Goal: Information Seeking & Learning: Learn about a topic

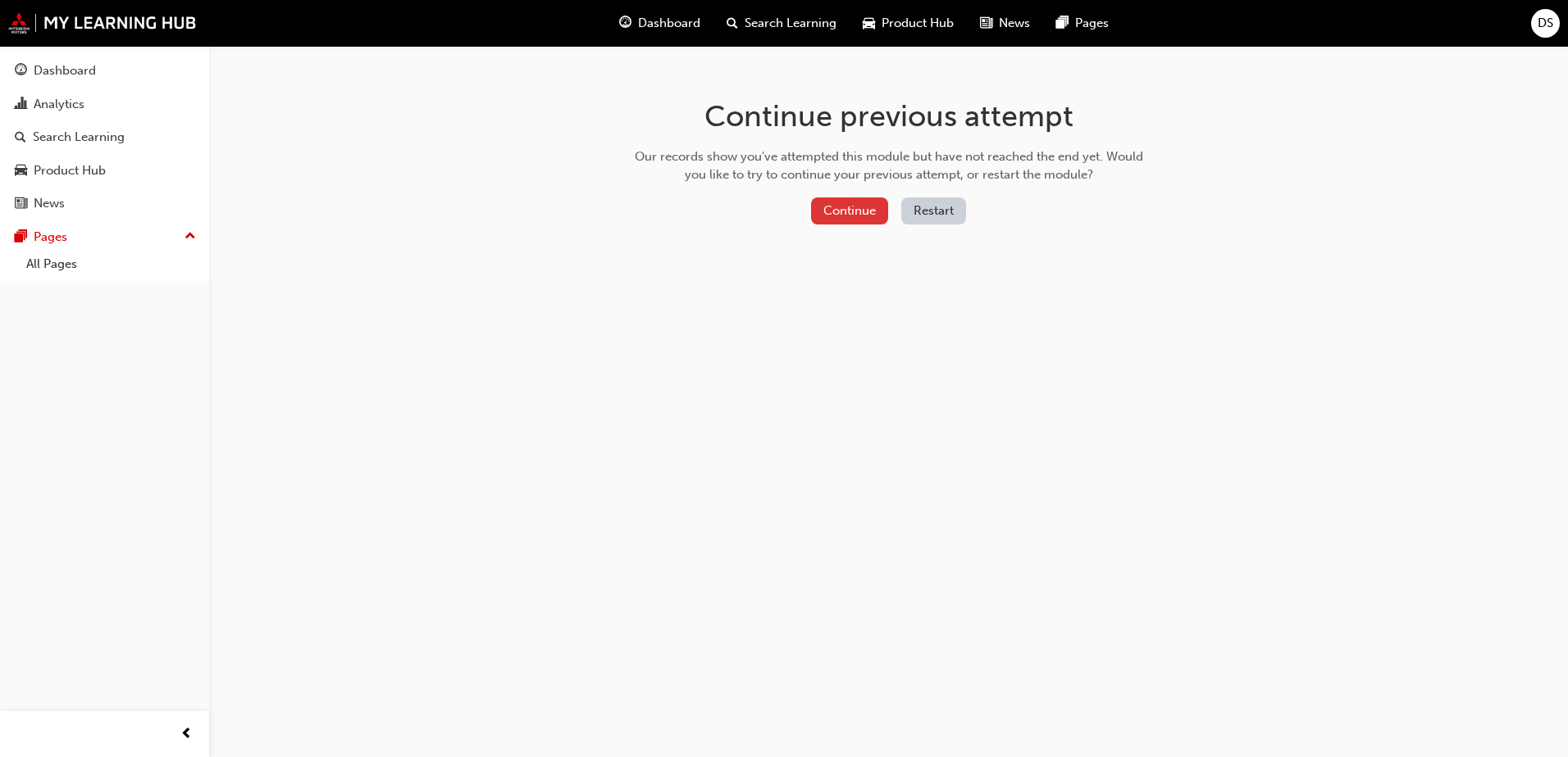
click at [853, 208] on button "Continue" at bounding box center [849, 211] width 77 height 27
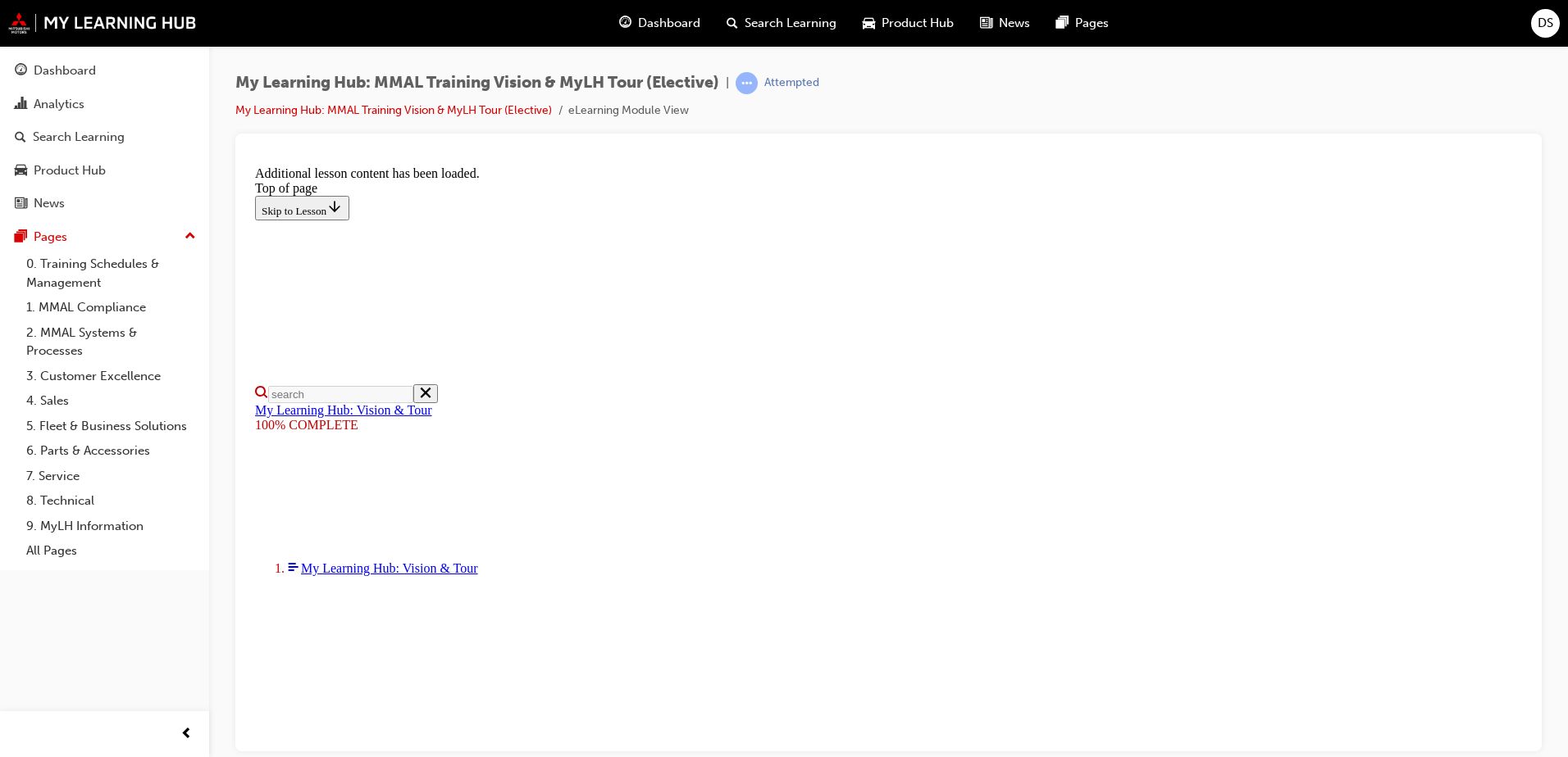
scroll to position [511, 0]
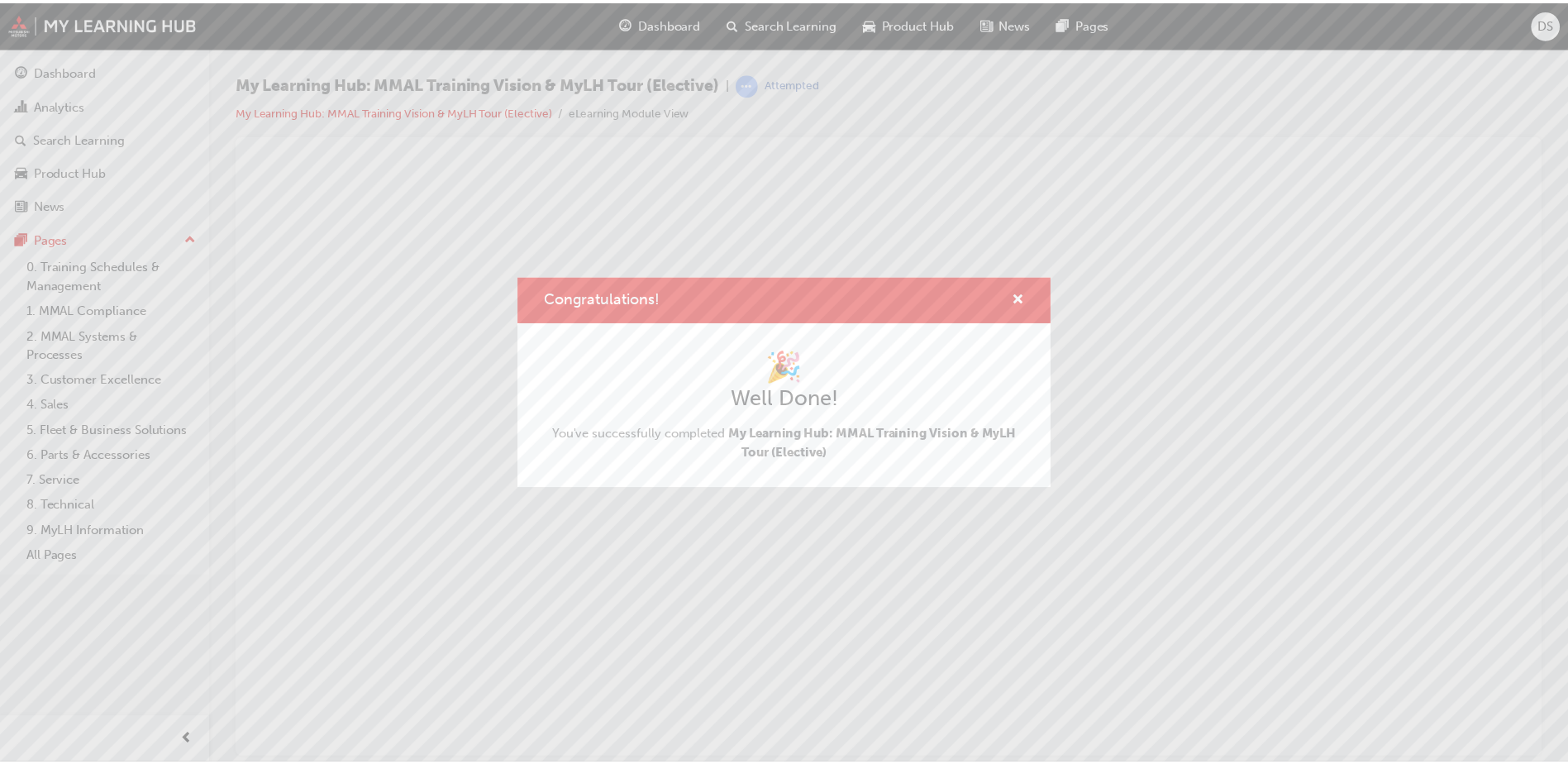
scroll to position [0, 0]
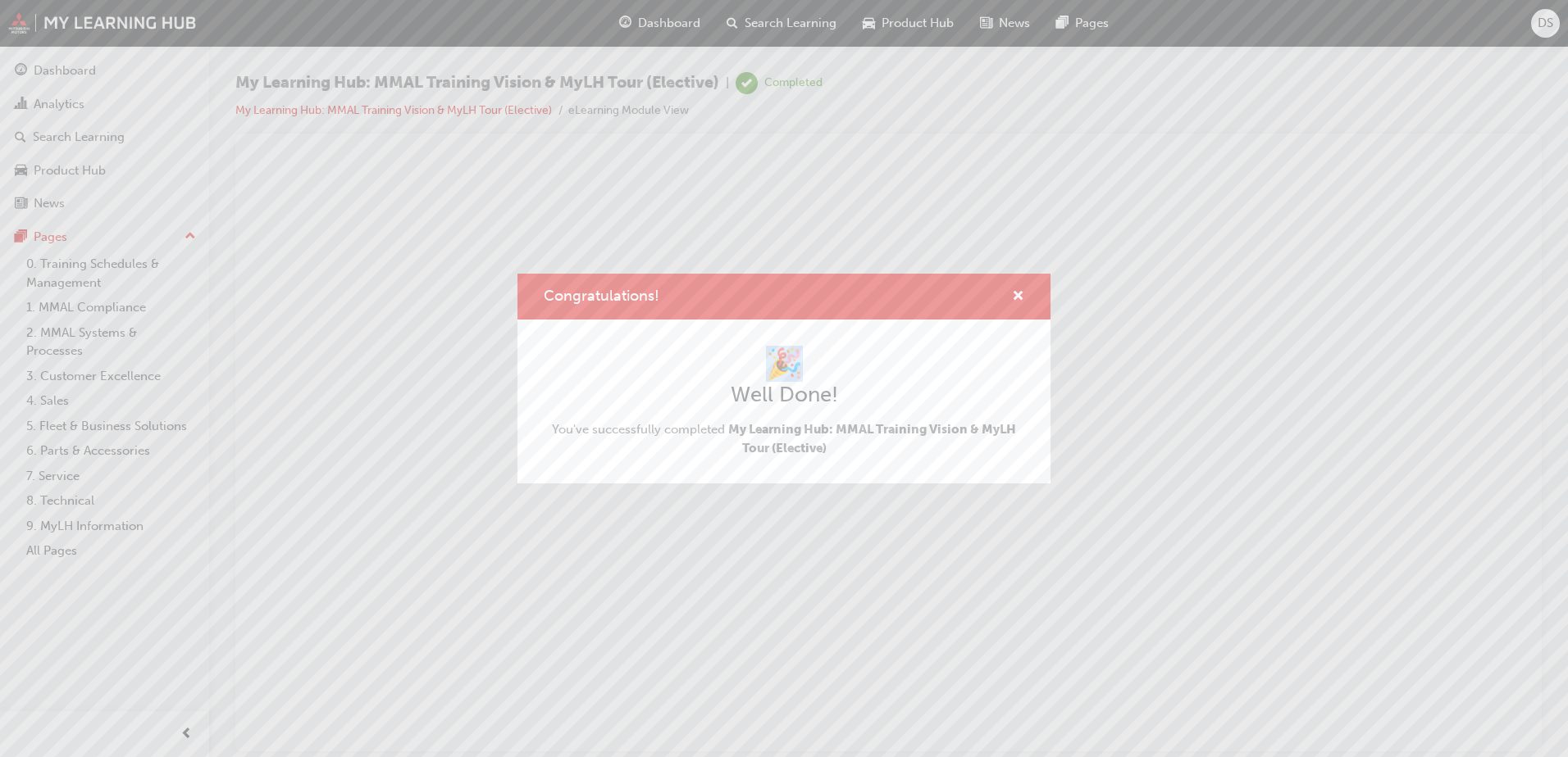
drag, startPoint x: 1140, startPoint y: 318, endPoint x: 1153, endPoint y: 327, distance: 15.8
click at [1153, 327] on div "Congratulations! 🎉 Well Done! You've successfully completed My Learning Hub: MM…" at bounding box center [784, 378] width 1568 height 757
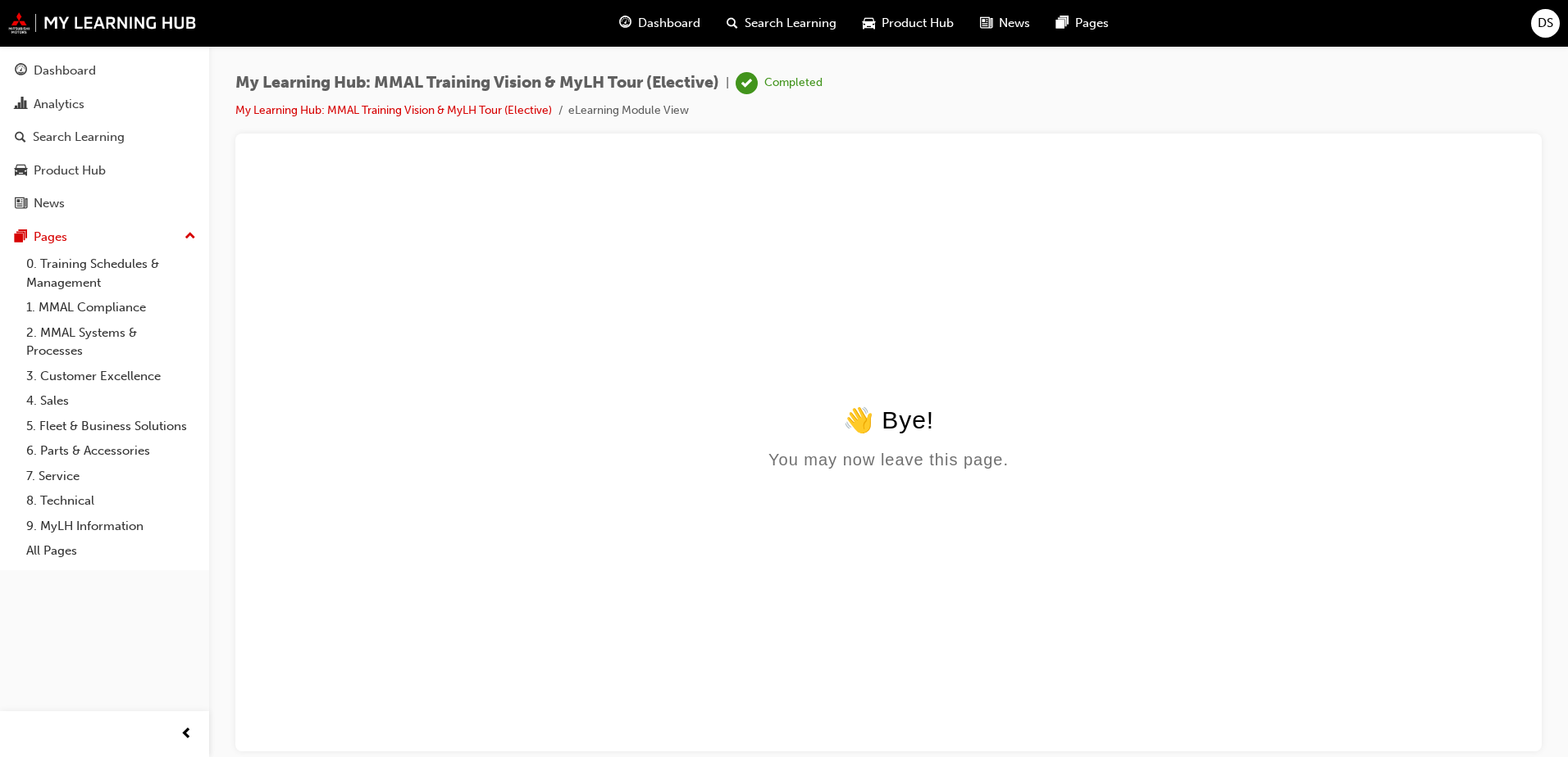
click at [683, 27] on span "Dashboard" at bounding box center [669, 23] width 62 height 19
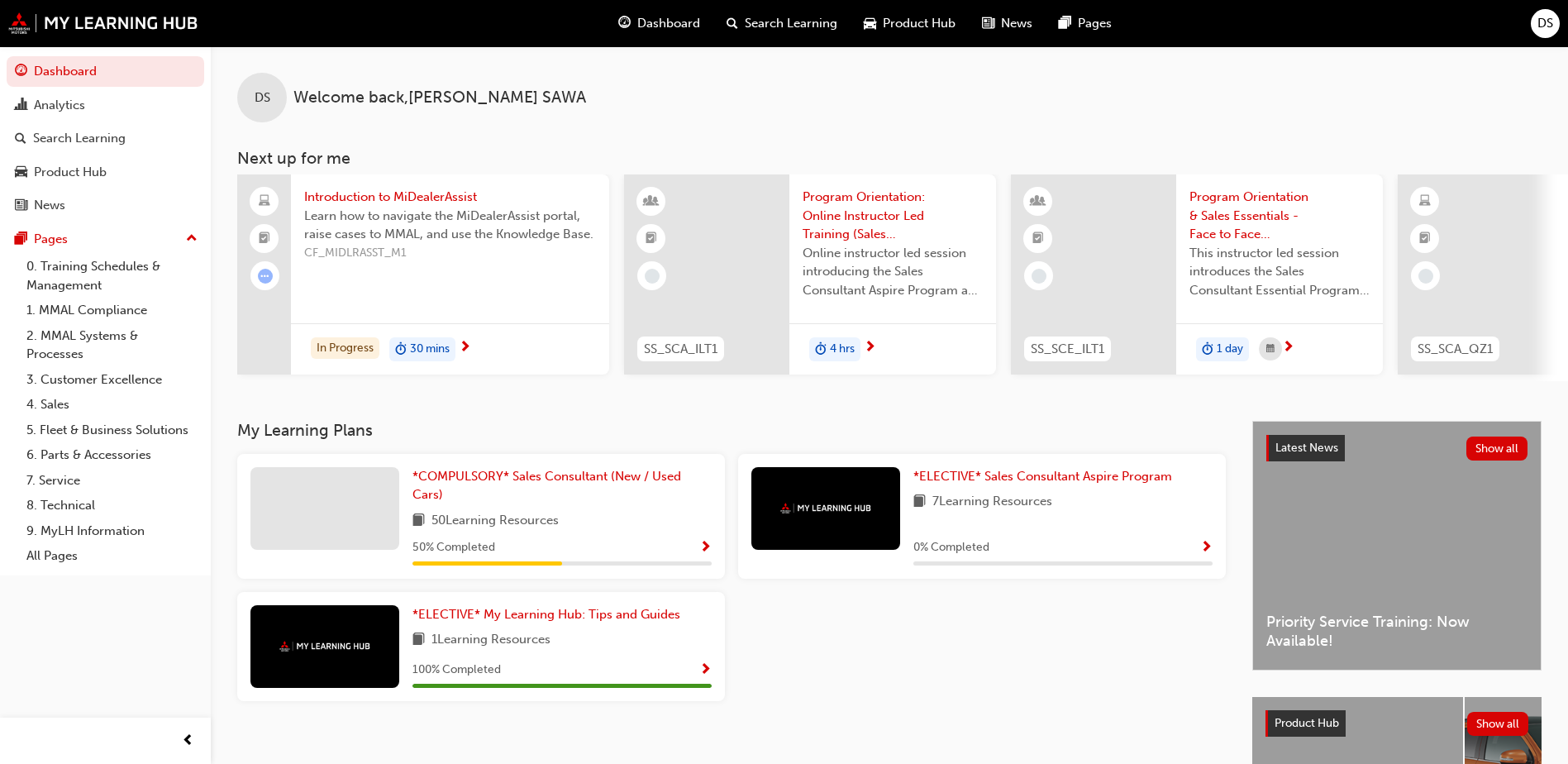
click at [1206, 551] on span "Show Progress" at bounding box center [1207, 547] width 12 height 15
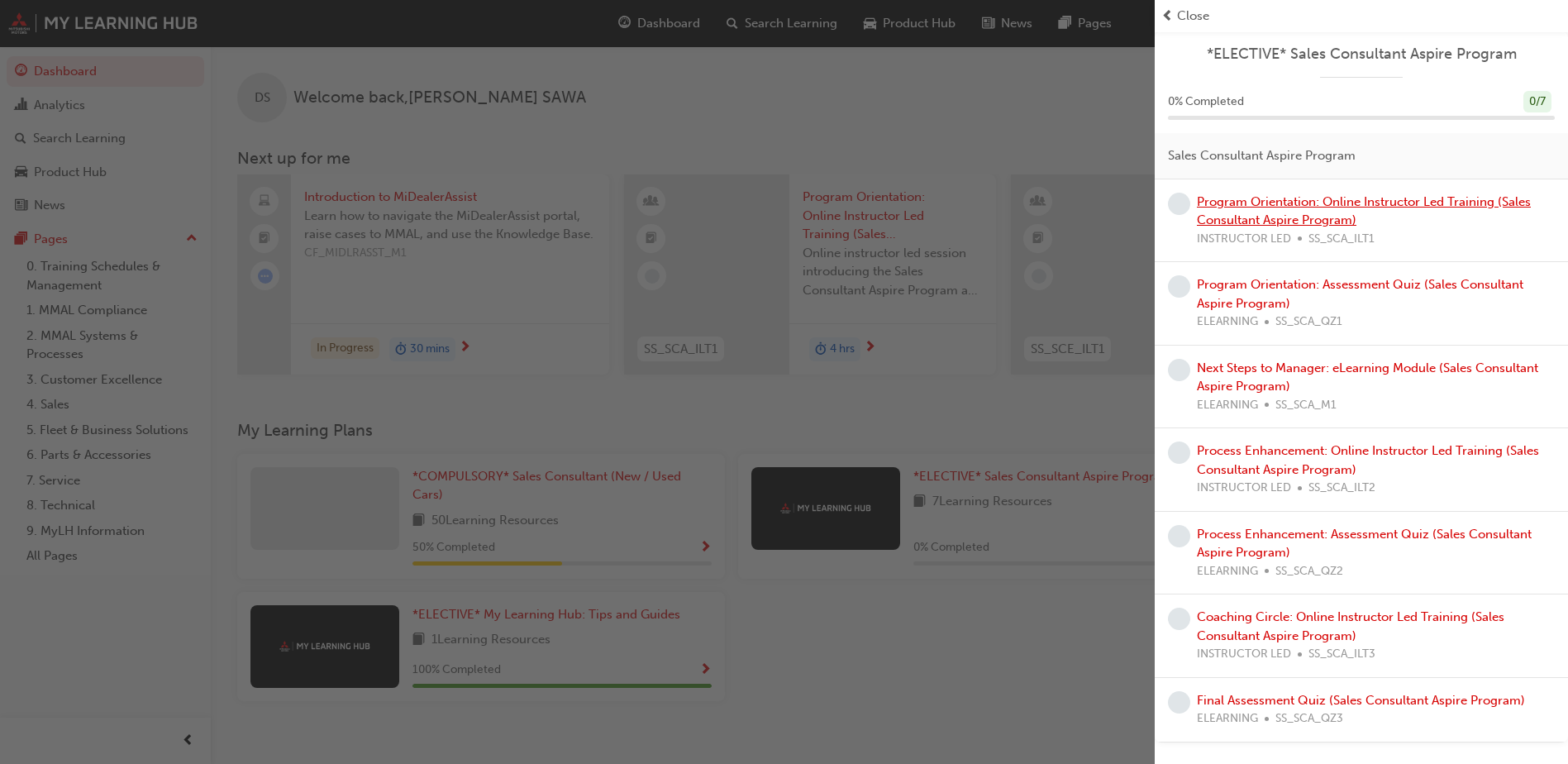
click at [1253, 206] on link "Program Orientation: Online Instructor Led Training (Sales Consultant Aspire Pr…" at bounding box center [1363, 212] width 334 height 34
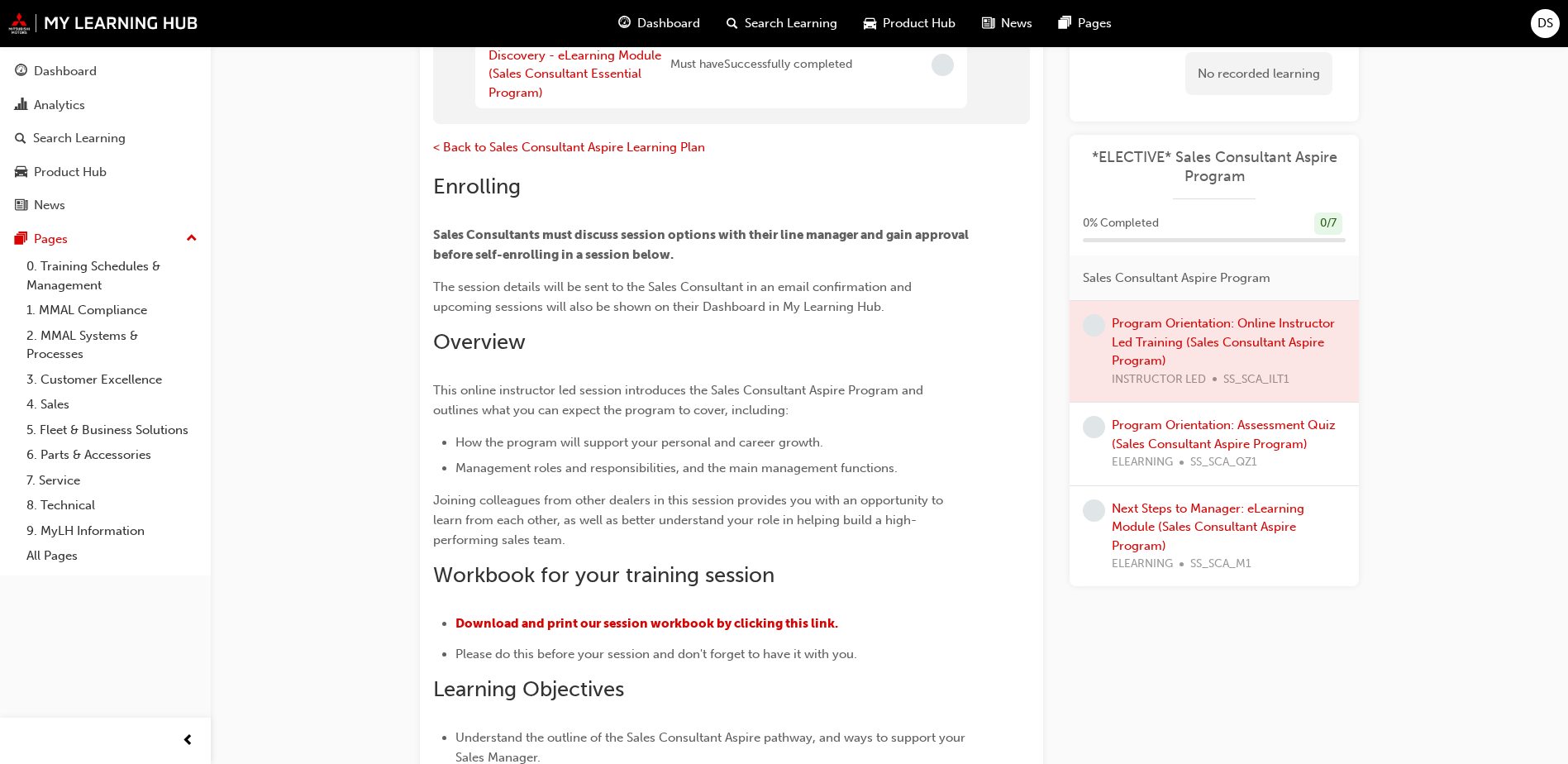
scroll to position [178, 0]
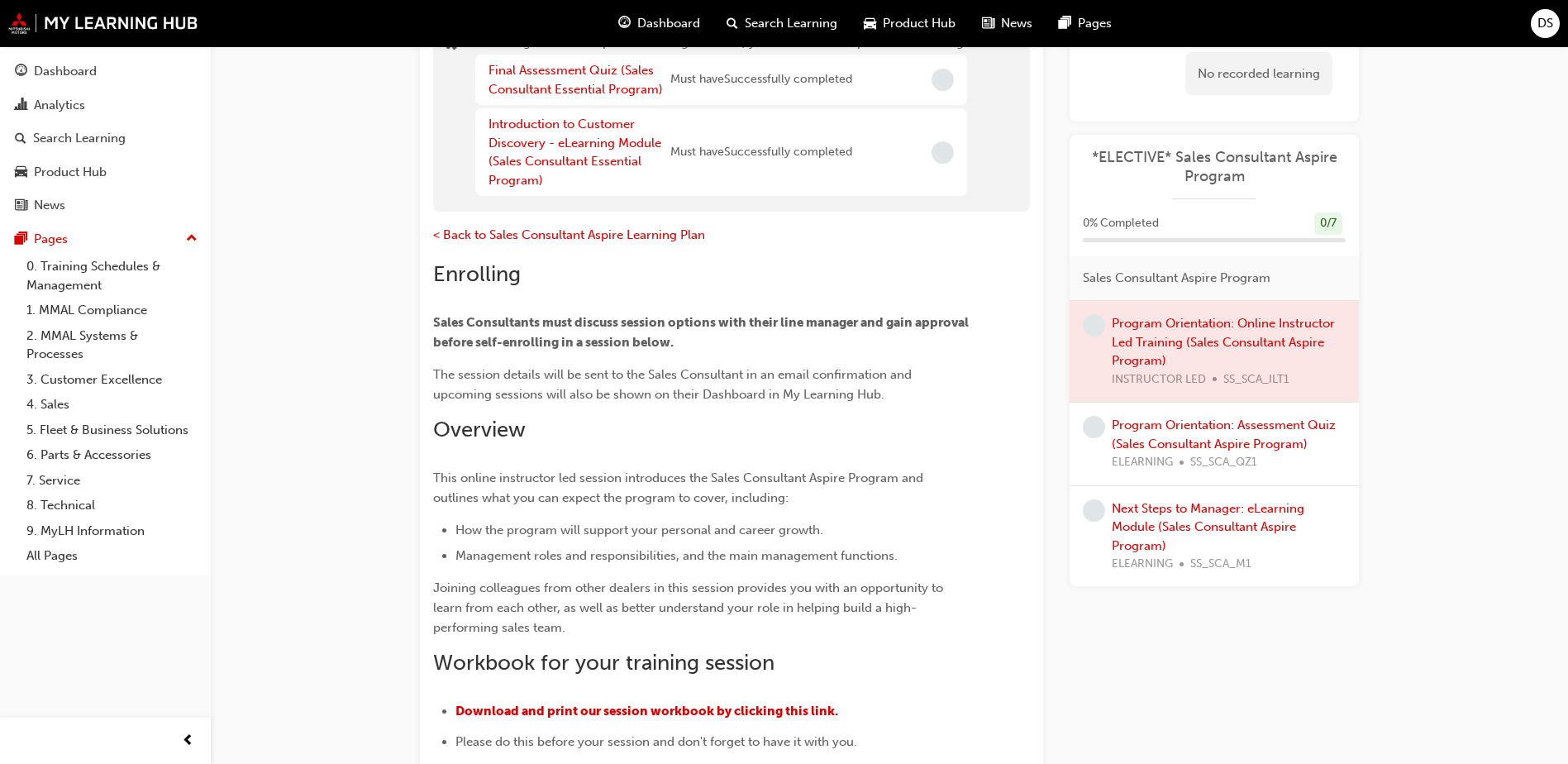
click at [1185, 346] on div at bounding box center [1213, 352] width 289 height 101
click at [1189, 344] on div at bounding box center [1213, 352] width 289 height 101
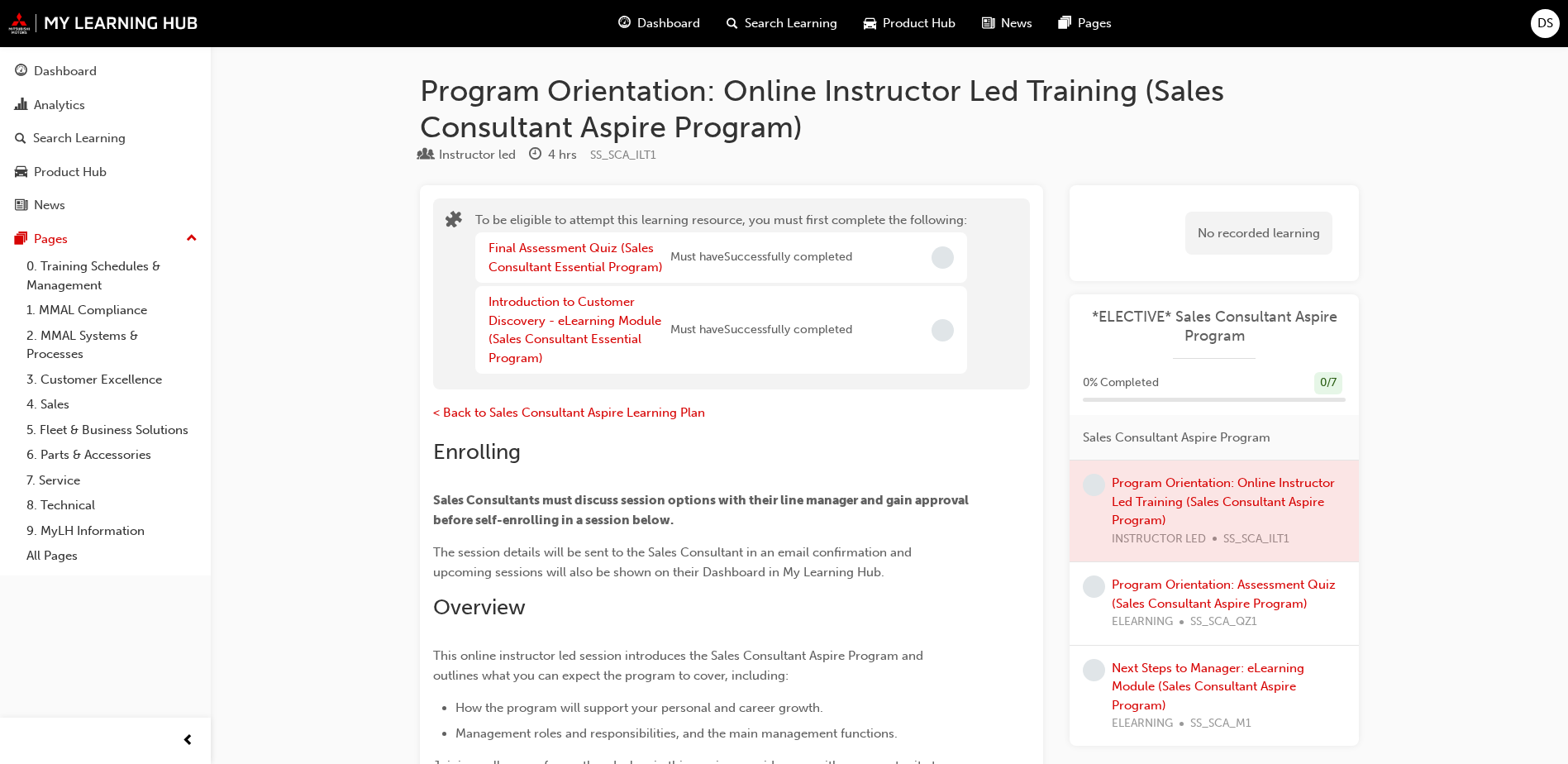
scroll to position [82, 0]
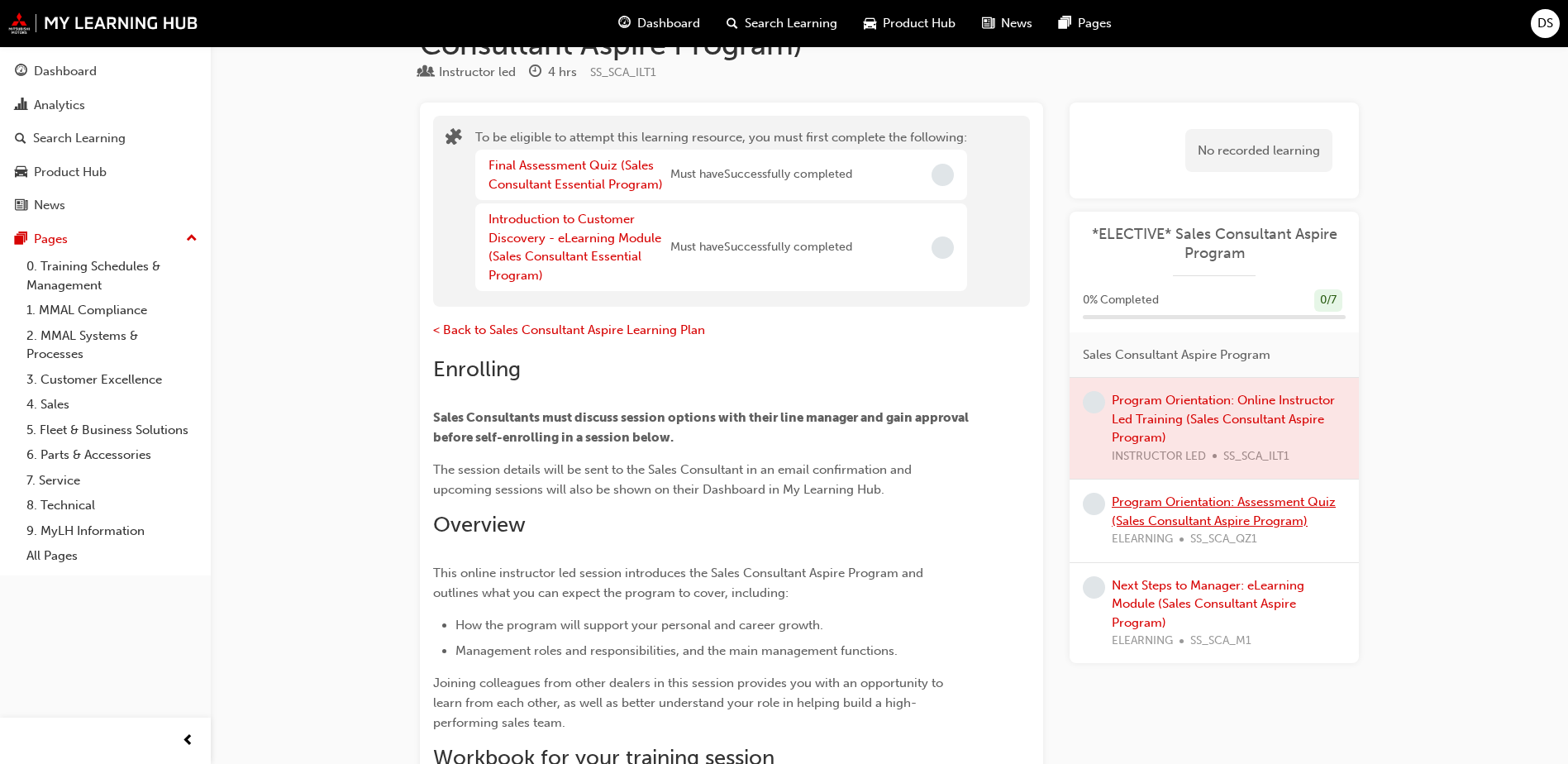
click at [1236, 517] on link "Program Orientation: Assessment Quiz (Sales Consultant Aspire Program)" at bounding box center [1224, 512] width 224 height 34
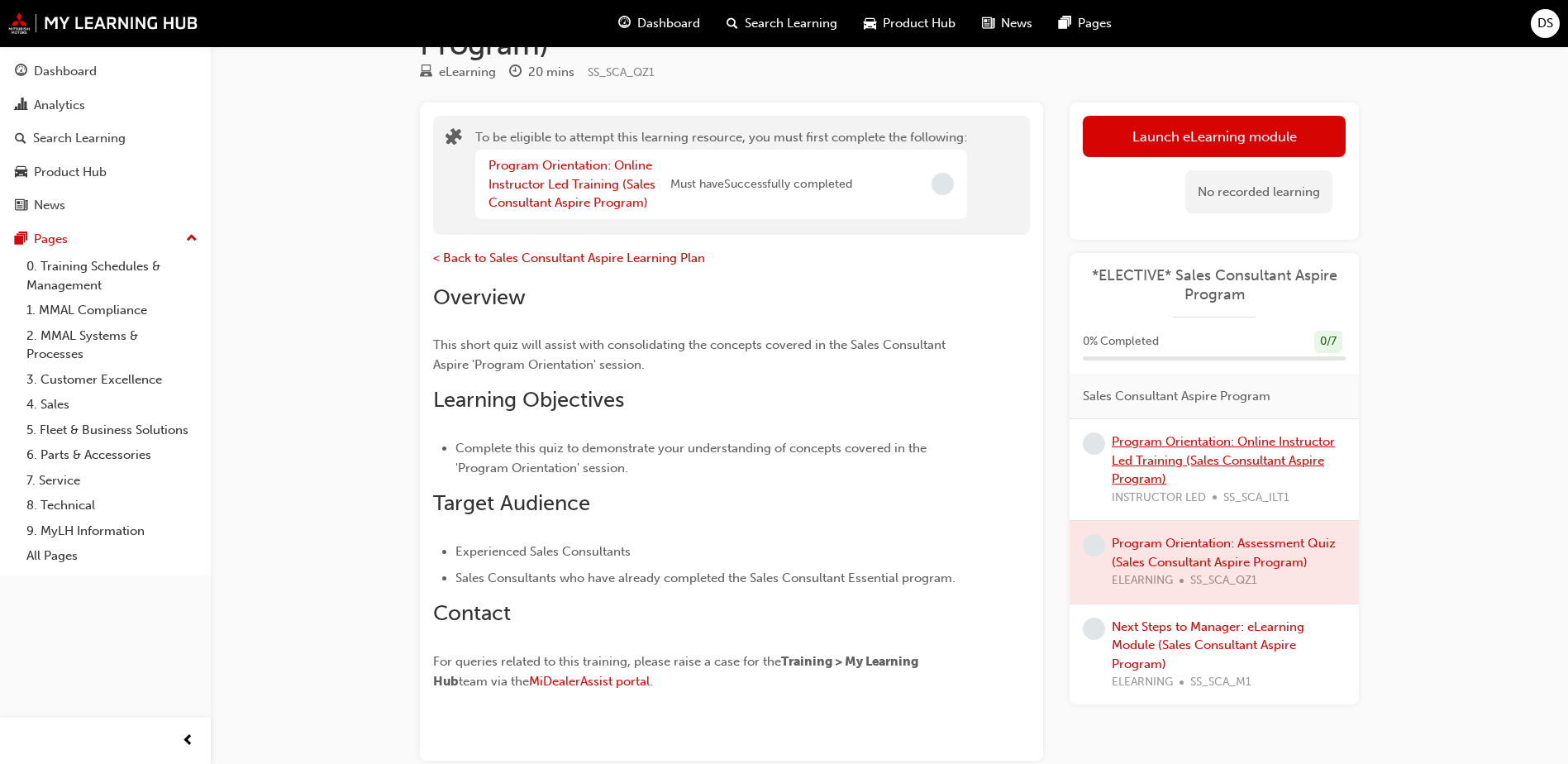
click at [1208, 463] on link "Program Orientation: Online Instructor Led Training (Sales Consultant Aspire Pr…" at bounding box center [1223, 460] width 223 height 52
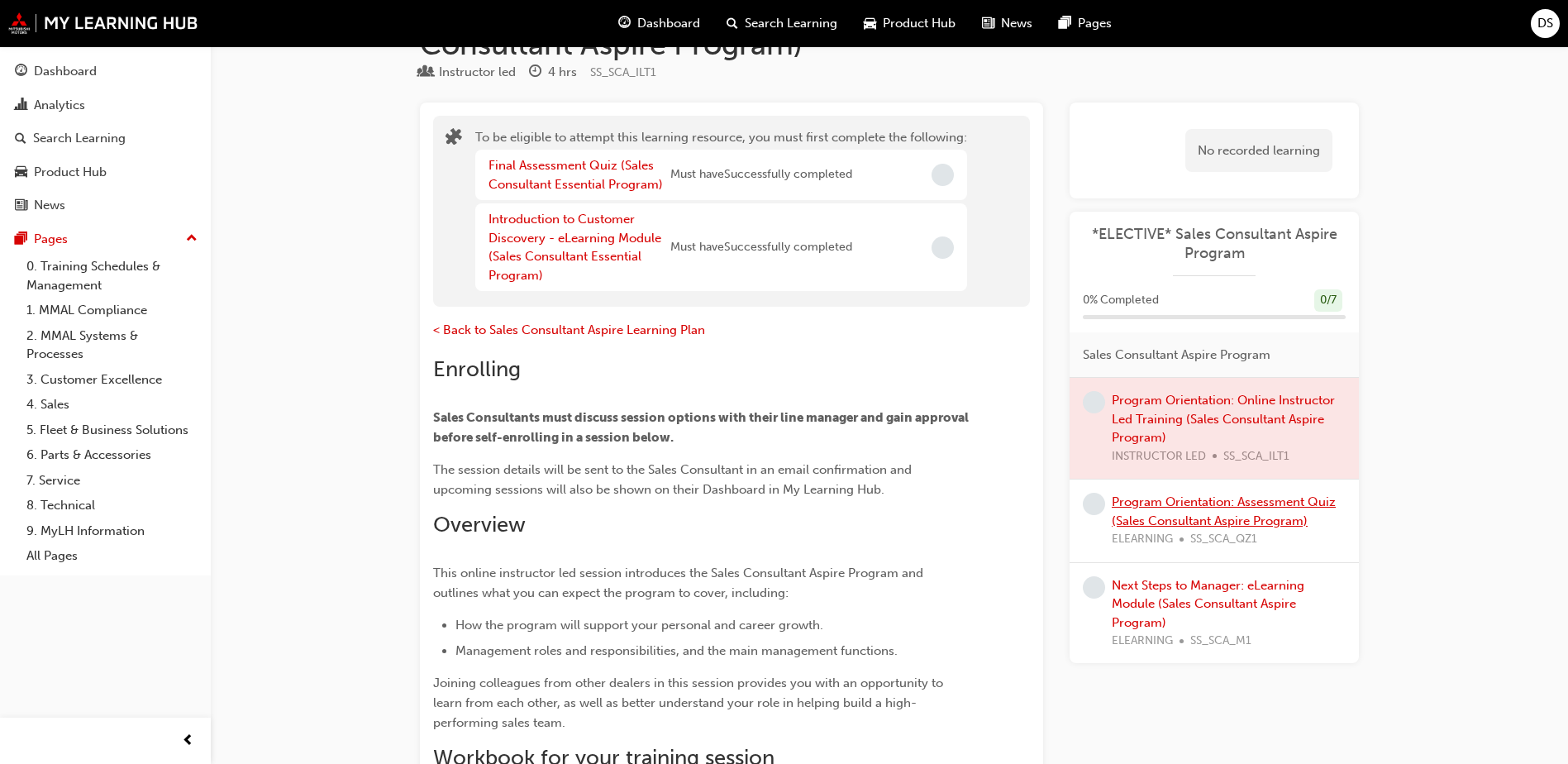
click at [1199, 516] on link "Program Orientation: Assessment Quiz (Sales Consultant Aspire Program)" at bounding box center [1224, 512] width 224 height 34
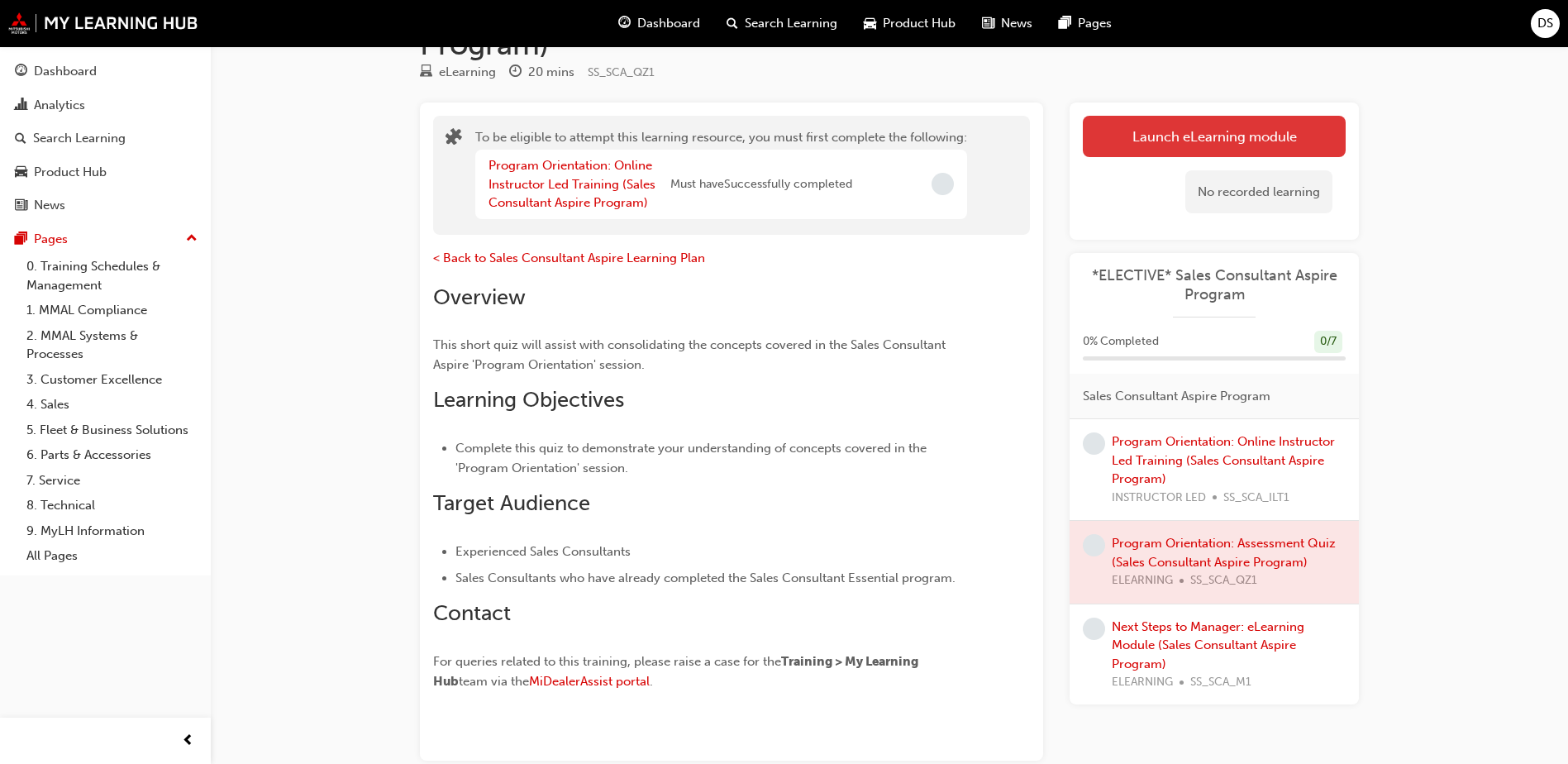
click at [1269, 134] on button "Launch eLearning module" at bounding box center [1214, 137] width 263 height 42
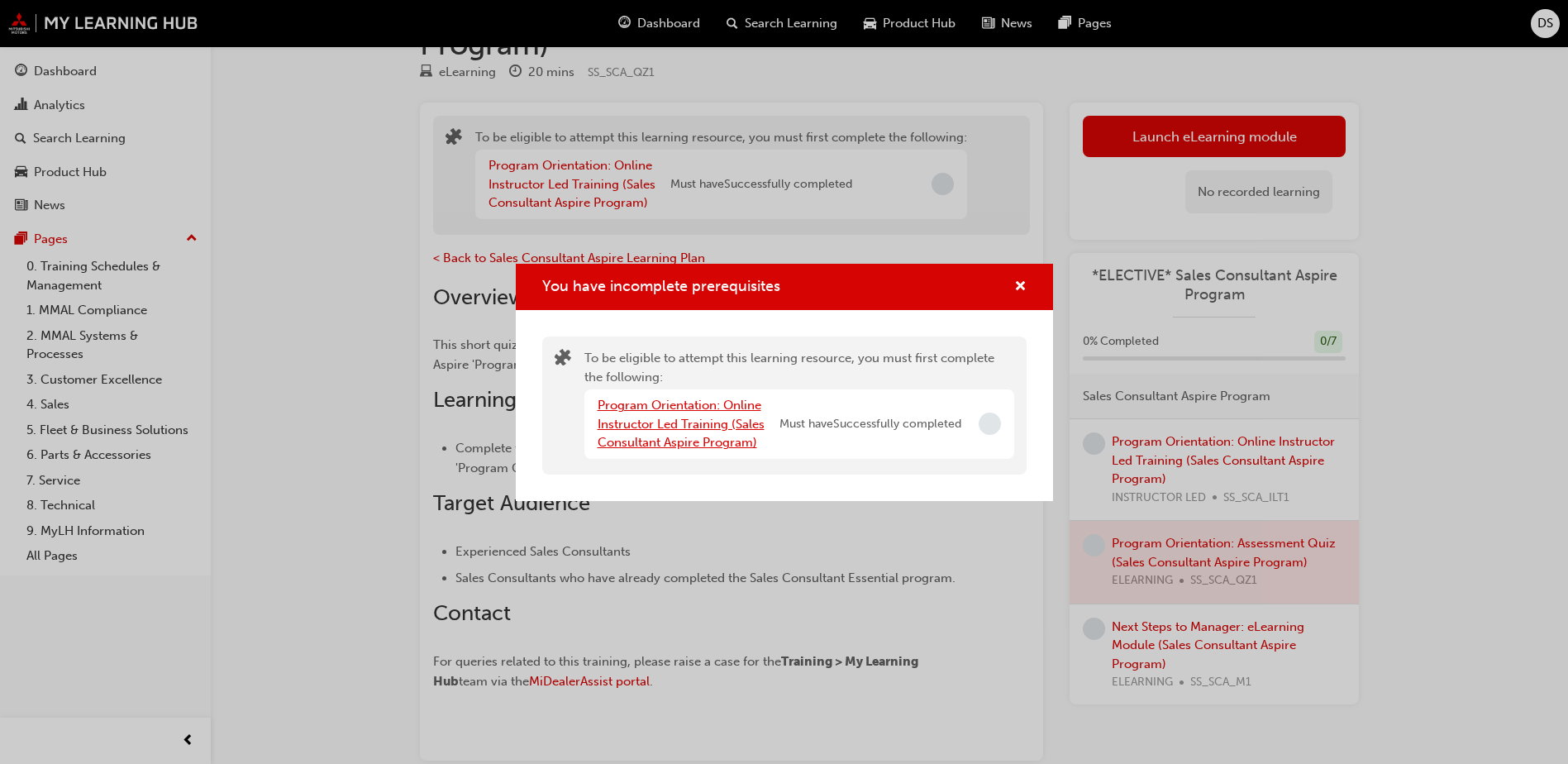
click at [703, 418] on link "Program Orientation: Online Instructor Led Training (Sales Consultant Aspire Pr…" at bounding box center [681, 423] width 167 height 52
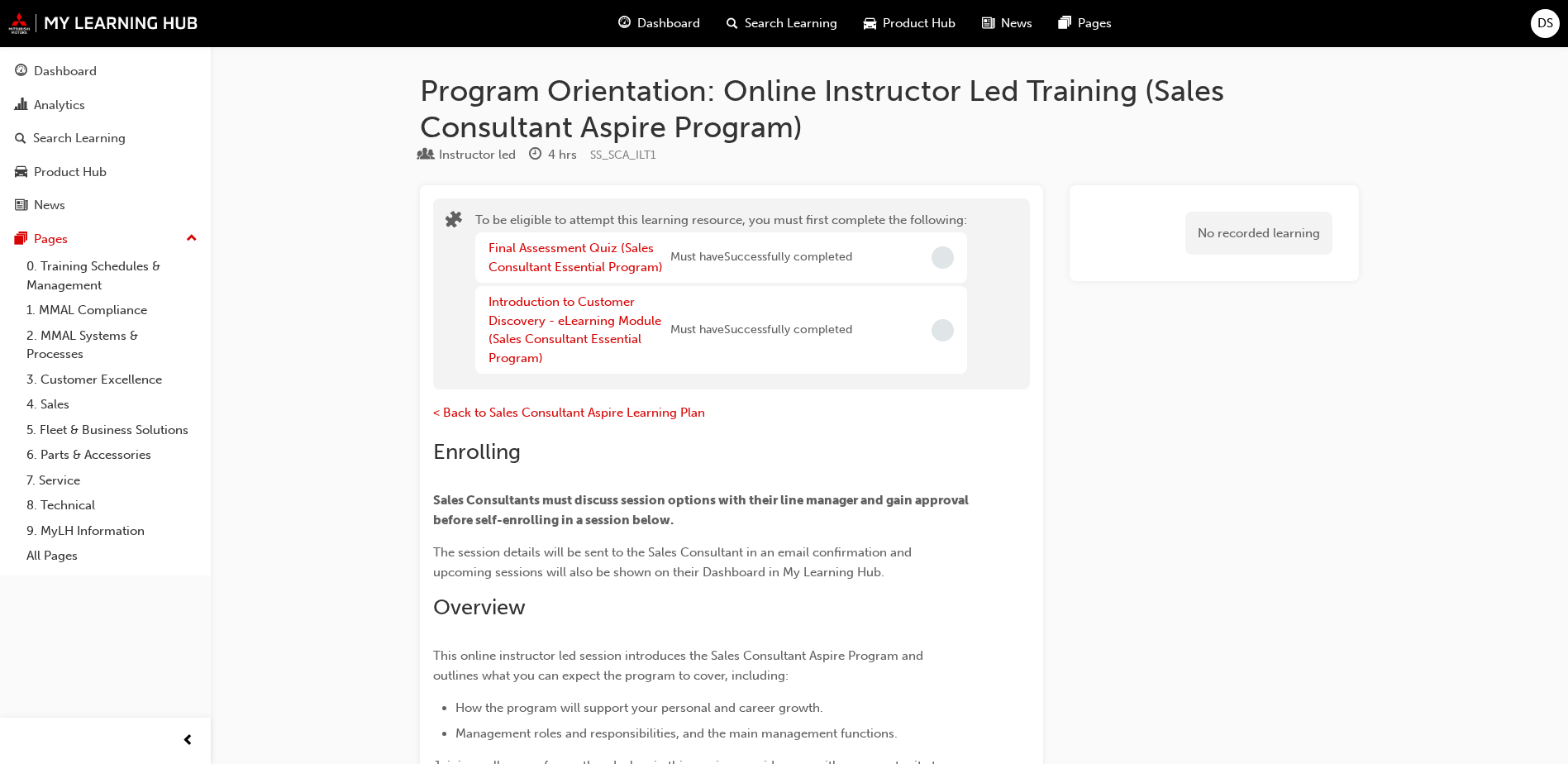
click at [682, 22] on span "Dashboard" at bounding box center [668, 23] width 63 height 19
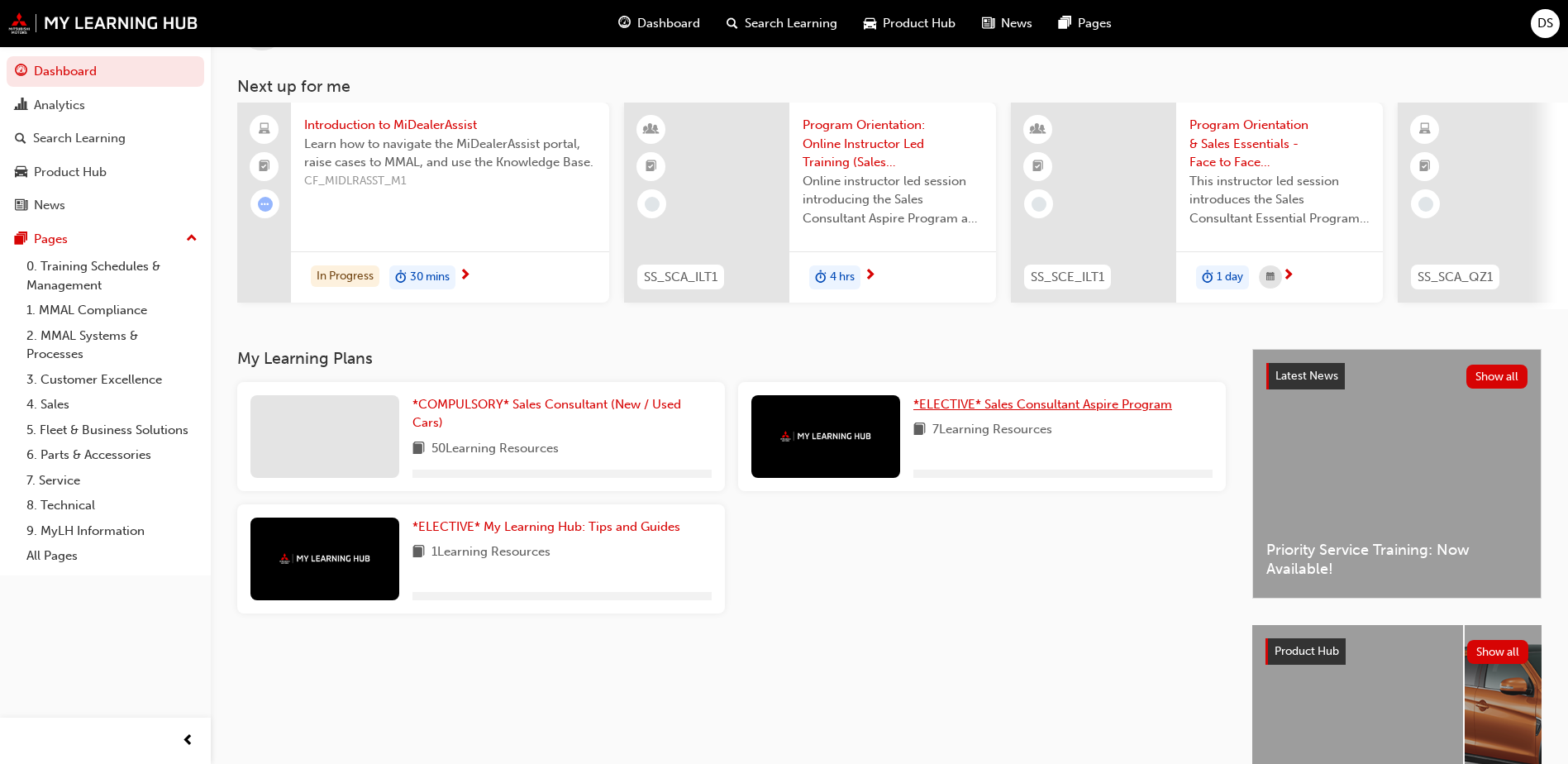
scroll to position [225, 0]
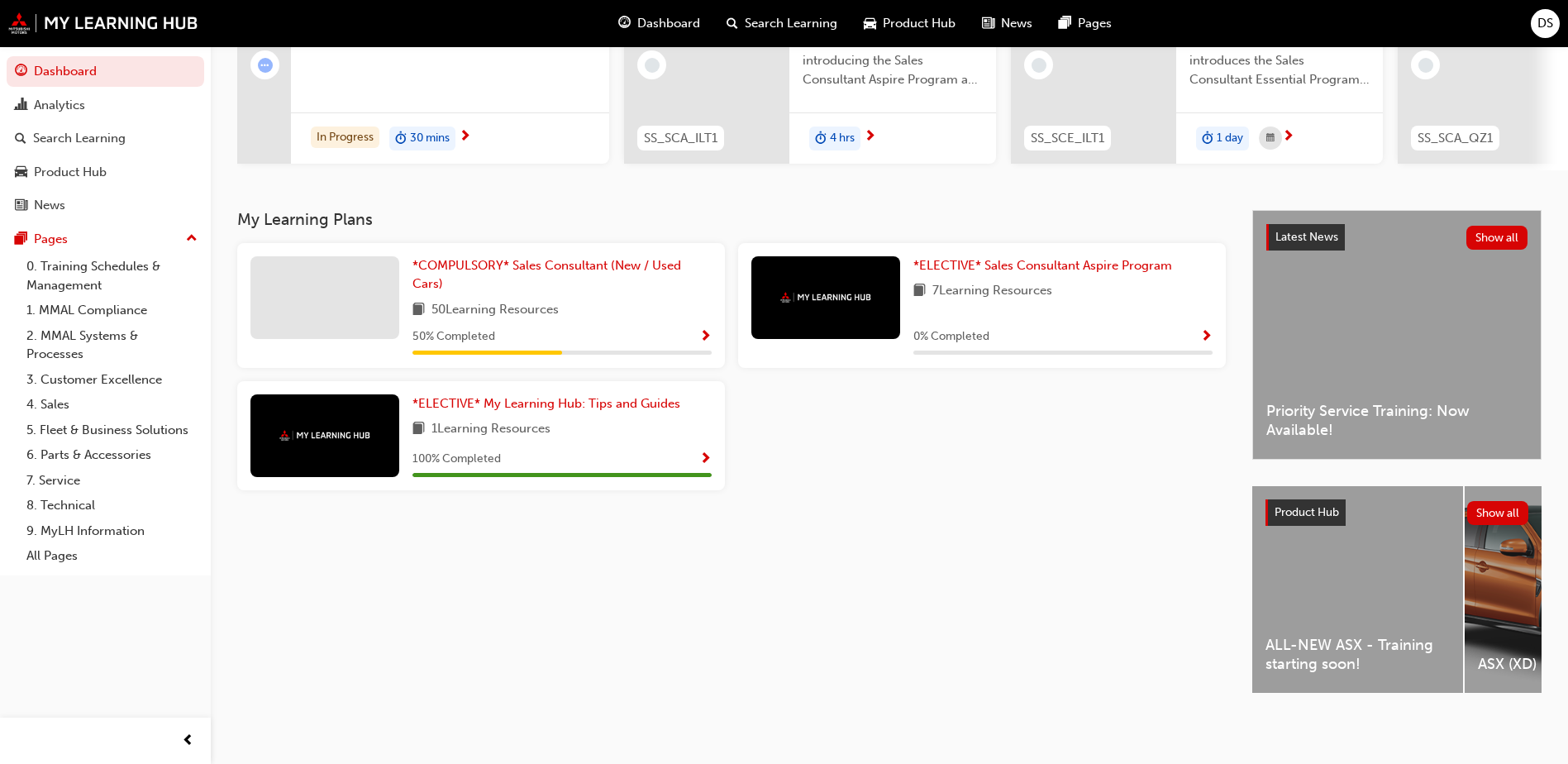
click at [1203, 330] on span "Show Progress" at bounding box center [1207, 337] width 12 height 15
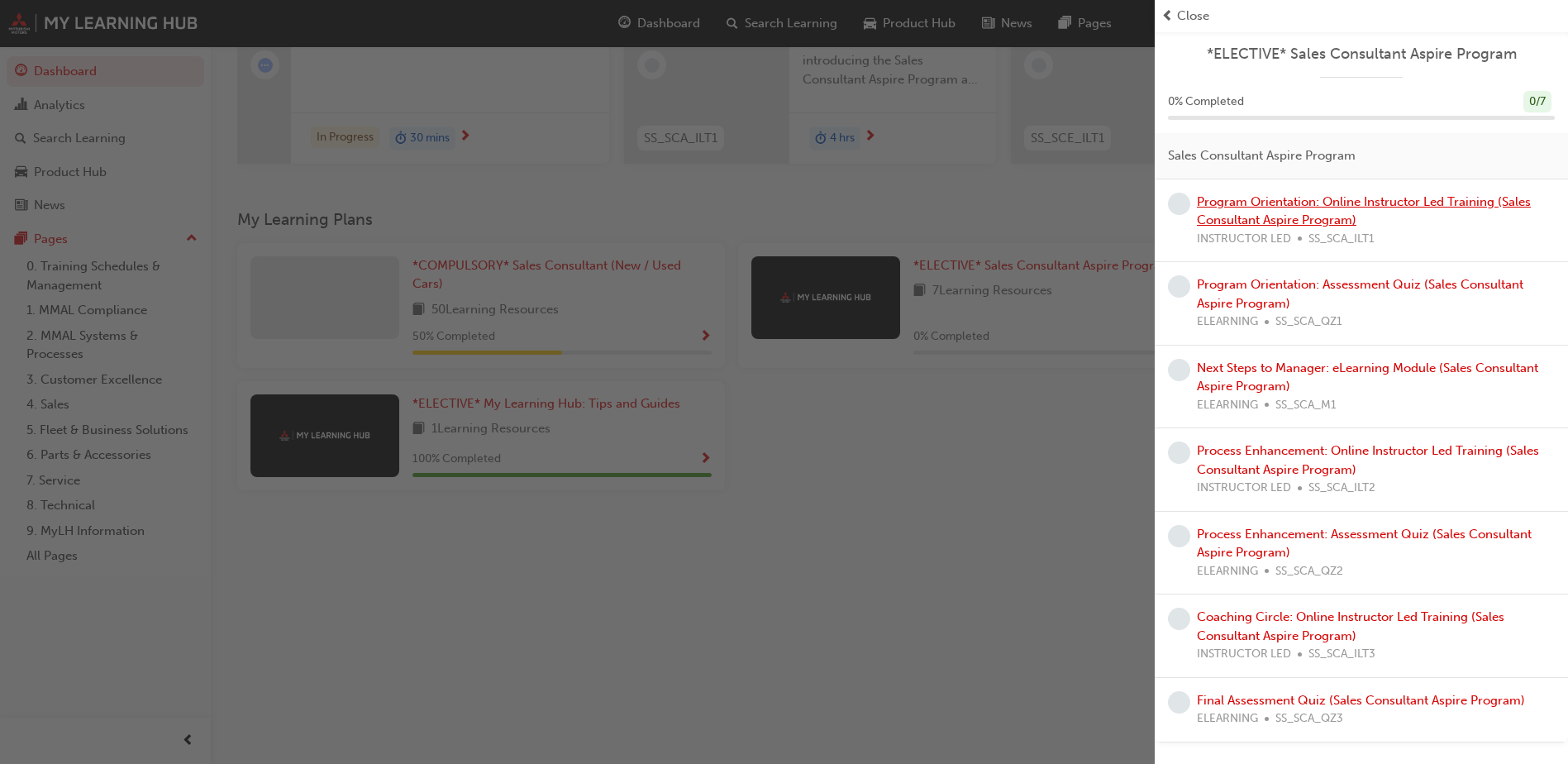
click at [1219, 214] on link "Program Orientation: Online Instructor Led Training (Sales Consultant Aspire Pr…" at bounding box center [1363, 212] width 334 height 34
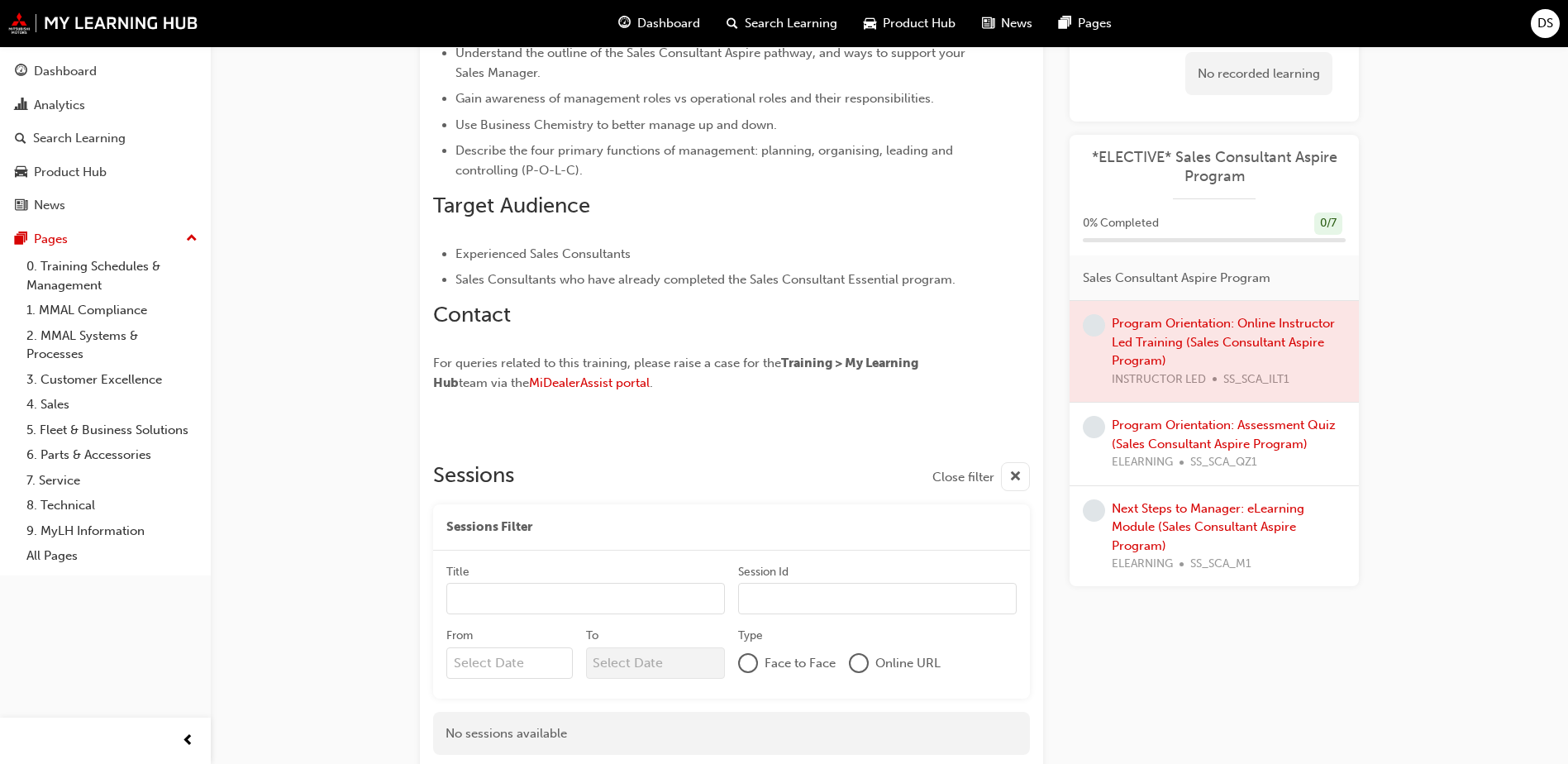
scroll to position [1074, 0]
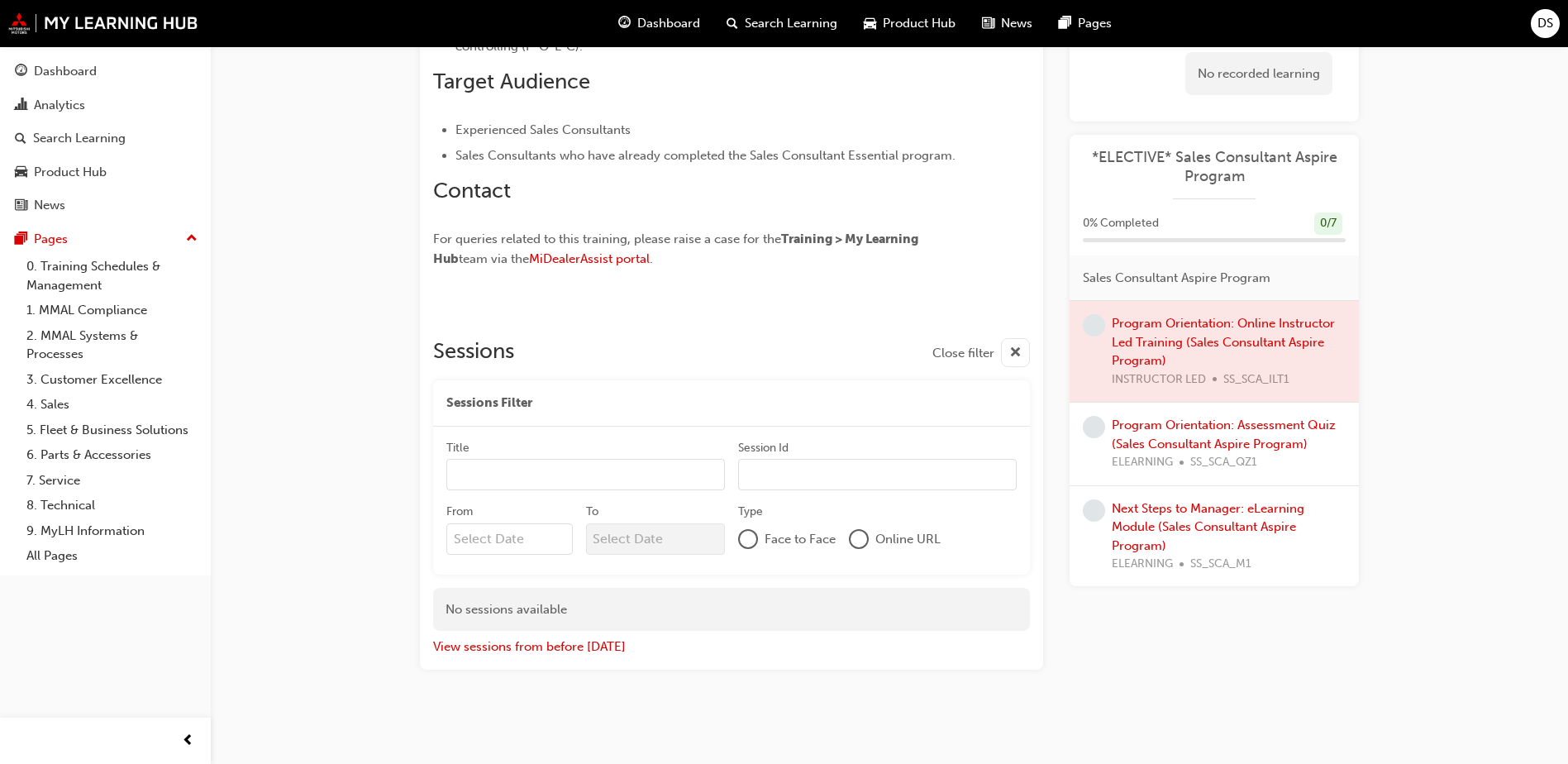
click at [590, 466] on input "Title" at bounding box center [586, 475] width 279 height 32
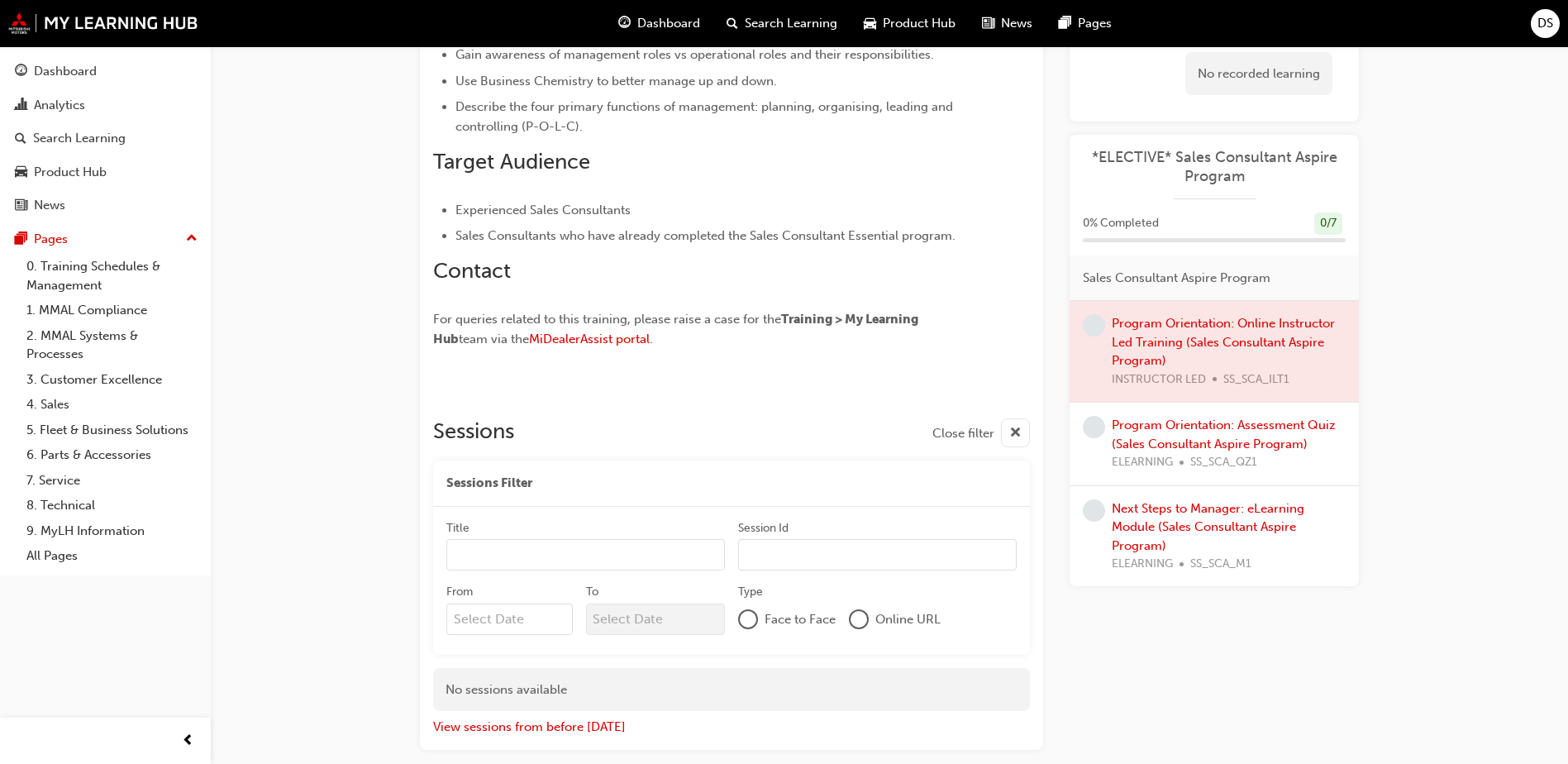
scroll to position [827, 0]
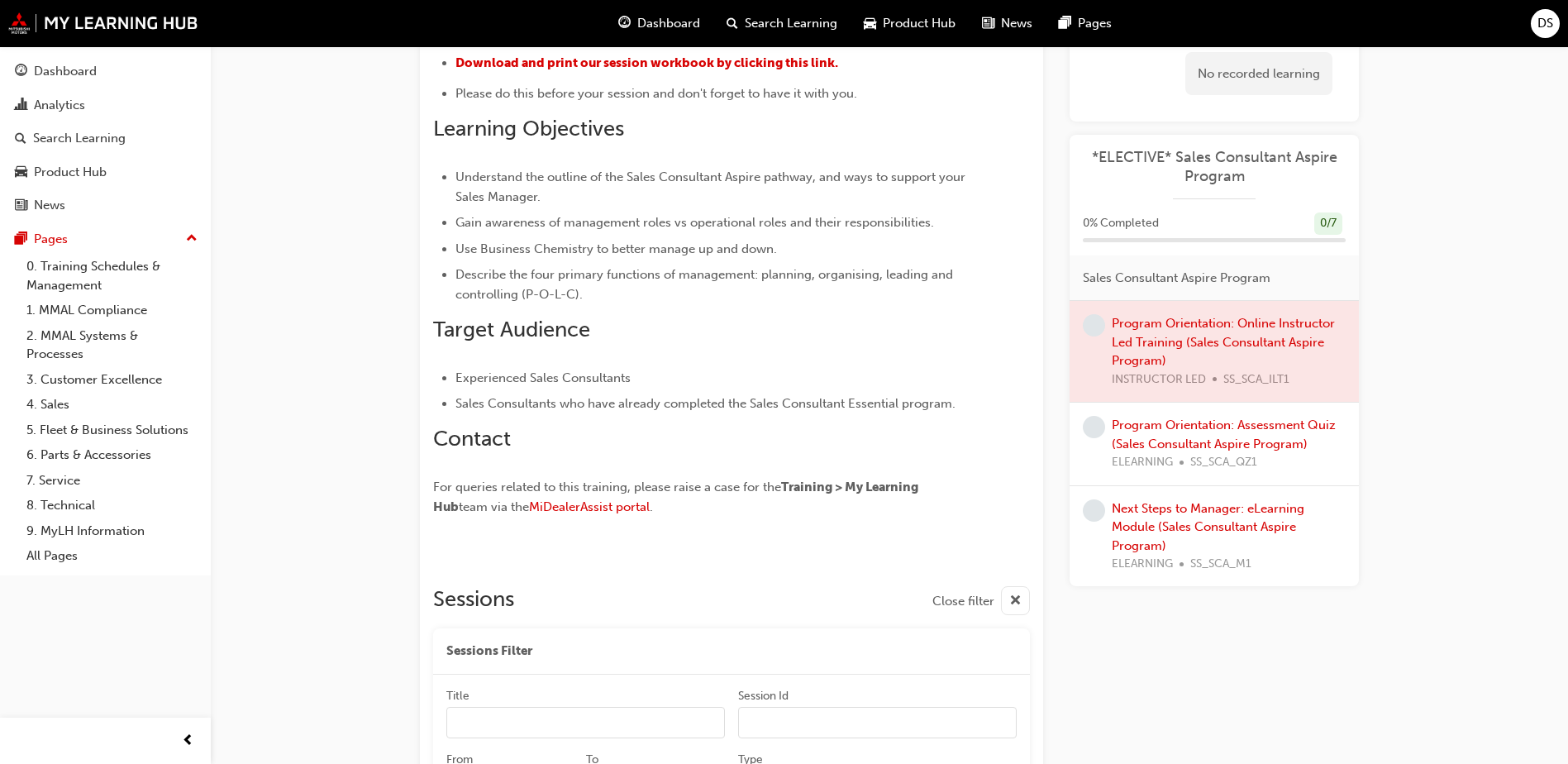
click at [655, 29] on span "Dashboard" at bounding box center [668, 23] width 63 height 19
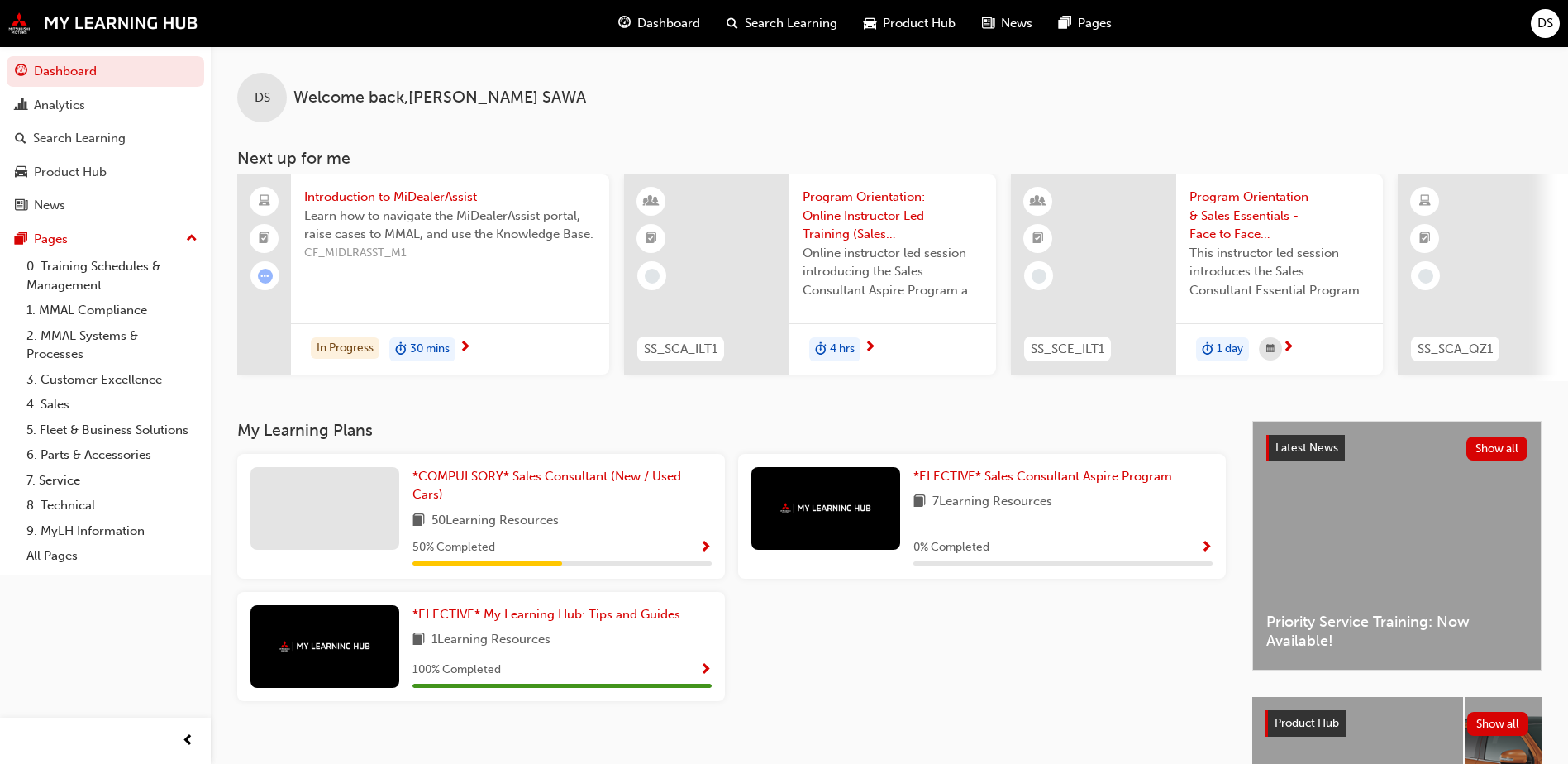
click at [712, 550] on div "*COMPULSORY* Sales Consultant (New / Used Cars) 50 Learning Resources 50 % Comp…" at bounding box center [481, 517] width 488 height 125
click at [703, 549] on span "Show Progress" at bounding box center [705, 547] width 12 height 15
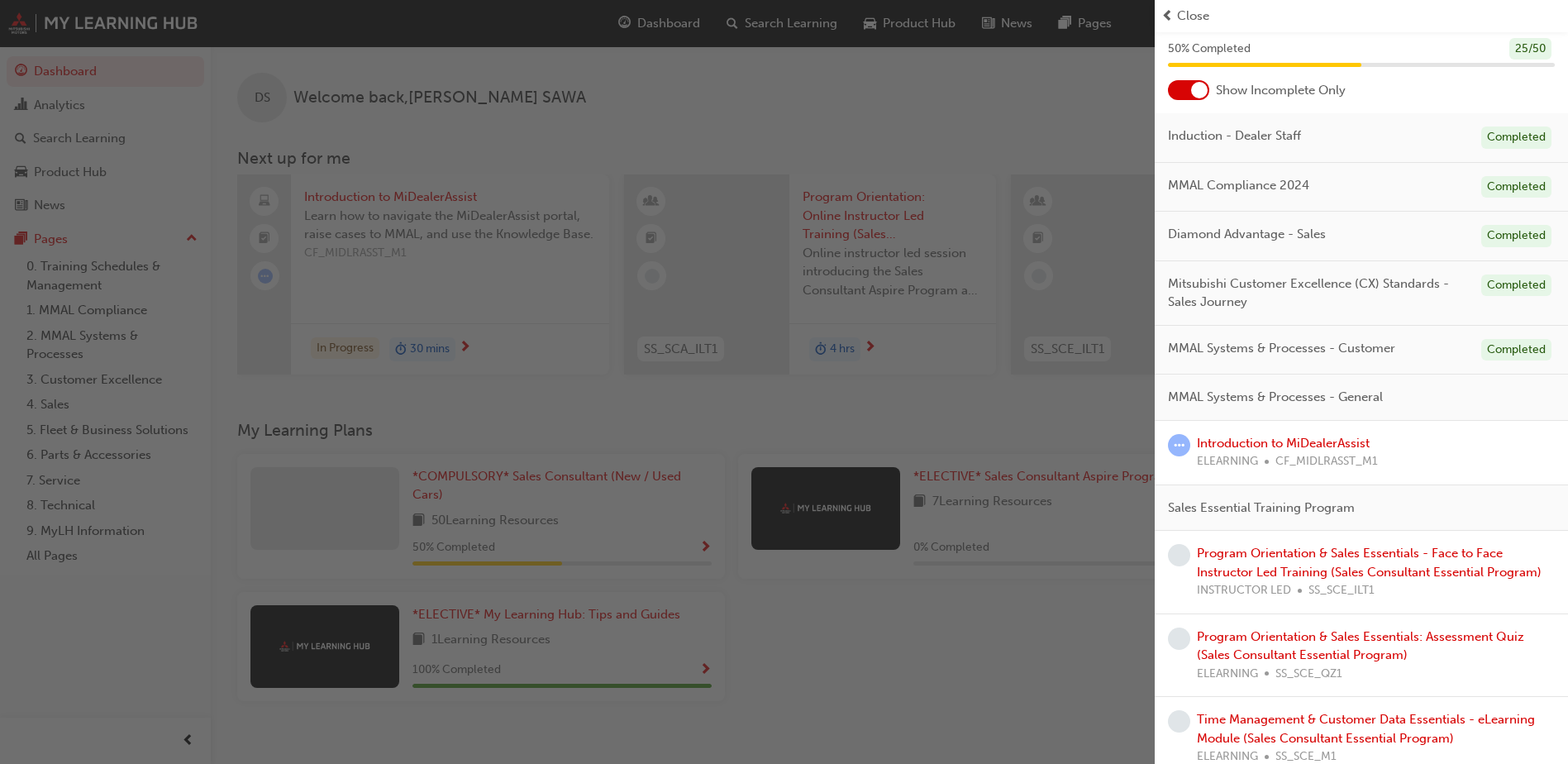
scroll to position [82, 0]
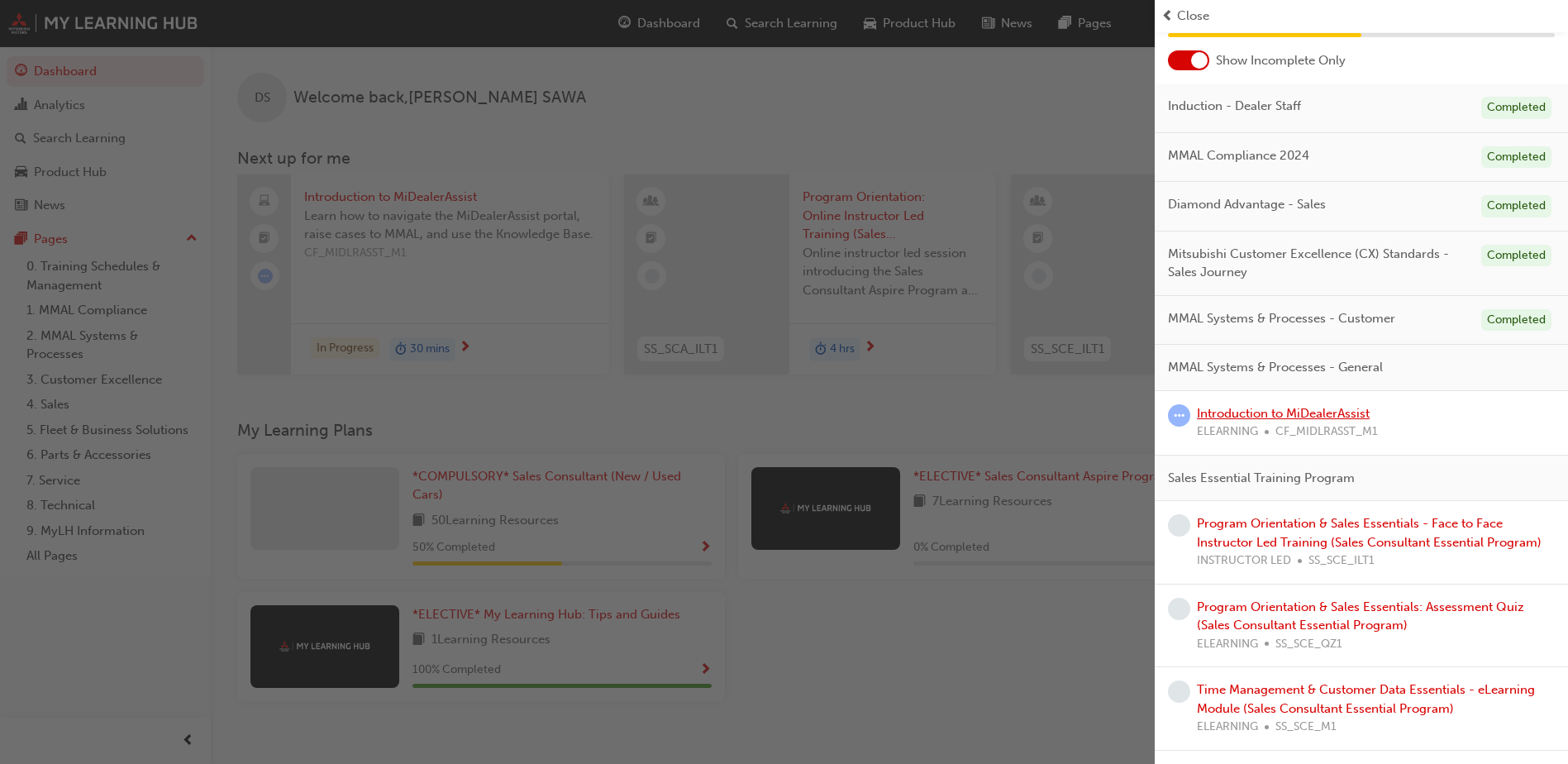
click at [1271, 413] on link "Introduction to MiDealerAssist" at bounding box center [1283, 413] width 173 height 15
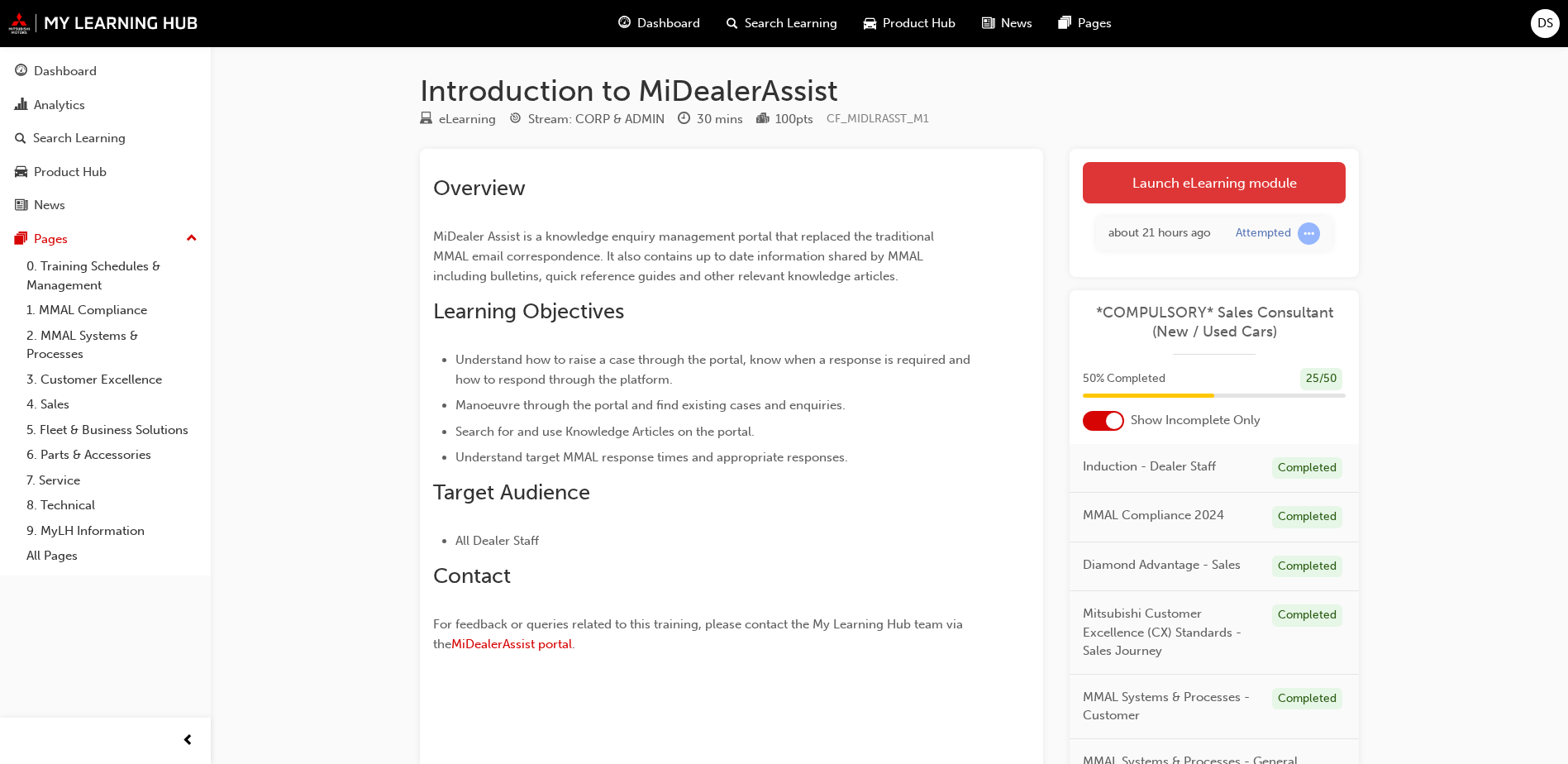
click at [1226, 185] on link "Launch eLearning module" at bounding box center [1214, 183] width 263 height 42
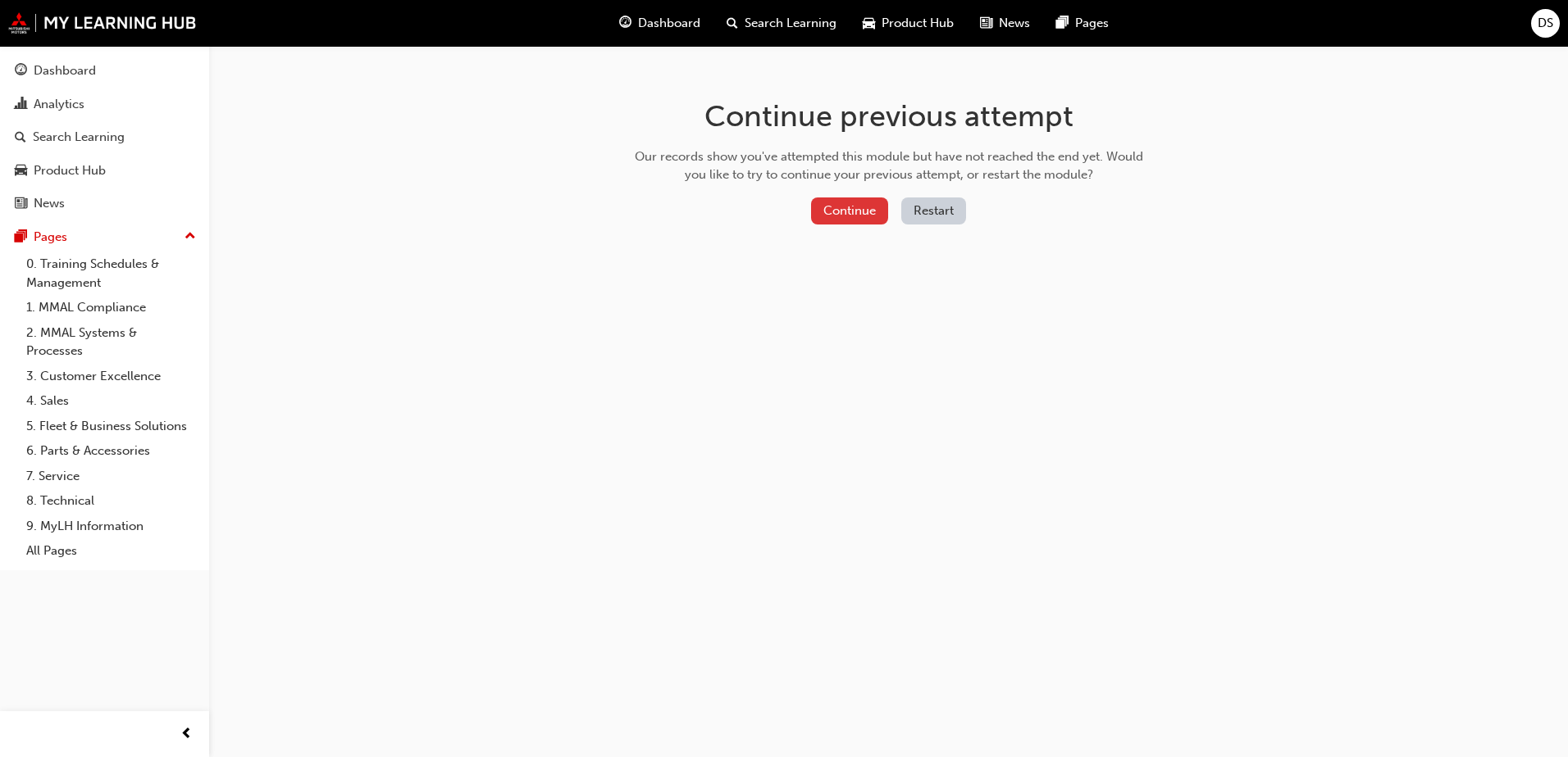
click at [879, 201] on button "Continue" at bounding box center [849, 211] width 77 height 27
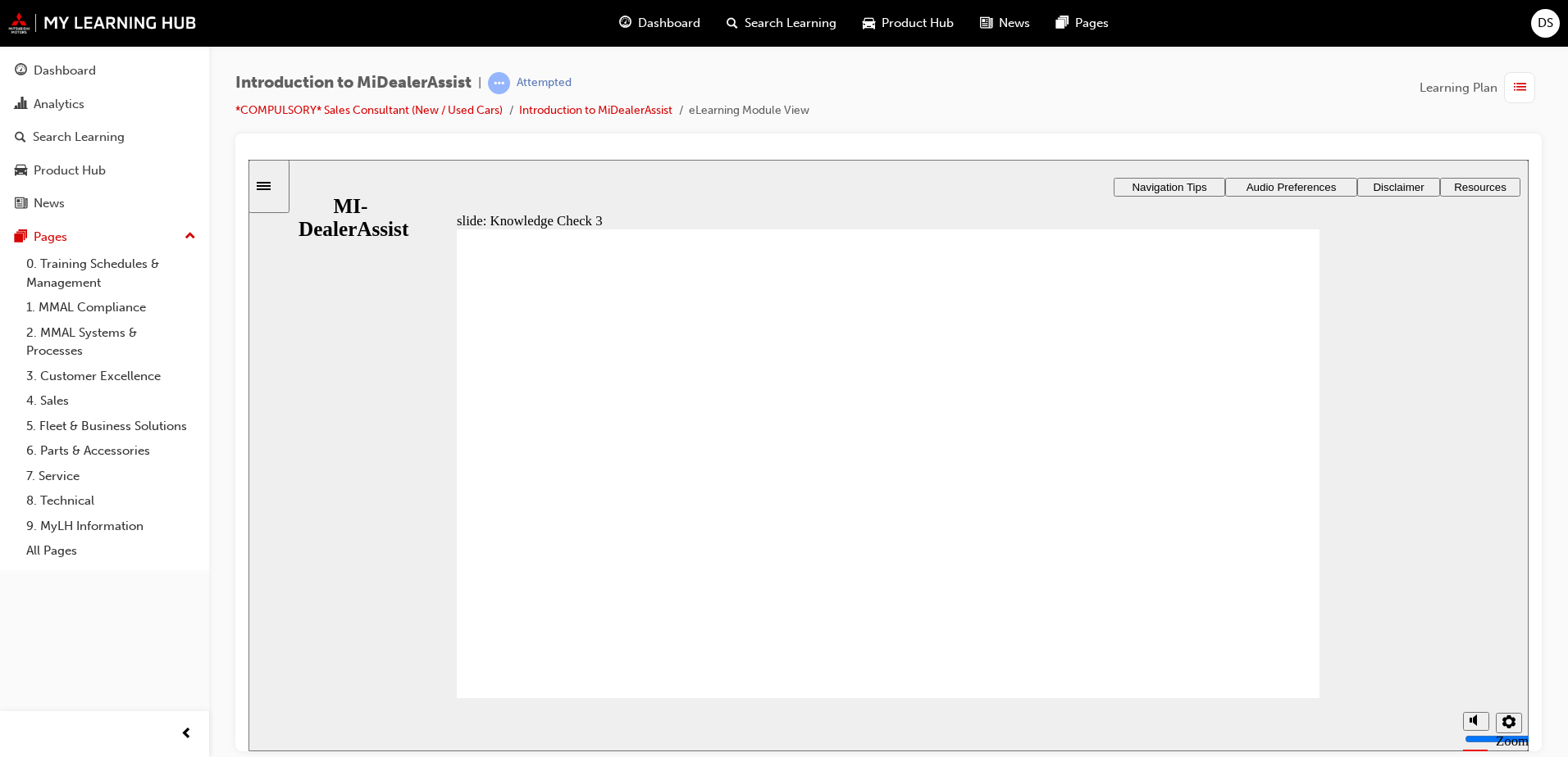
checkbox input "true"
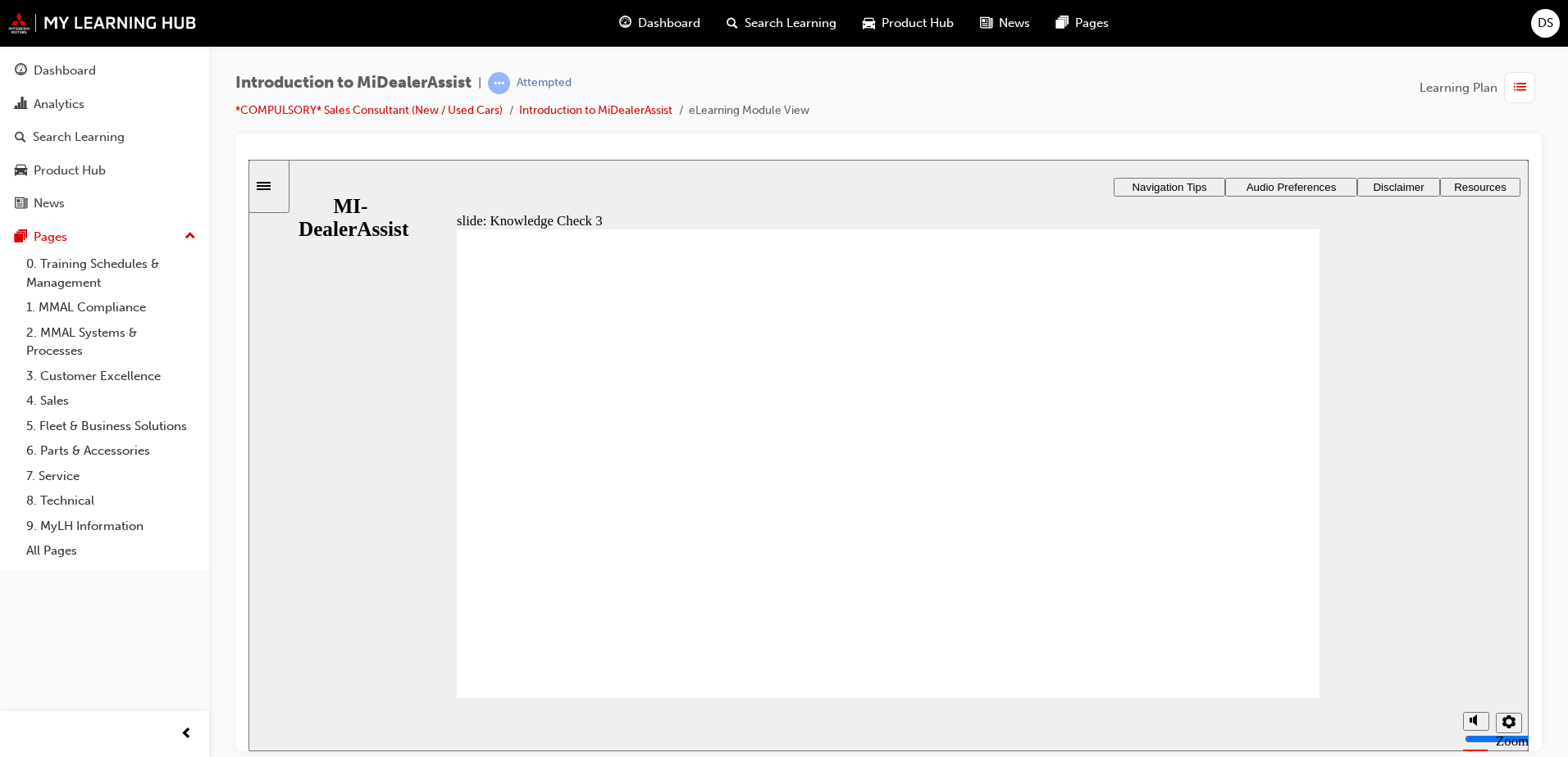
checkbox input "true"
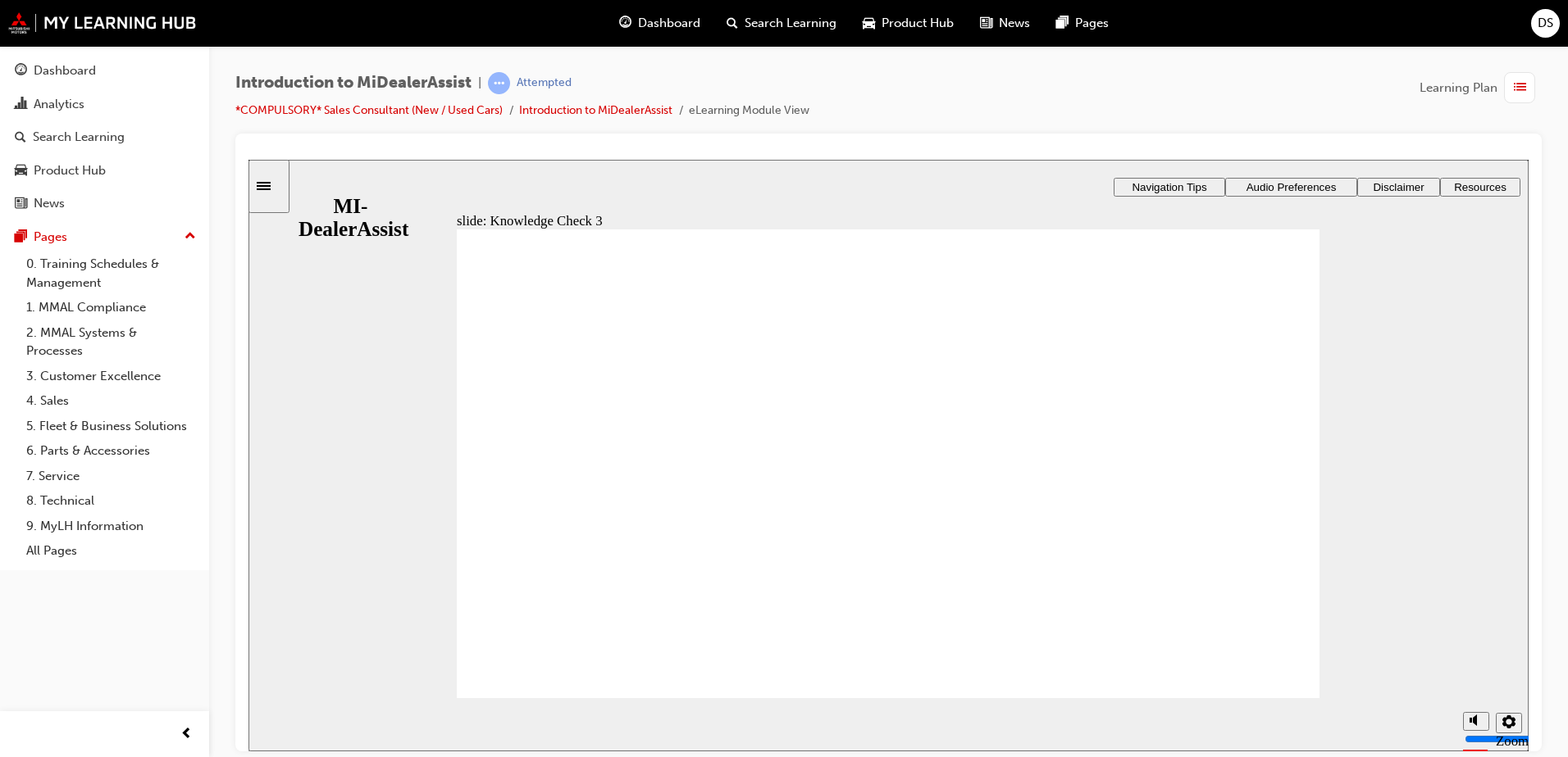
checkbox input "true"
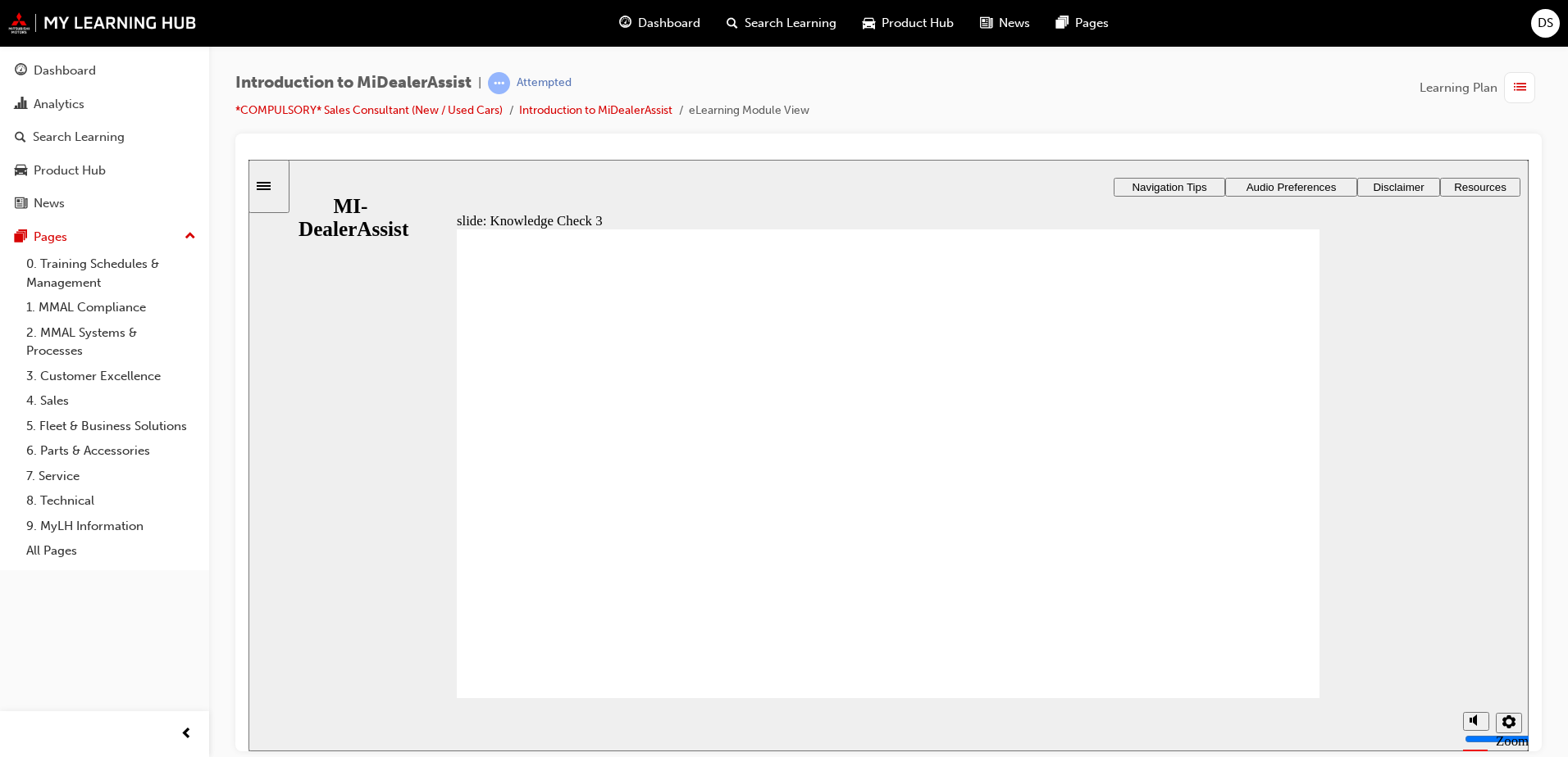
checkbox input "false"
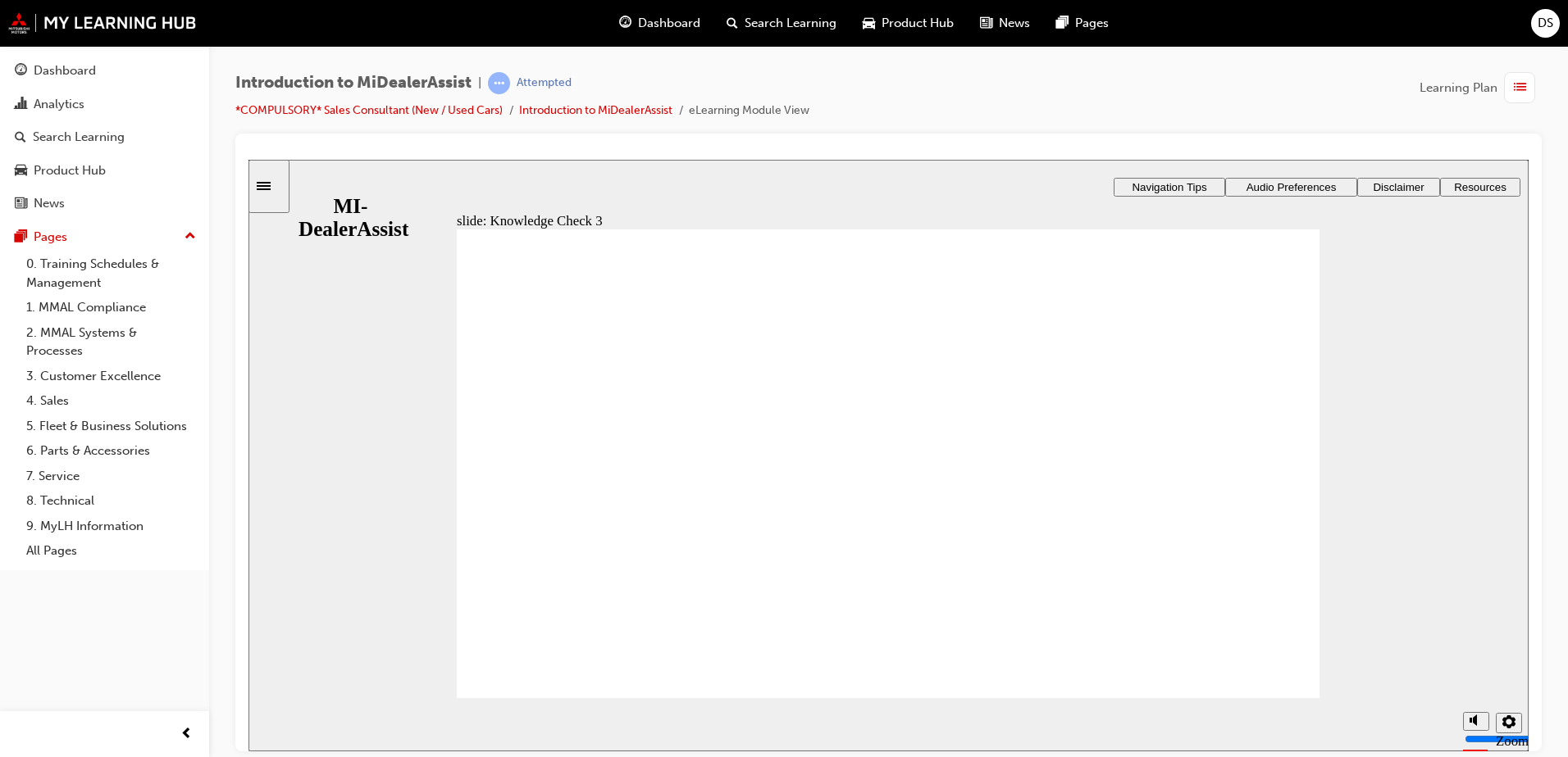
checkbox input "false"
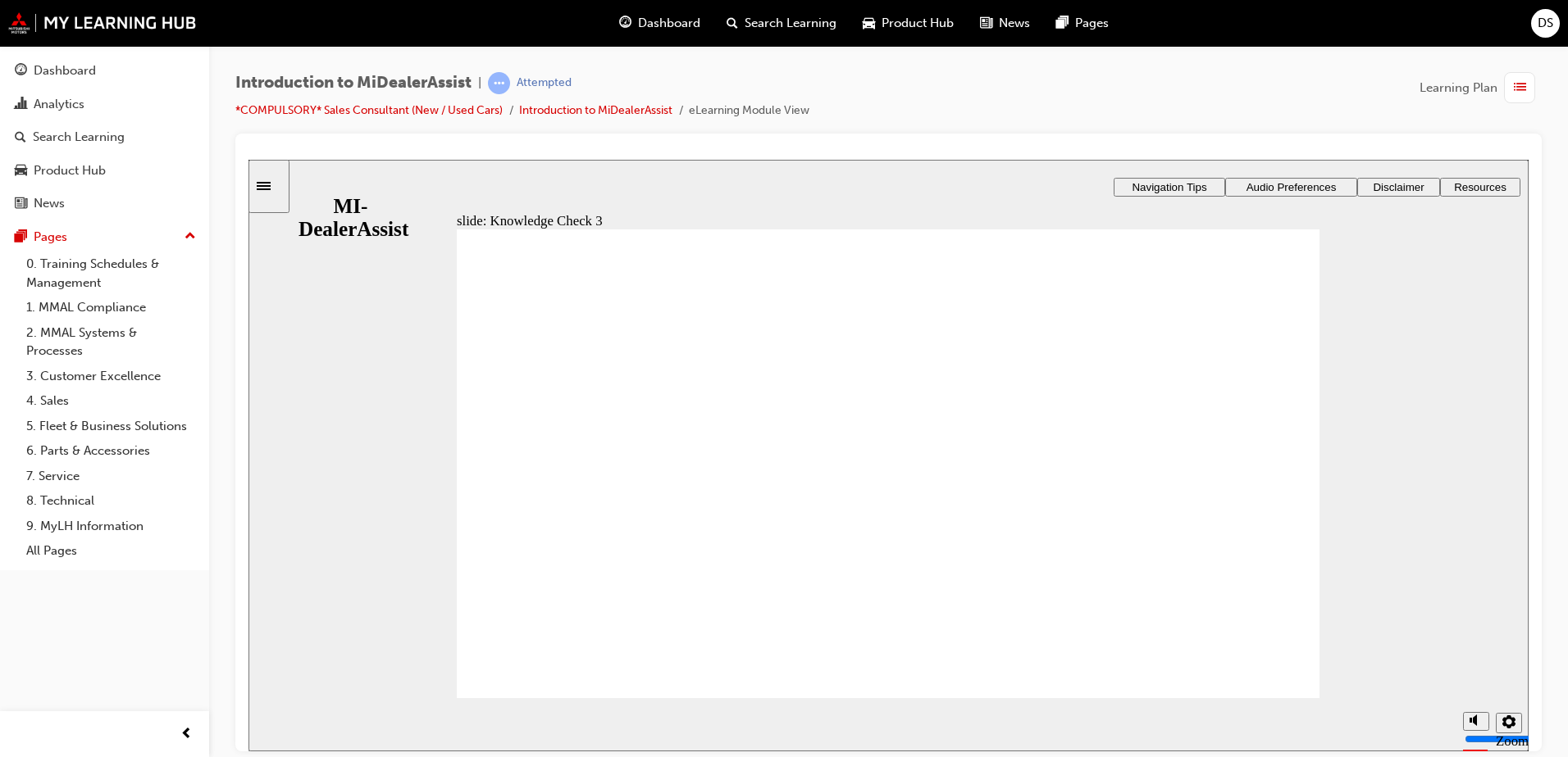
checkbox input "true"
drag, startPoint x: 507, startPoint y: 433, endPoint x: 504, endPoint y: 452, distance: 19.2
checkbox input "true"
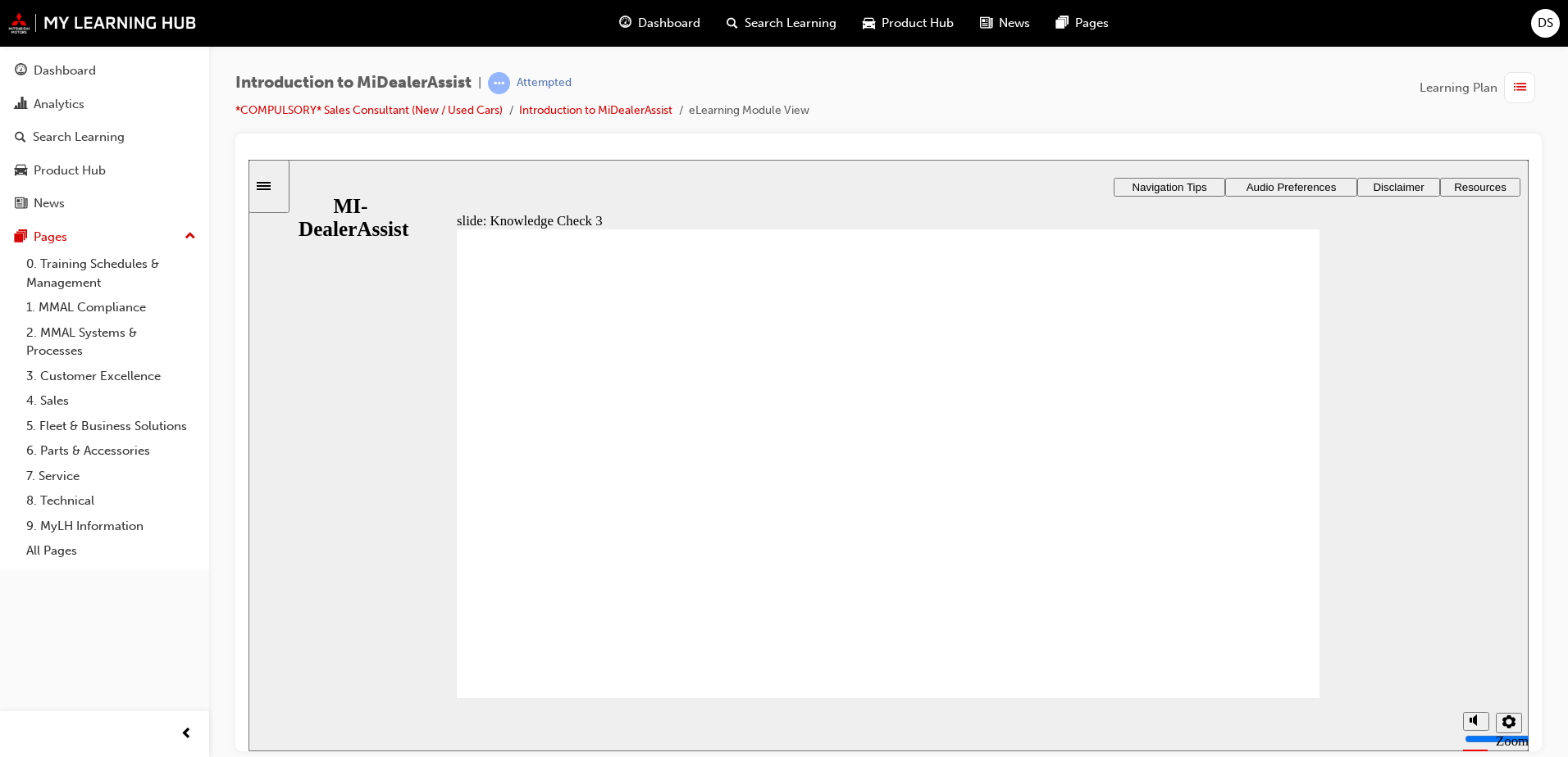
checkbox input "true"
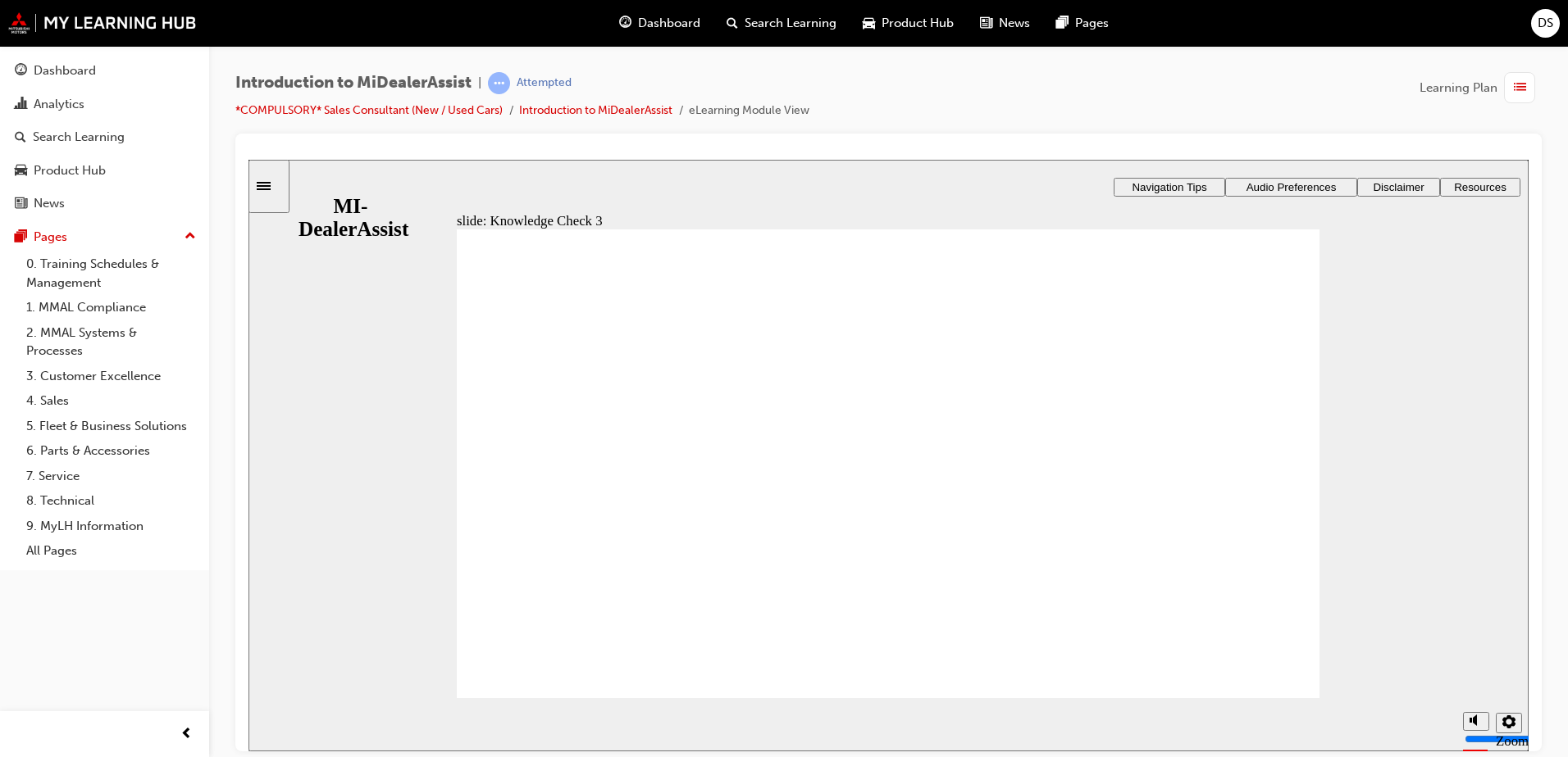
checkbox input "false"
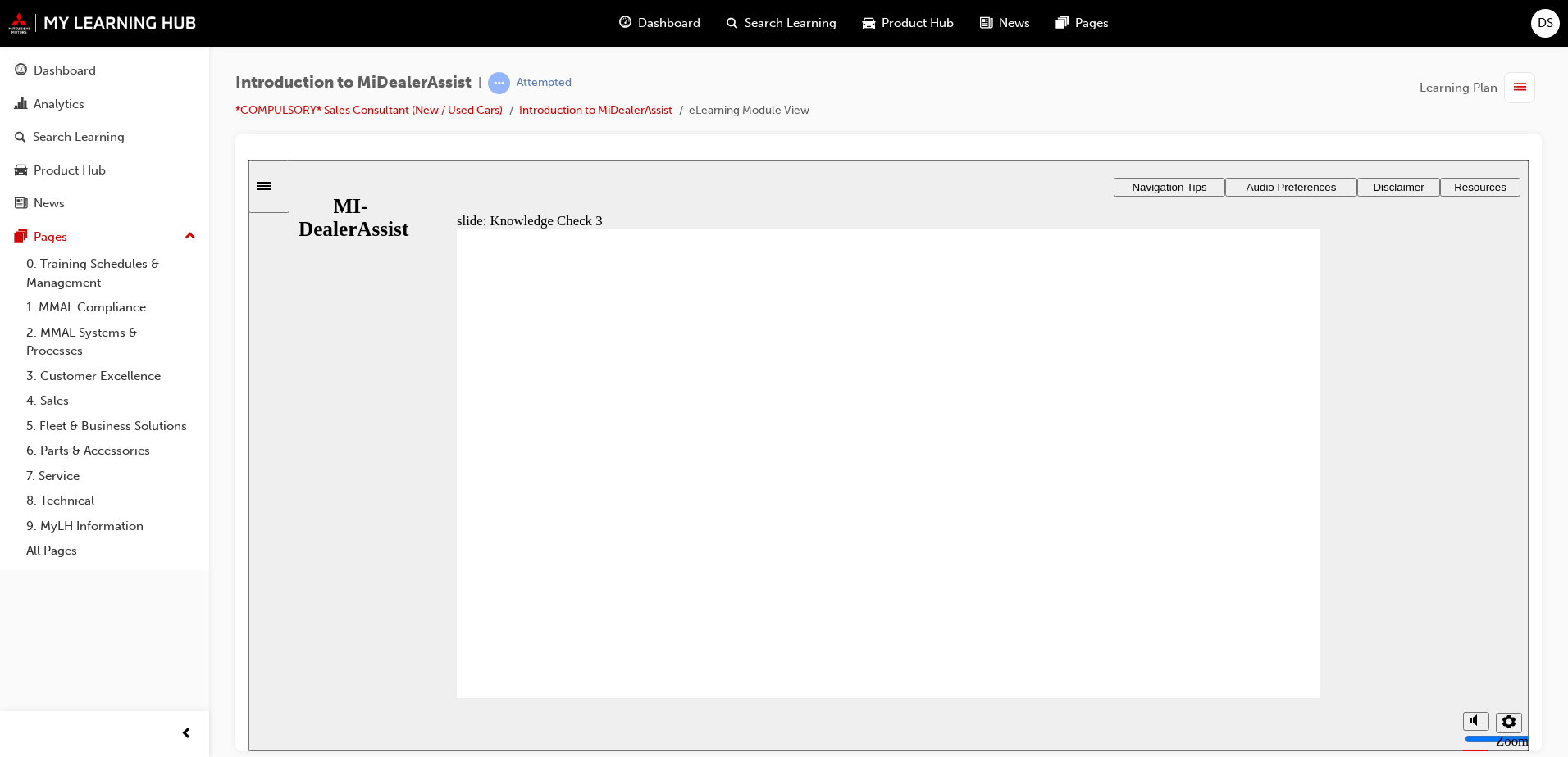
checkbox input "false"
checkbox input "true"
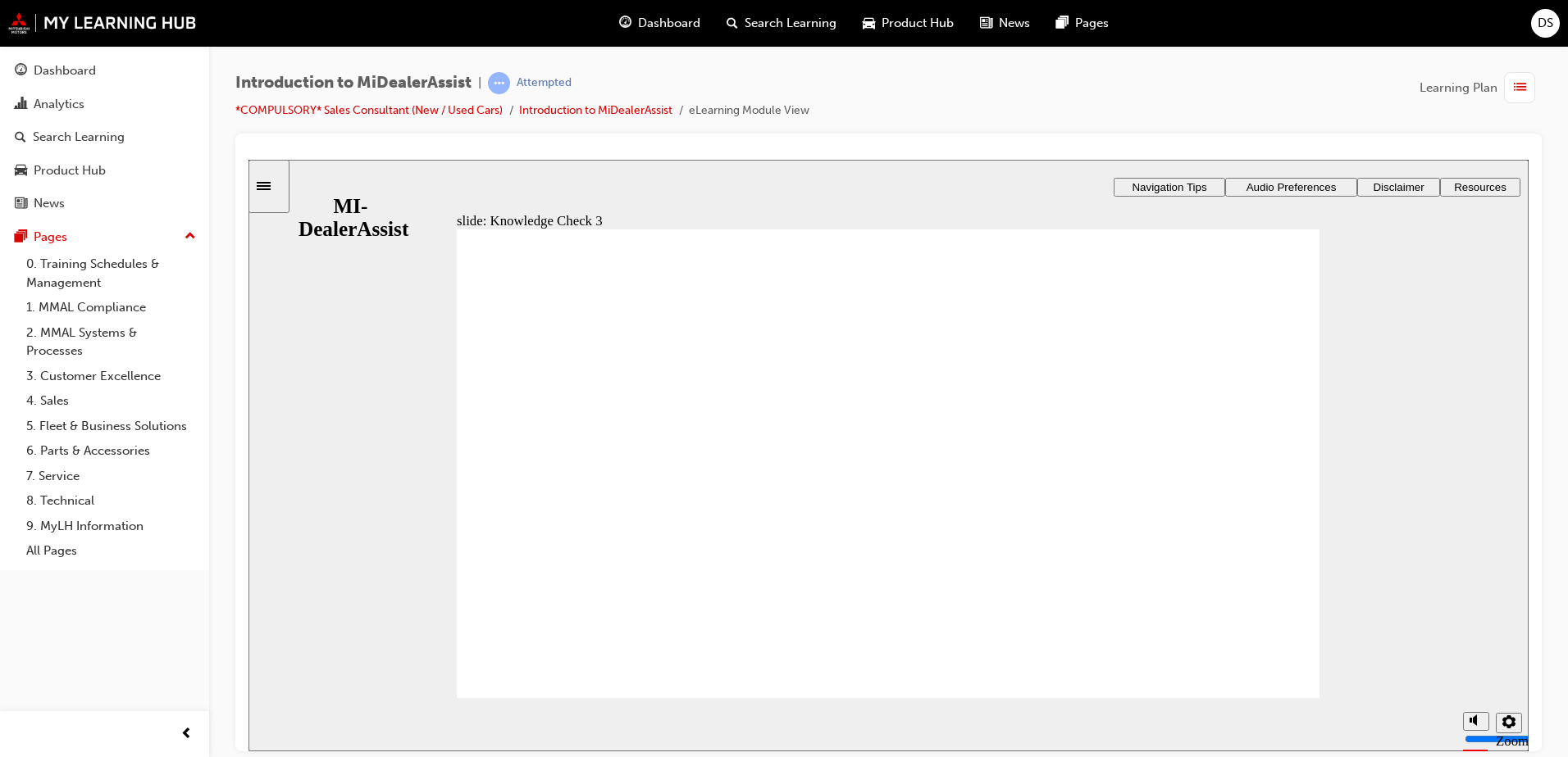
checkbox input "true"
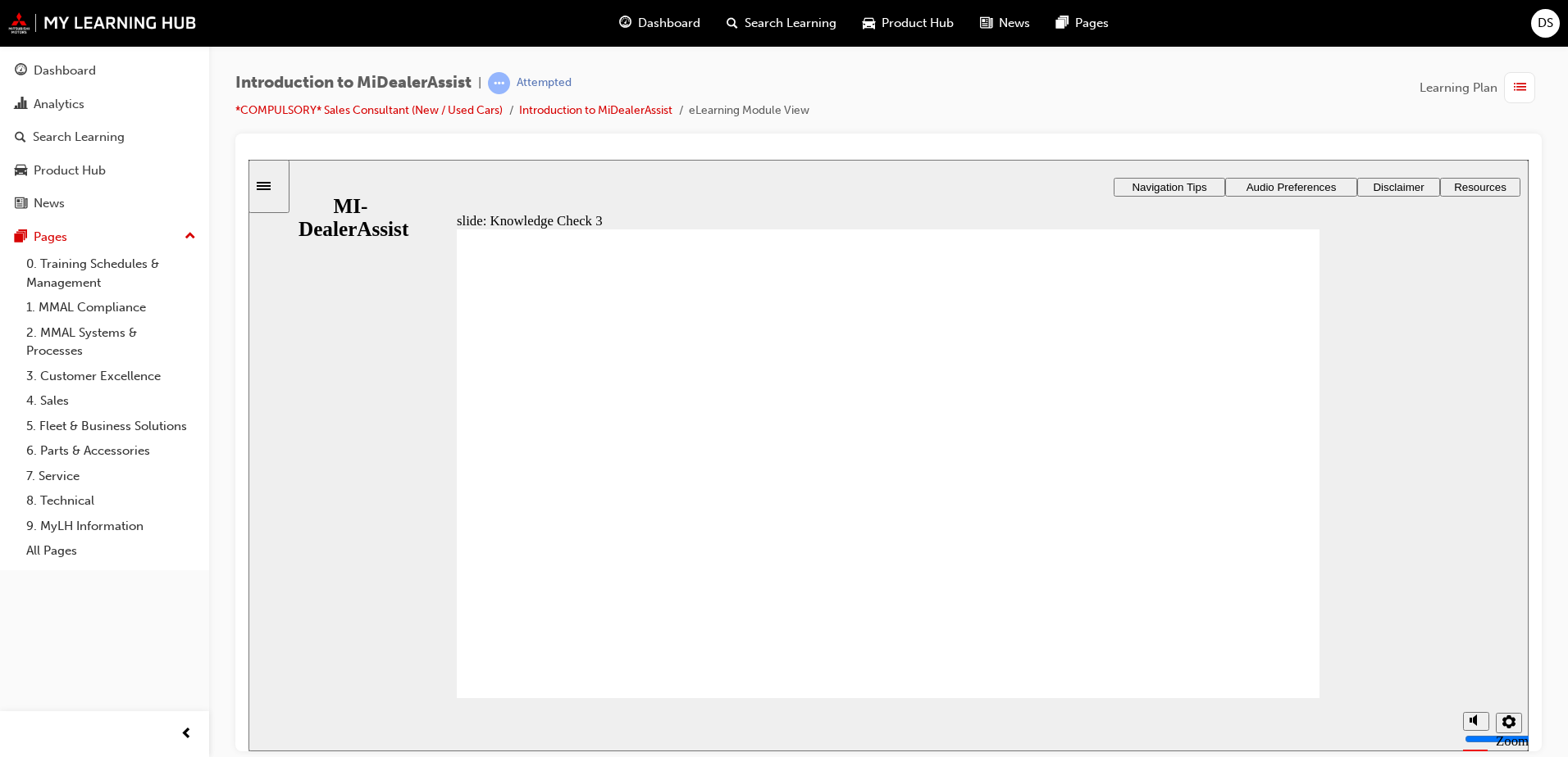
checkbox input "false"
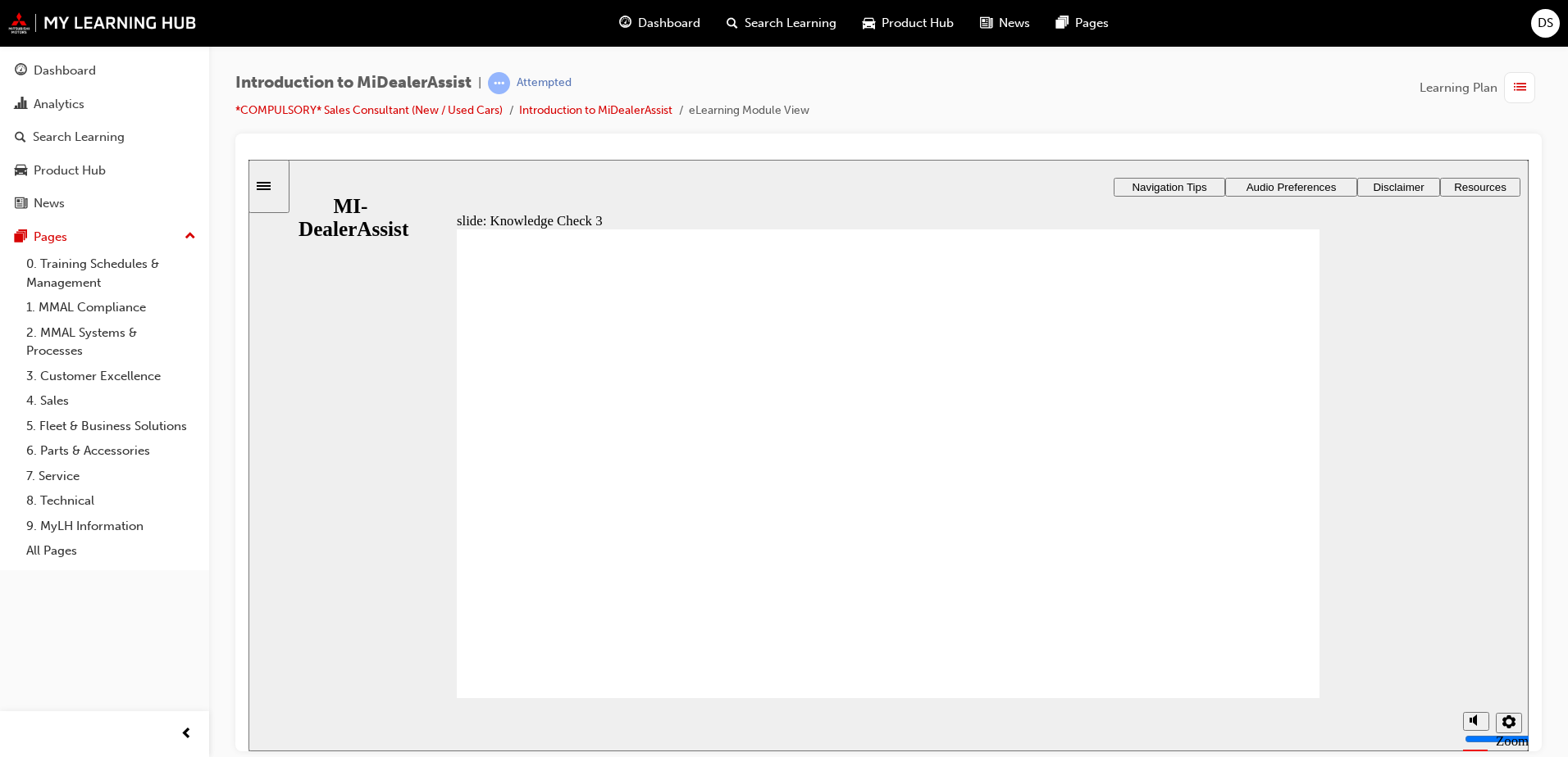
checkbox input "true"
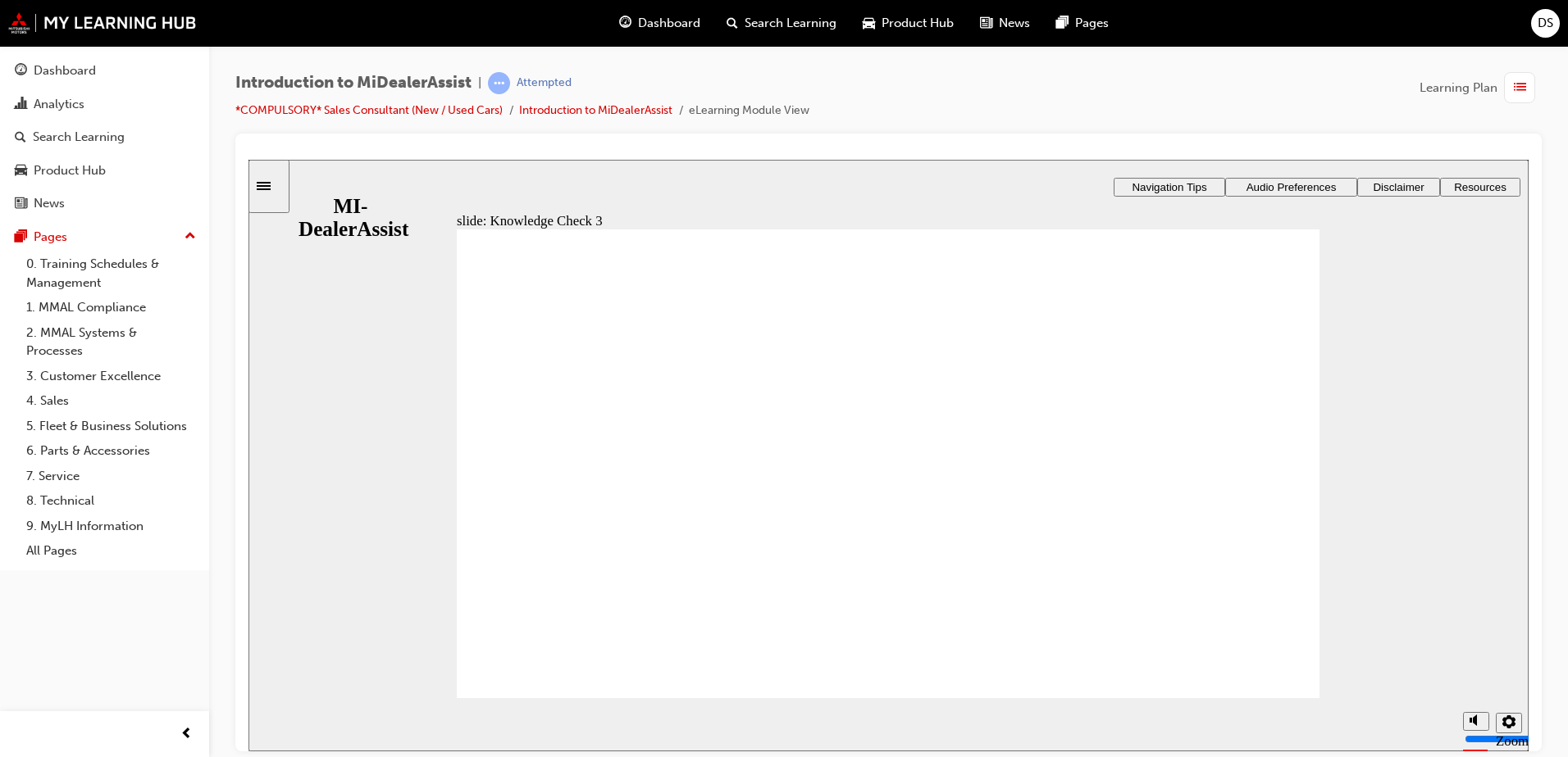
checkbox input "true"
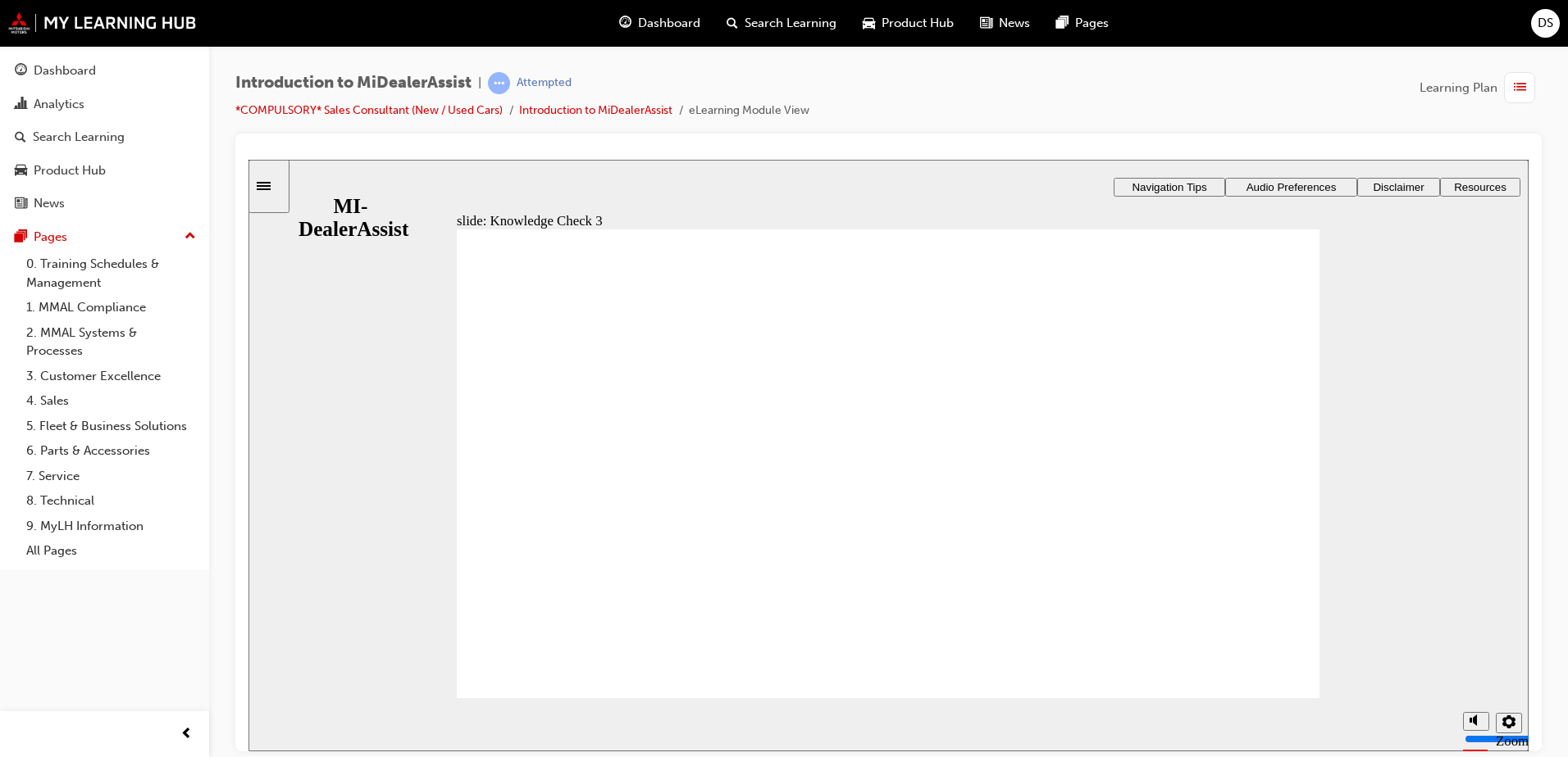
checkbox input "false"
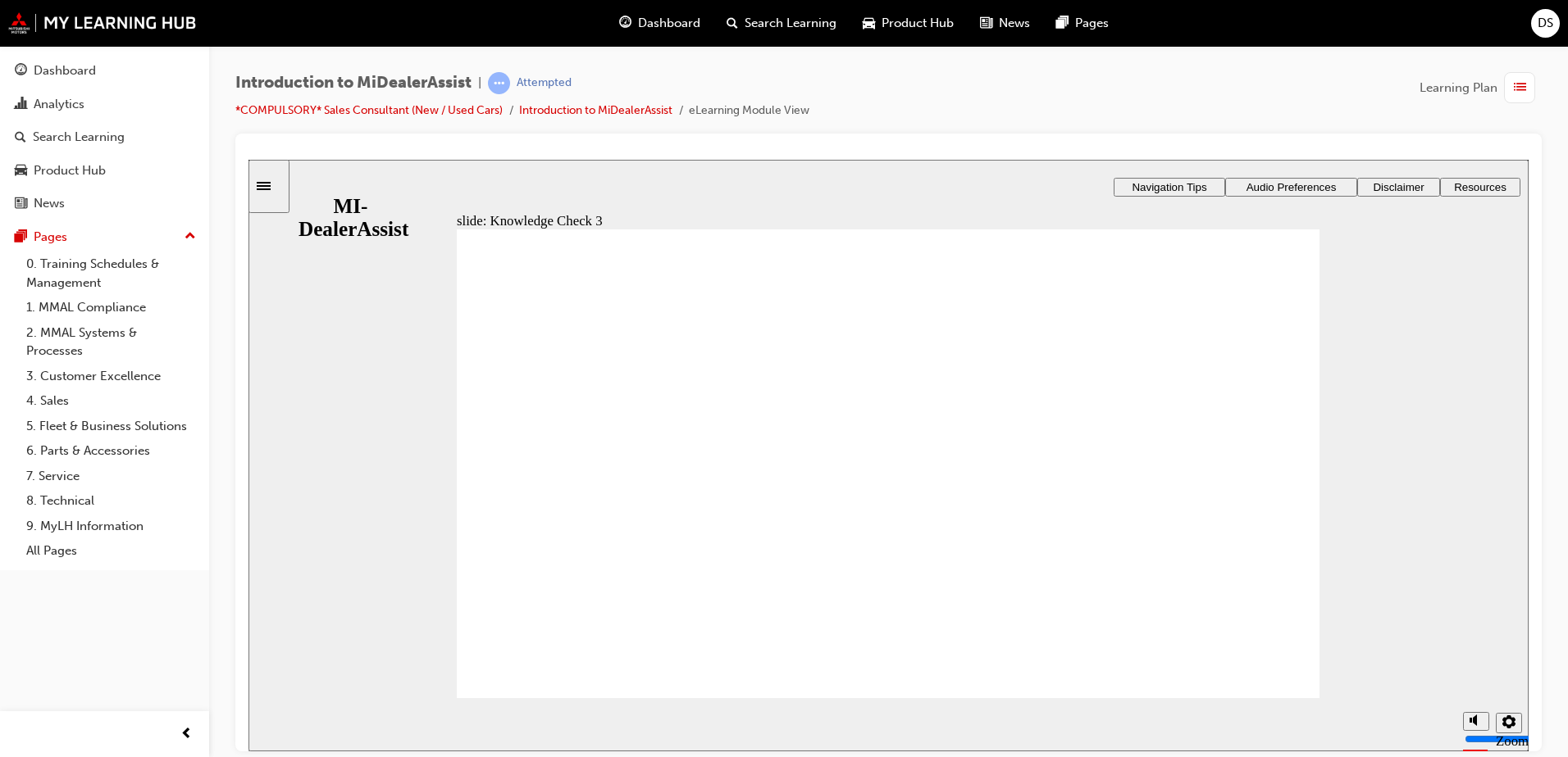
checkbox input "false"
drag, startPoint x: 507, startPoint y: 404, endPoint x: 510, endPoint y: 433, distance: 29.2
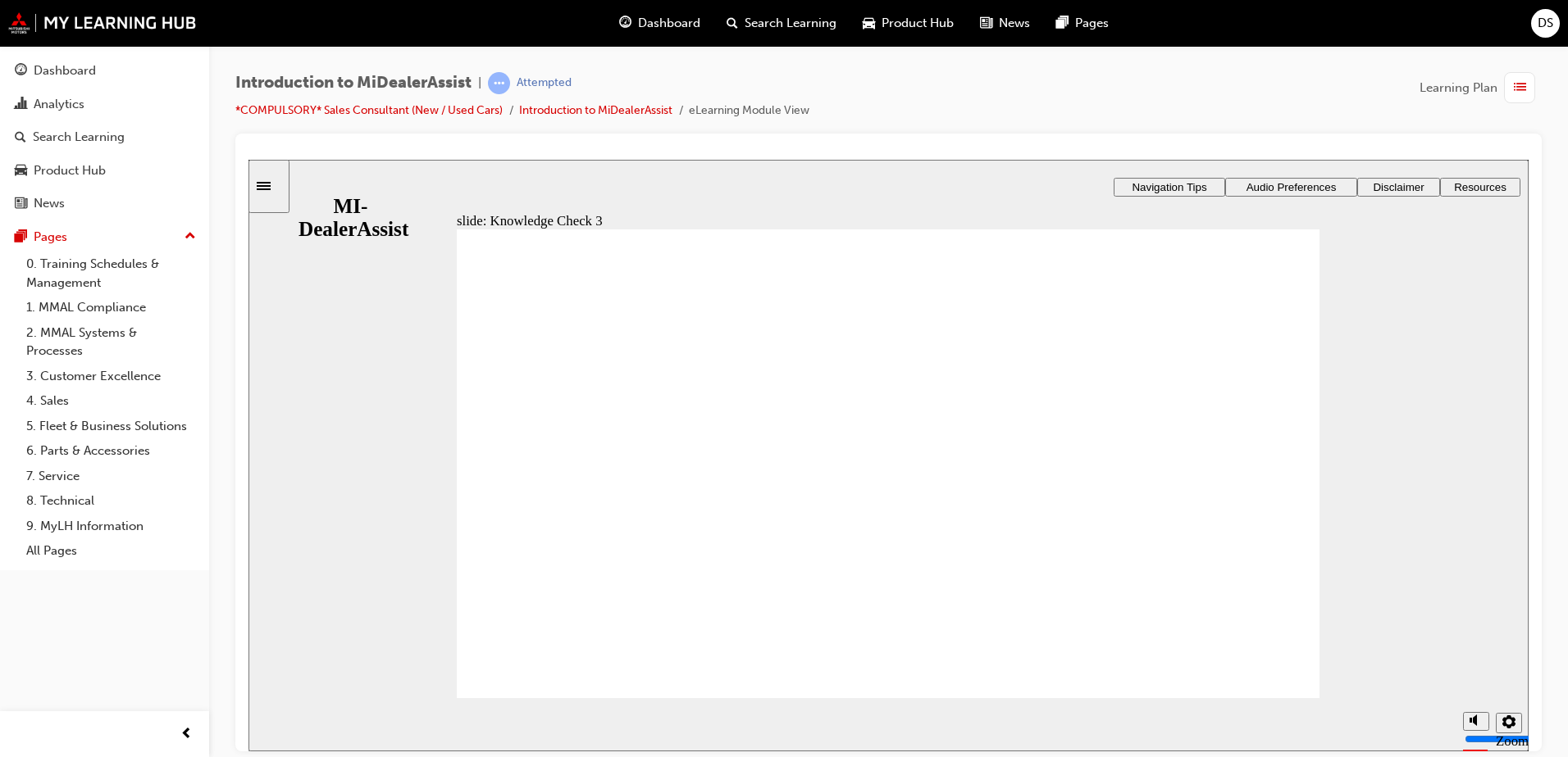
checkbox input "true"
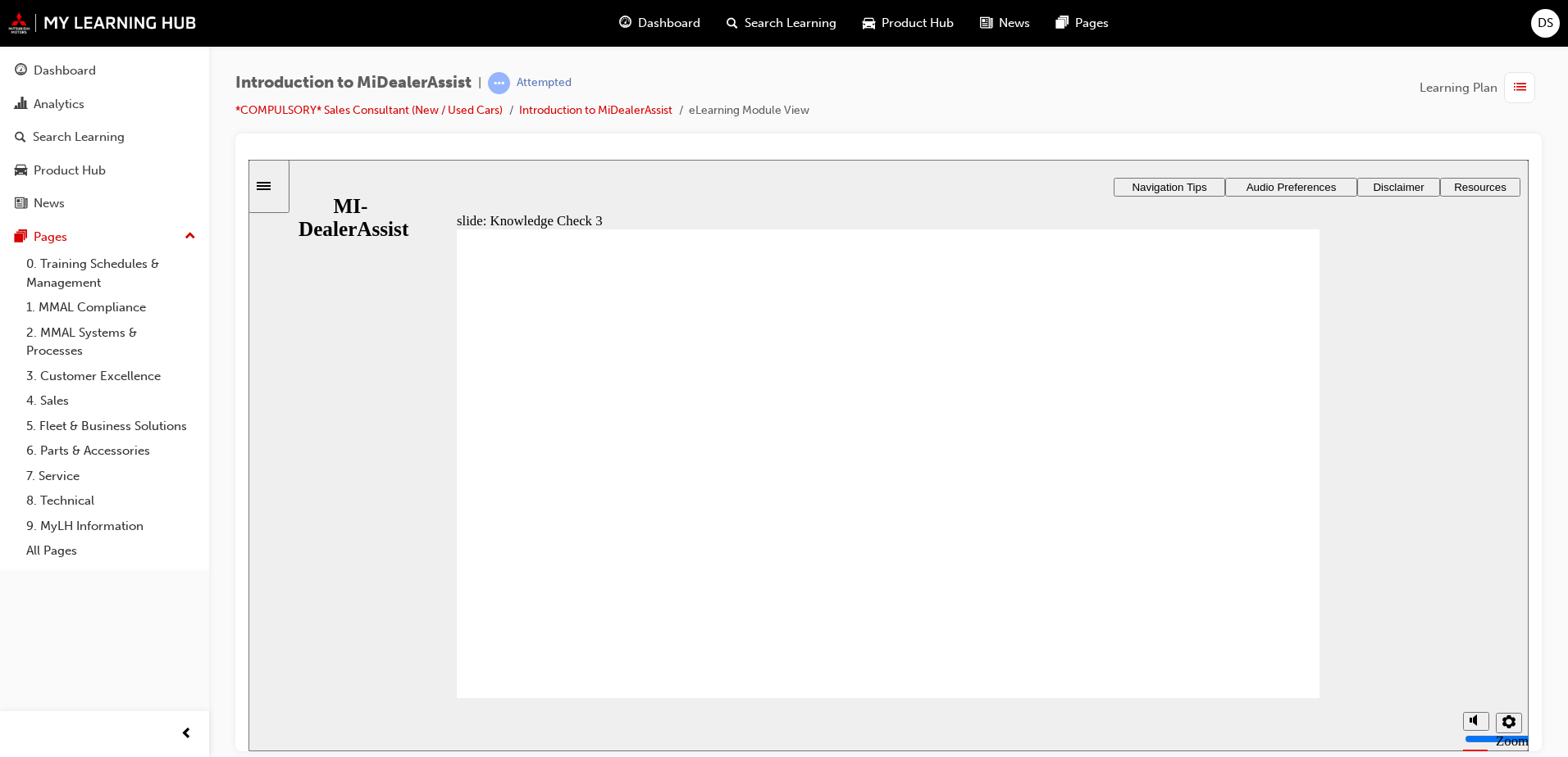
checkbox input "true"
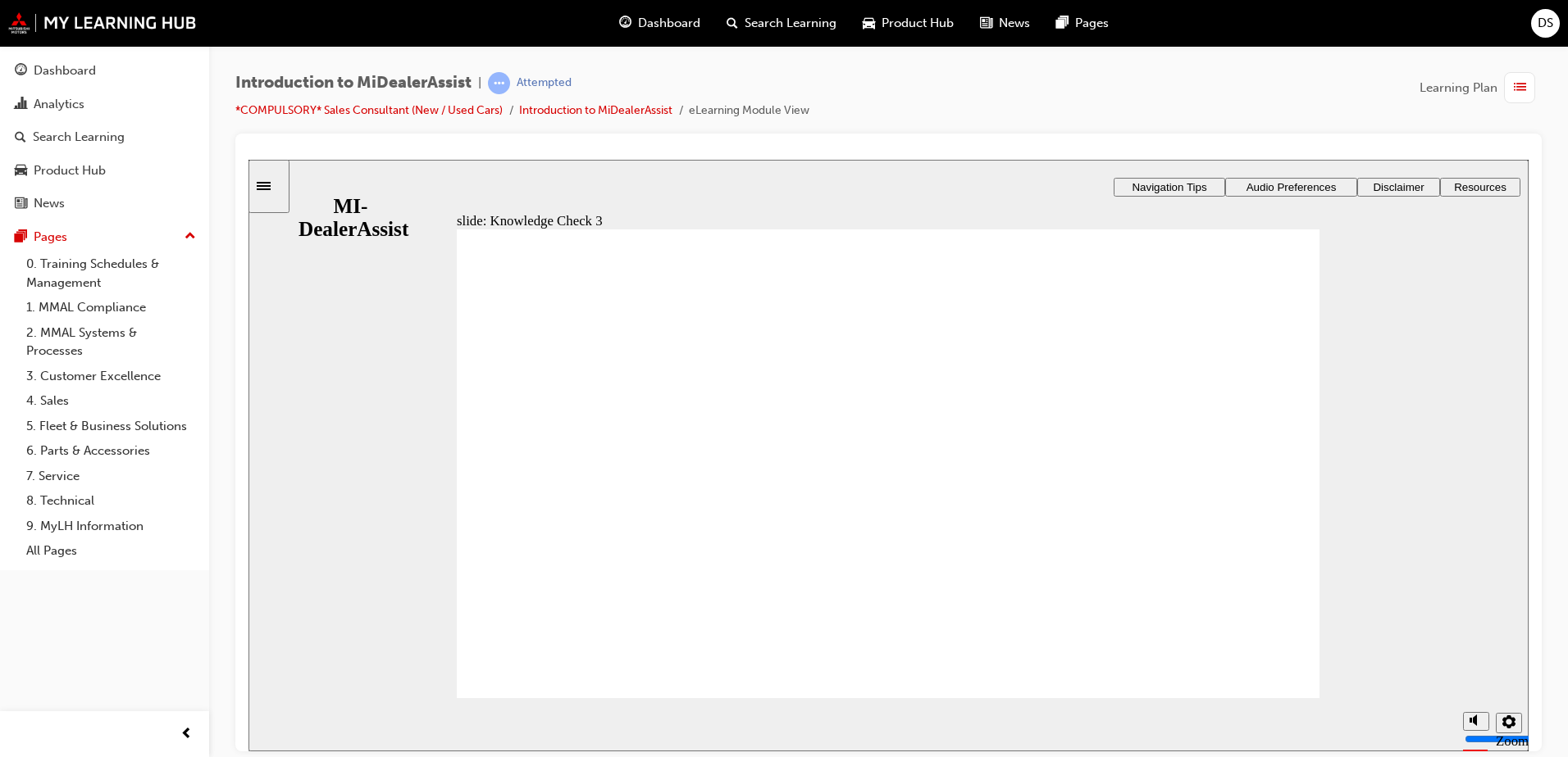
drag, startPoint x: 672, startPoint y: 645, endPoint x: 674, endPoint y: 654, distance: 9.2
checkbox input "false"
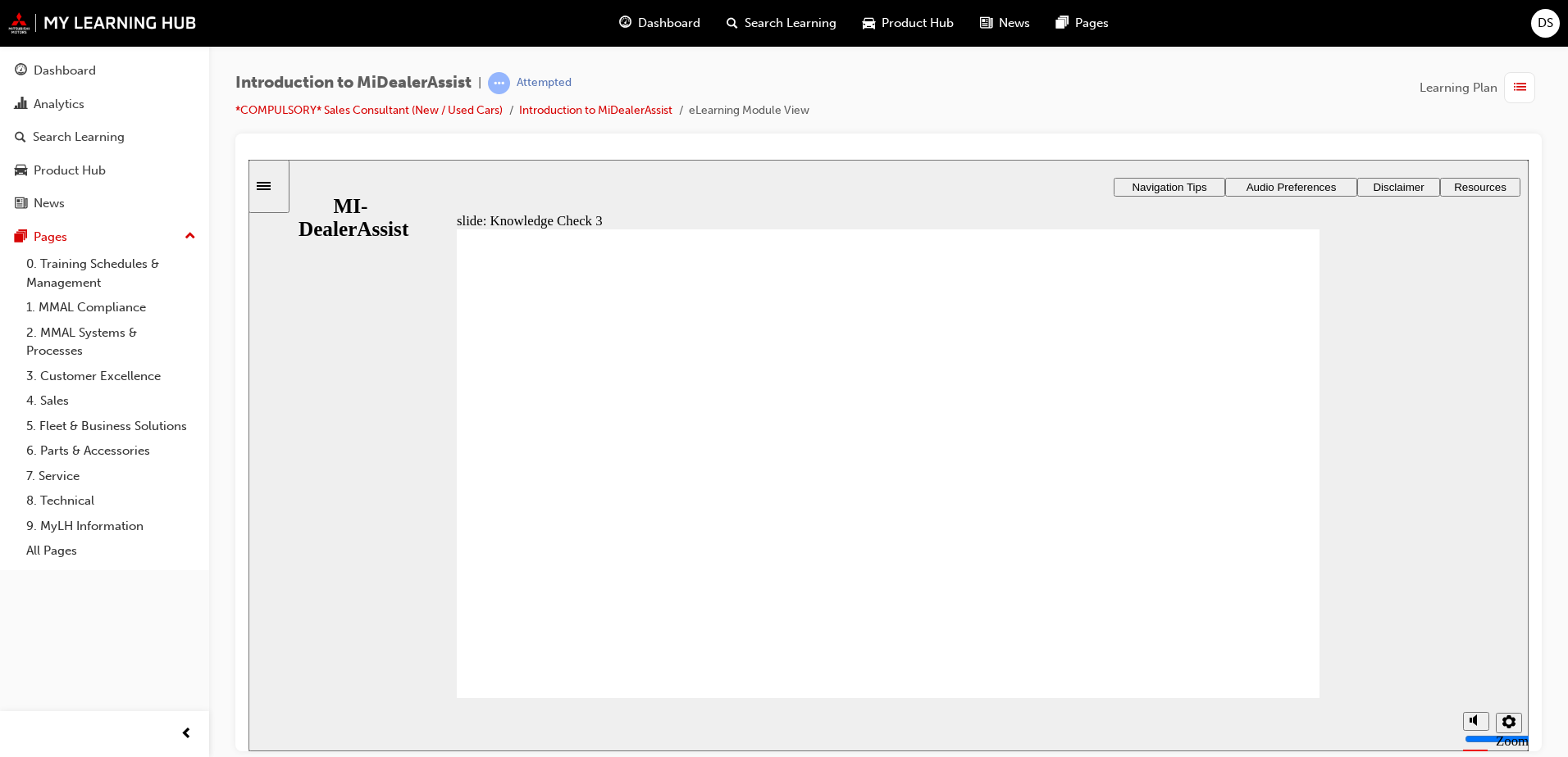
checkbox input "false"
checkbox input "true"
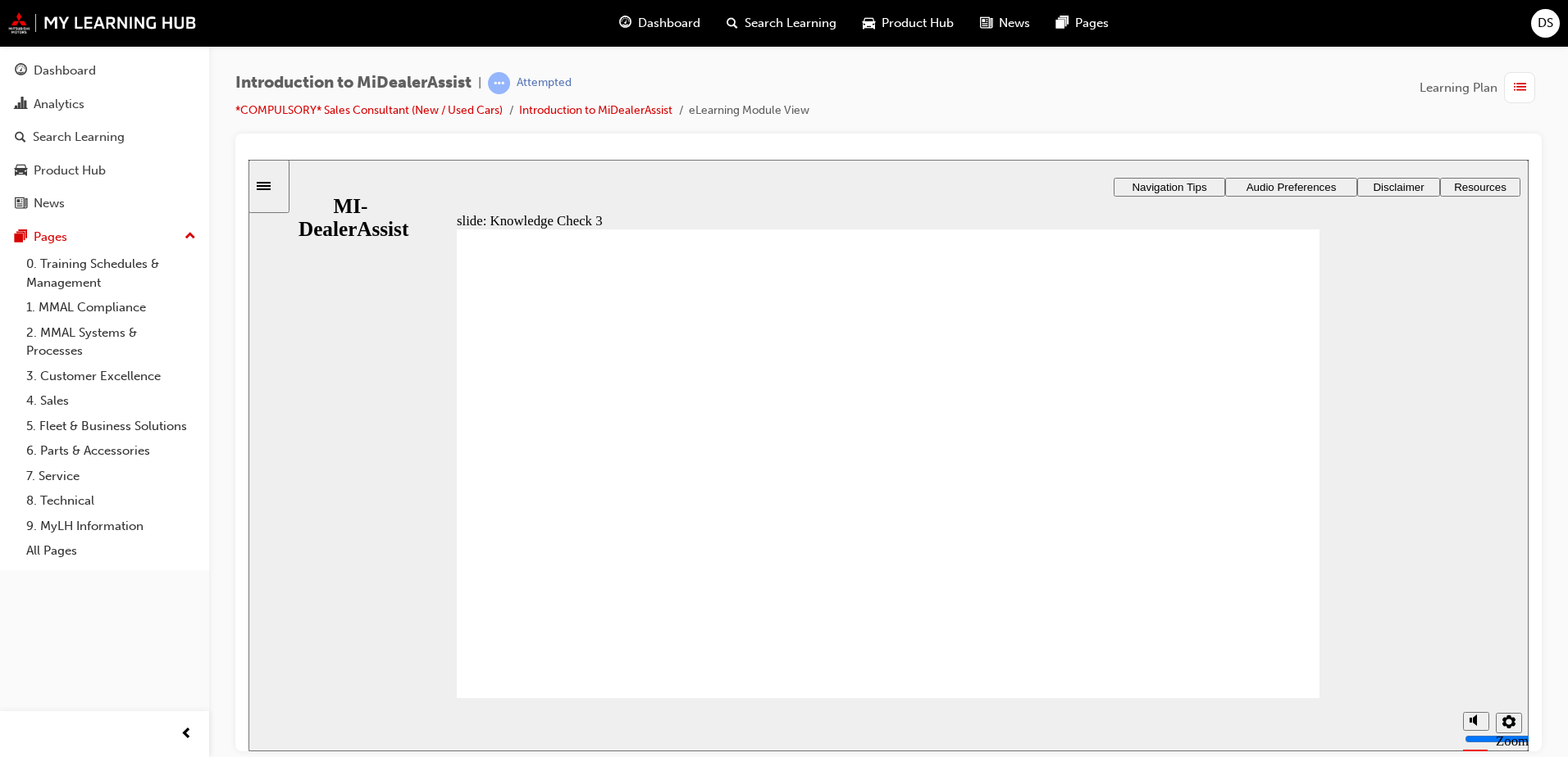
checkbox input "true"
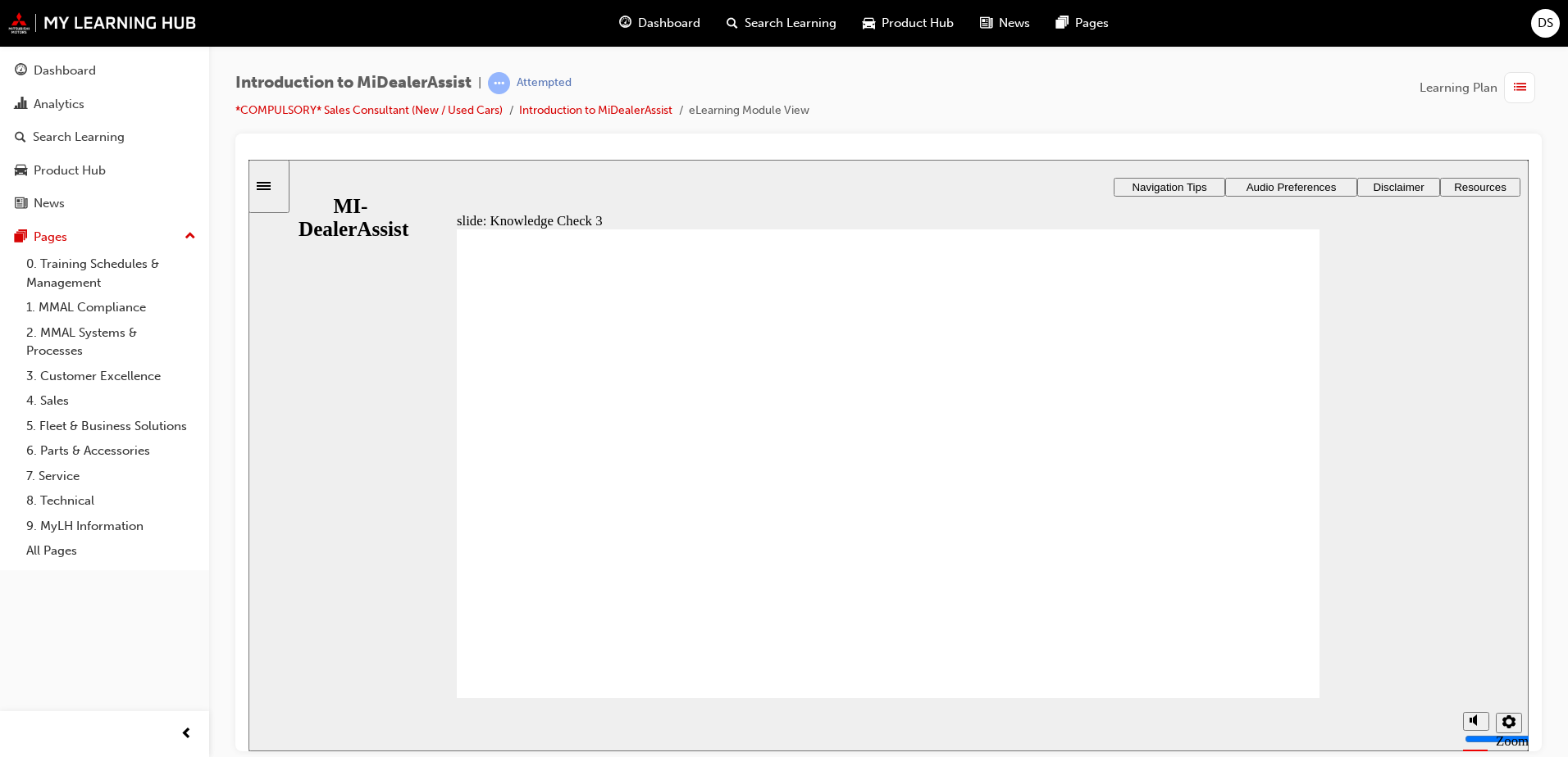
checkbox input "false"
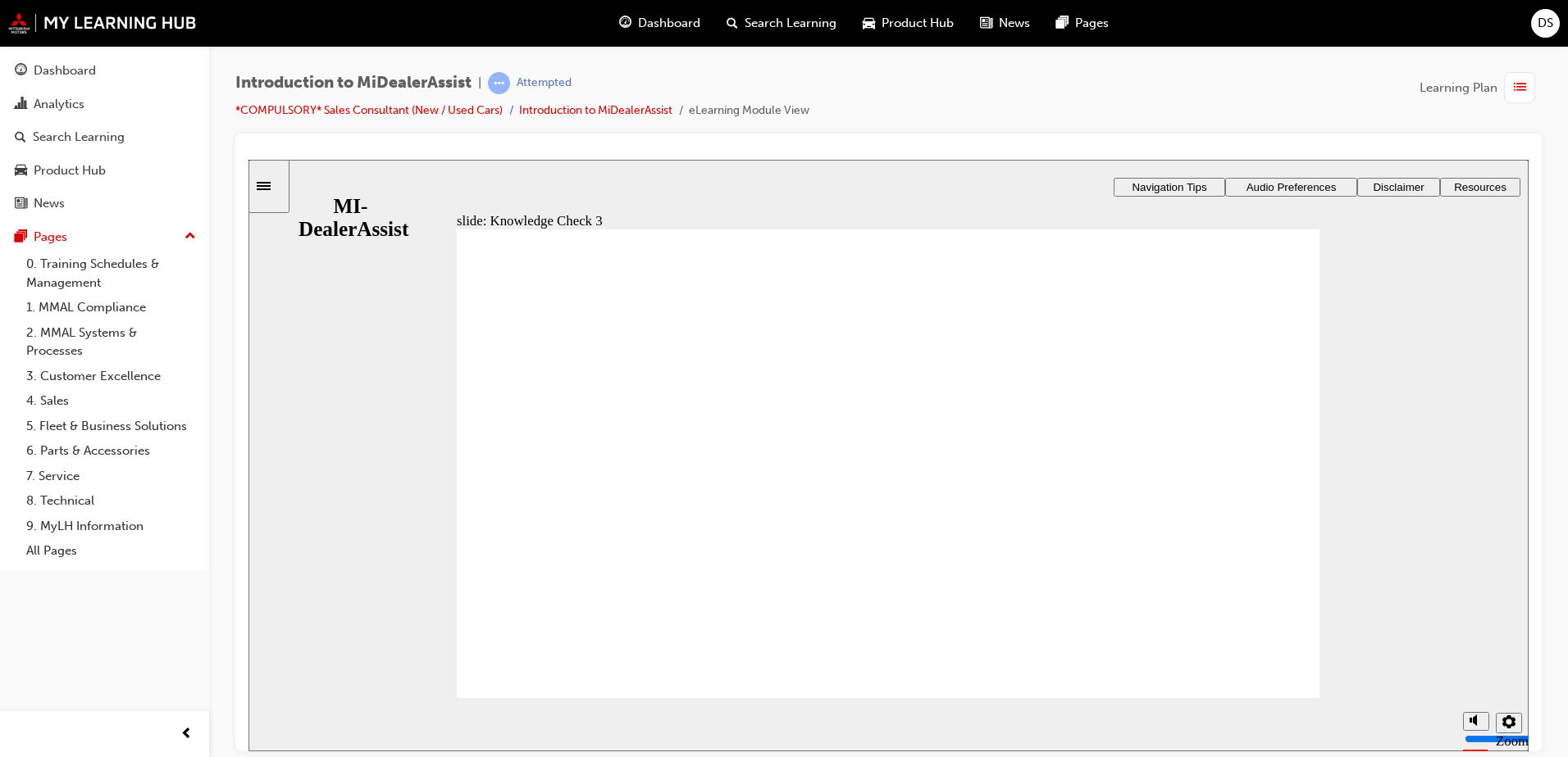
checkbox input "false"
checkbox input "true"
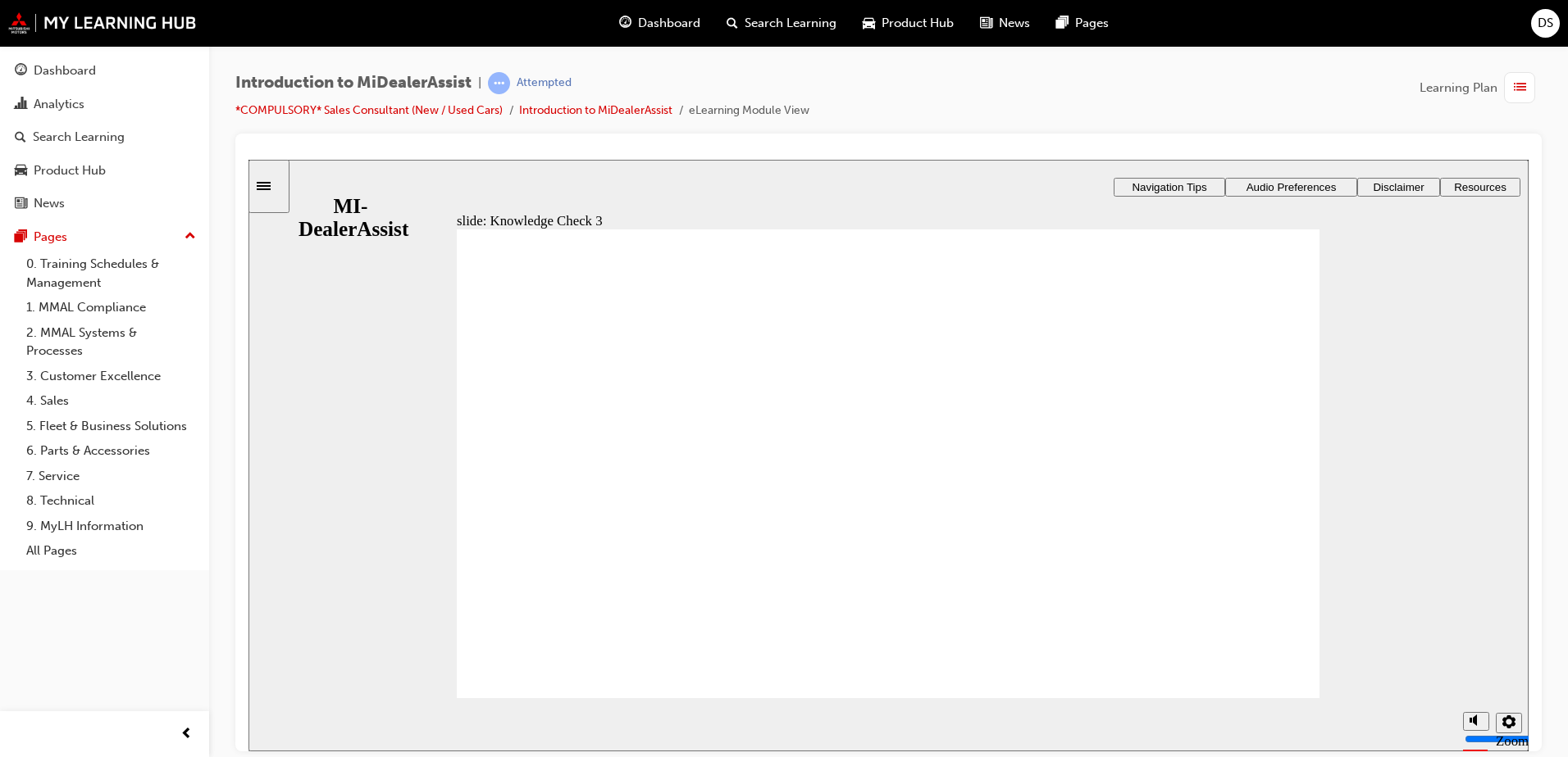
checkbox input "true"
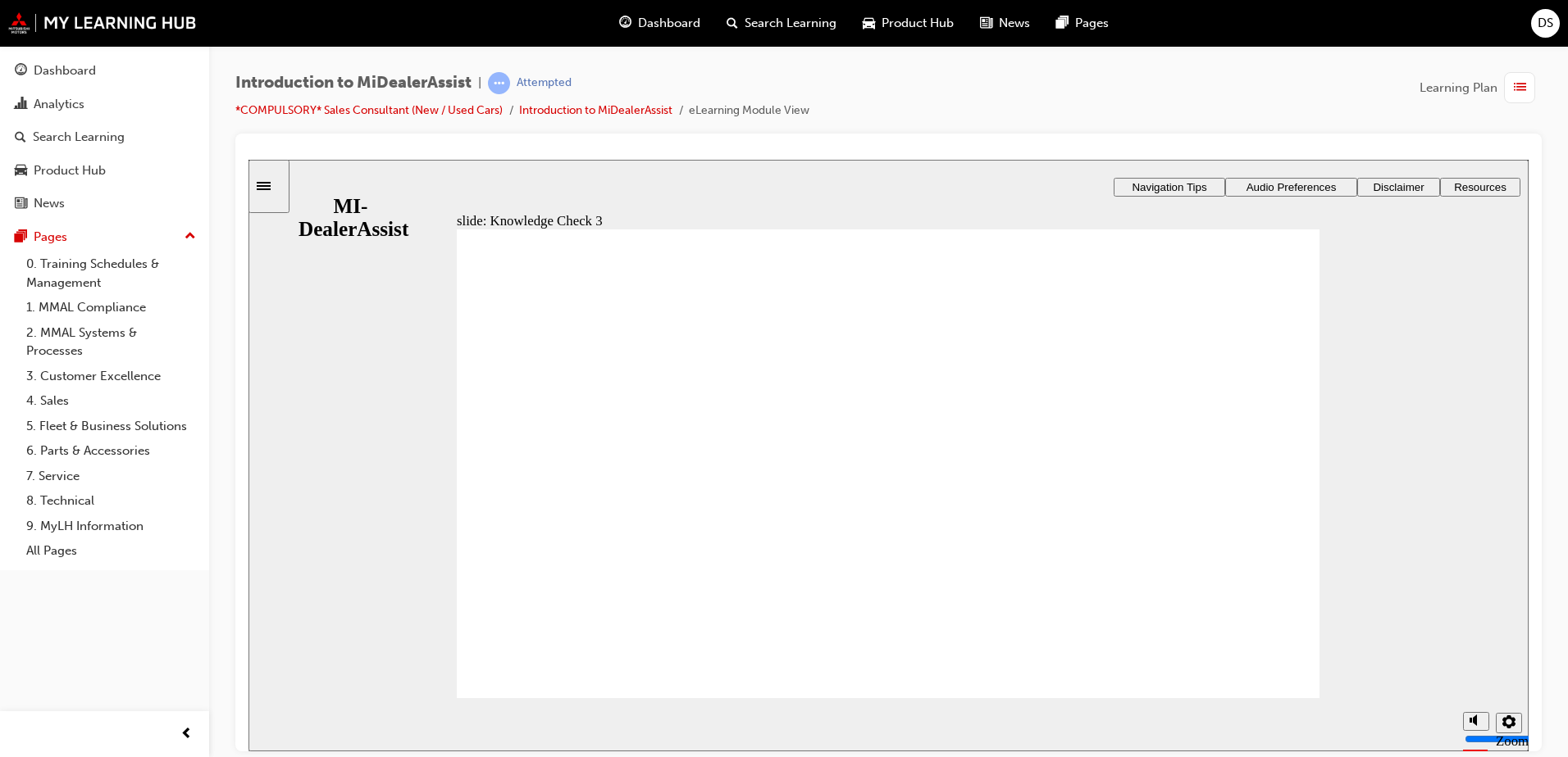
checkbox input "true"
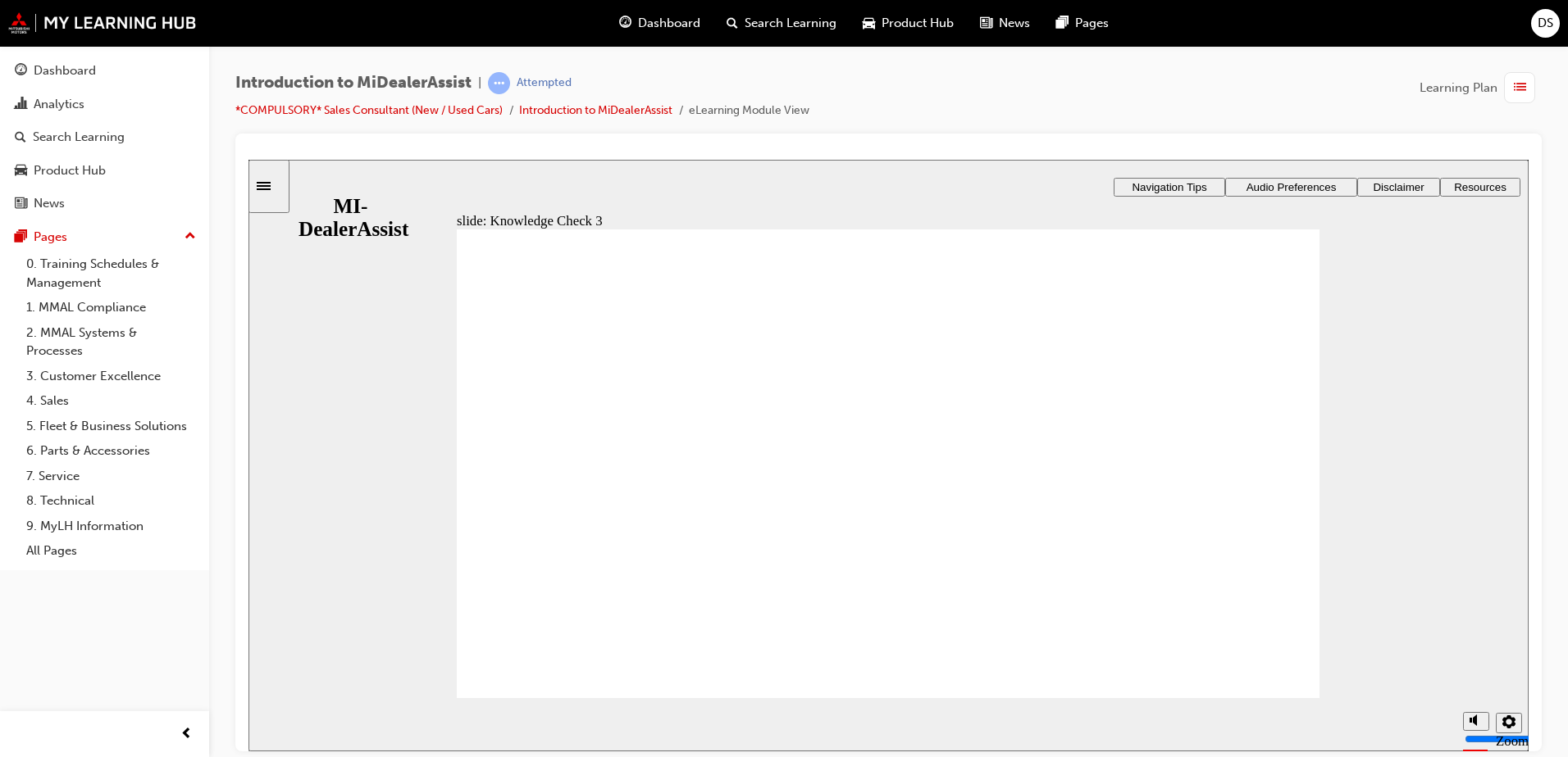
checkbox input "false"
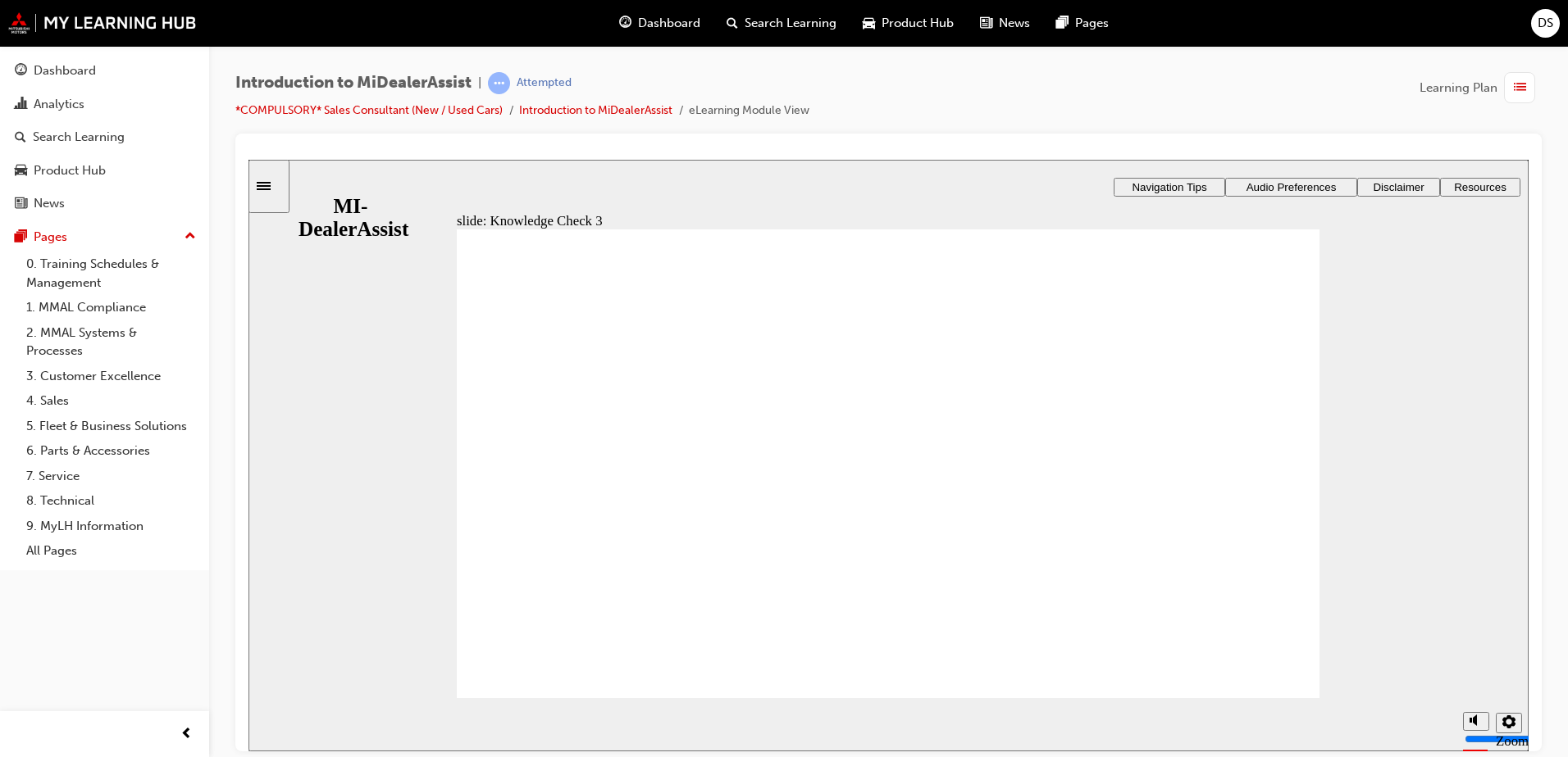
checkbox input "false"
checkbox input "true"
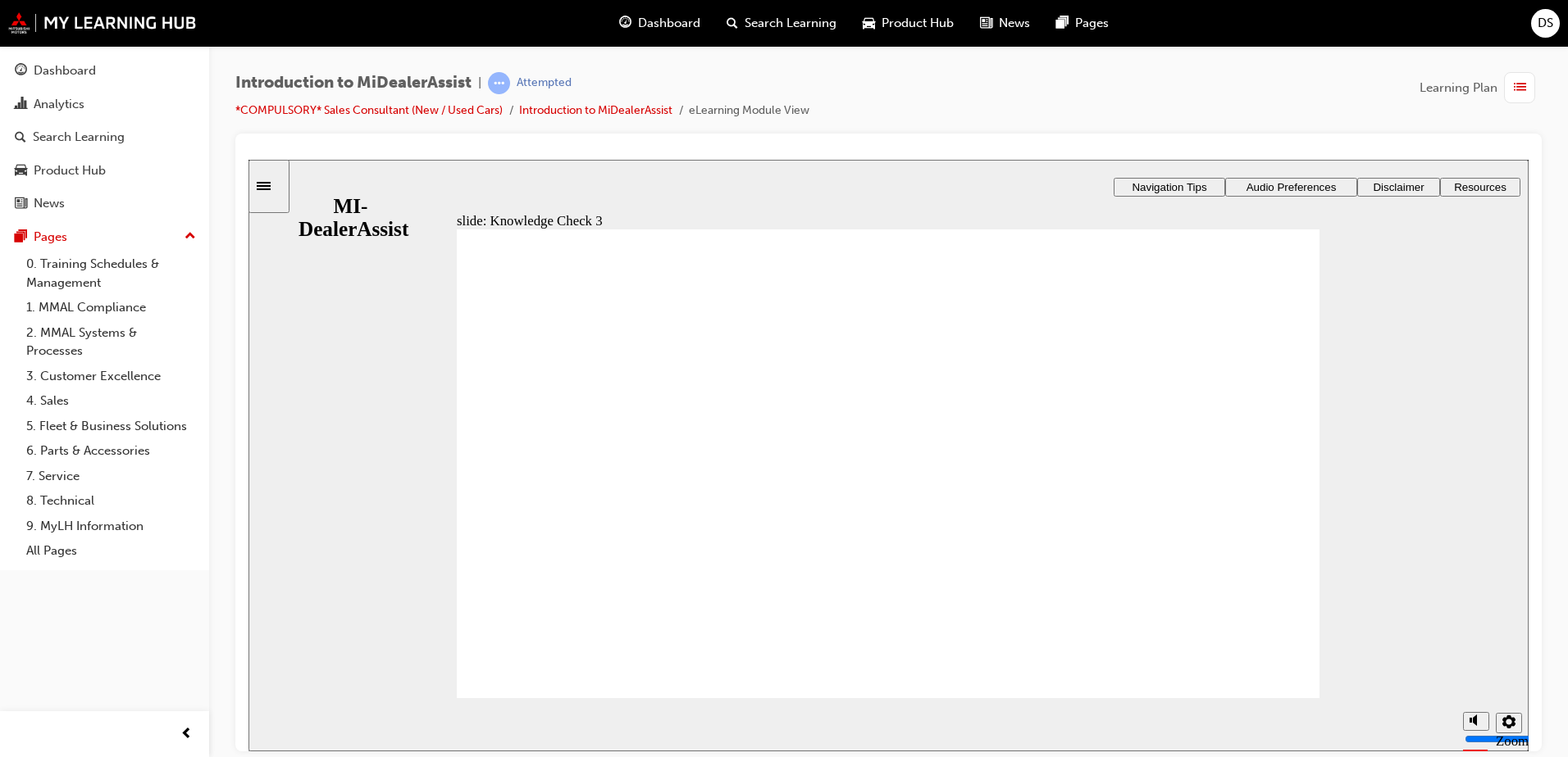
checkbox input "false"
checkbox input "true"
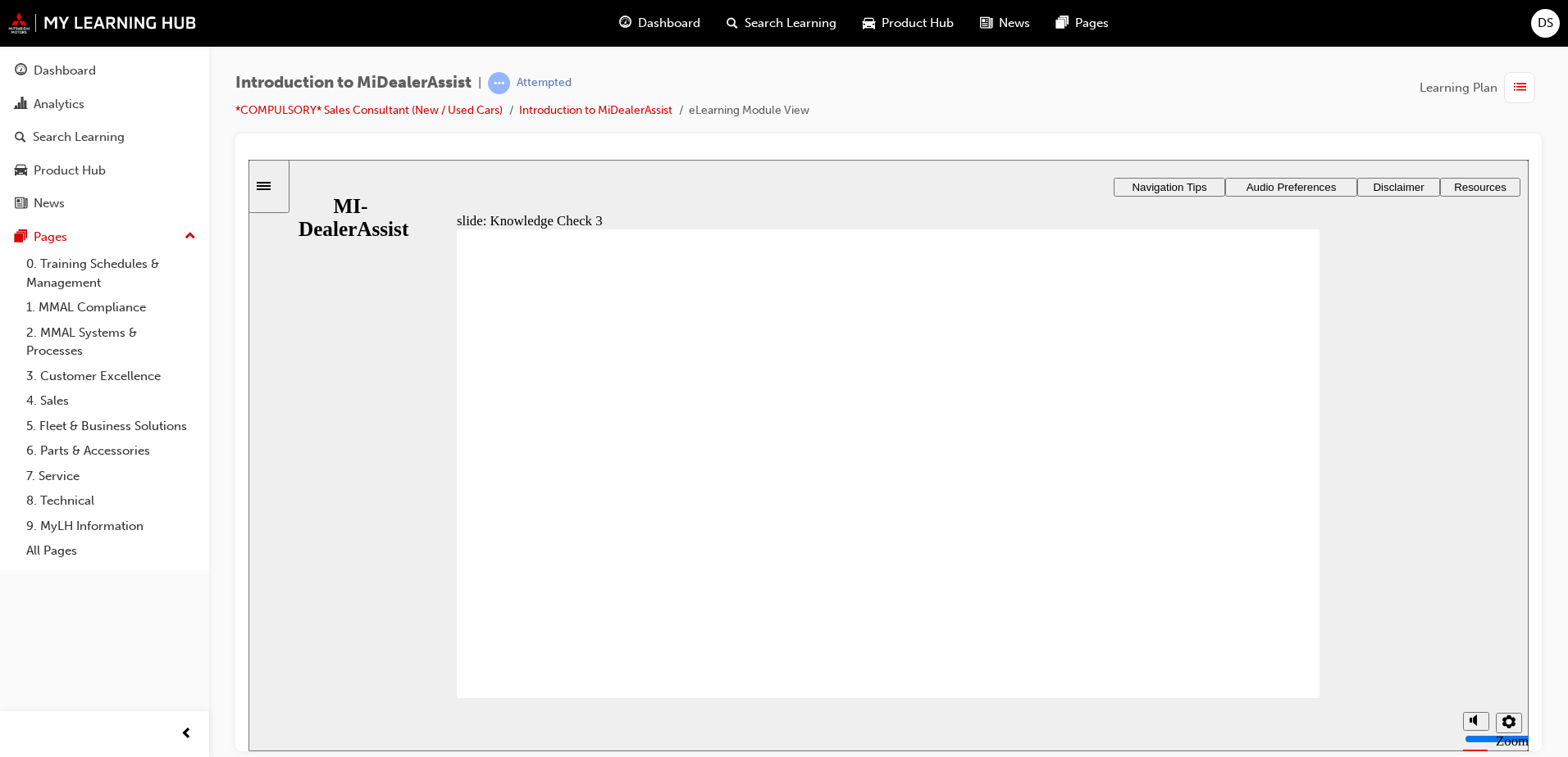
checkbox input "true"
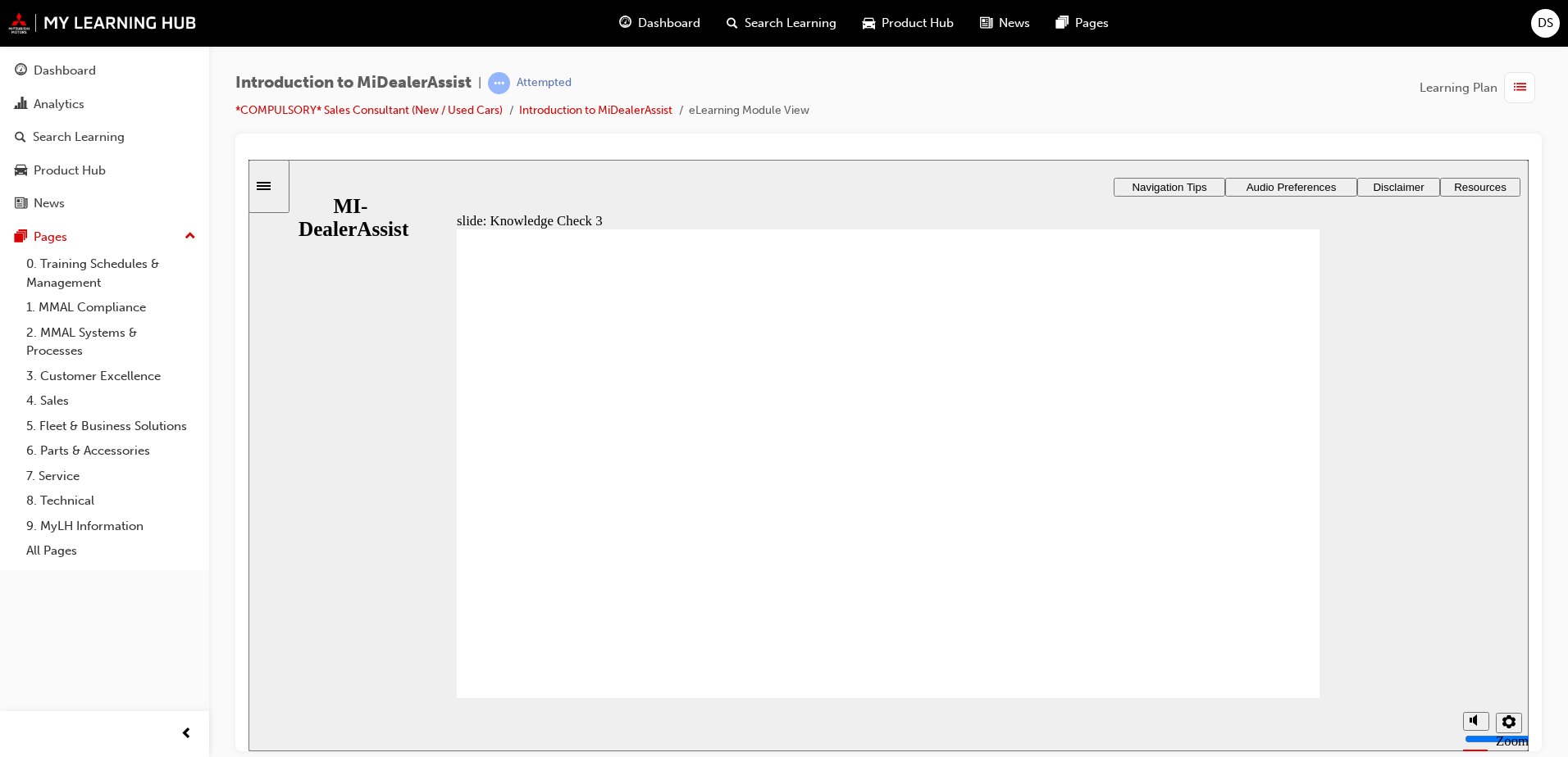
checkbox input "false"
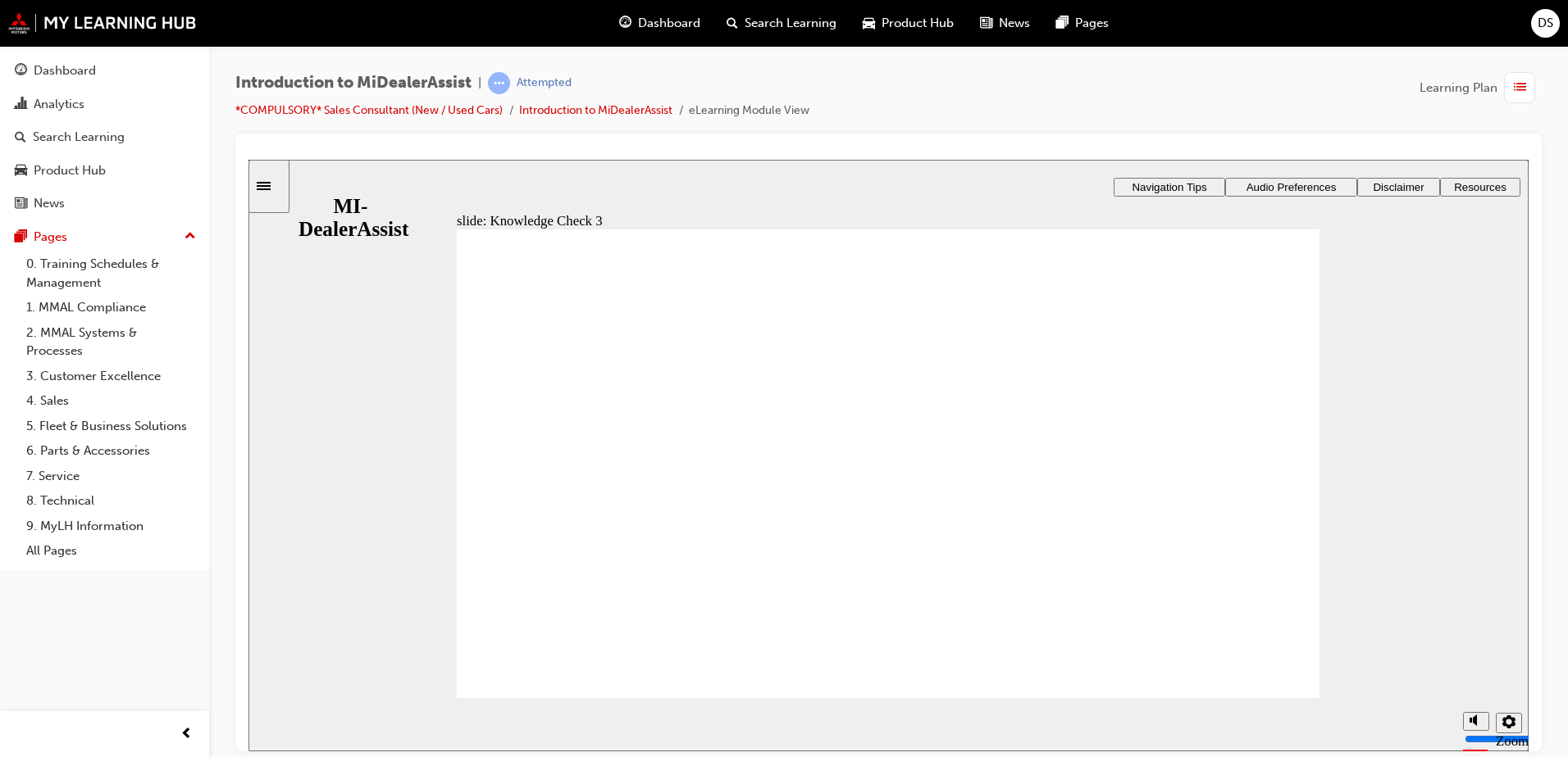
checkbox input "false"
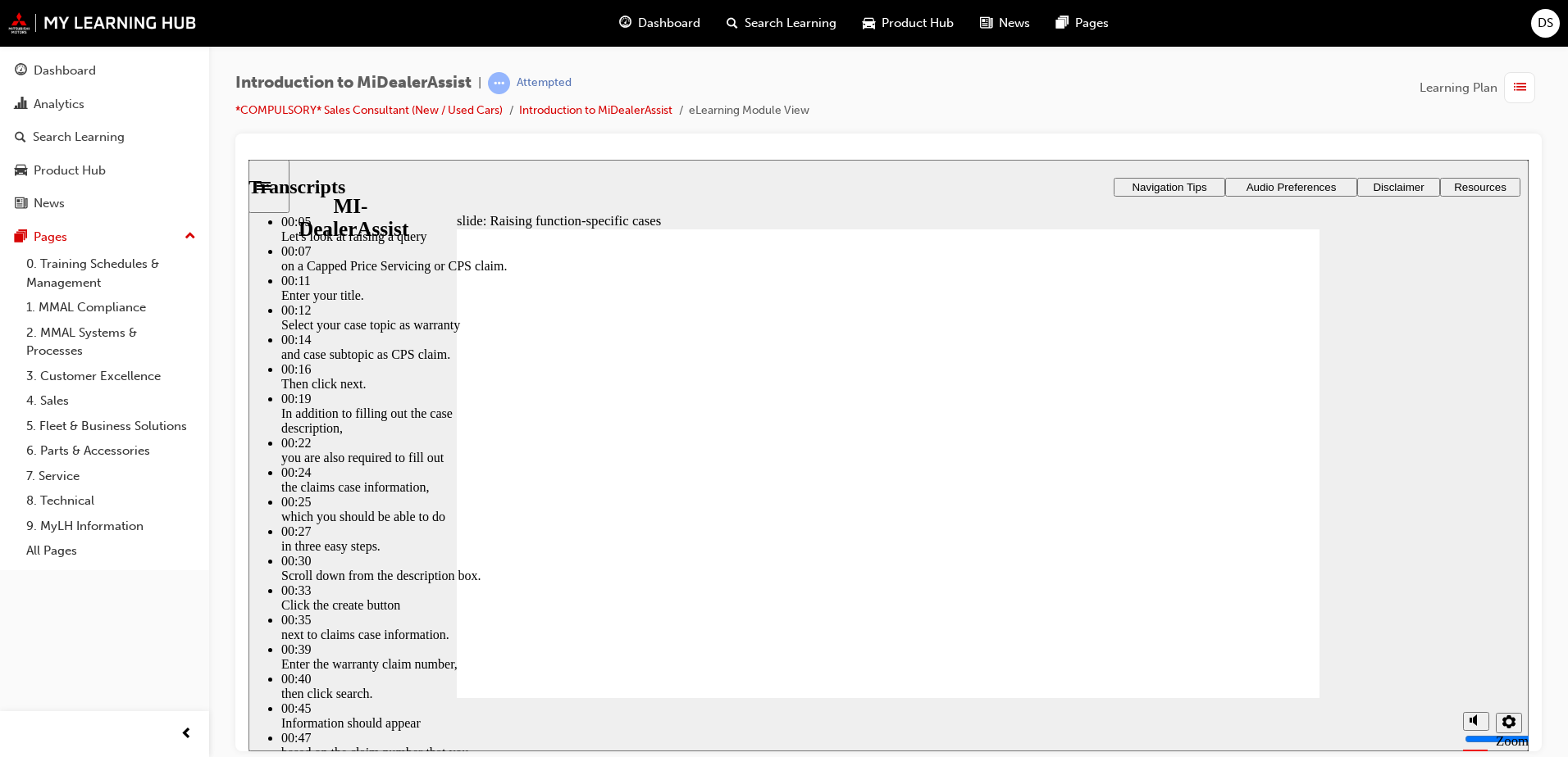
type input "80"
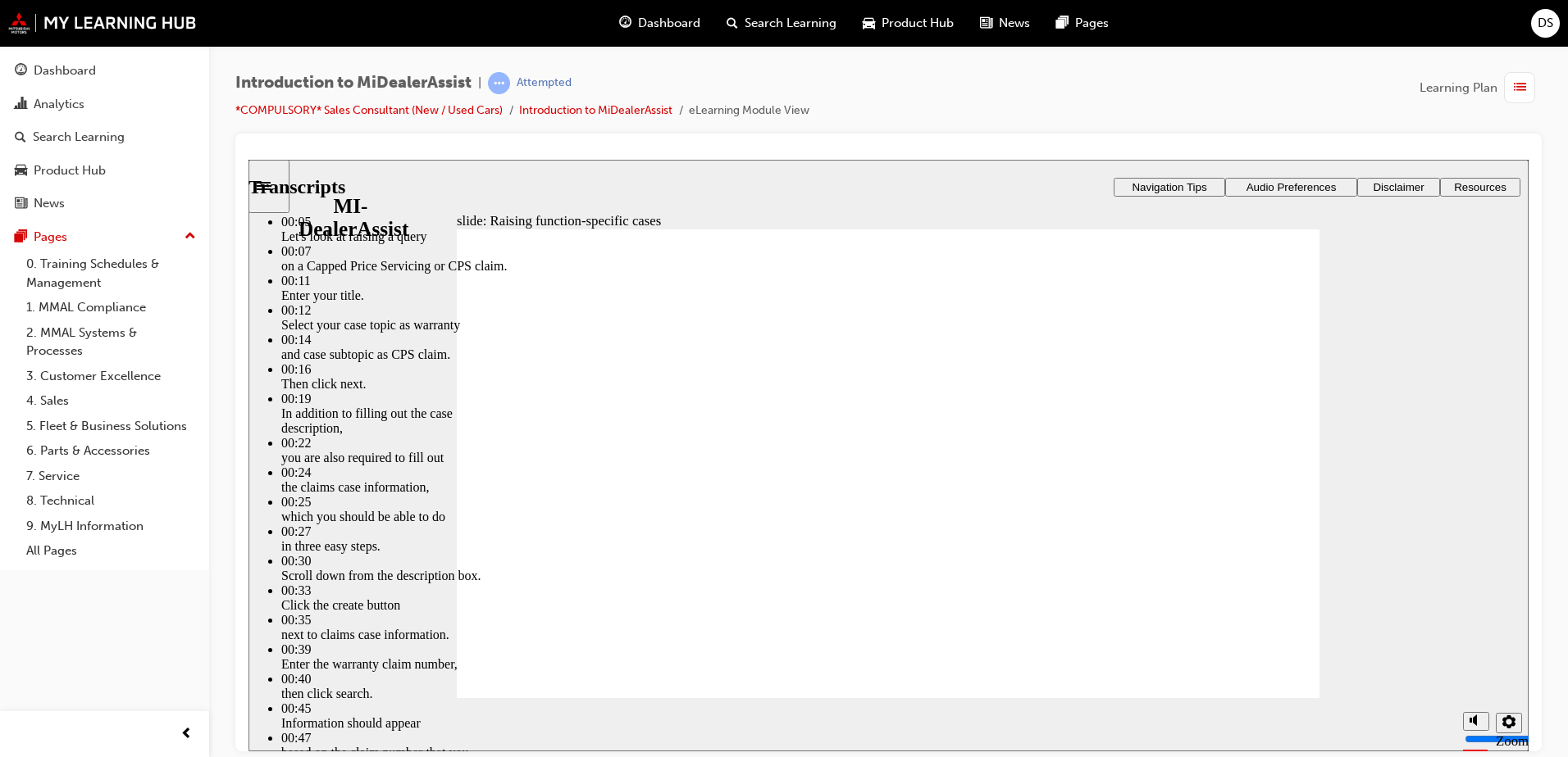
drag, startPoint x: 1271, startPoint y: 280, endPoint x: 1274, endPoint y: 288, distance: 8.5
type input "52"
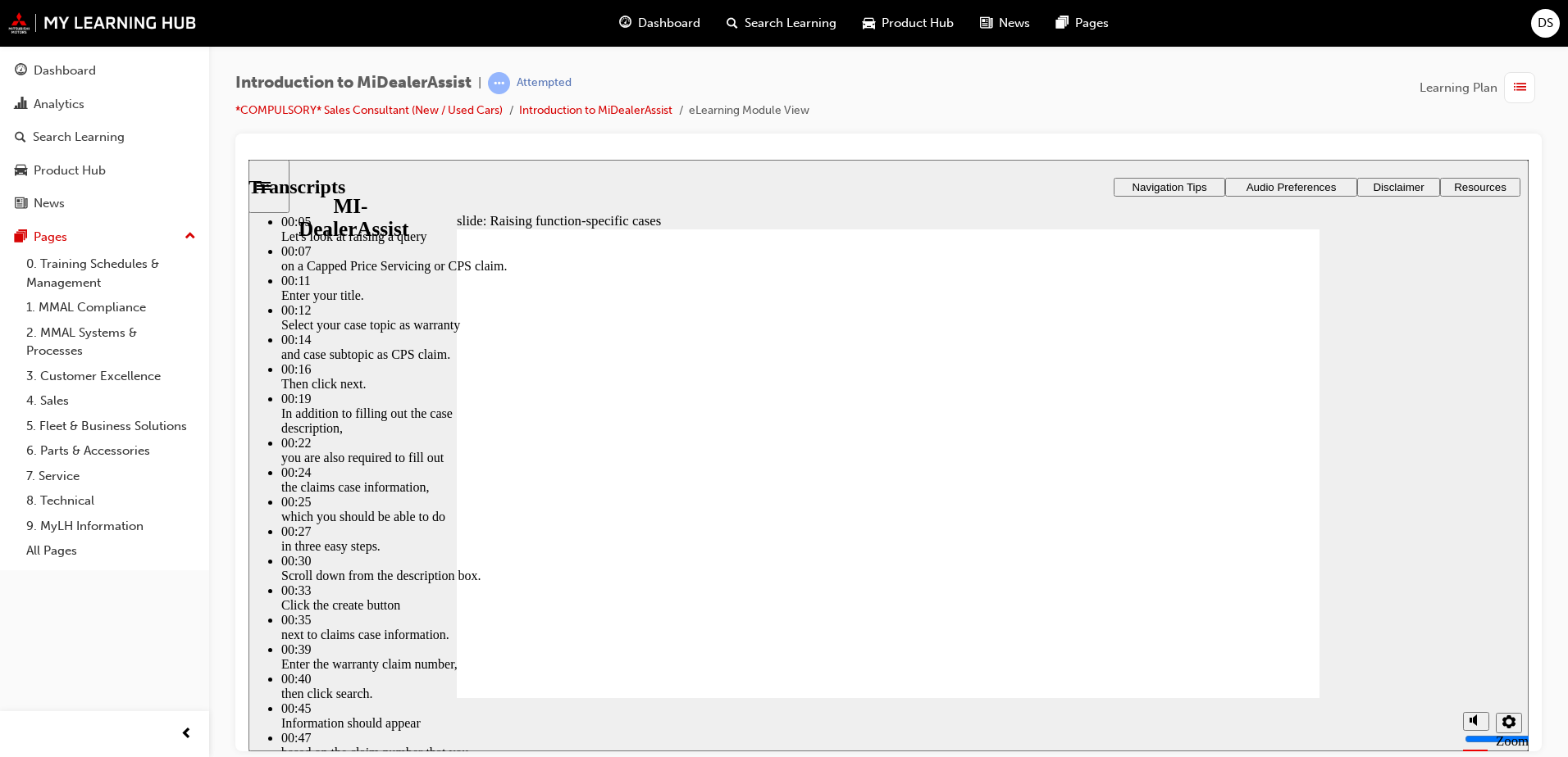
type input "80"
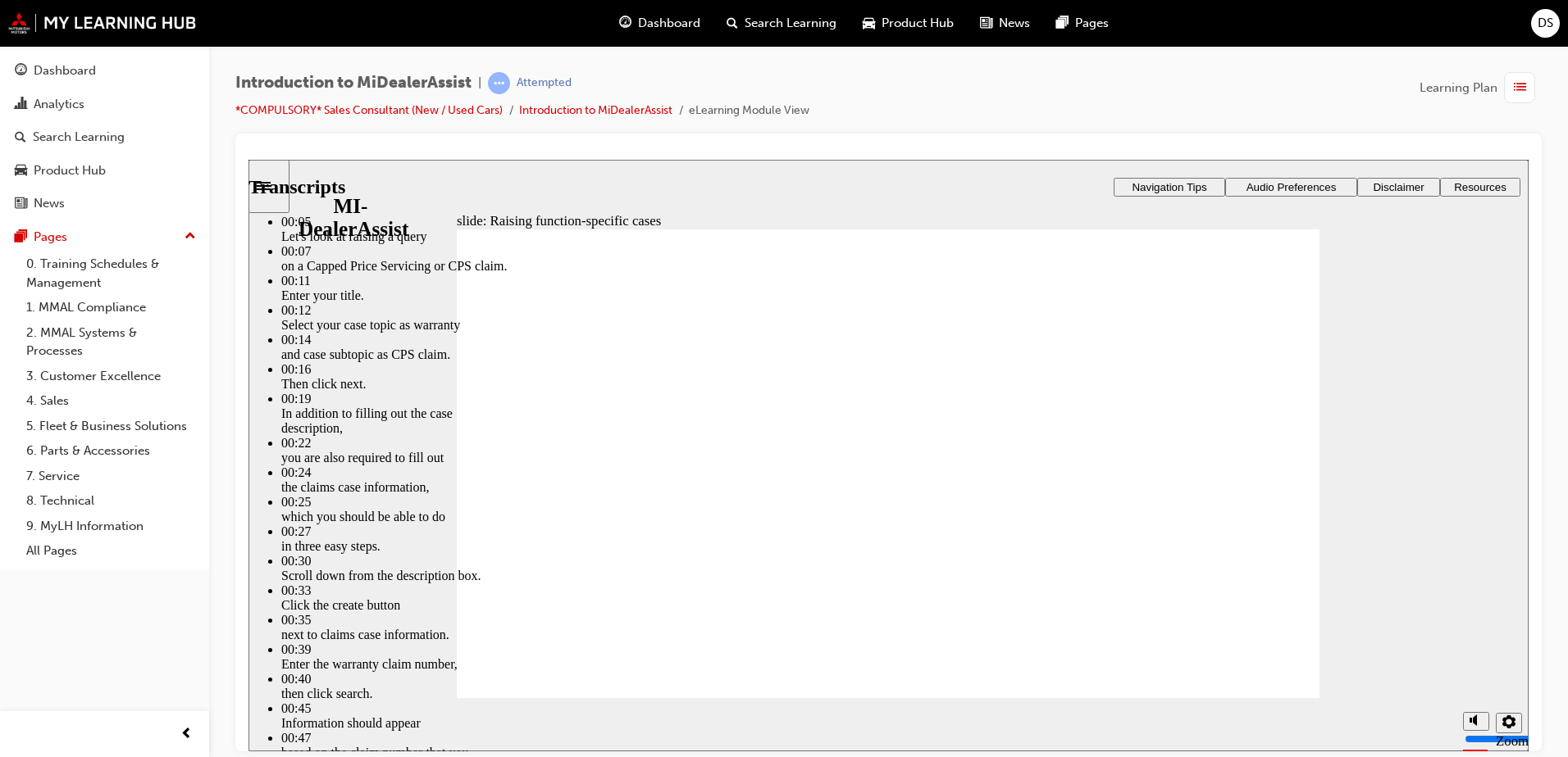
type input "46"
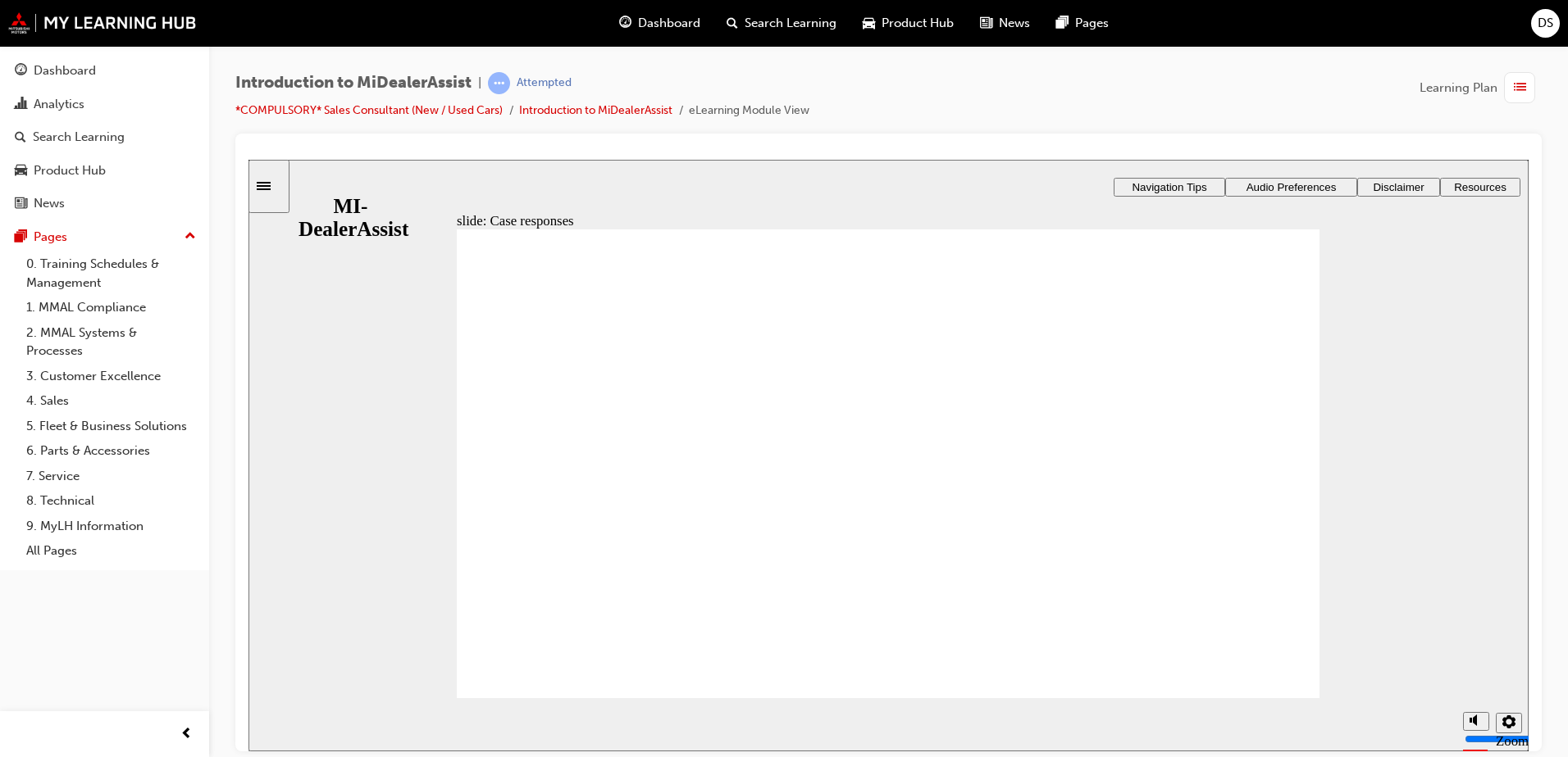
drag, startPoint x: 935, startPoint y: 600, endPoint x: 928, endPoint y: 597, distance: 7.6
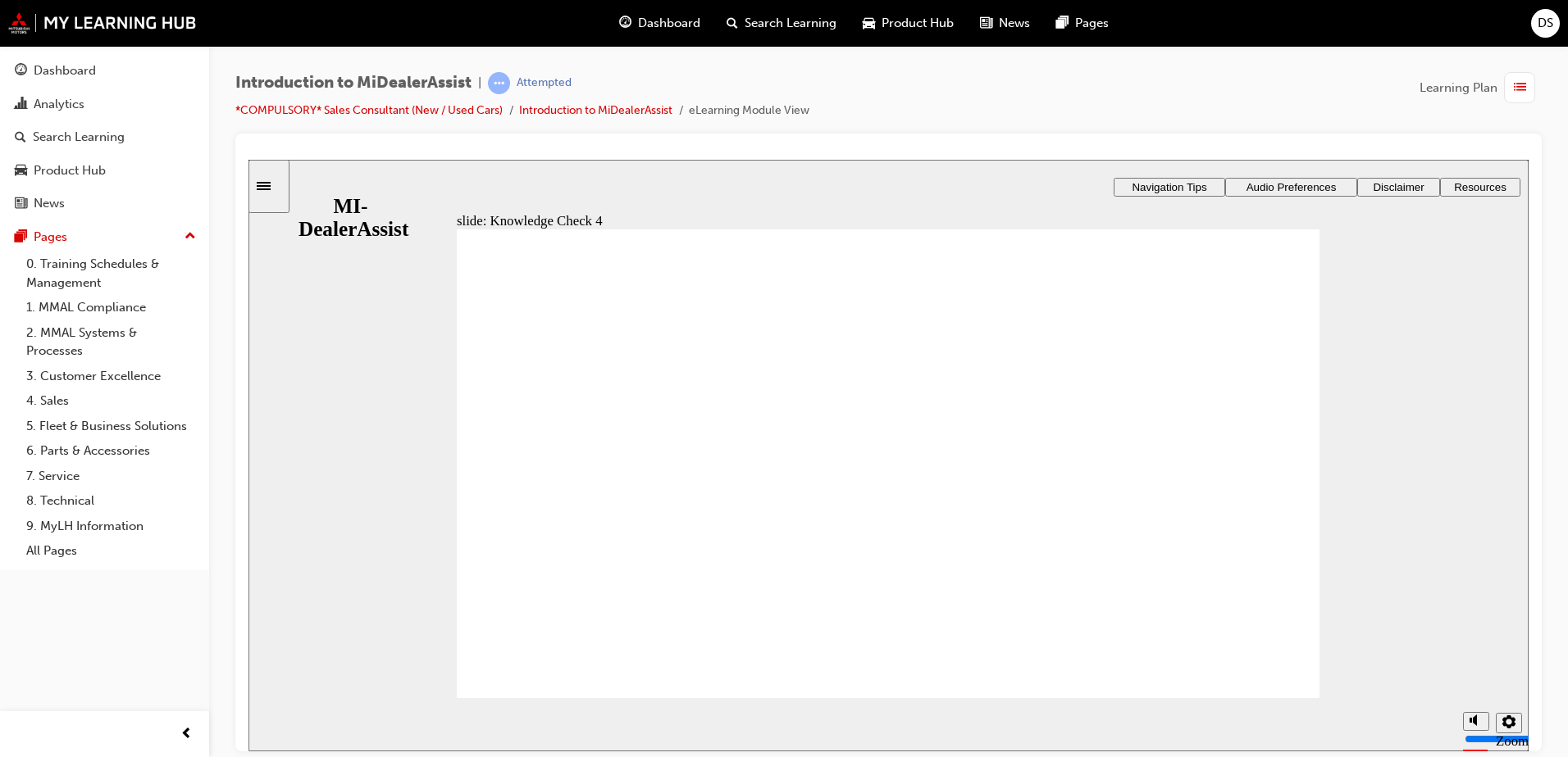
radio input "false"
radio input "true"
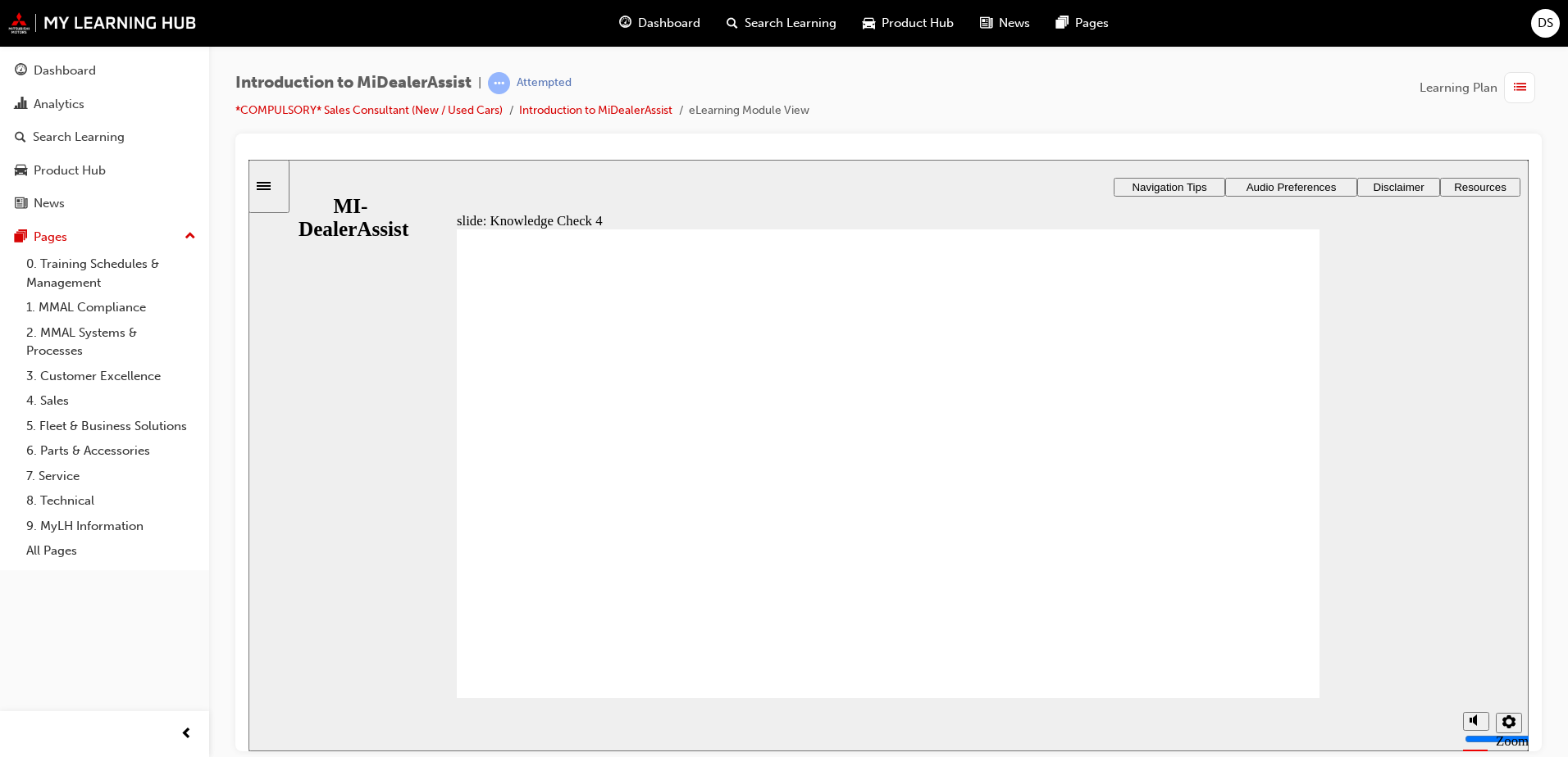
drag, startPoint x: 470, startPoint y: 666, endPoint x: 490, endPoint y: 662, distance: 20.4
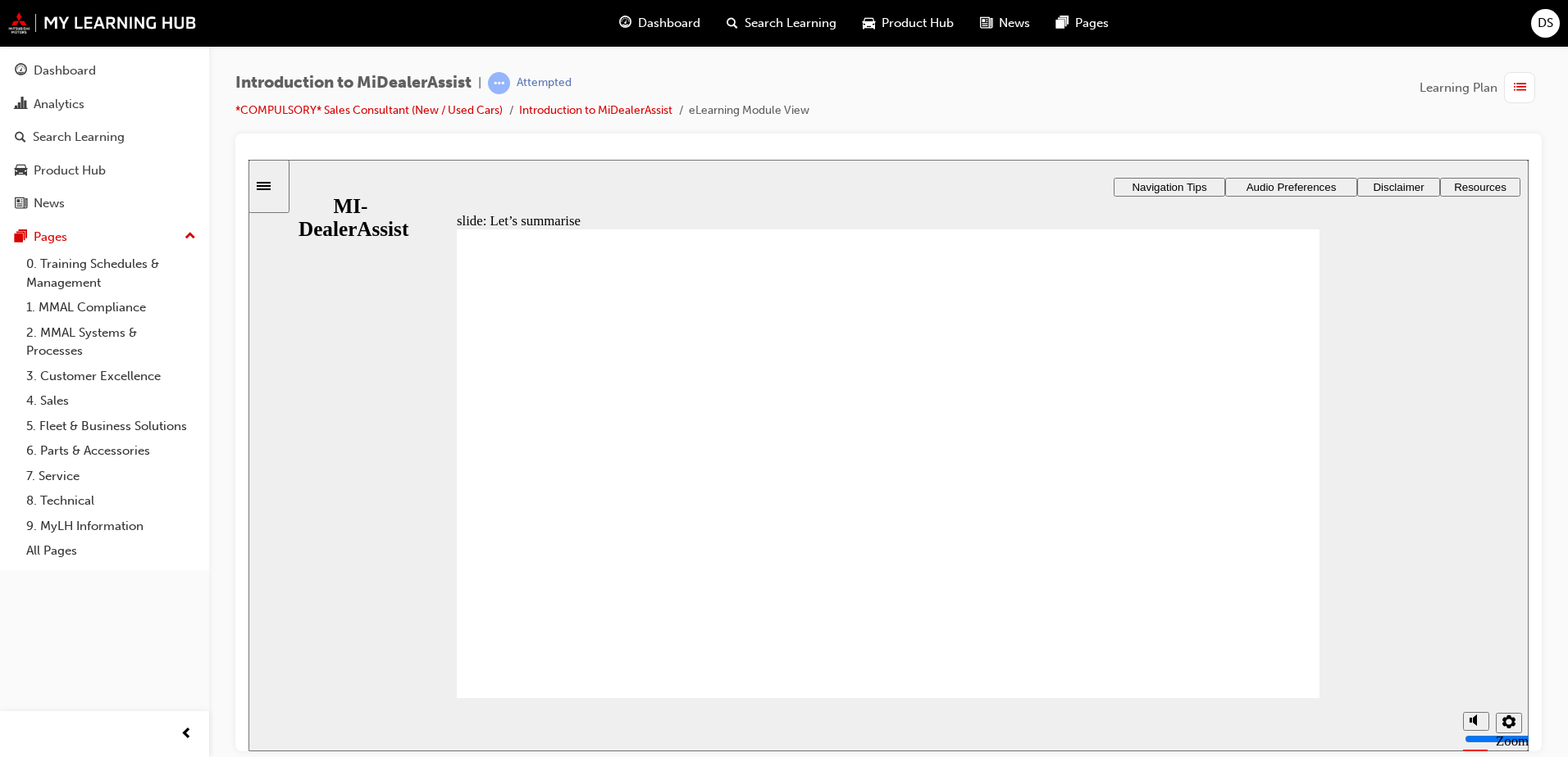
radio input "true"
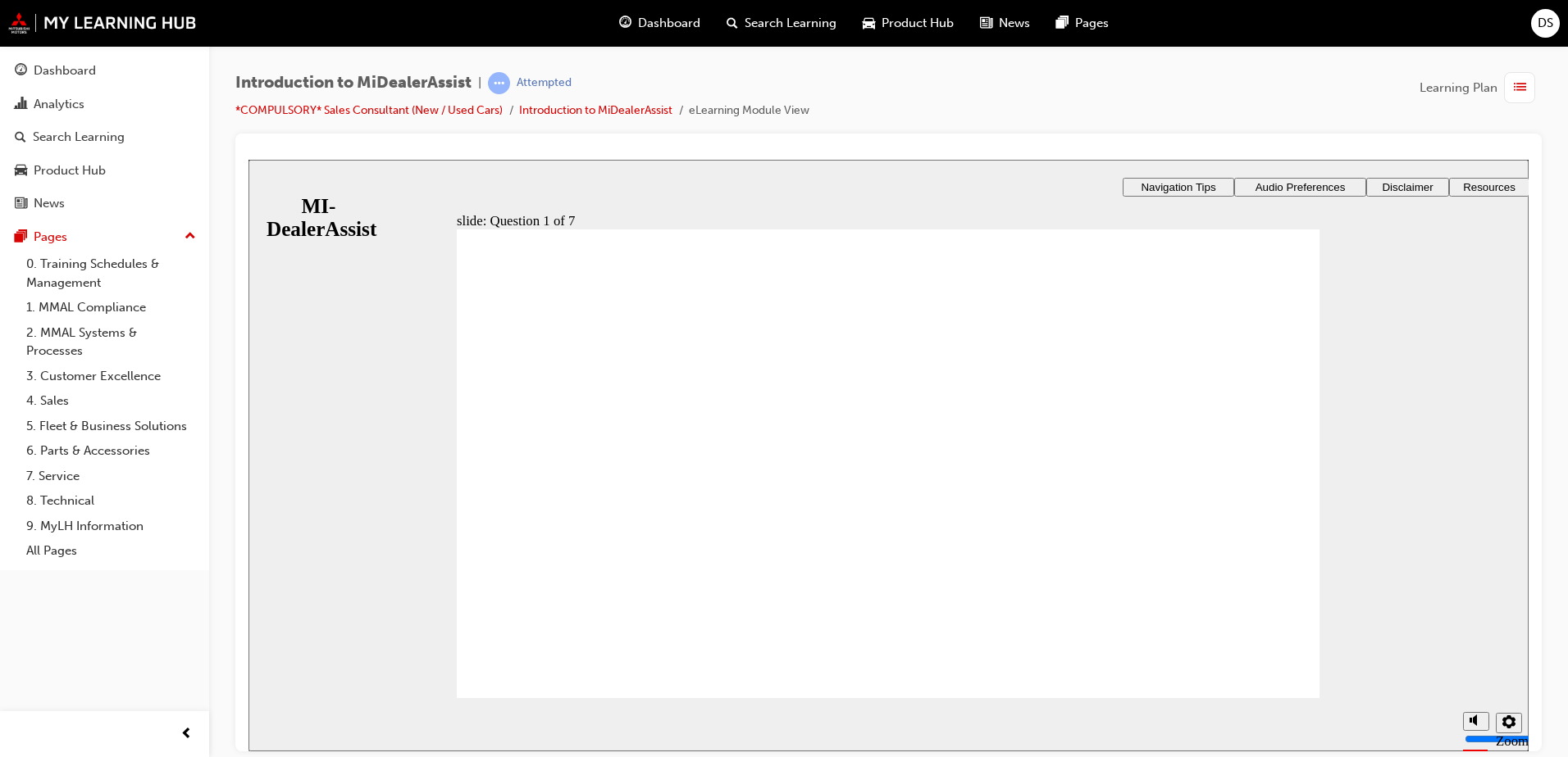
radio input "true"
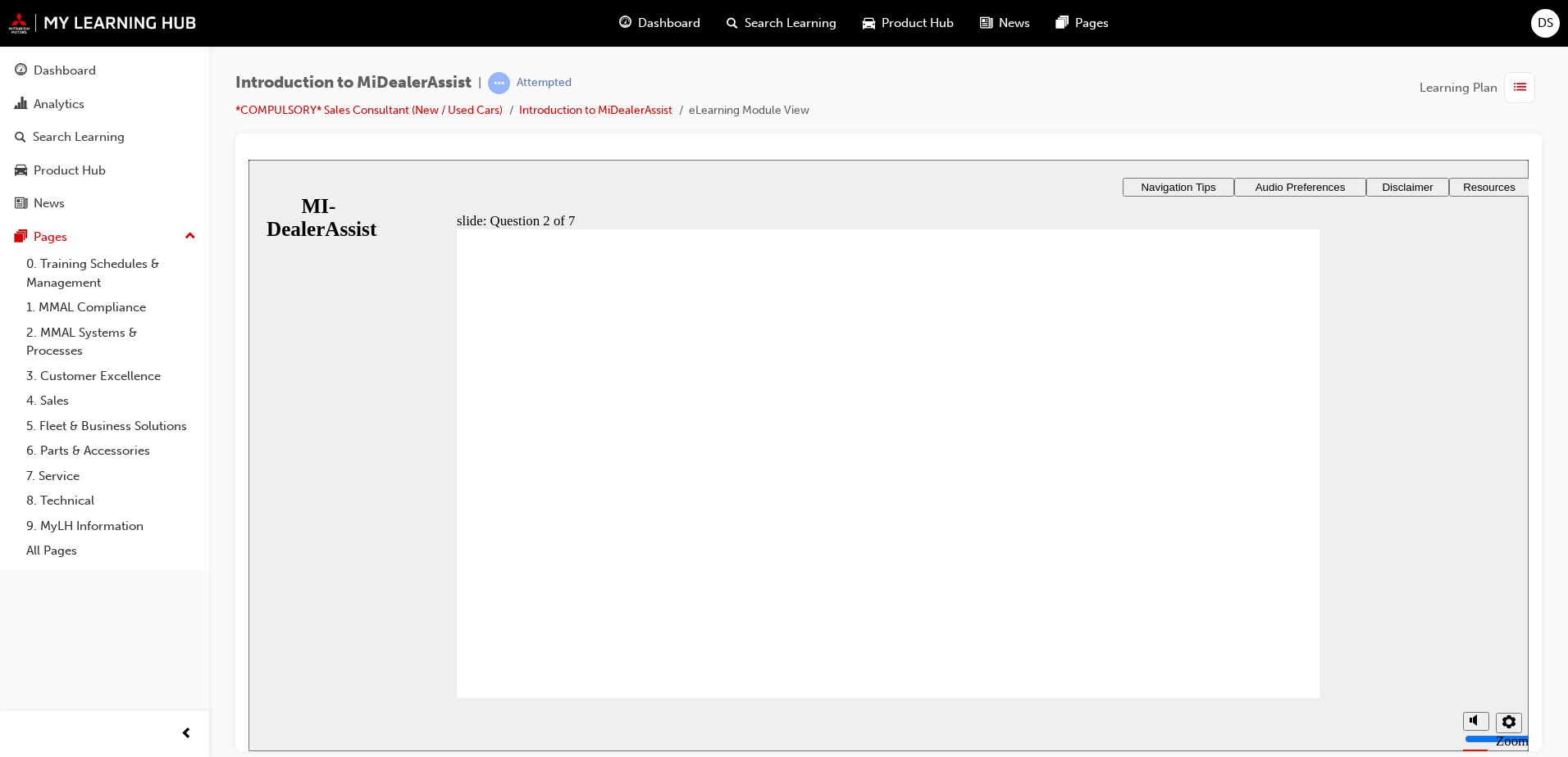
radio input "true"
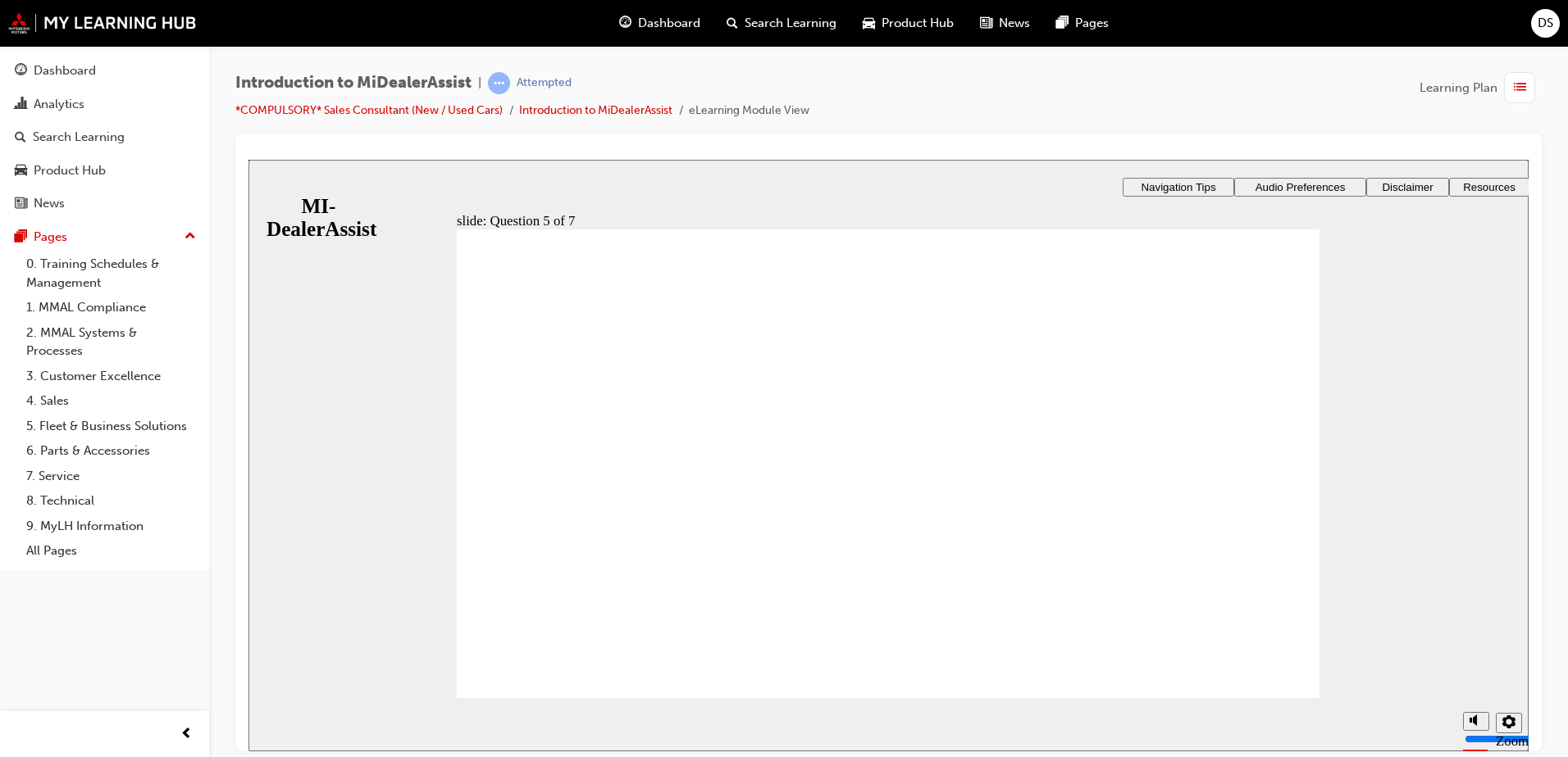
radio input "false"
radio input "true"
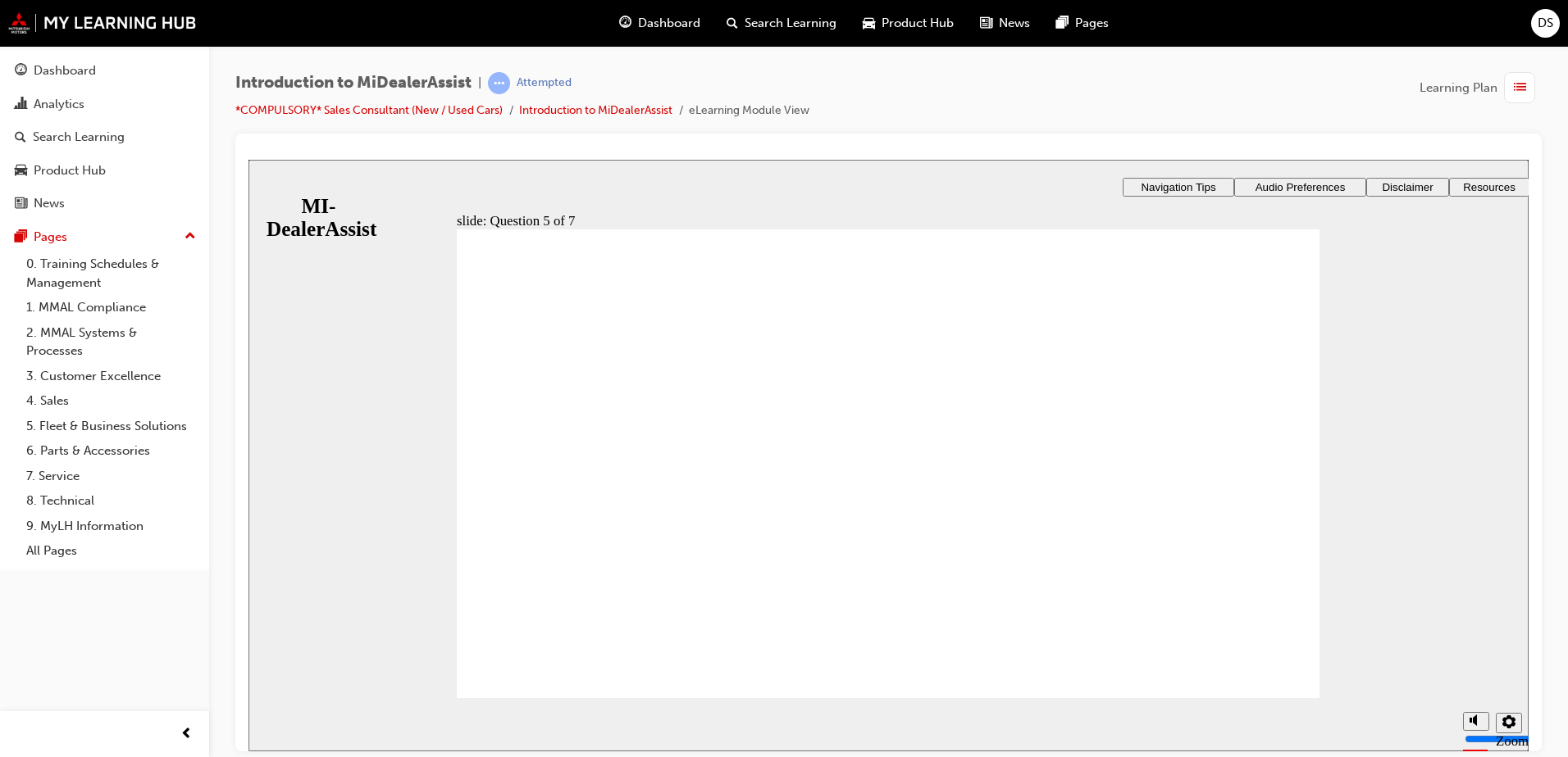
radio input "false"
radio input "true"
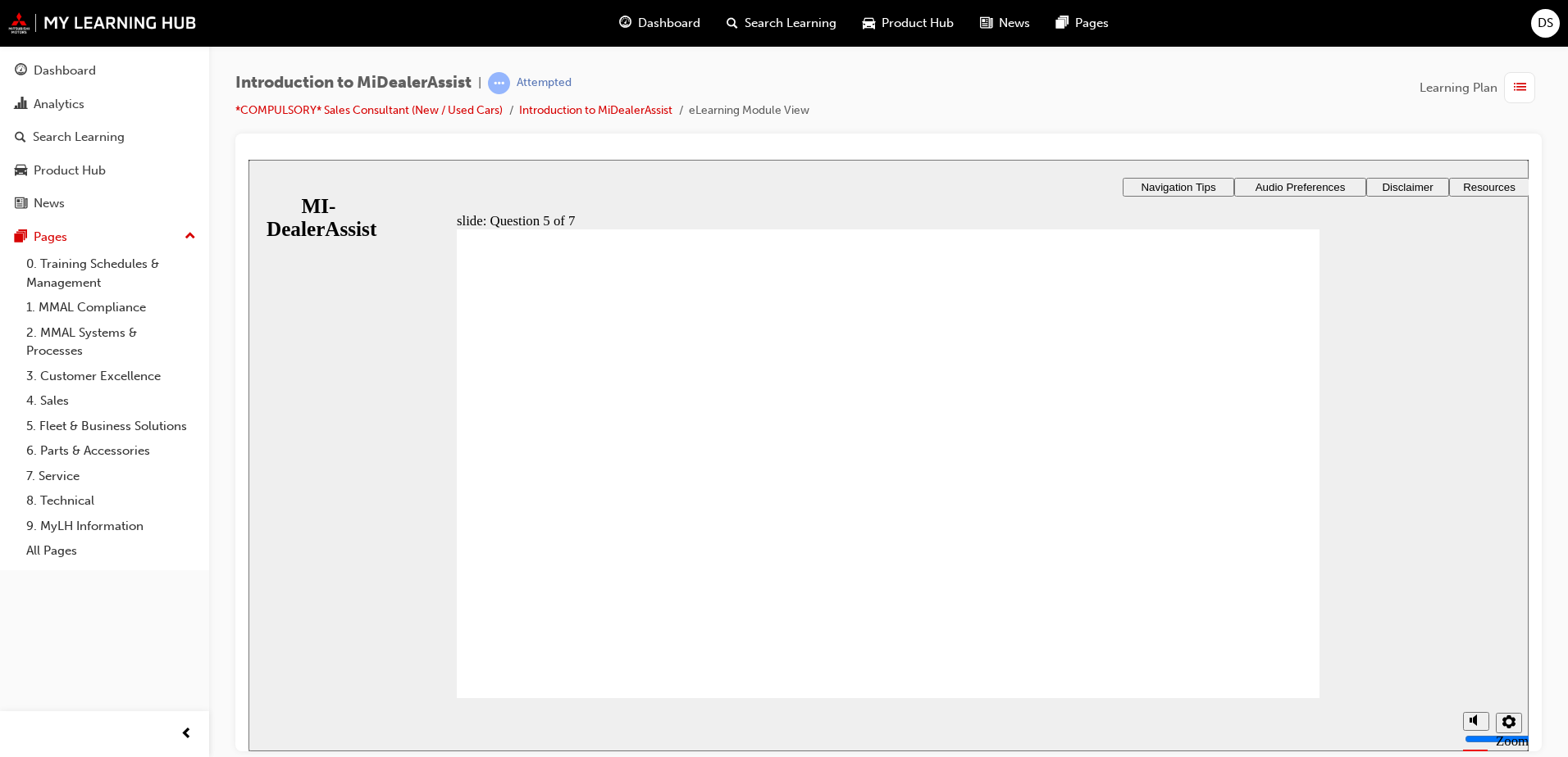
checkbox input "true"
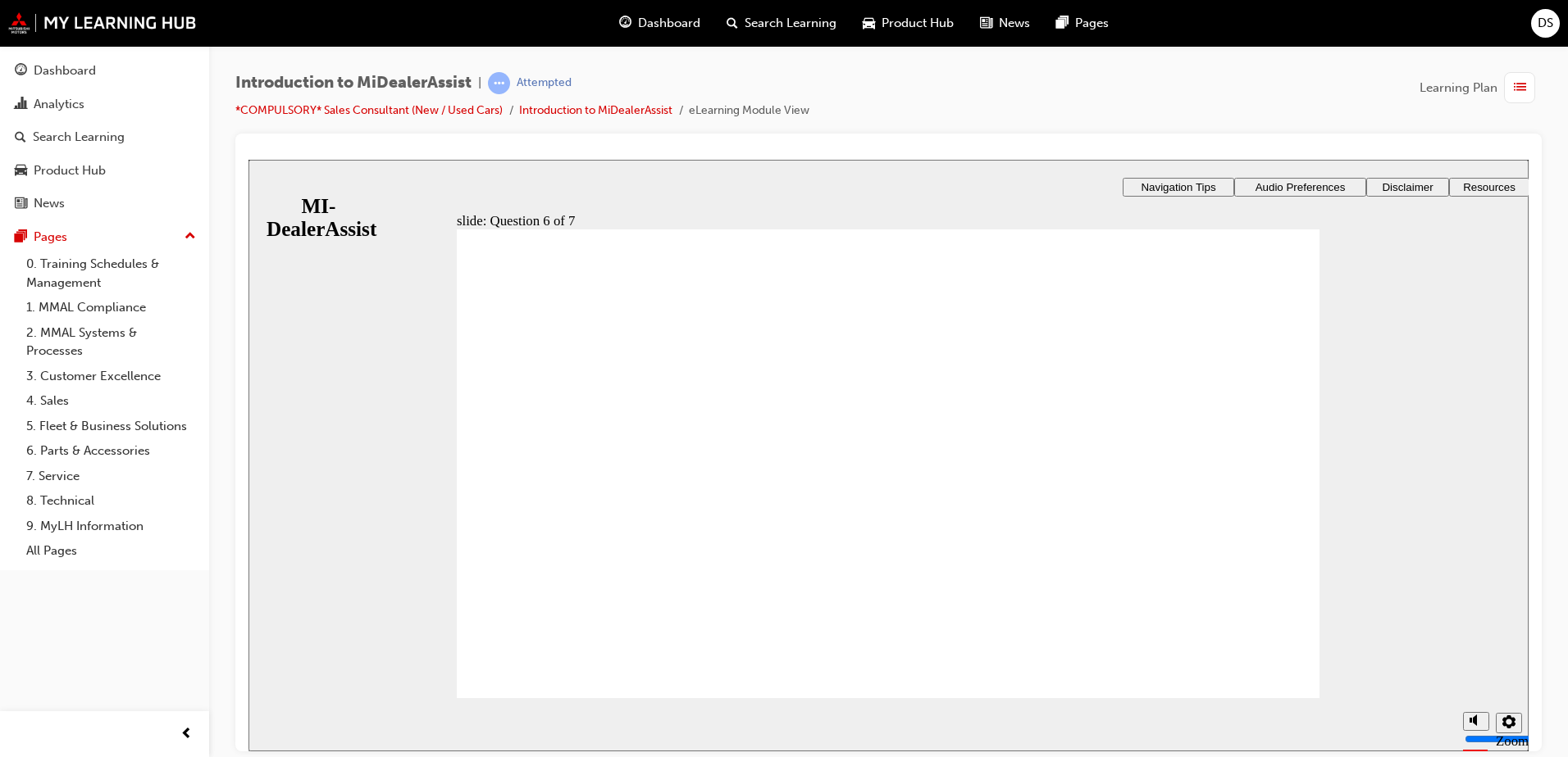
radio input "true"
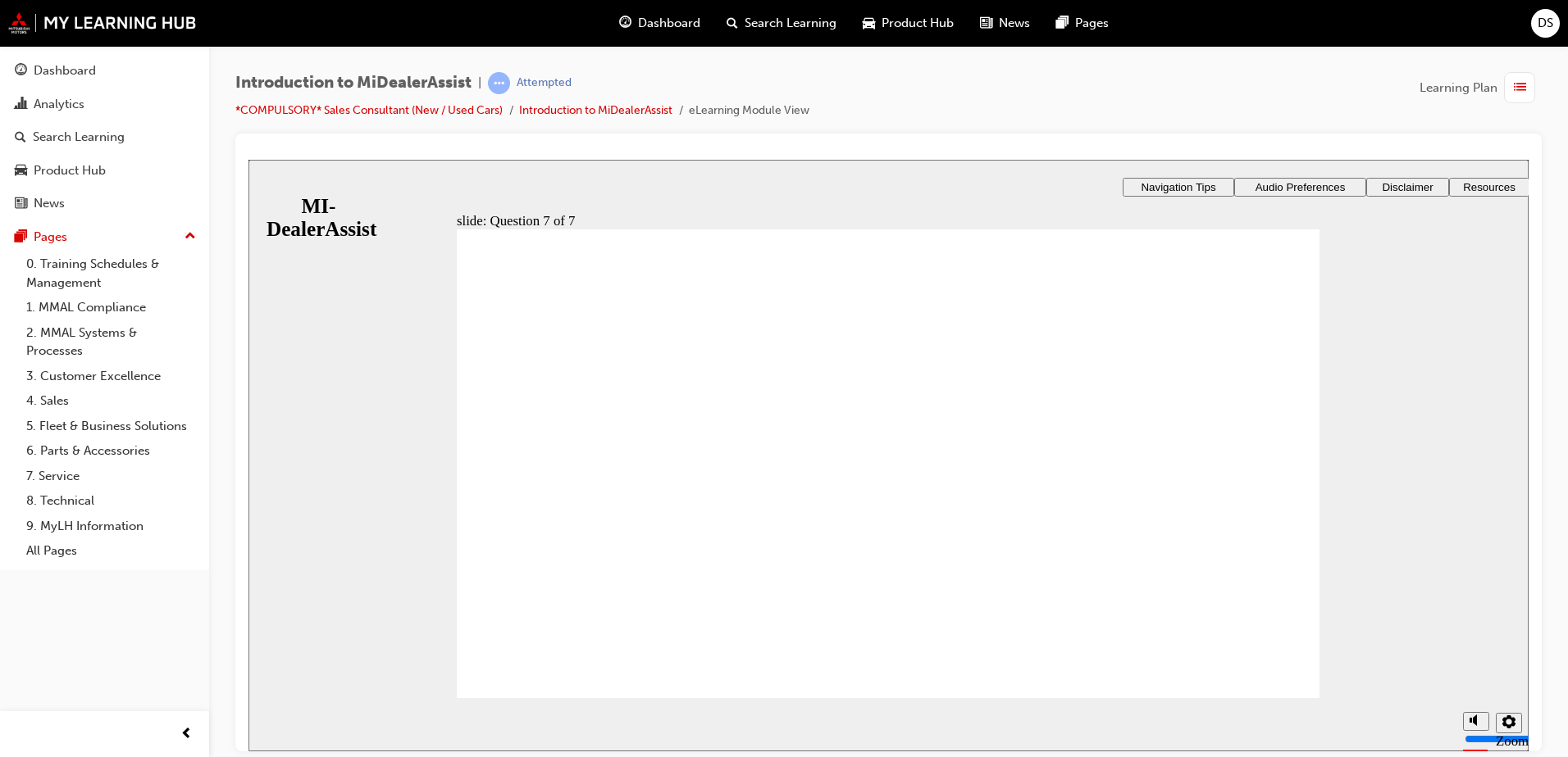
radio input "true"
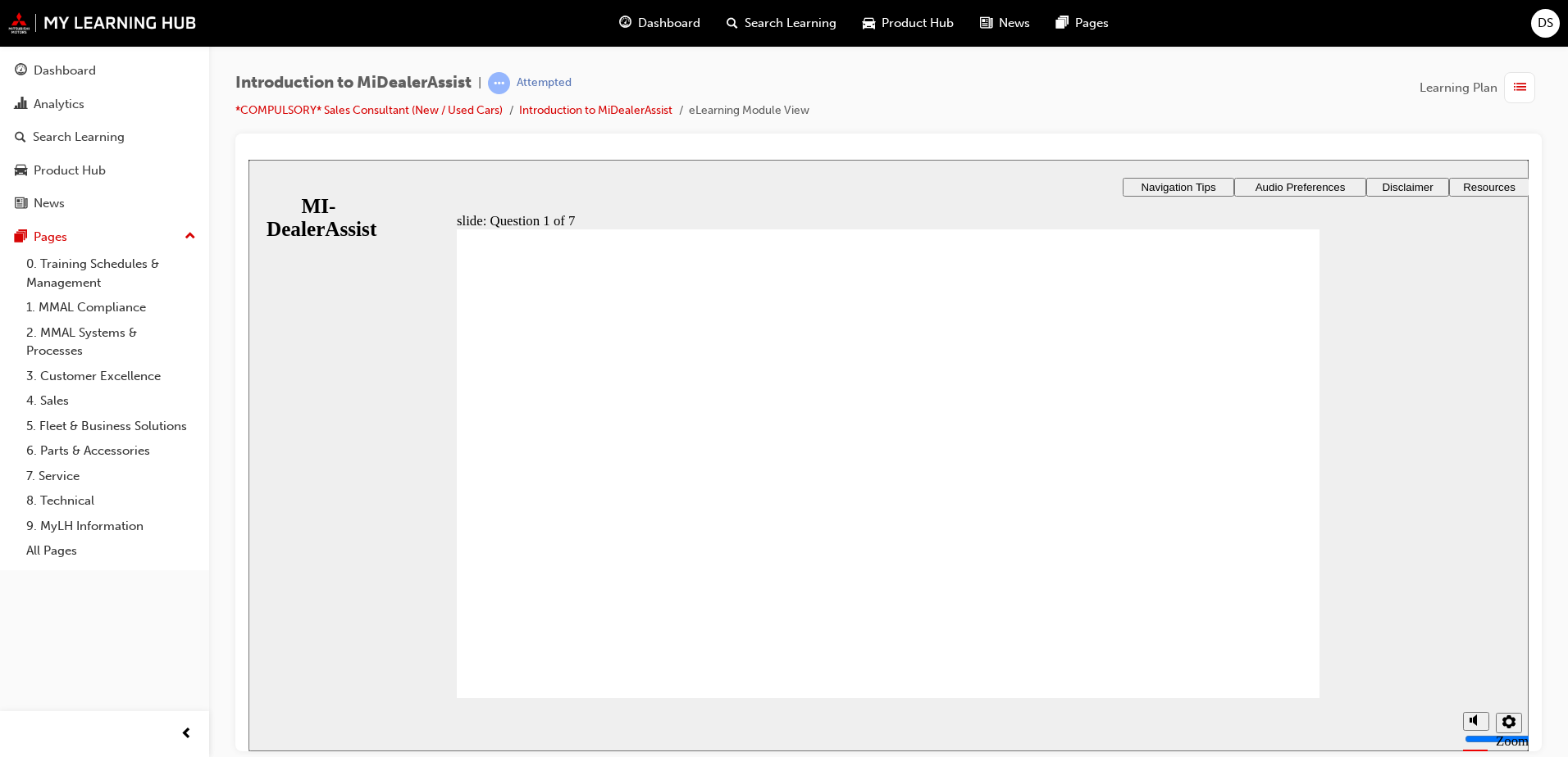
radio input "true"
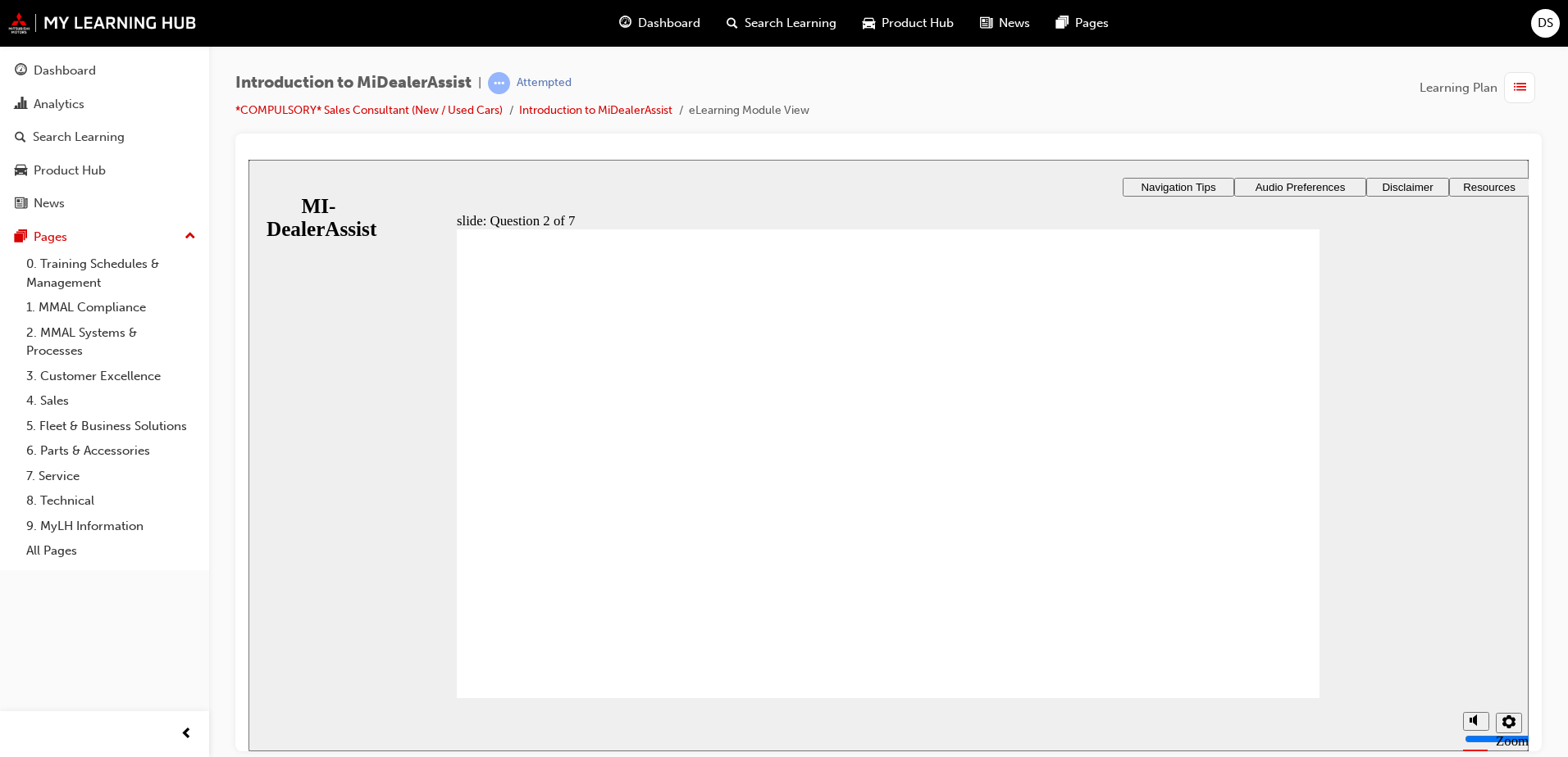
radio input "true"
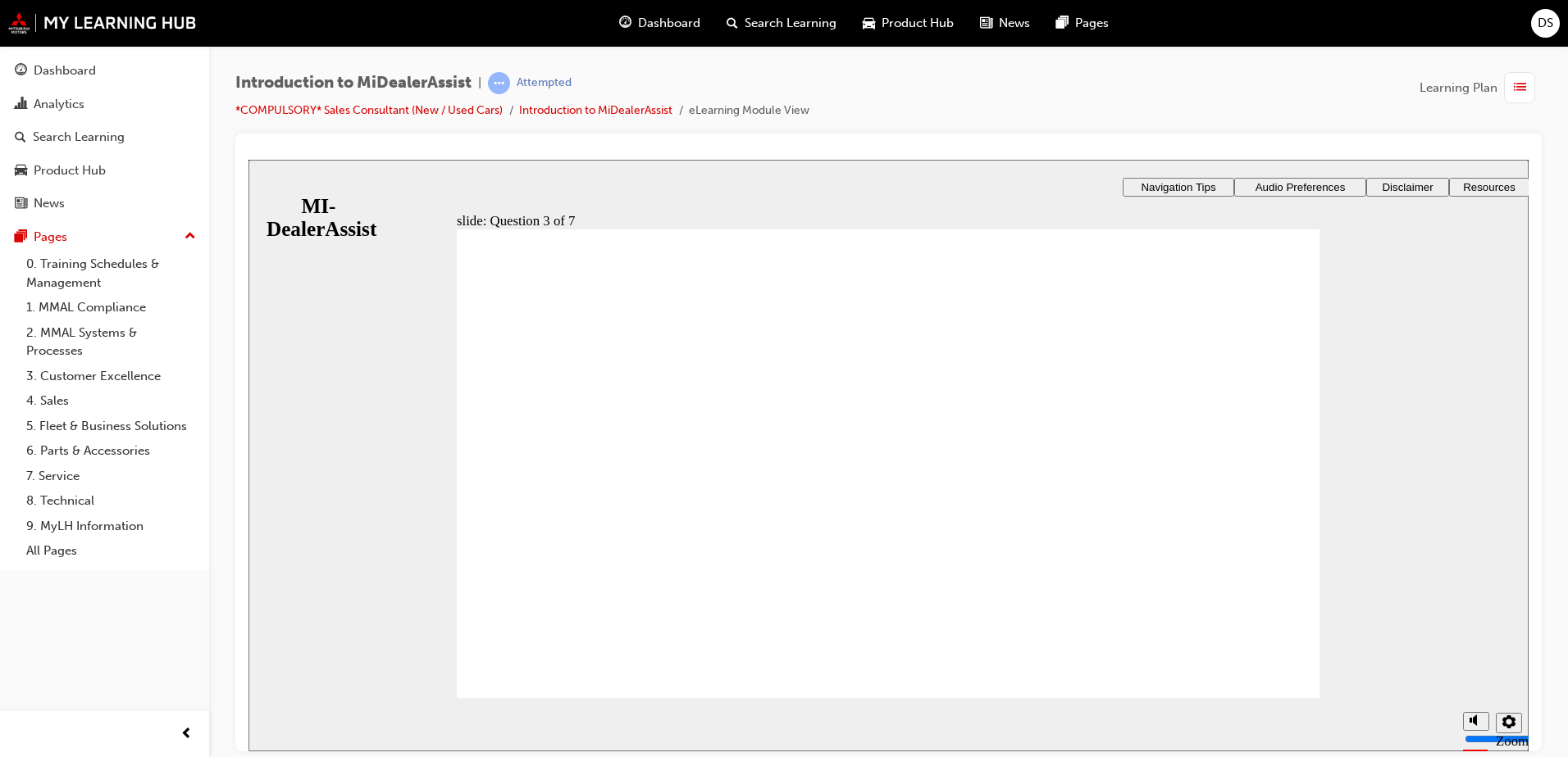
radio input "false"
radio input "true"
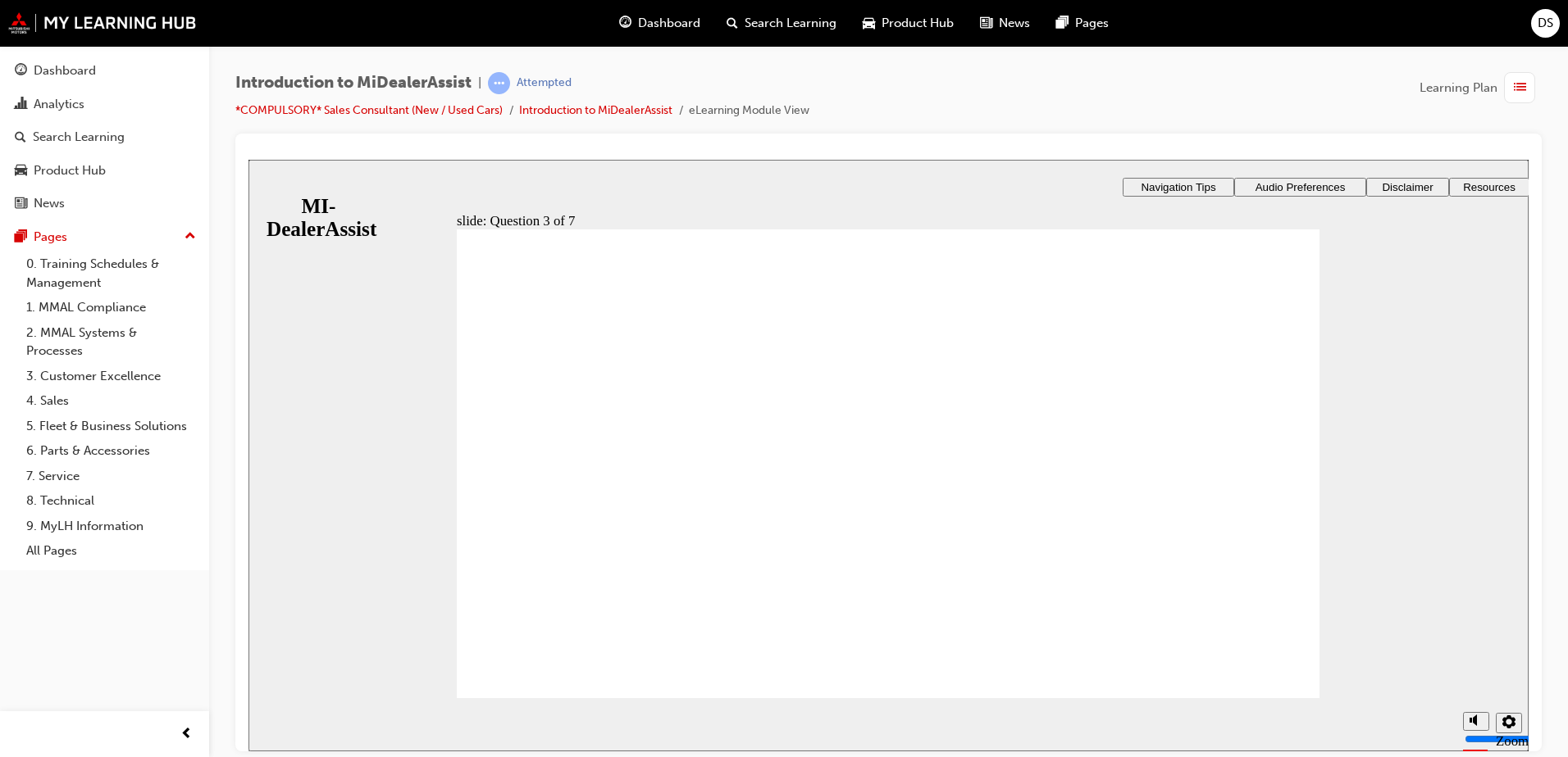
drag, startPoint x: 1113, startPoint y: 392, endPoint x: 1122, endPoint y: 397, distance: 10.3
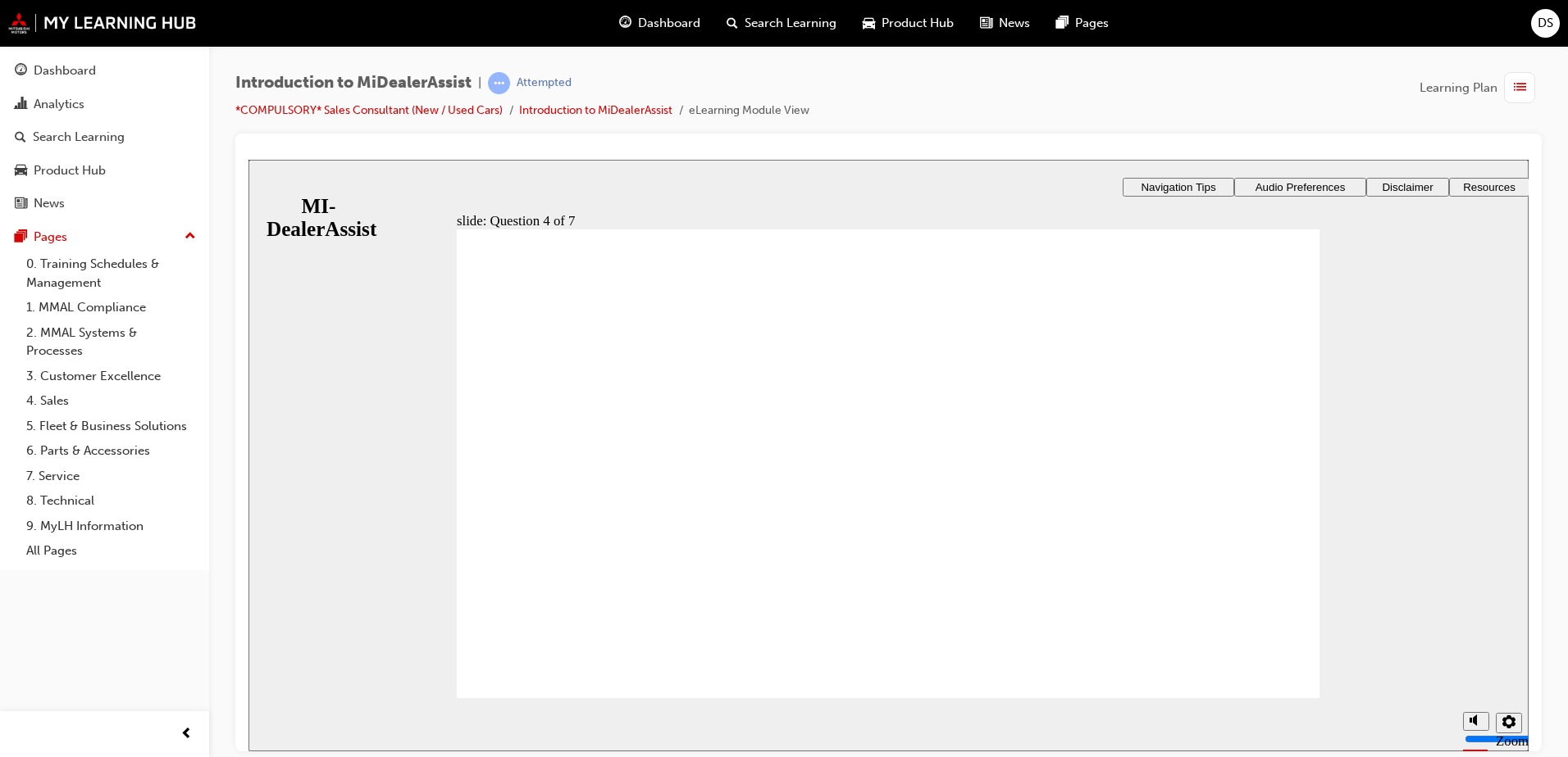
radio input "true"
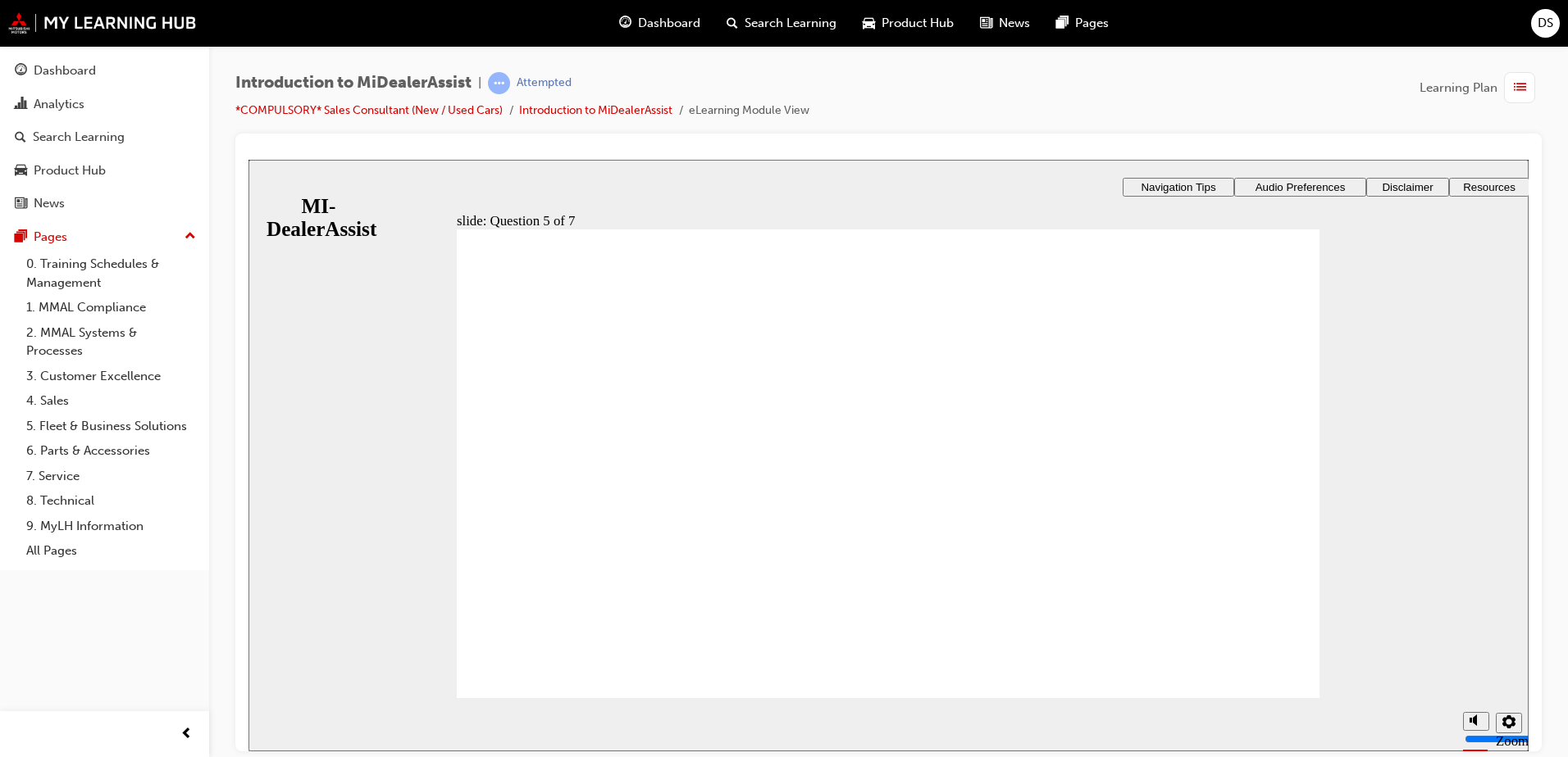
checkbox input "true"
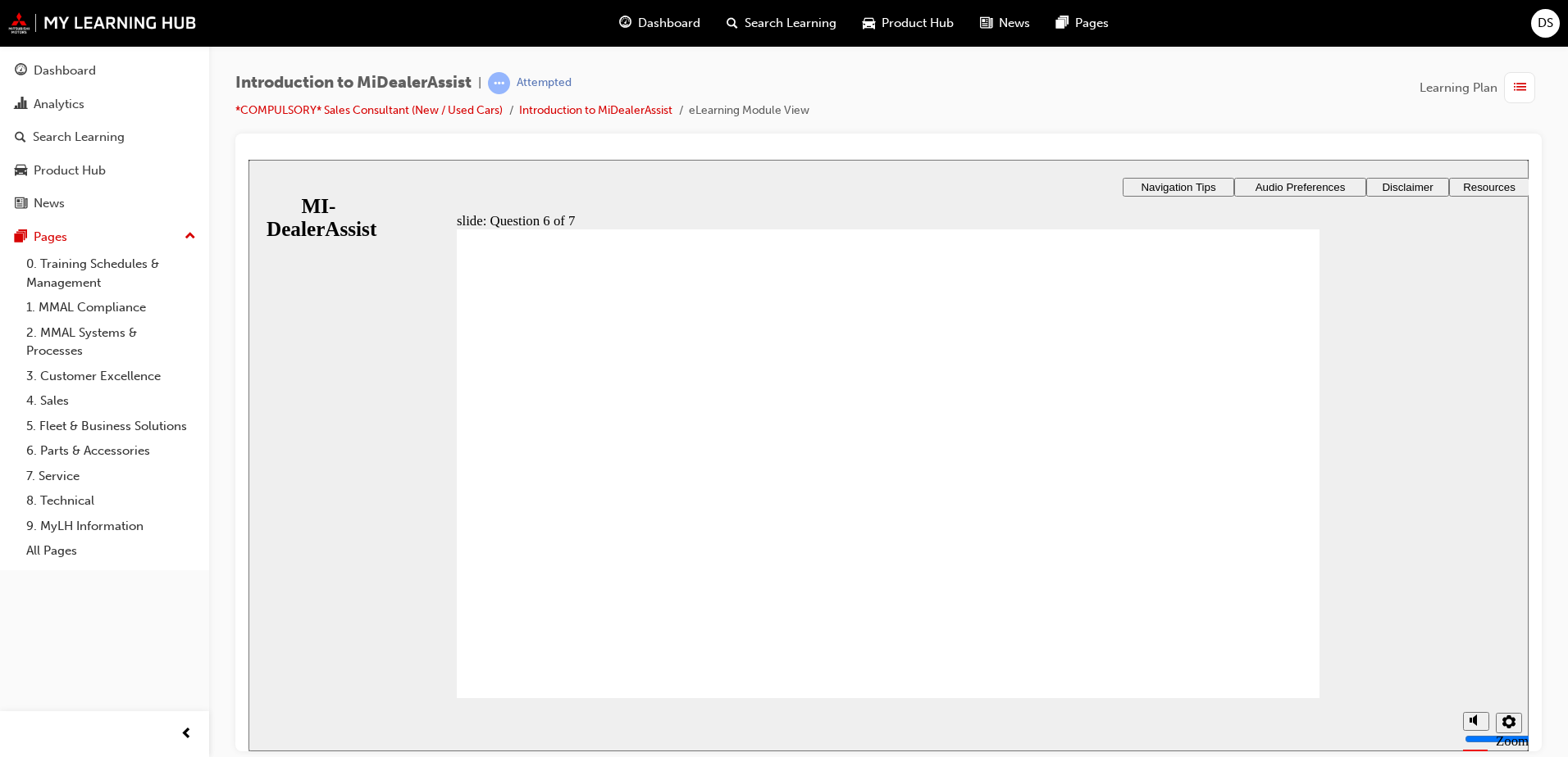
radio input "true"
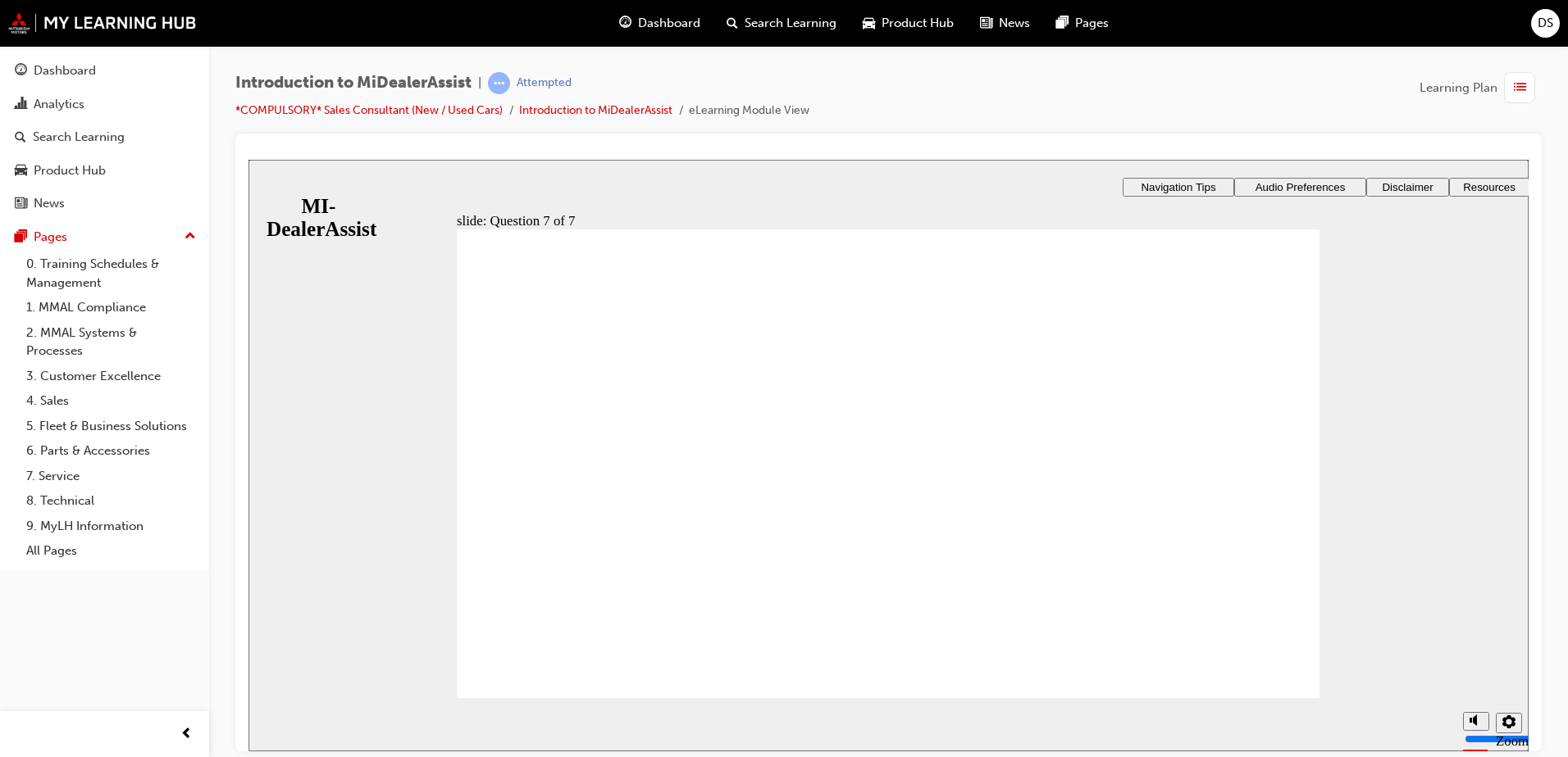
drag, startPoint x: 1108, startPoint y: 556, endPoint x: 1056, endPoint y: 511, distance: 68.8
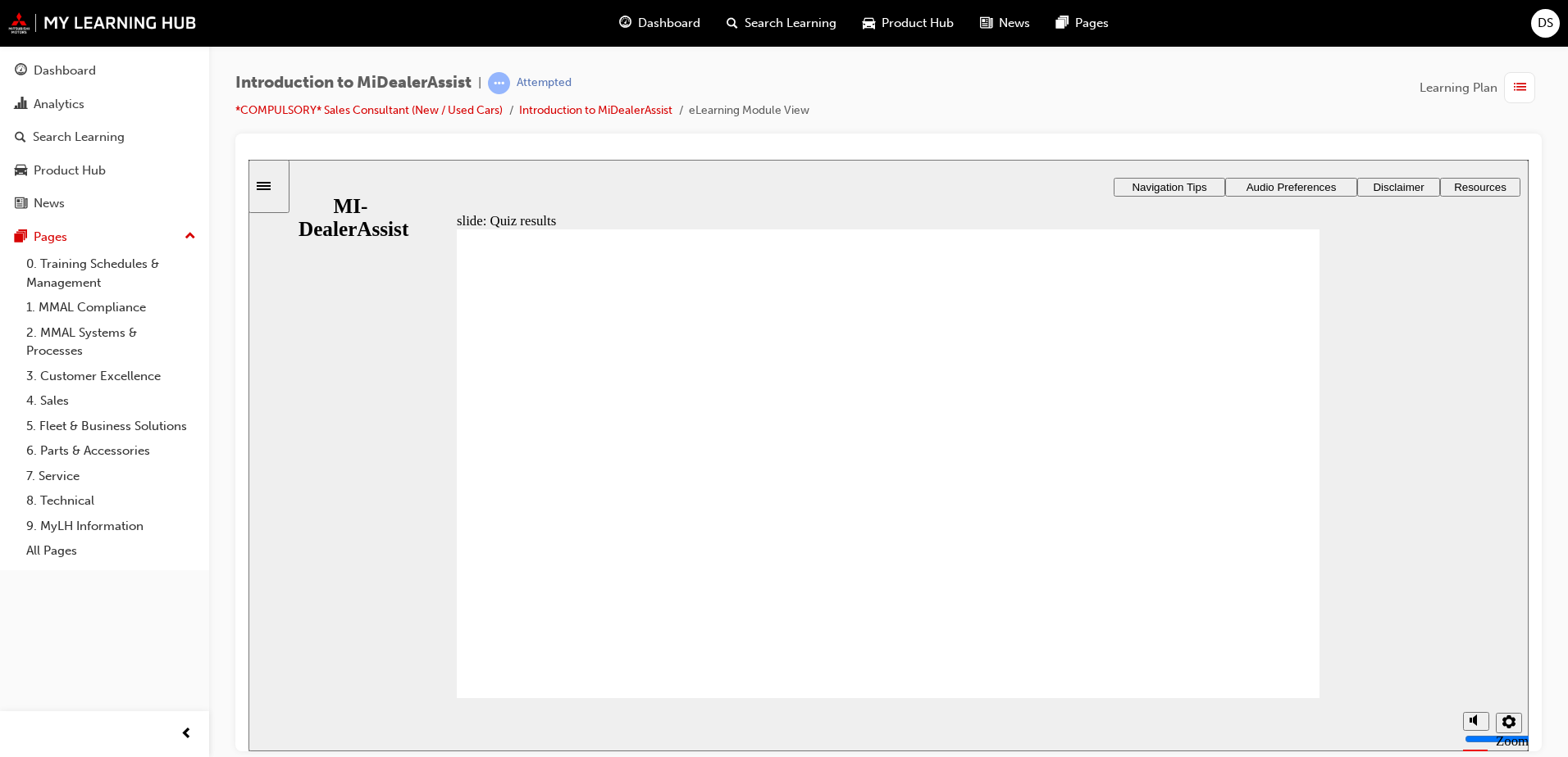
click at [660, 25] on span "Dashboard" at bounding box center [669, 23] width 62 height 19
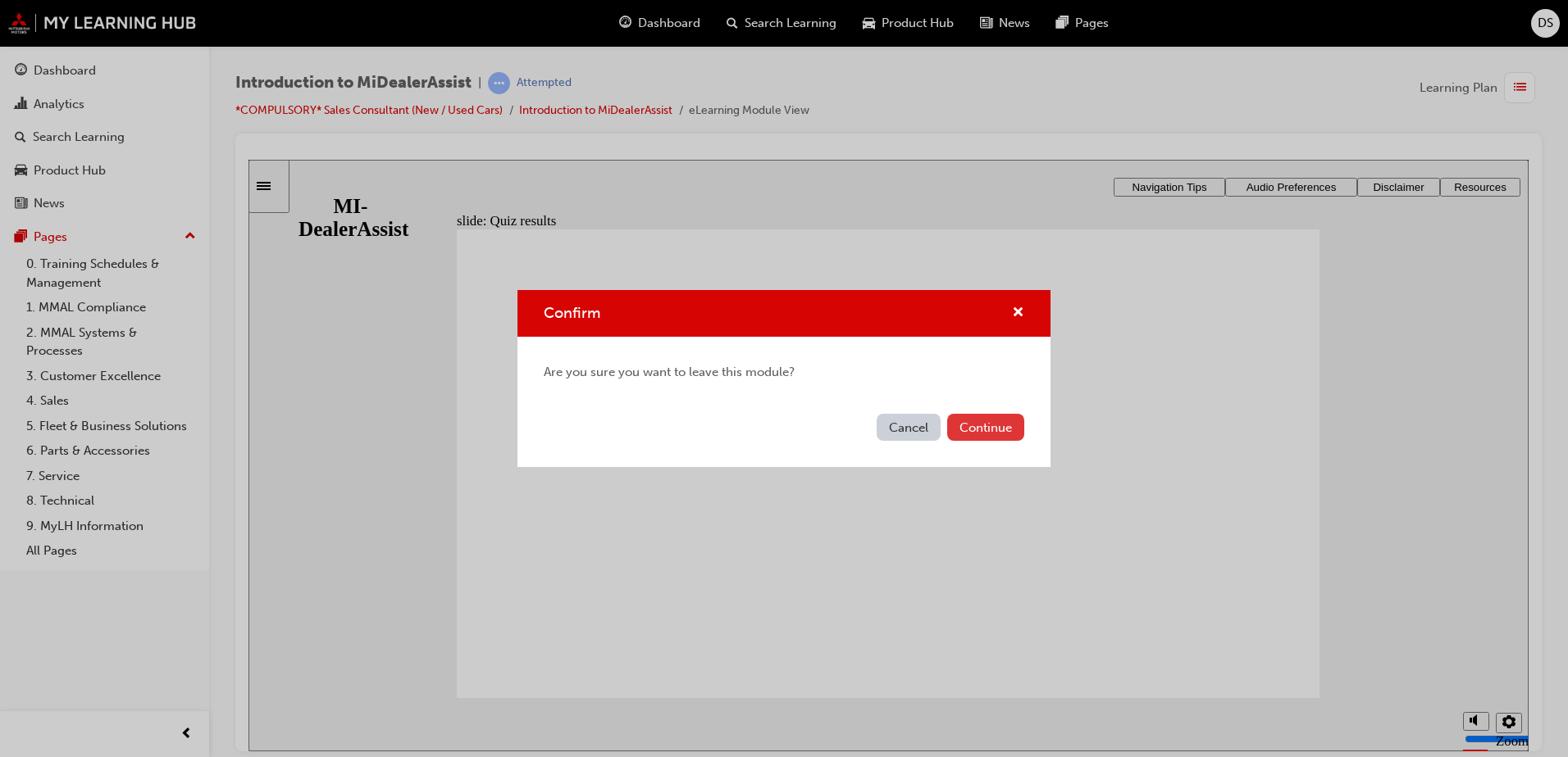
click at [979, 416] on button "Continue" at bounding box center [986, 426] width 77 height 27
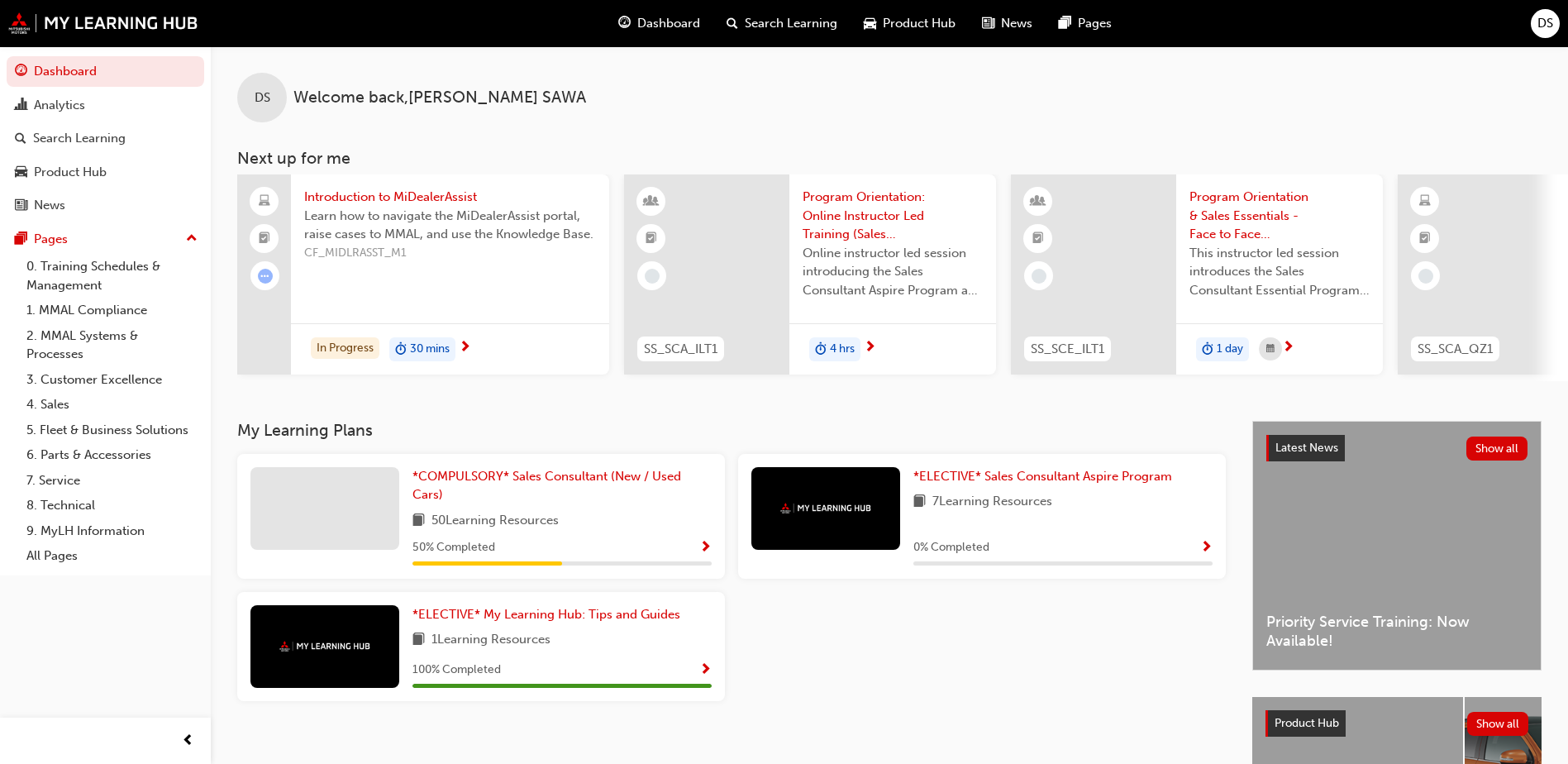
click at [704, 549] on span "Show Progress" at bounding box center [705, 547] width 12 height 15
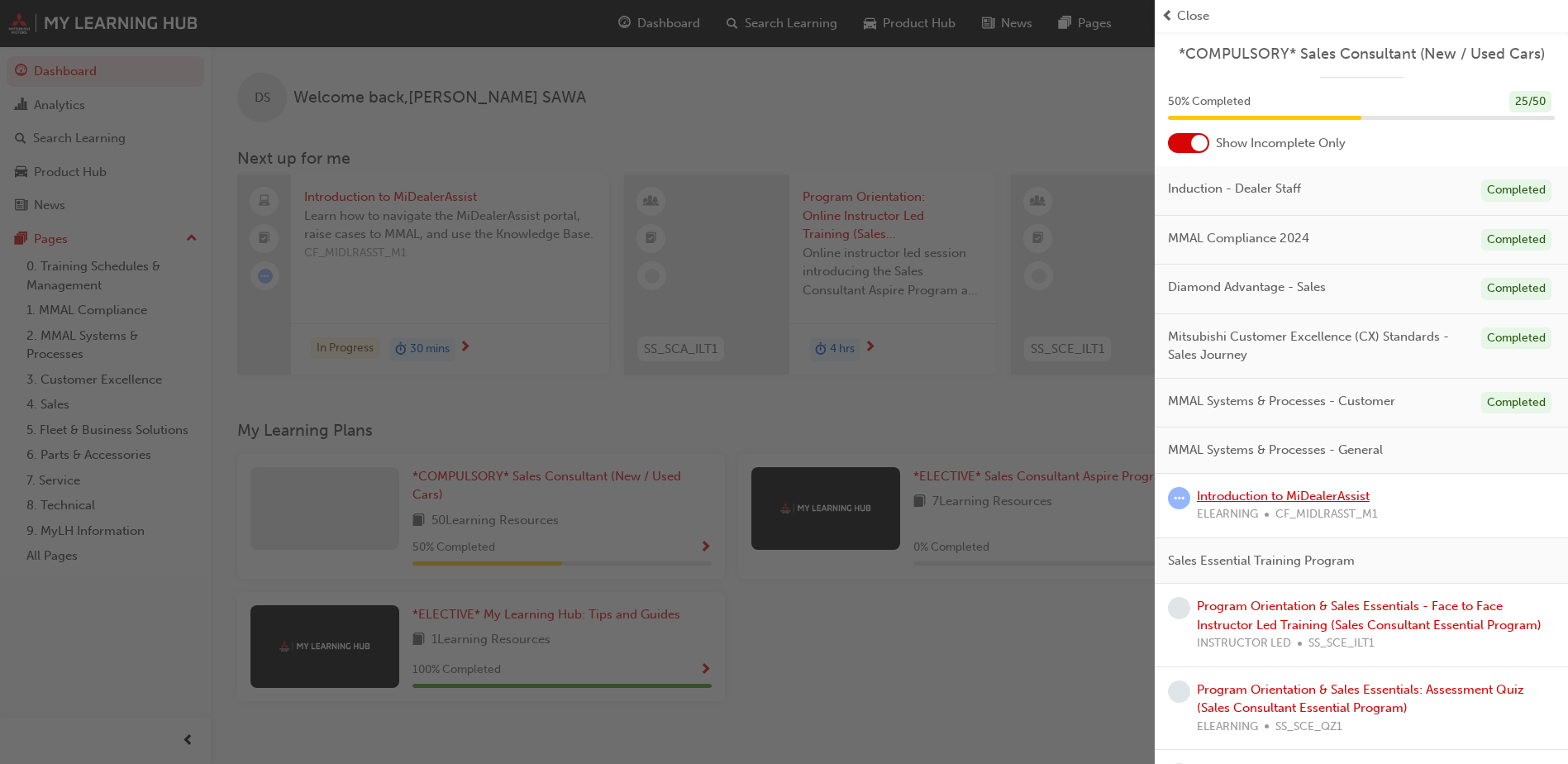
click at [1311, 497] on link "Introduction to MiDealerAssist" at bounding box center [1283, 496] width 173 height 15
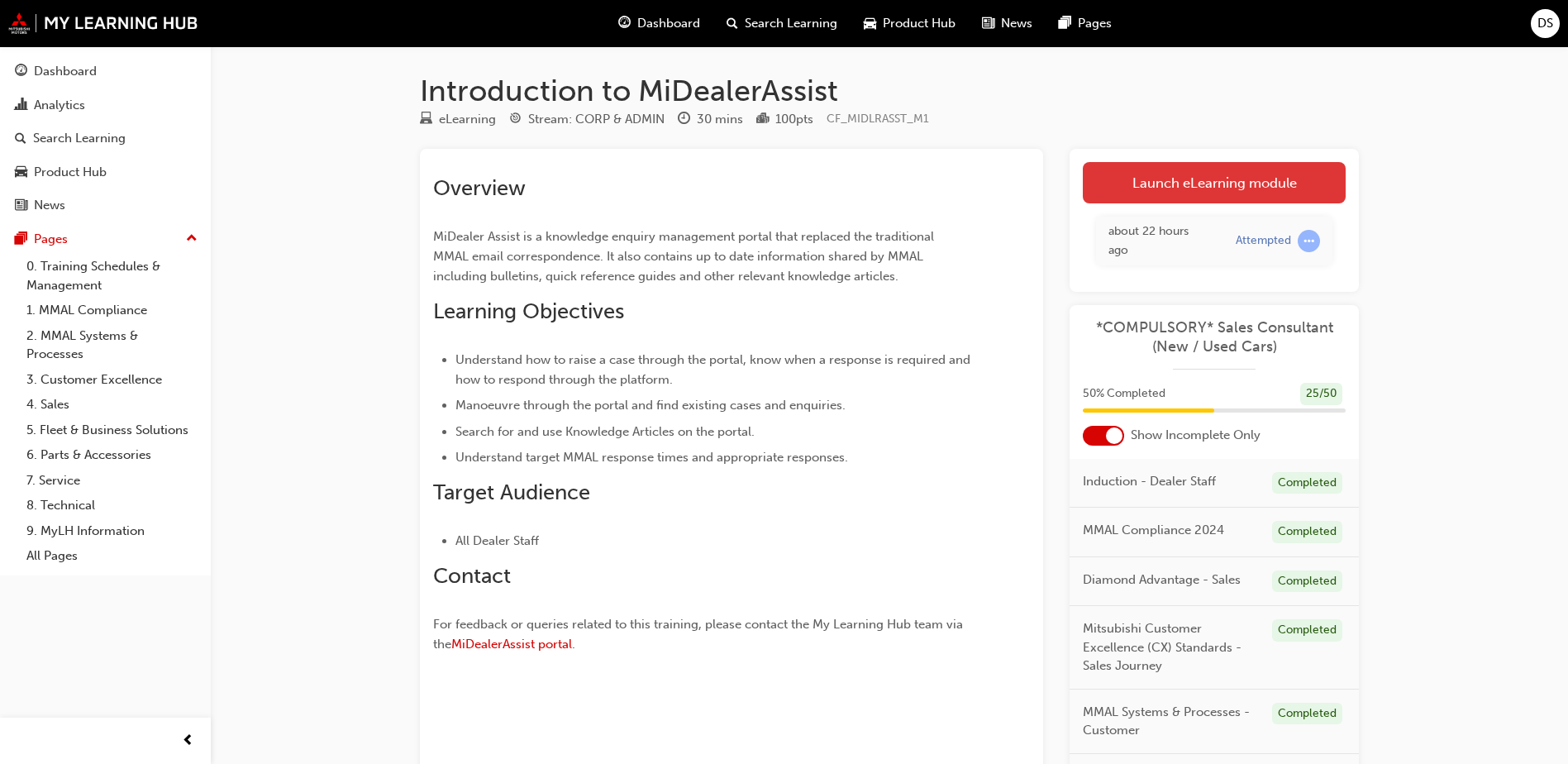
click at [1225, 194] on link "Launch eLearning module" at bounding box center [1214, 183] width 263 height 42
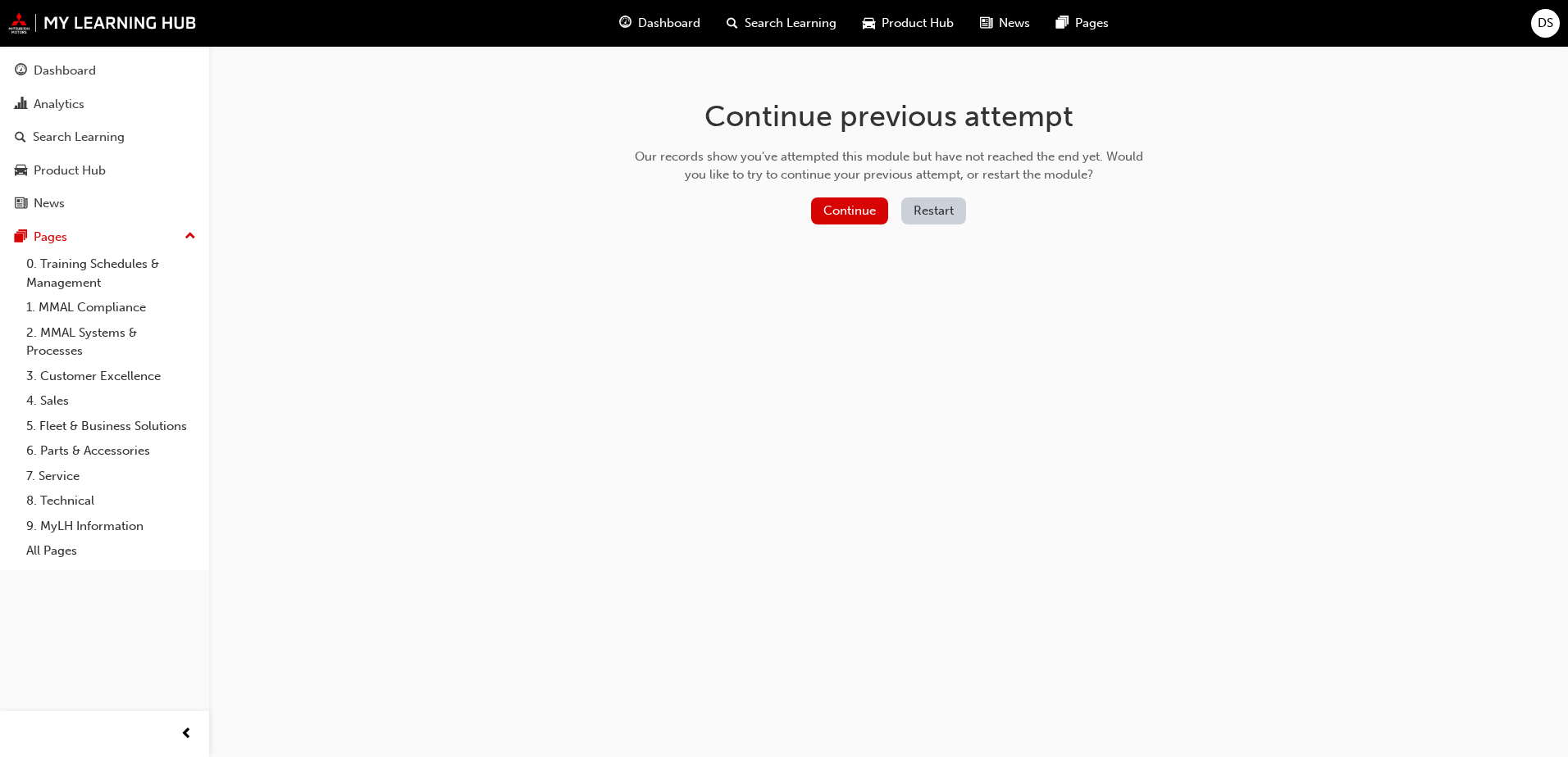
click at [951, 213] on button "Restart" at bounding box center [934, 211] width 65 height 27
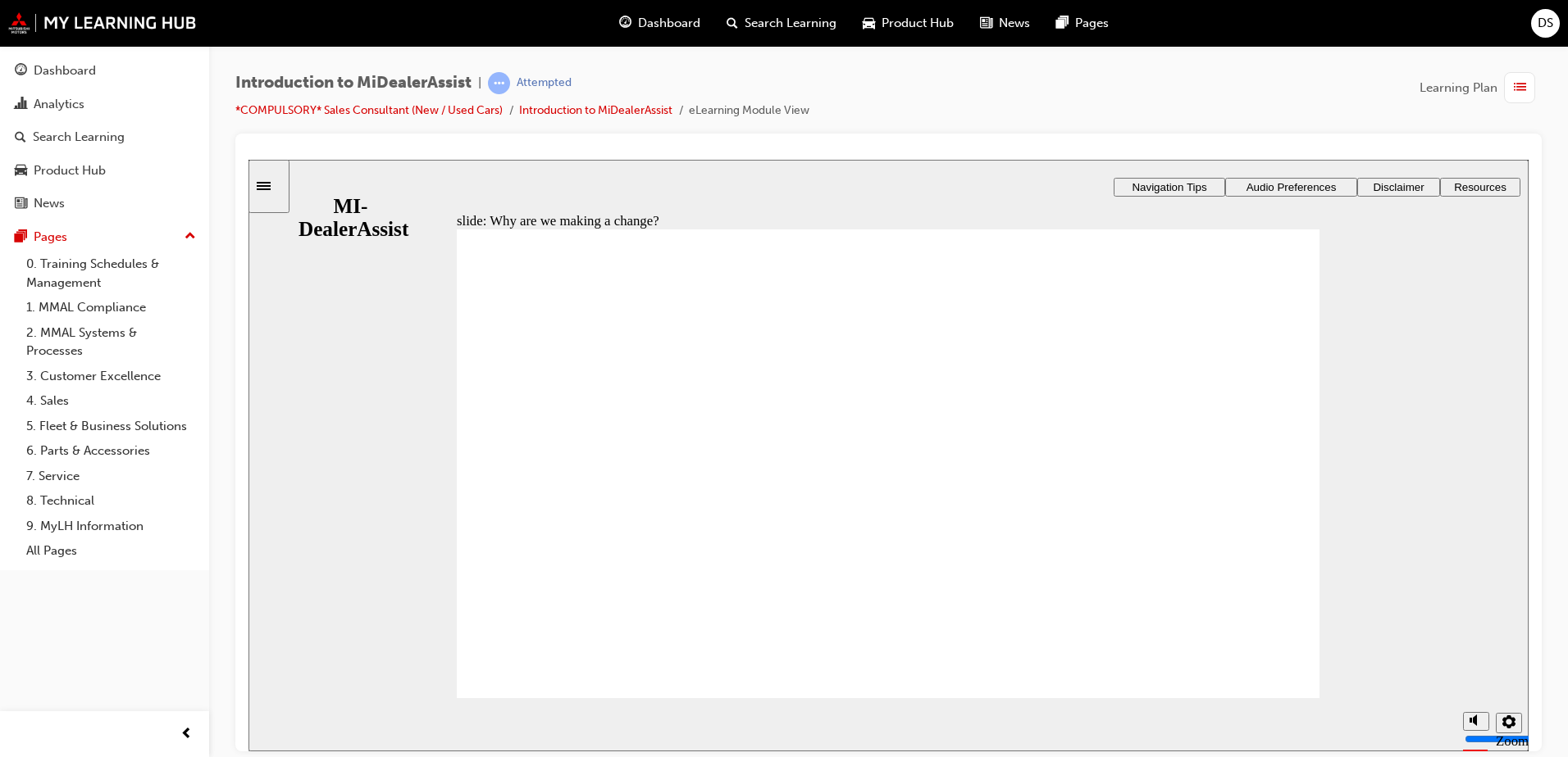
drag, startPoint x: 1232, startPoint y: 500, endPoint x: 1210, endPoint y: 500, distance: 22.0
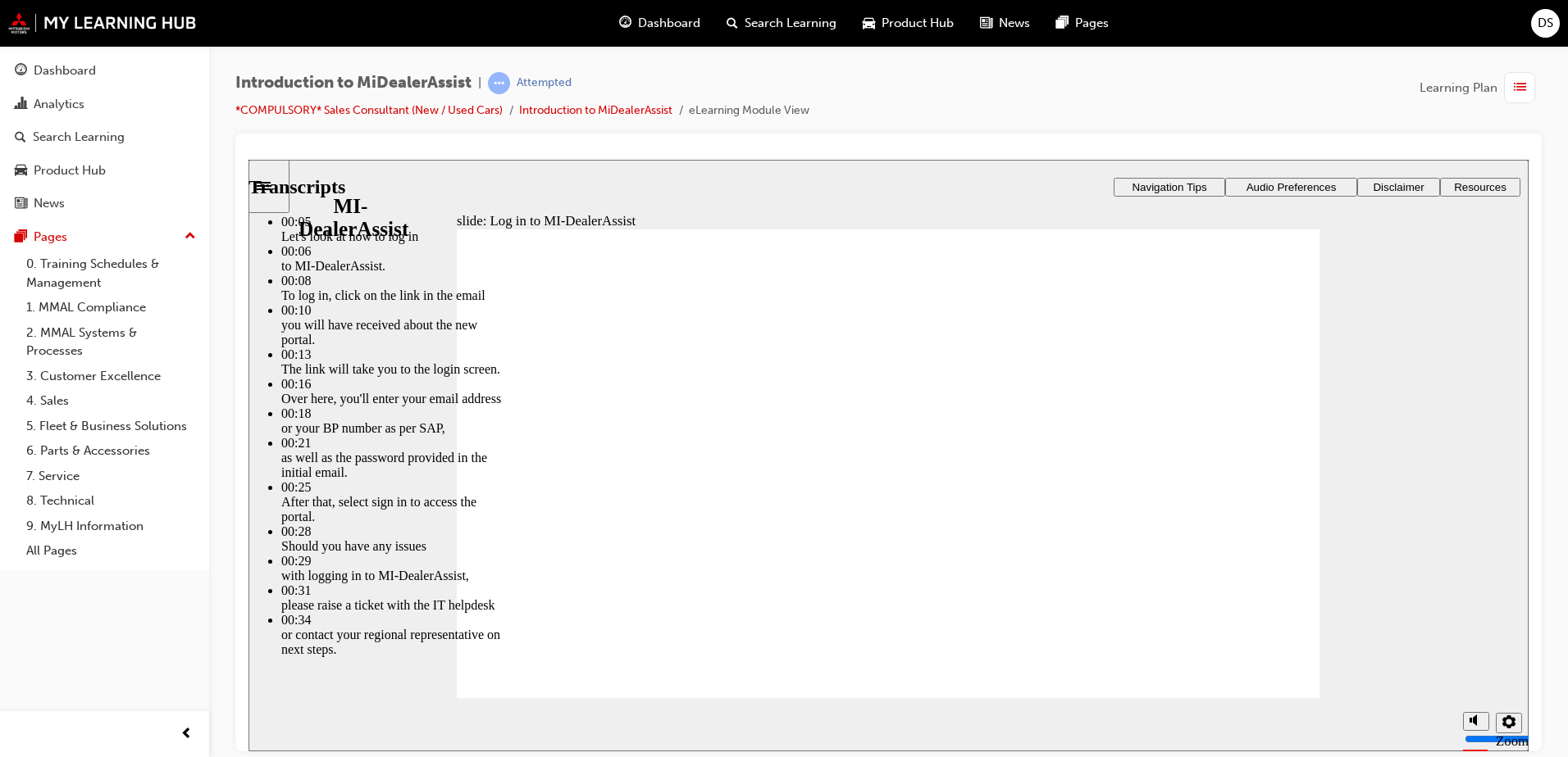
drag, startPoint x: 1253, startPoint y: 649, endPoint x: 644, endPoint y: 616, distance: 609.9
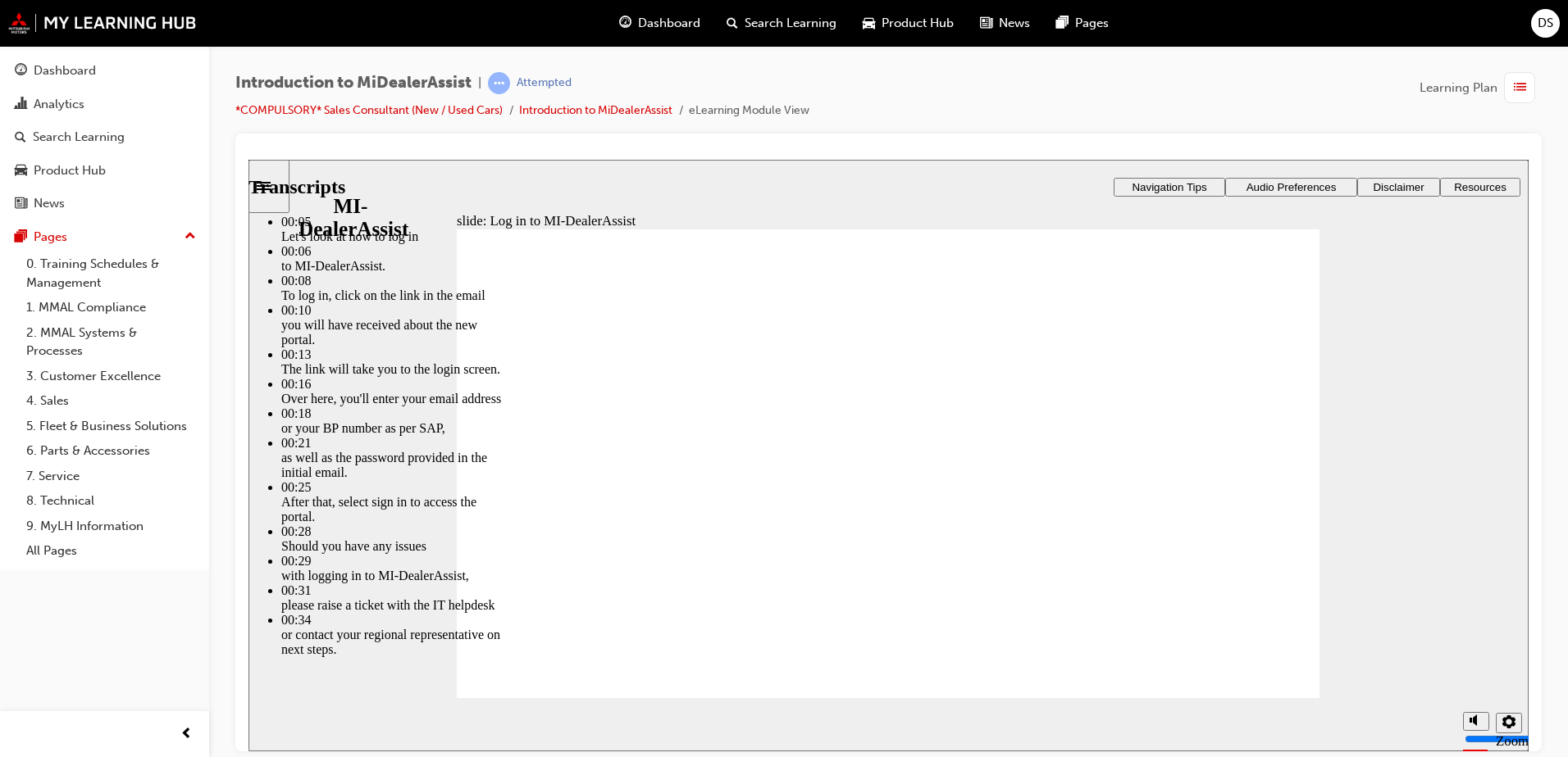
type input "42"
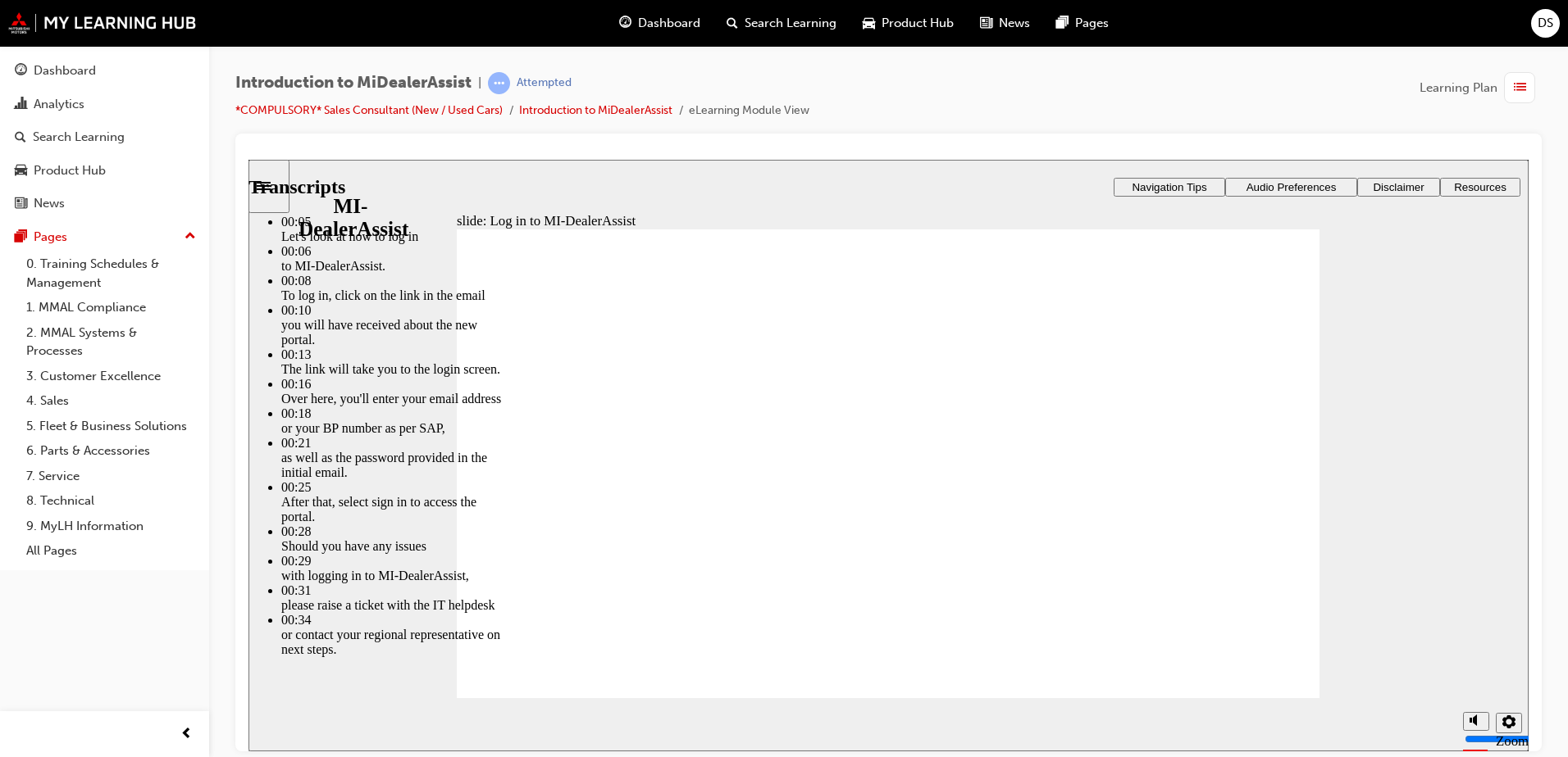
type input "42"
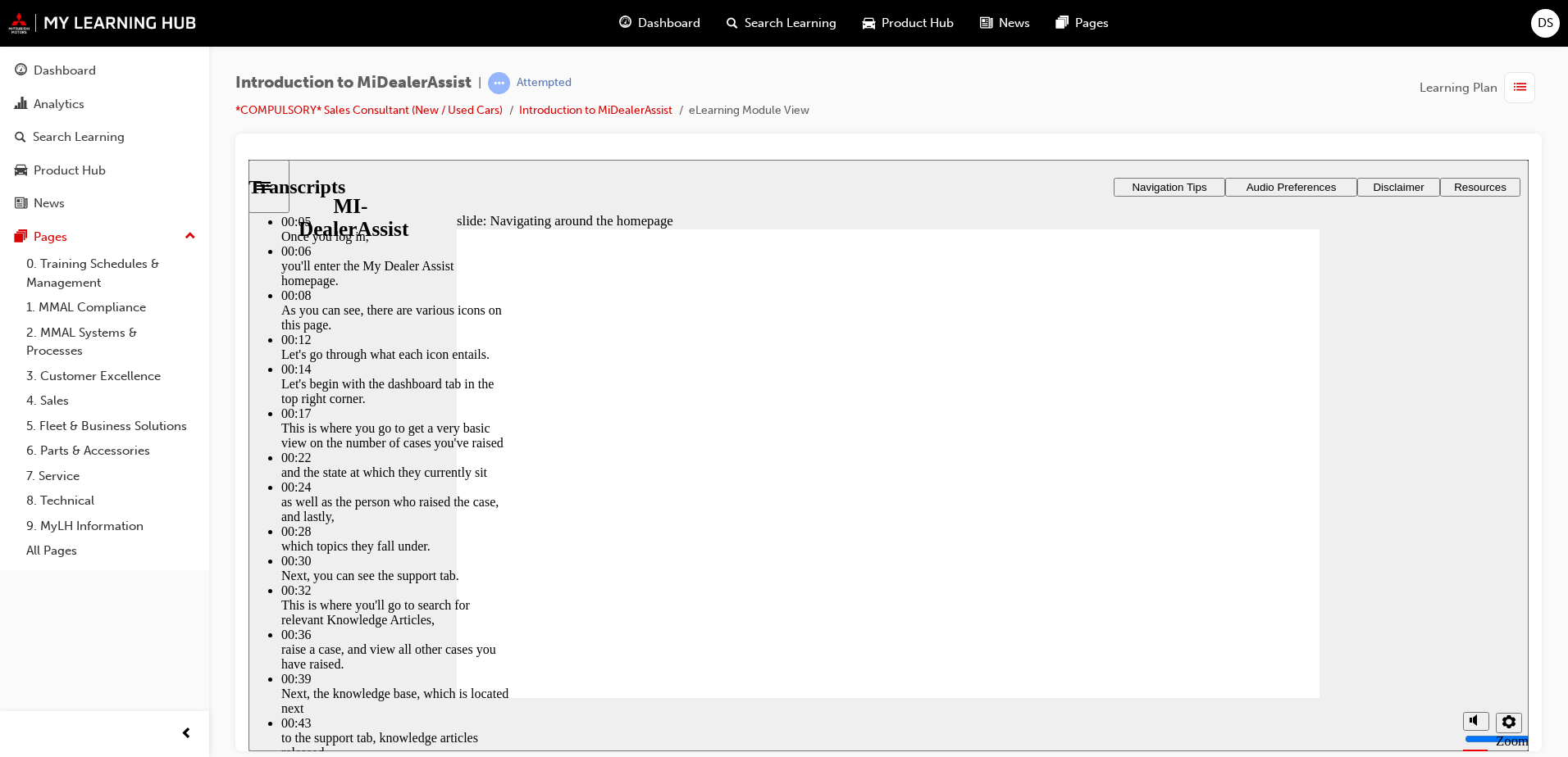
type input "80"
type input "144"
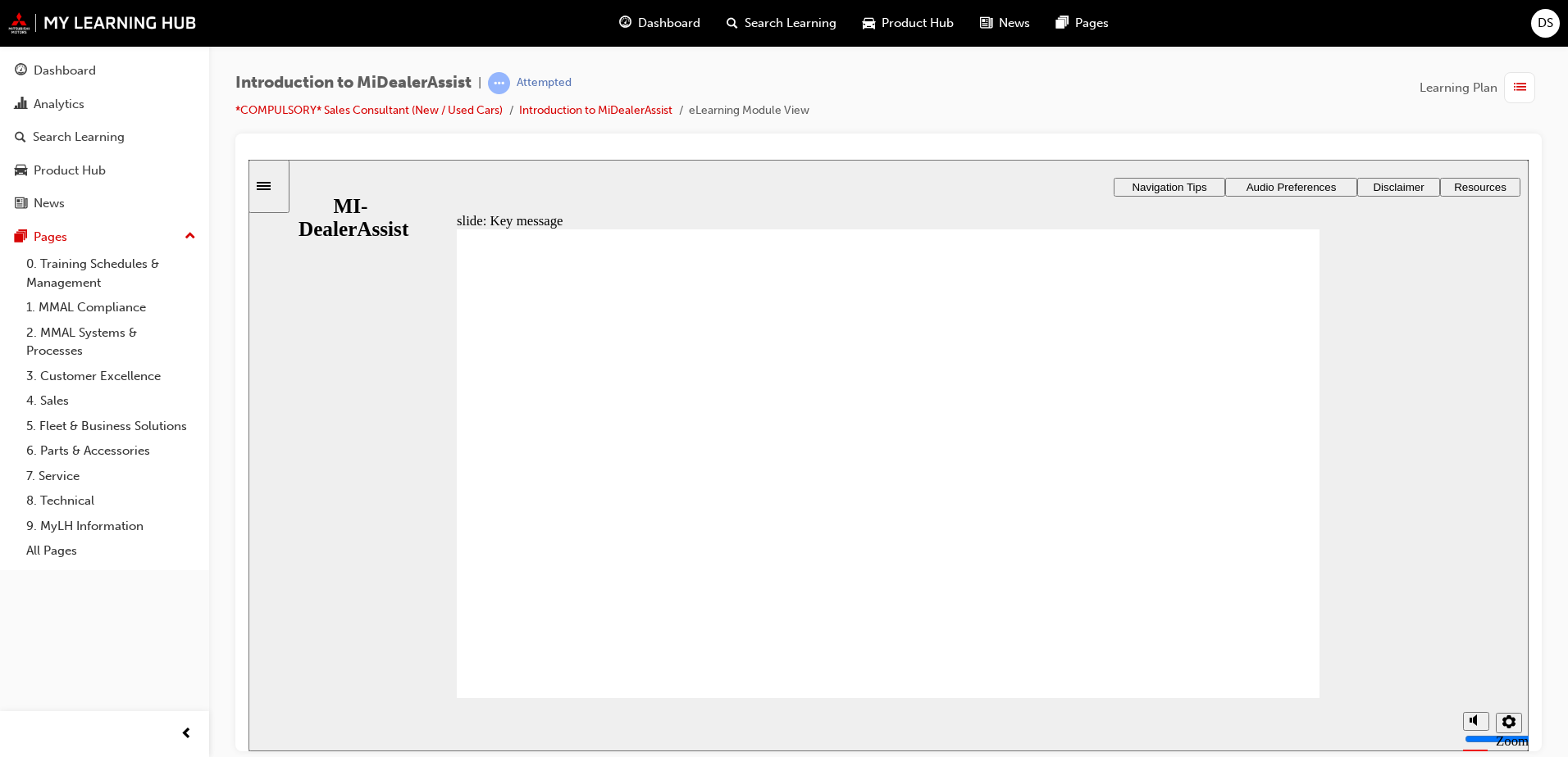
radio input "false"
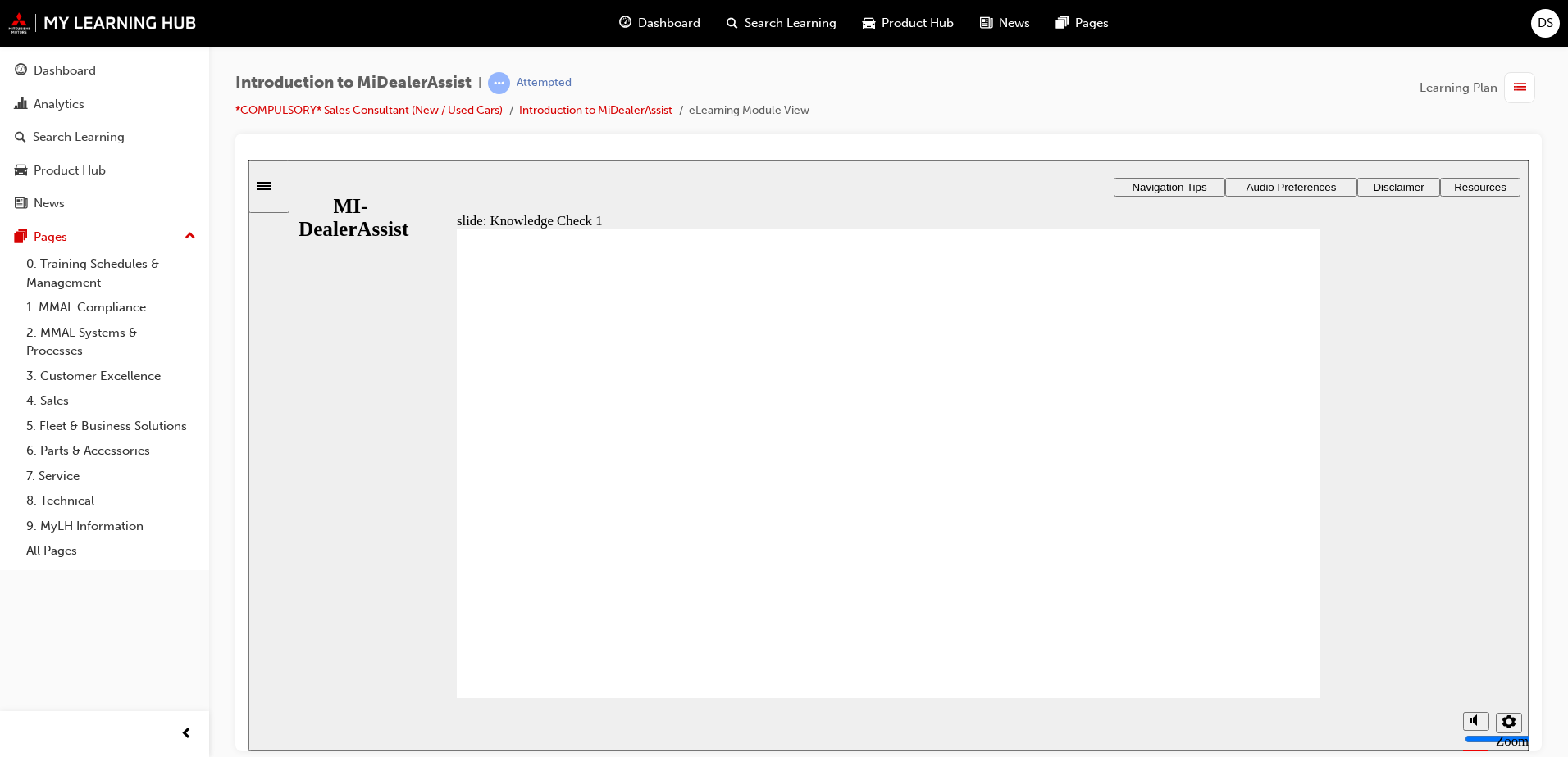
radio input "true"
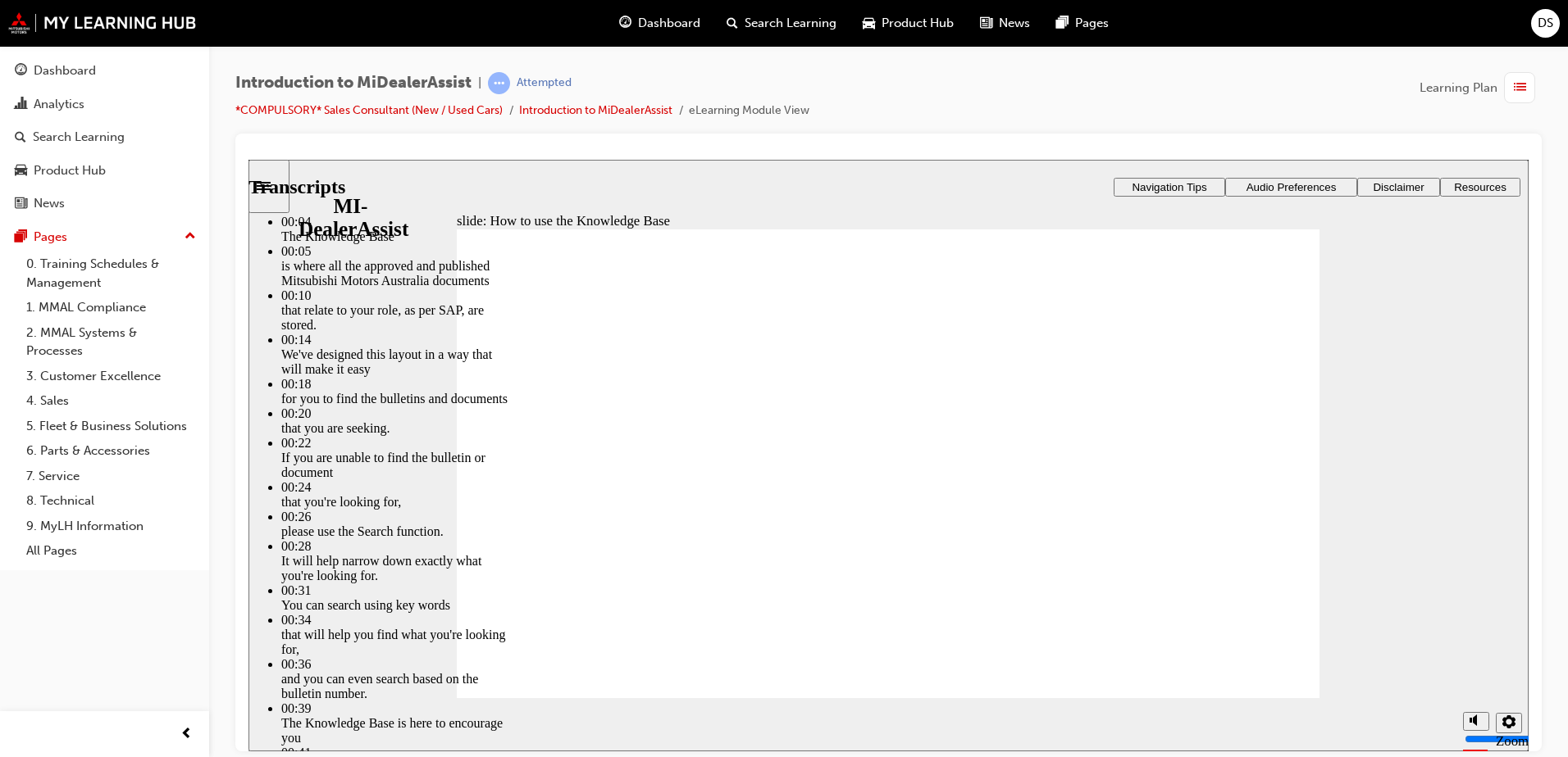
drag, startPoint x: 1276, startPoint y: 281, endPoint x: 1273, endPoint y: 291, distance: 10.4
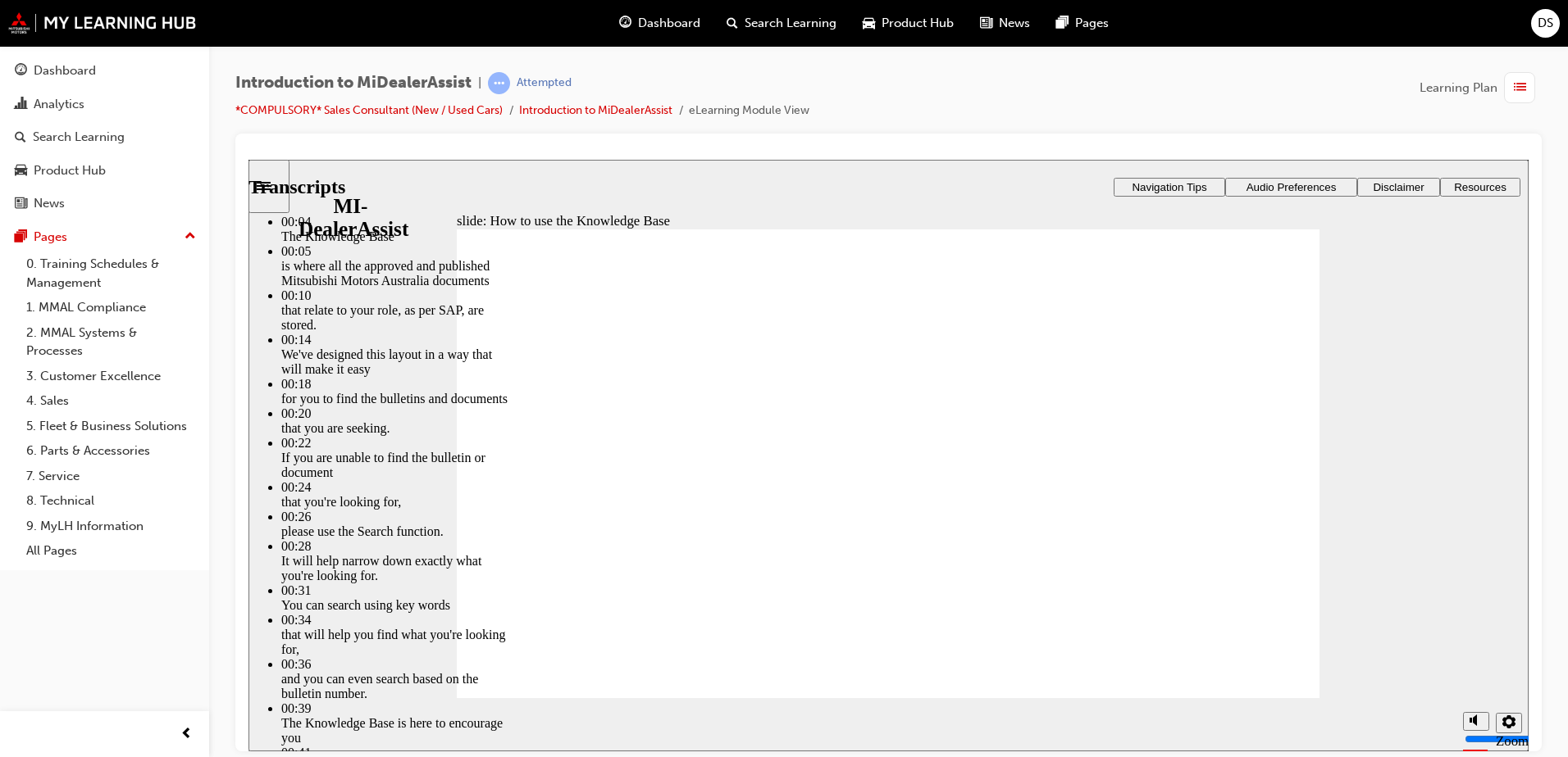
type input "51"
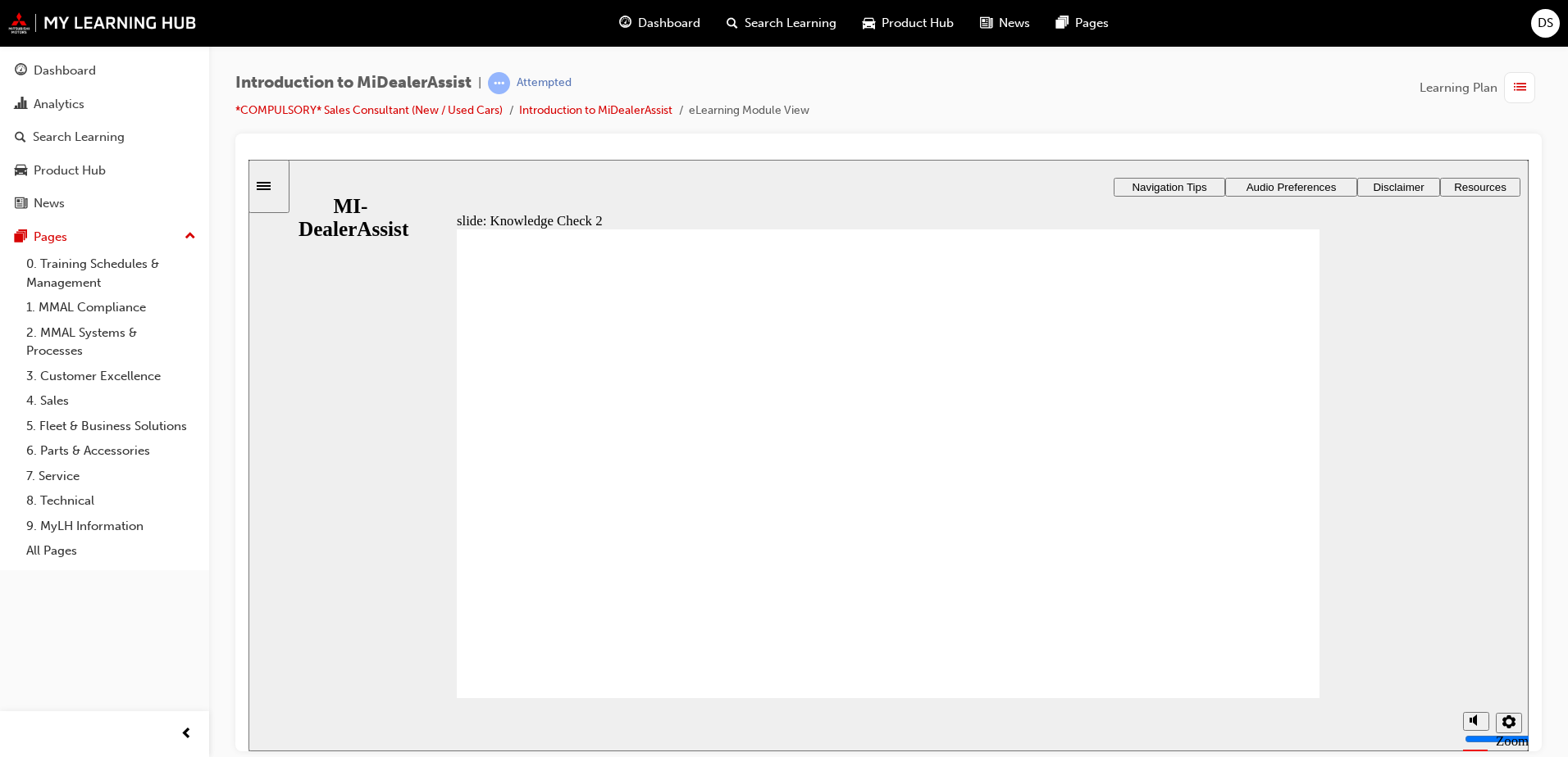
radio input "true"
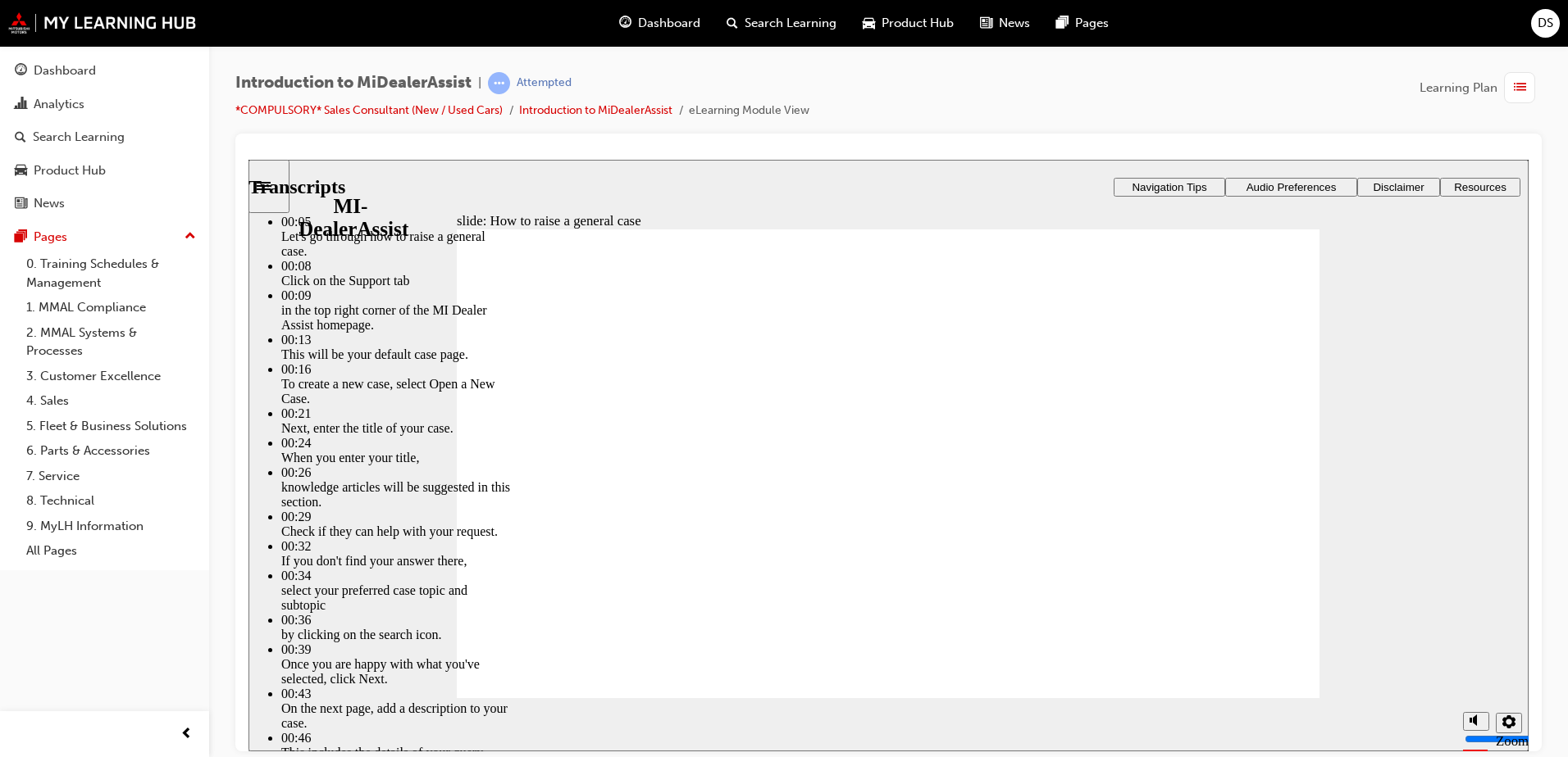
type input "20"
type input "85"
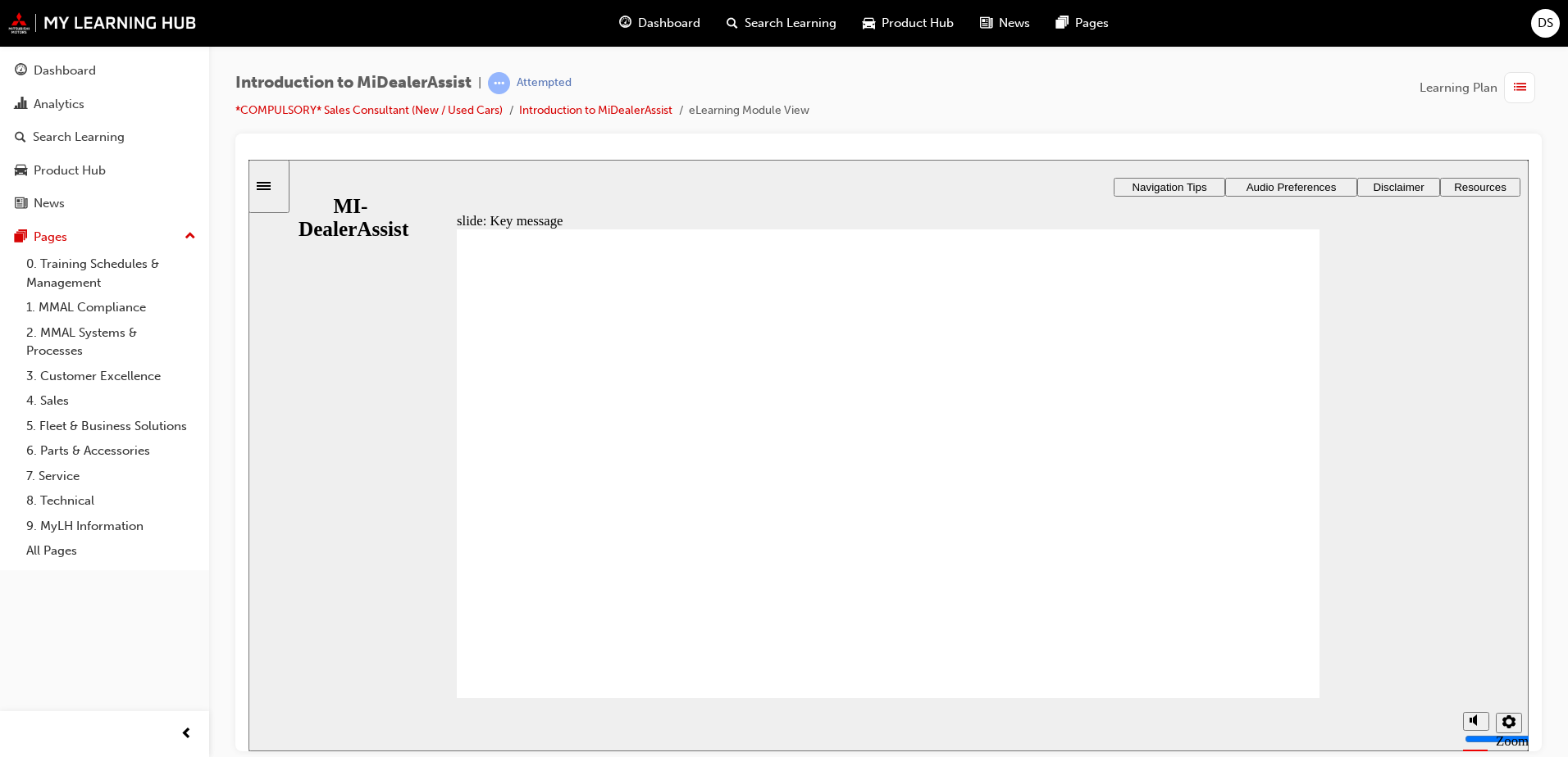
checkbox input "true"
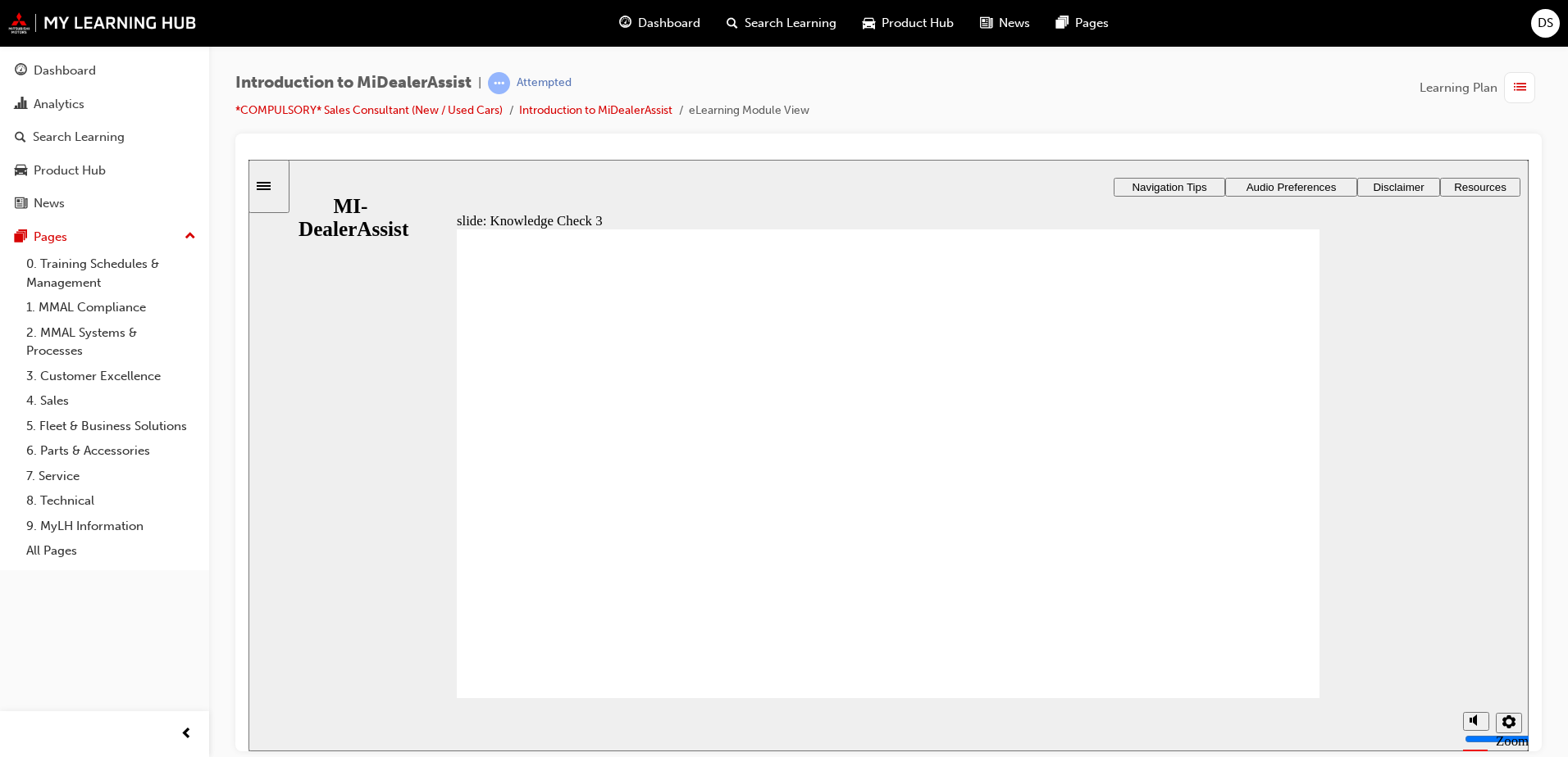
checkbox input "false"
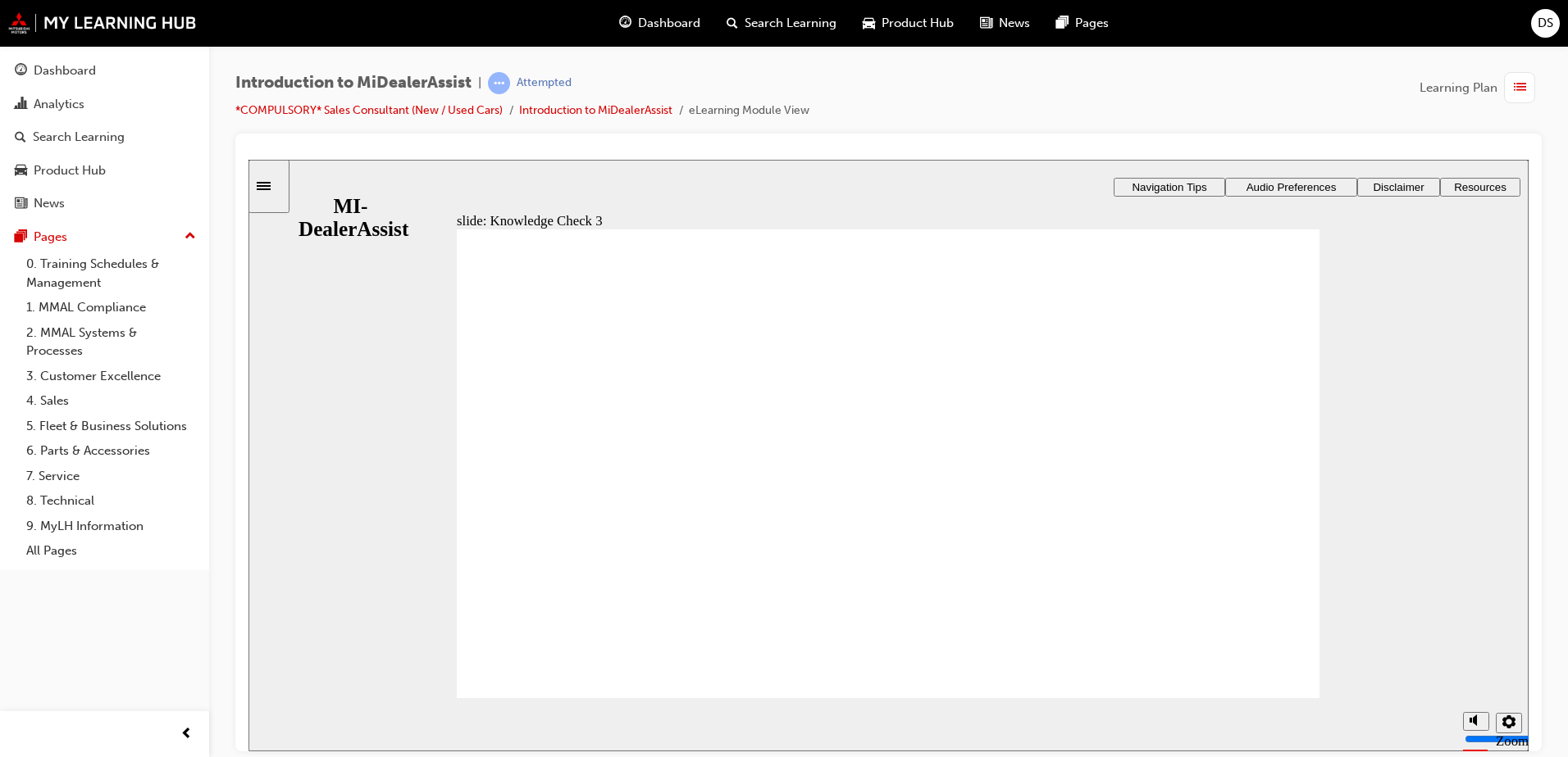
checkbox input "true"
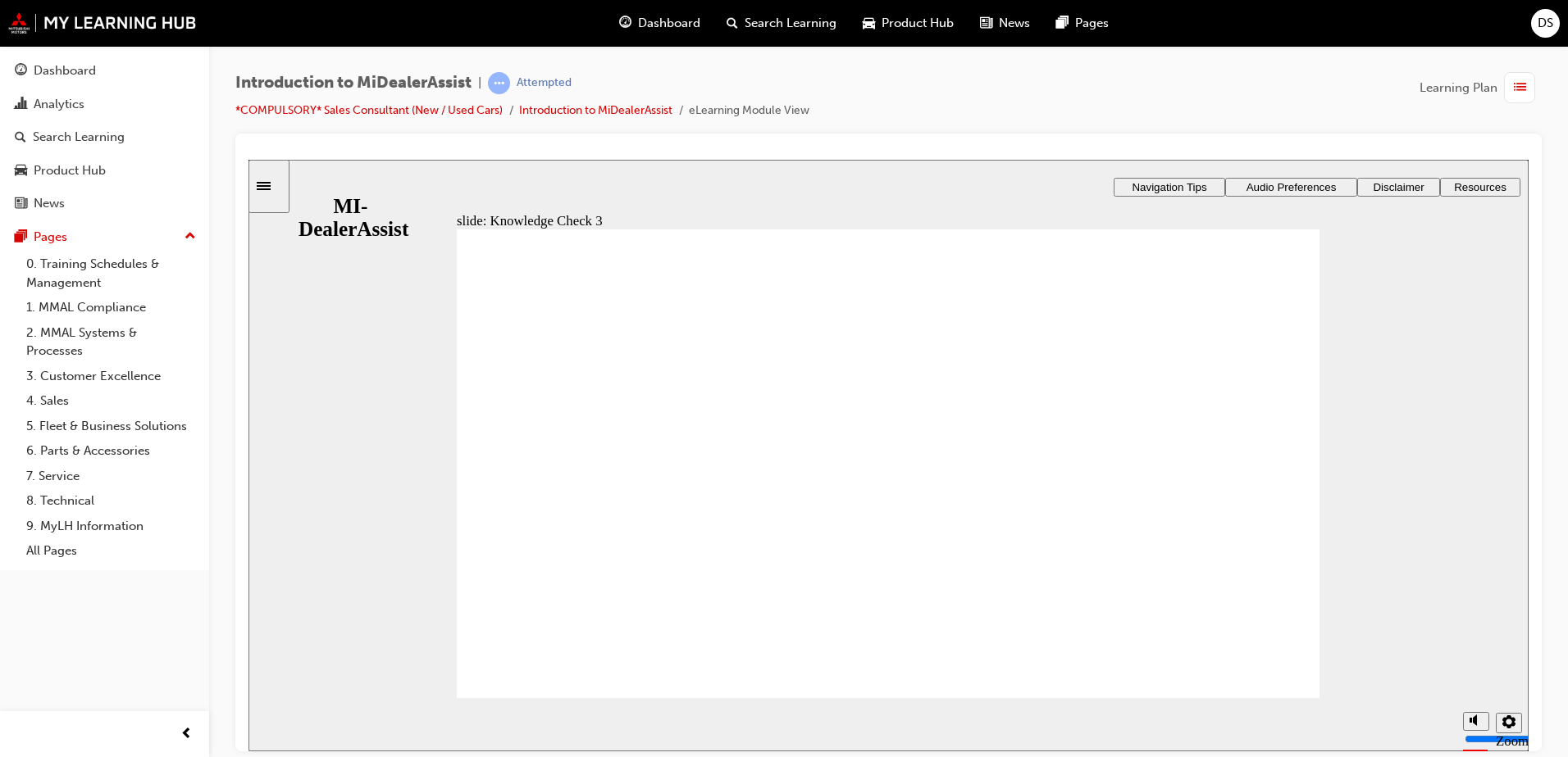
checkbox input "false"
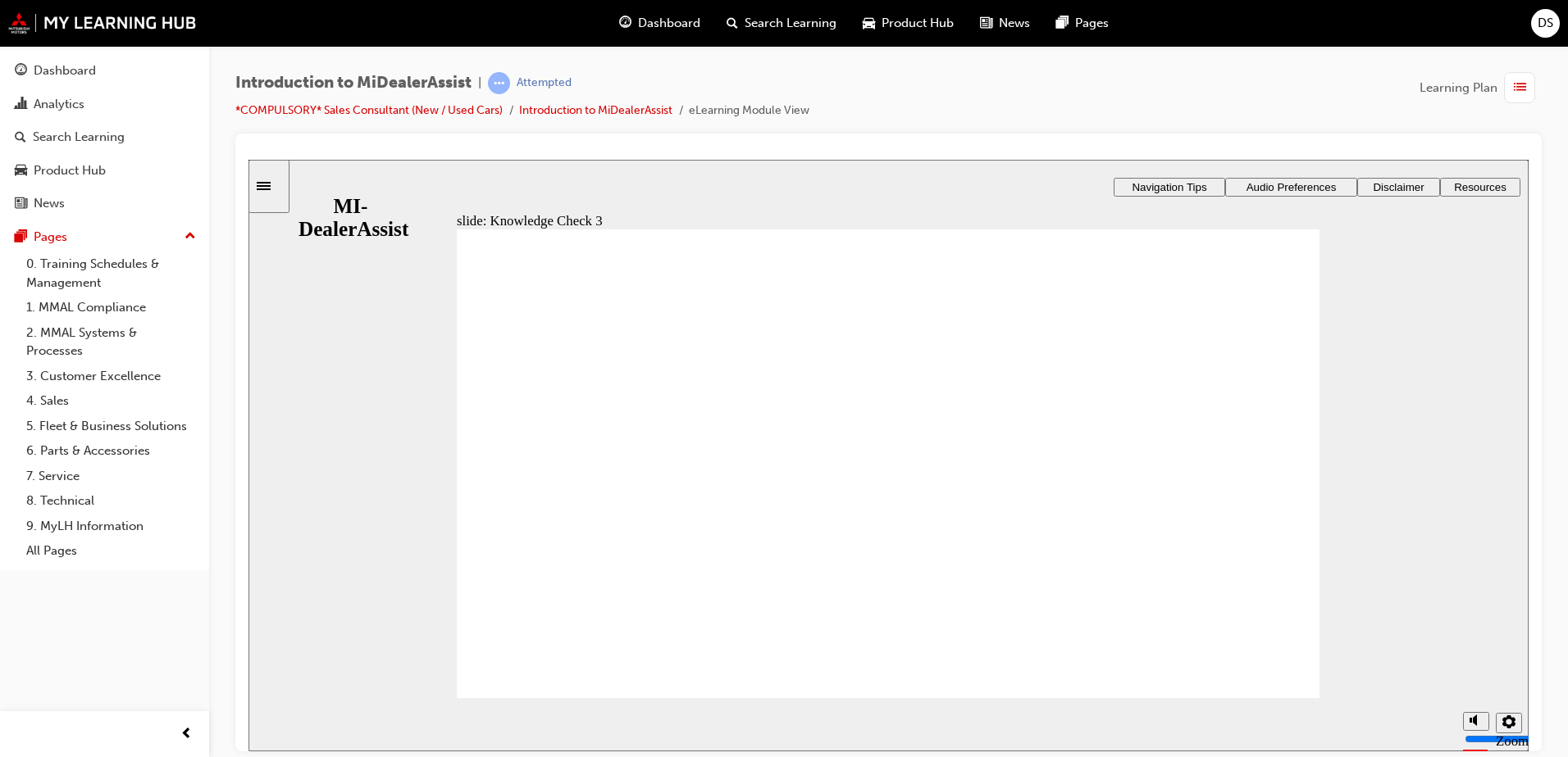
checkbox input "false"
checkbox input "true"
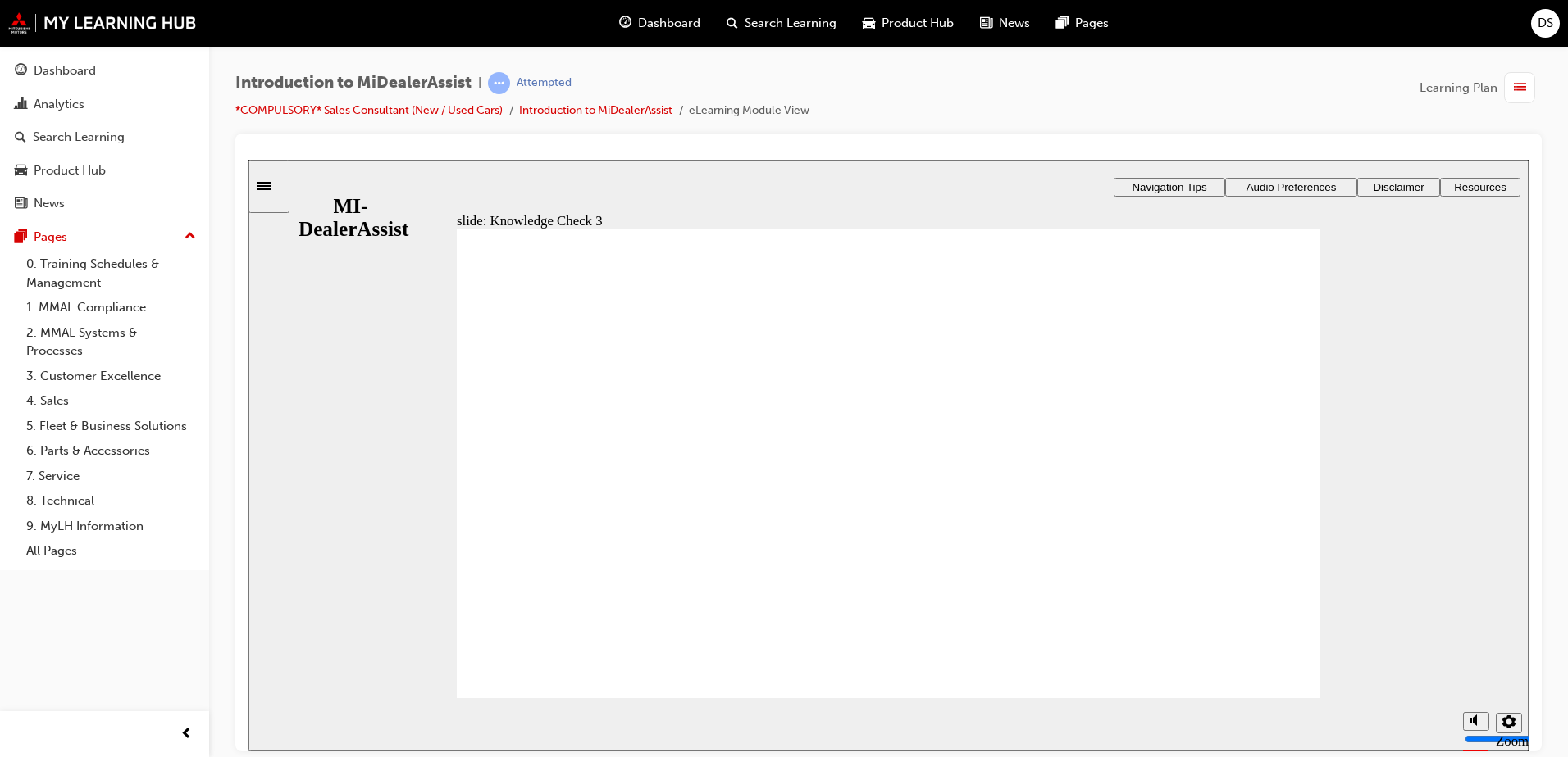
checkbox input "true"
drag, startPoint x: 688, startPoint y: 498, endPoint x: 697, endPoint y: 506, distance: 12.0
checkbox input "true"
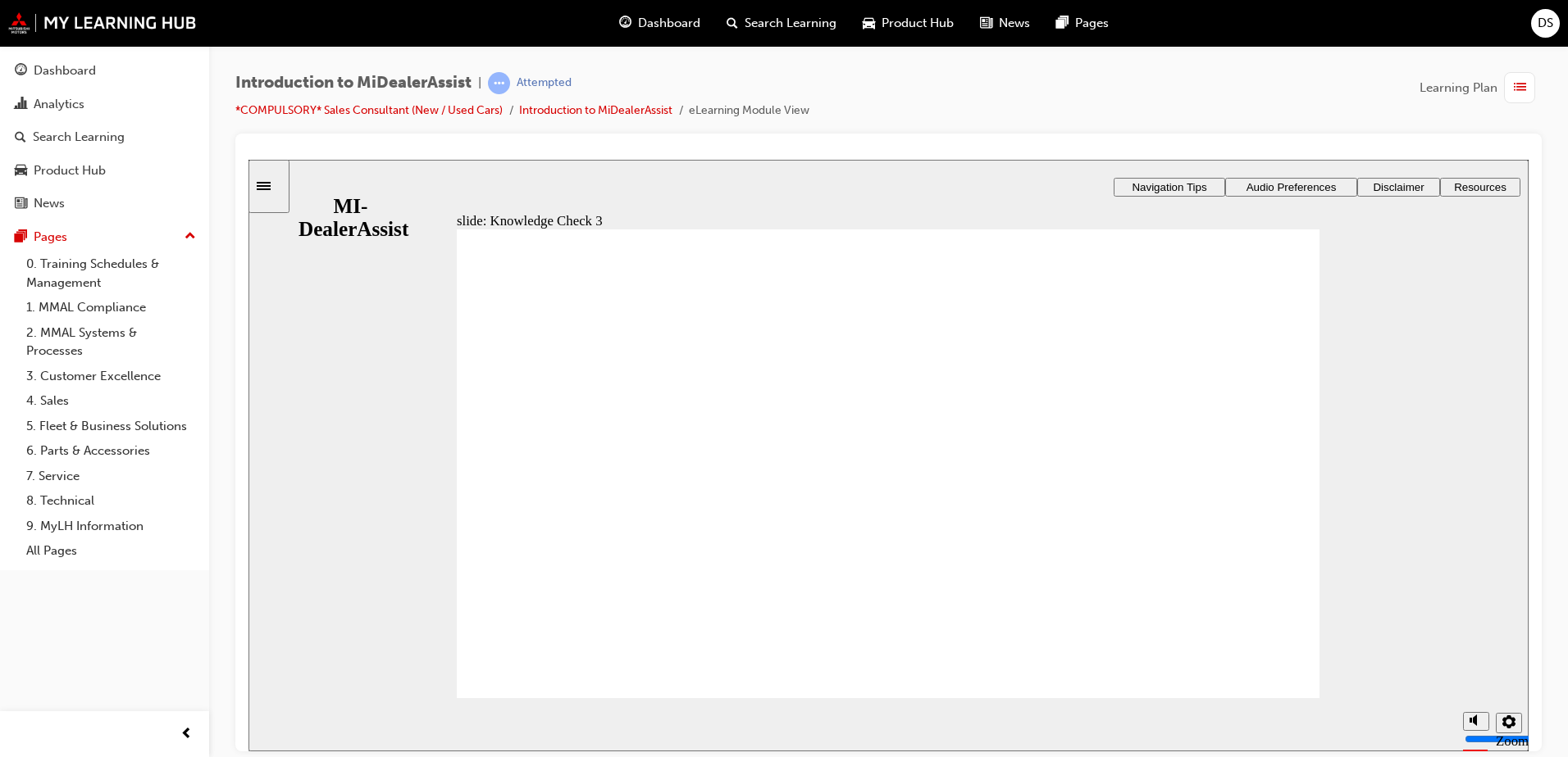
checkbox input "false"
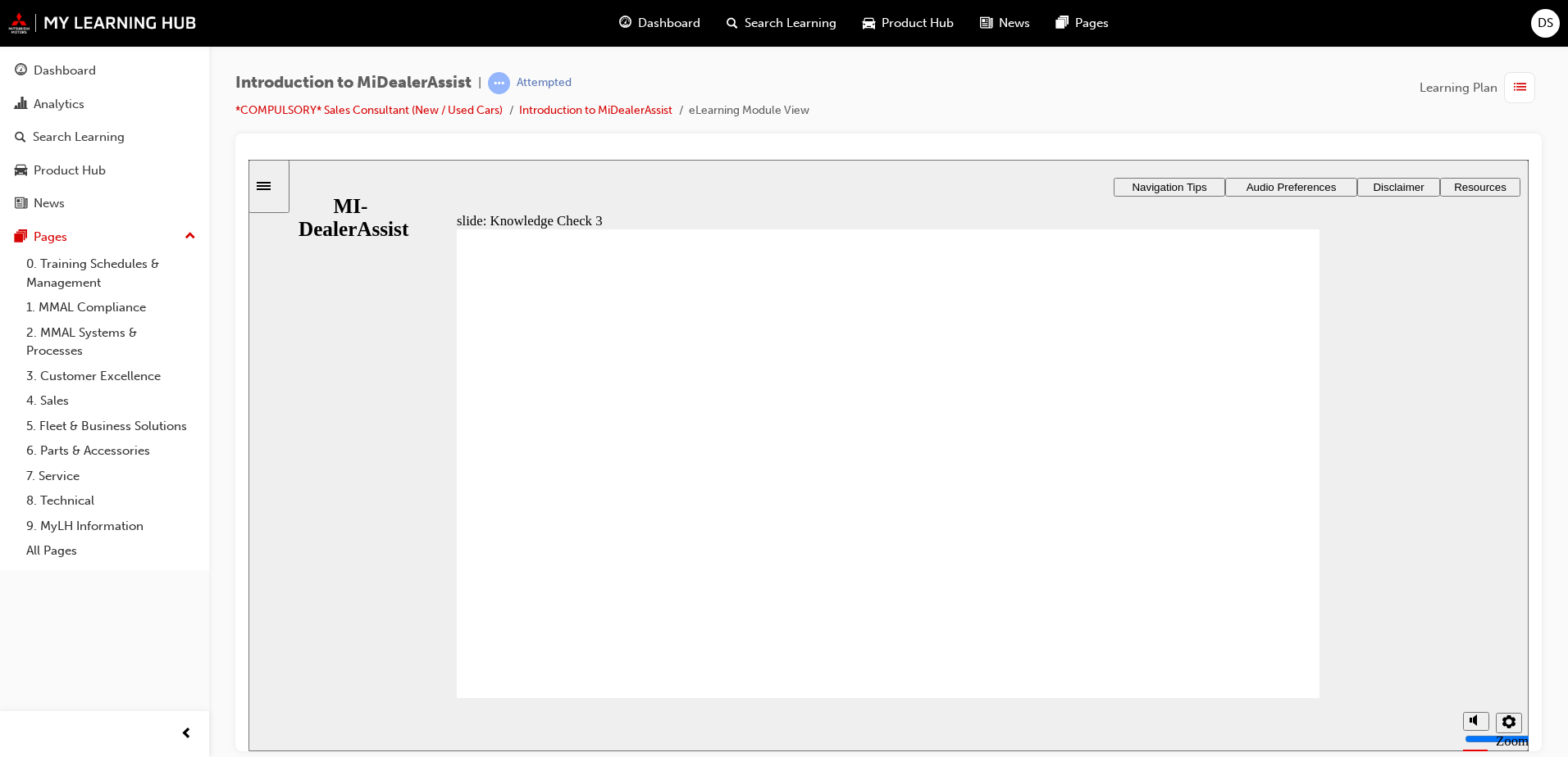
checkbox input "false"
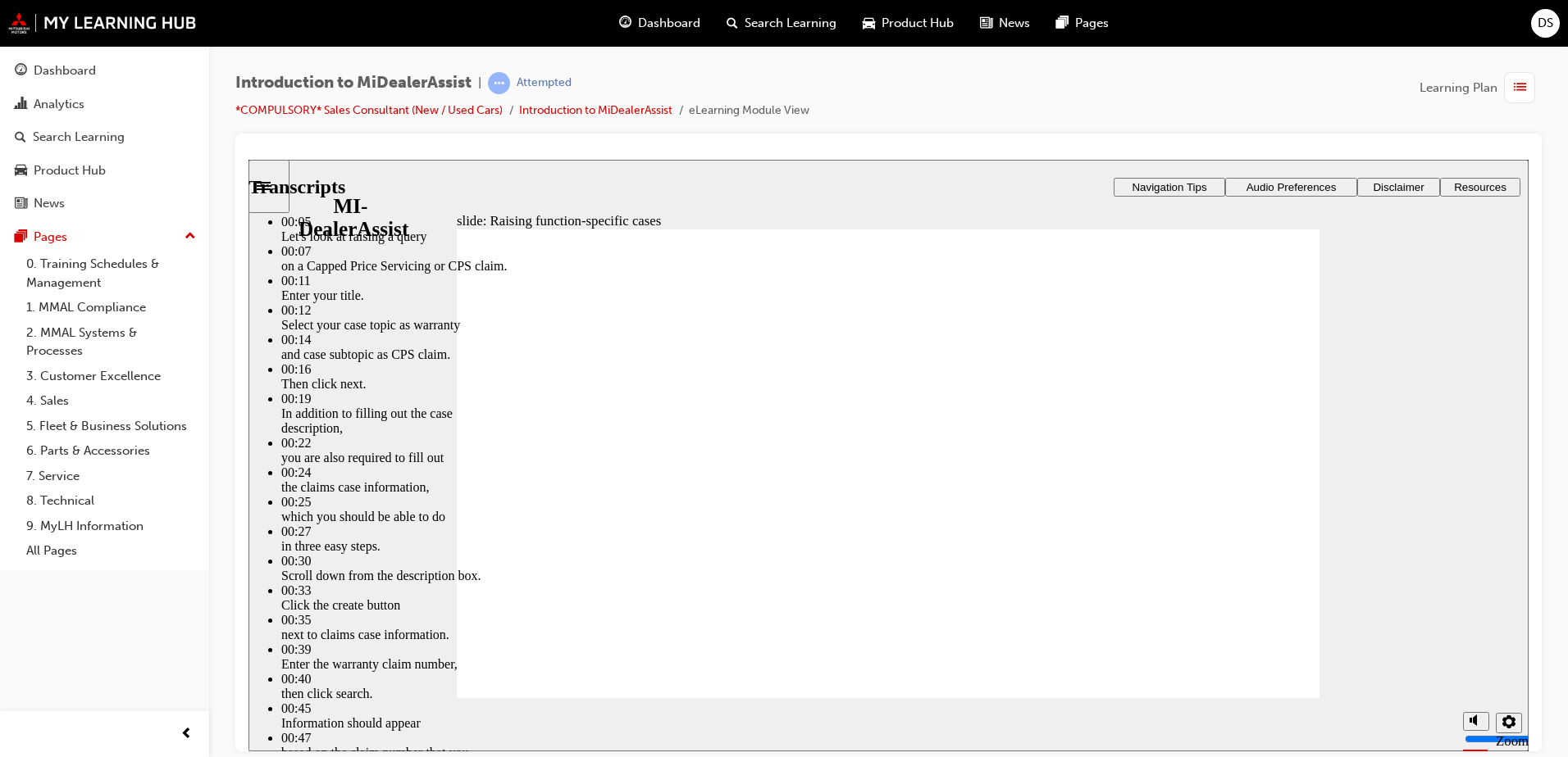
type input "80"
drag, startPoint x: 530, startPoint y: 662, endPoint x: 536, endPoint y: 672, distance: 11.7
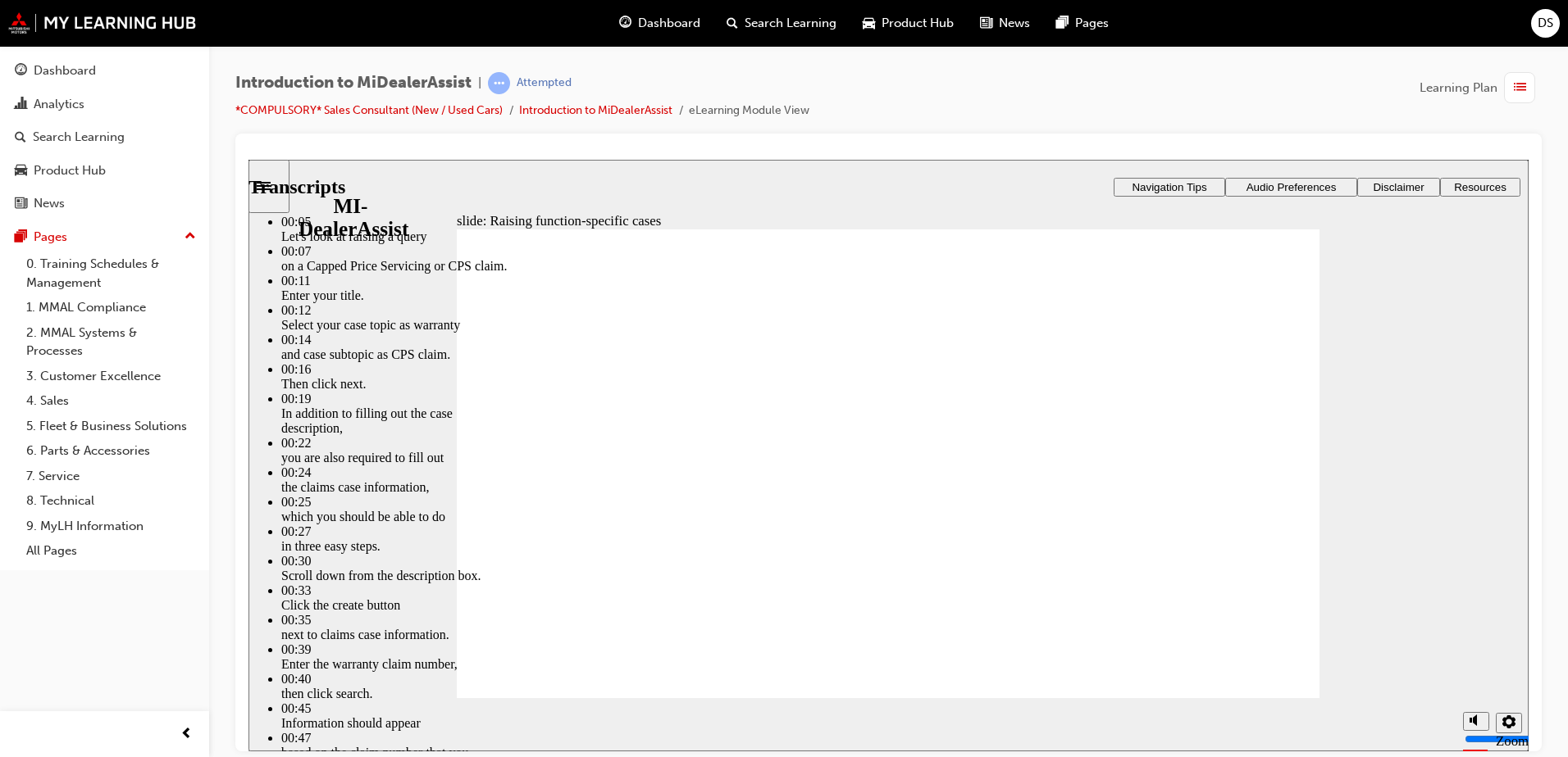
type input "52"
type input "80"
type input "46"
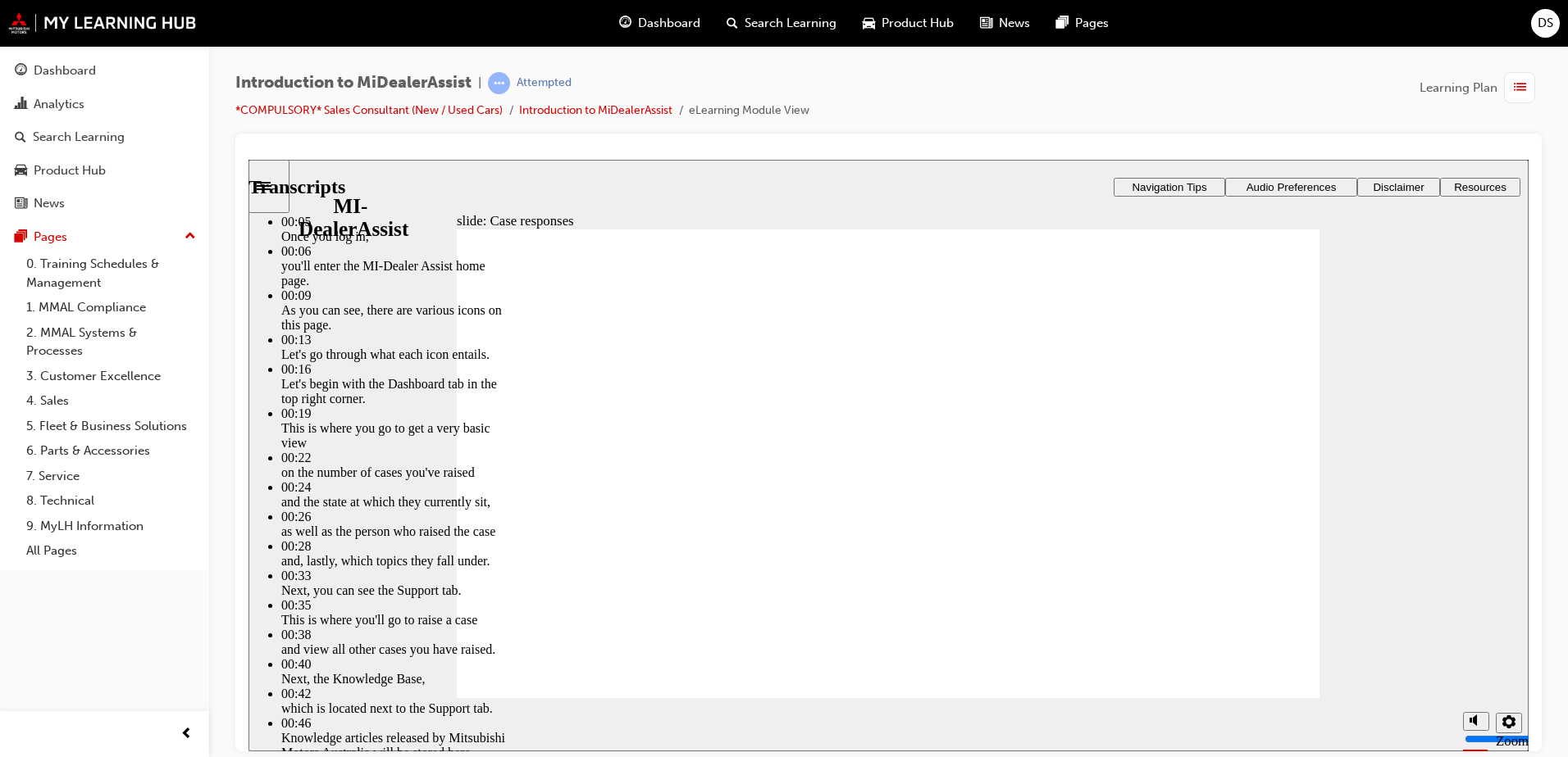
type input "146"
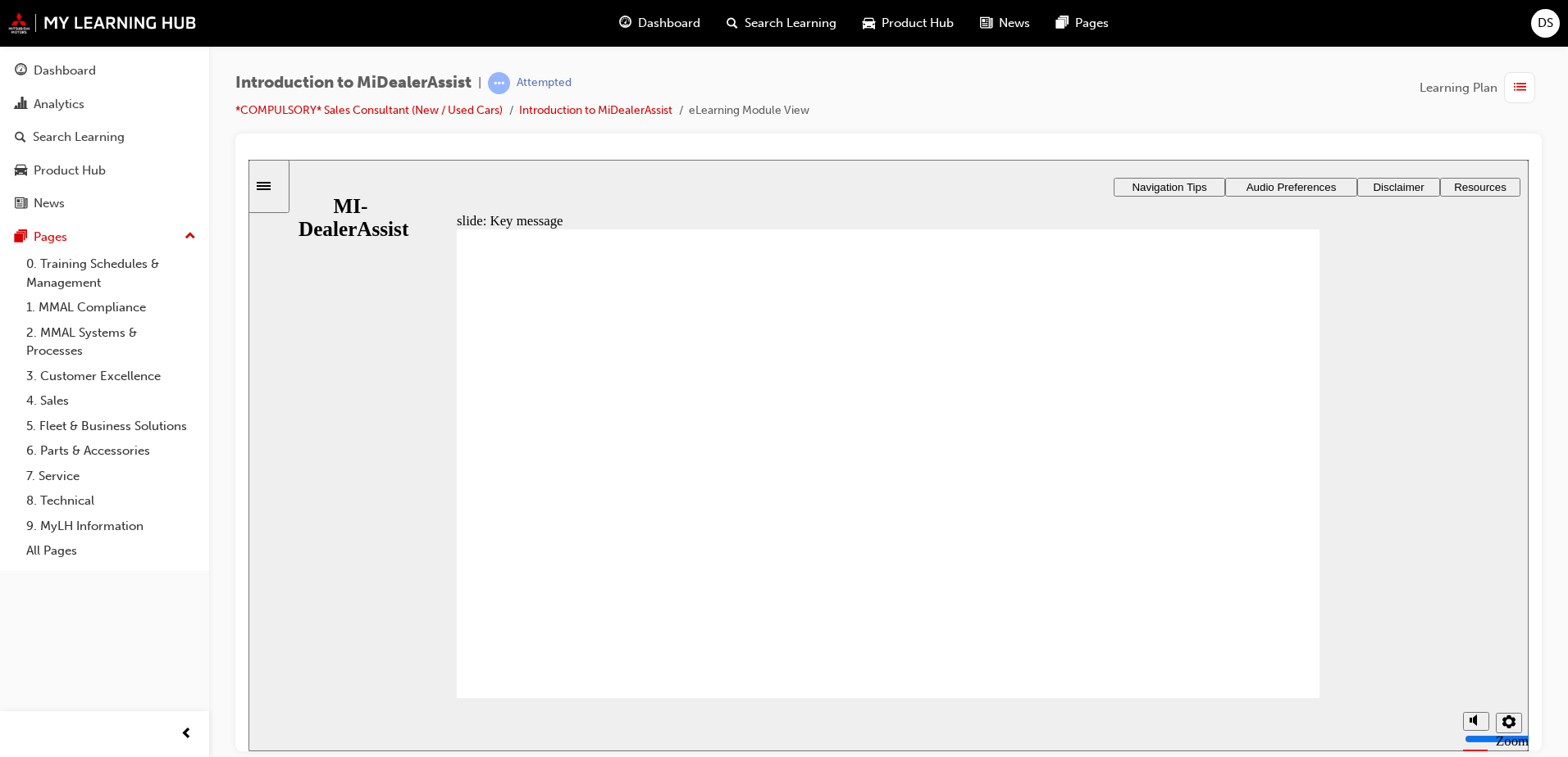
radio input "true"
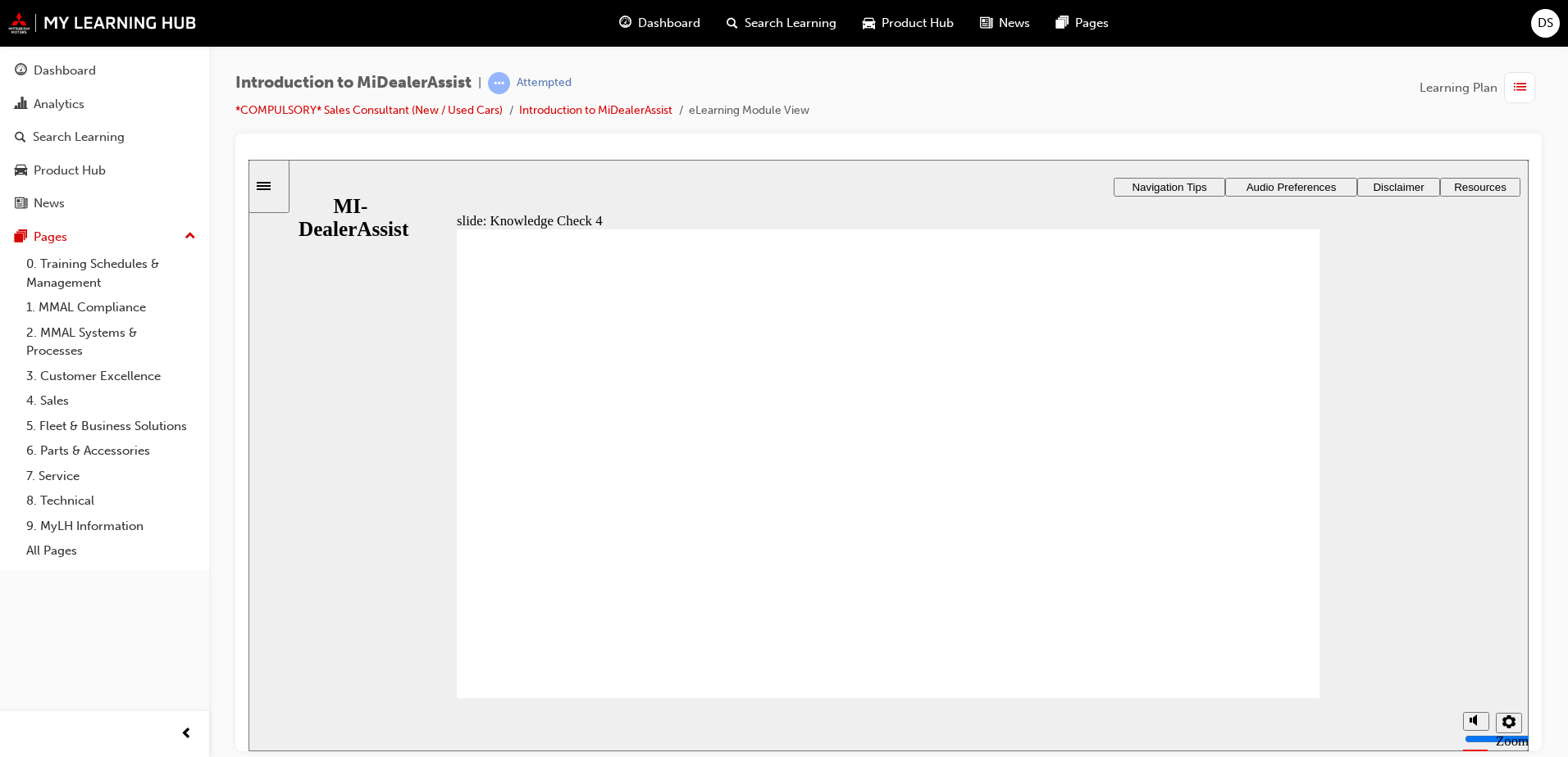
radio input "true"
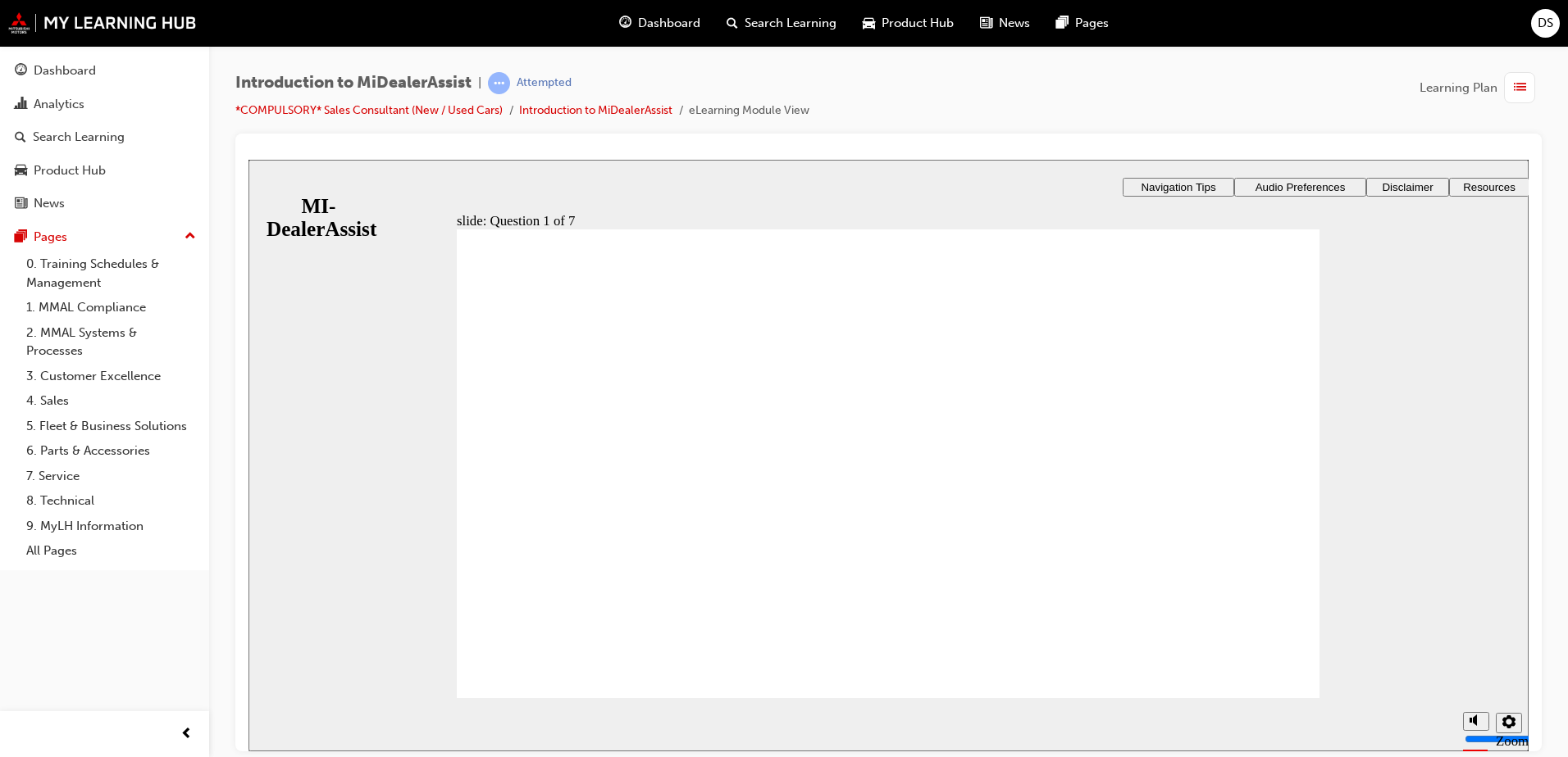
radio input "true"
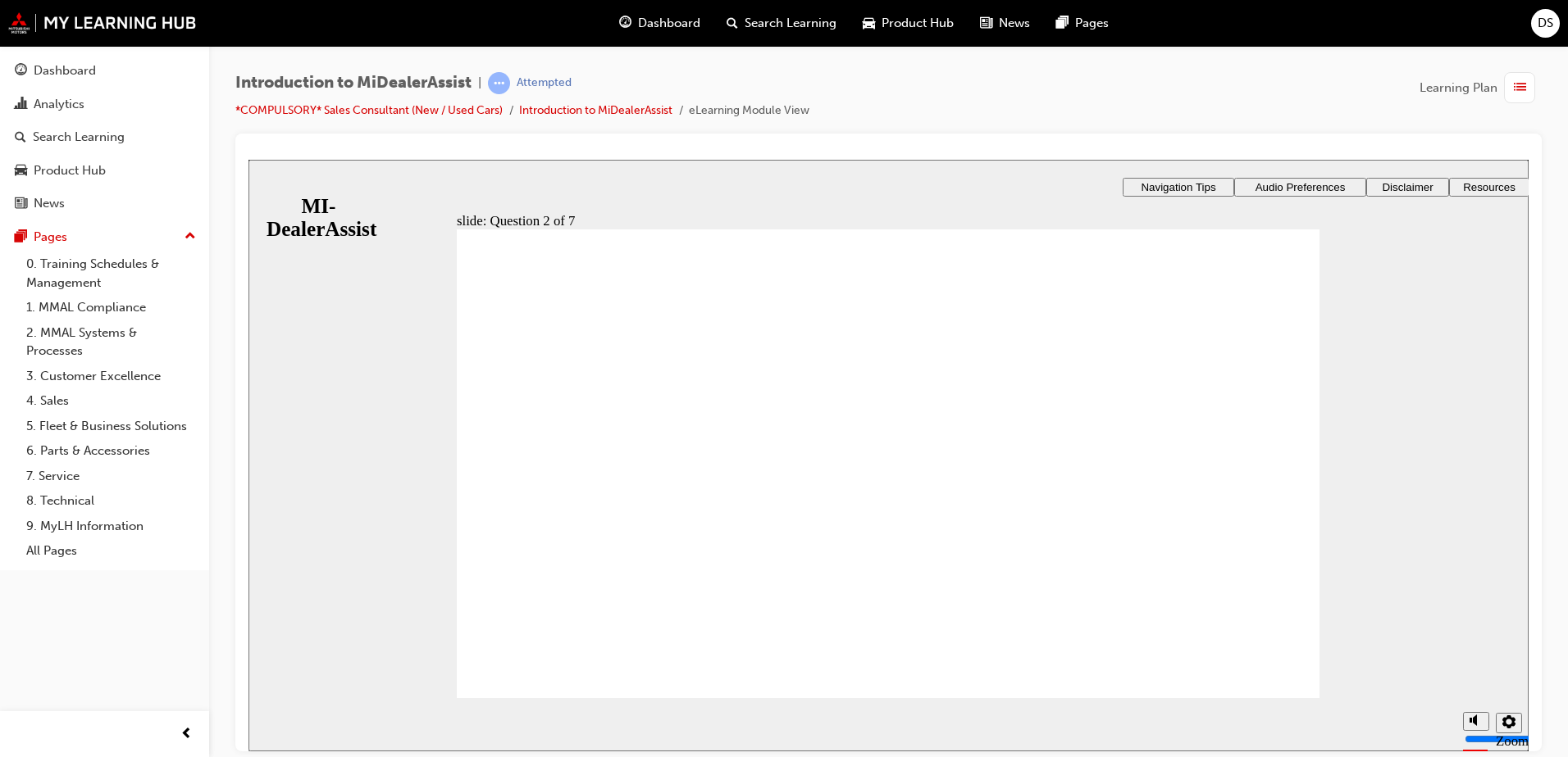
radio input "true"
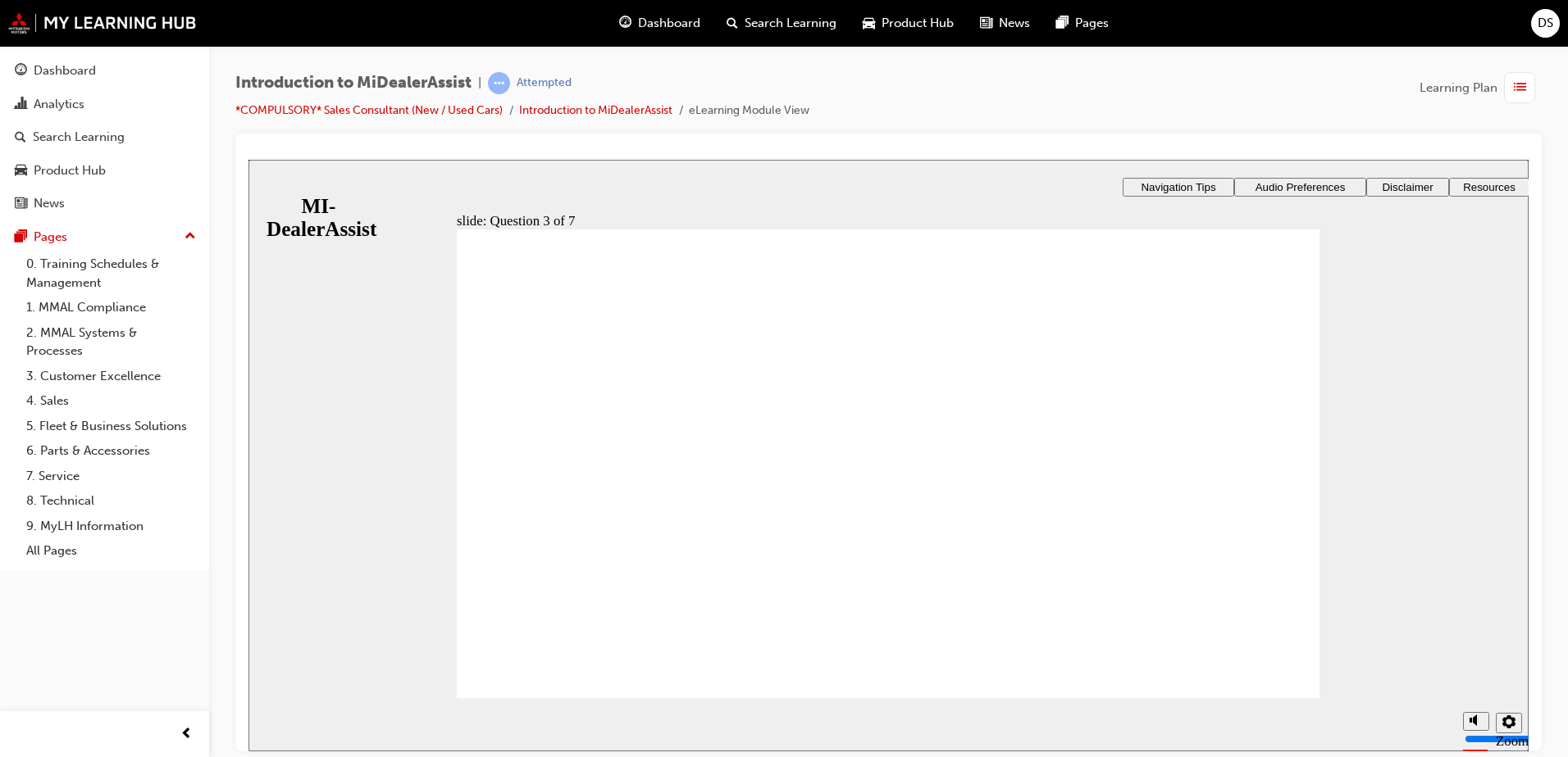
radio input "true"
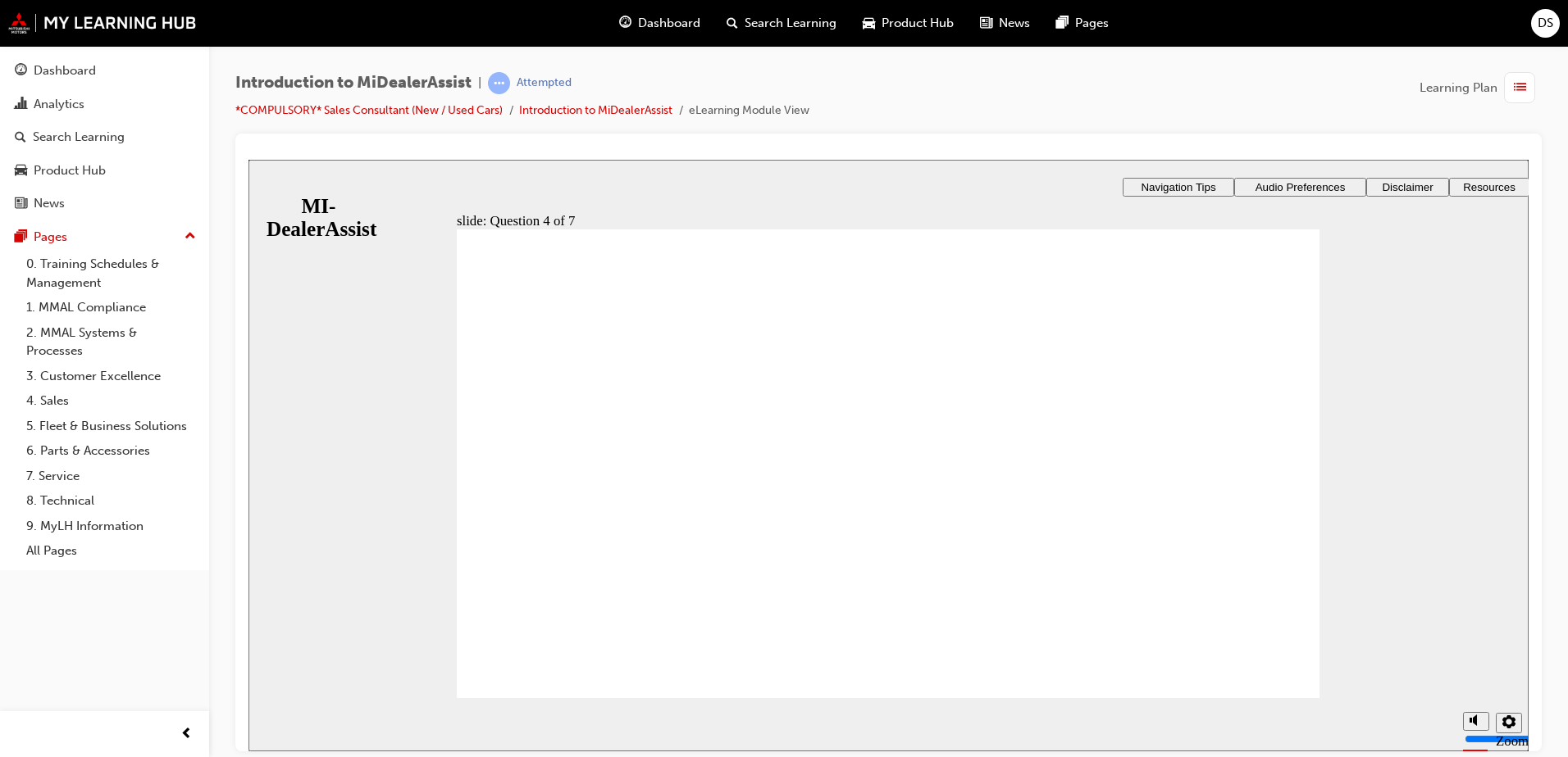
radio input "true"
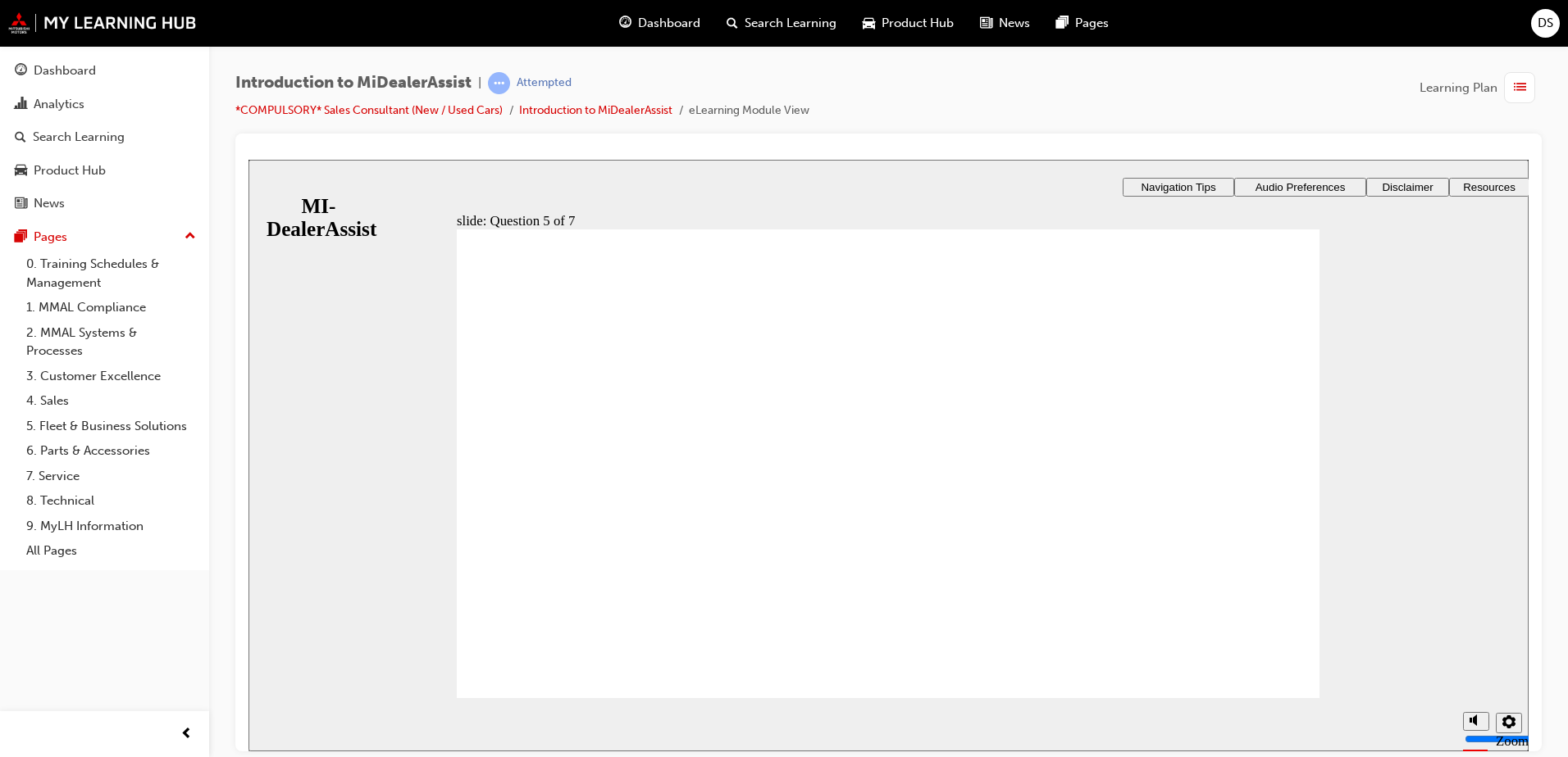
checkbox input "true"
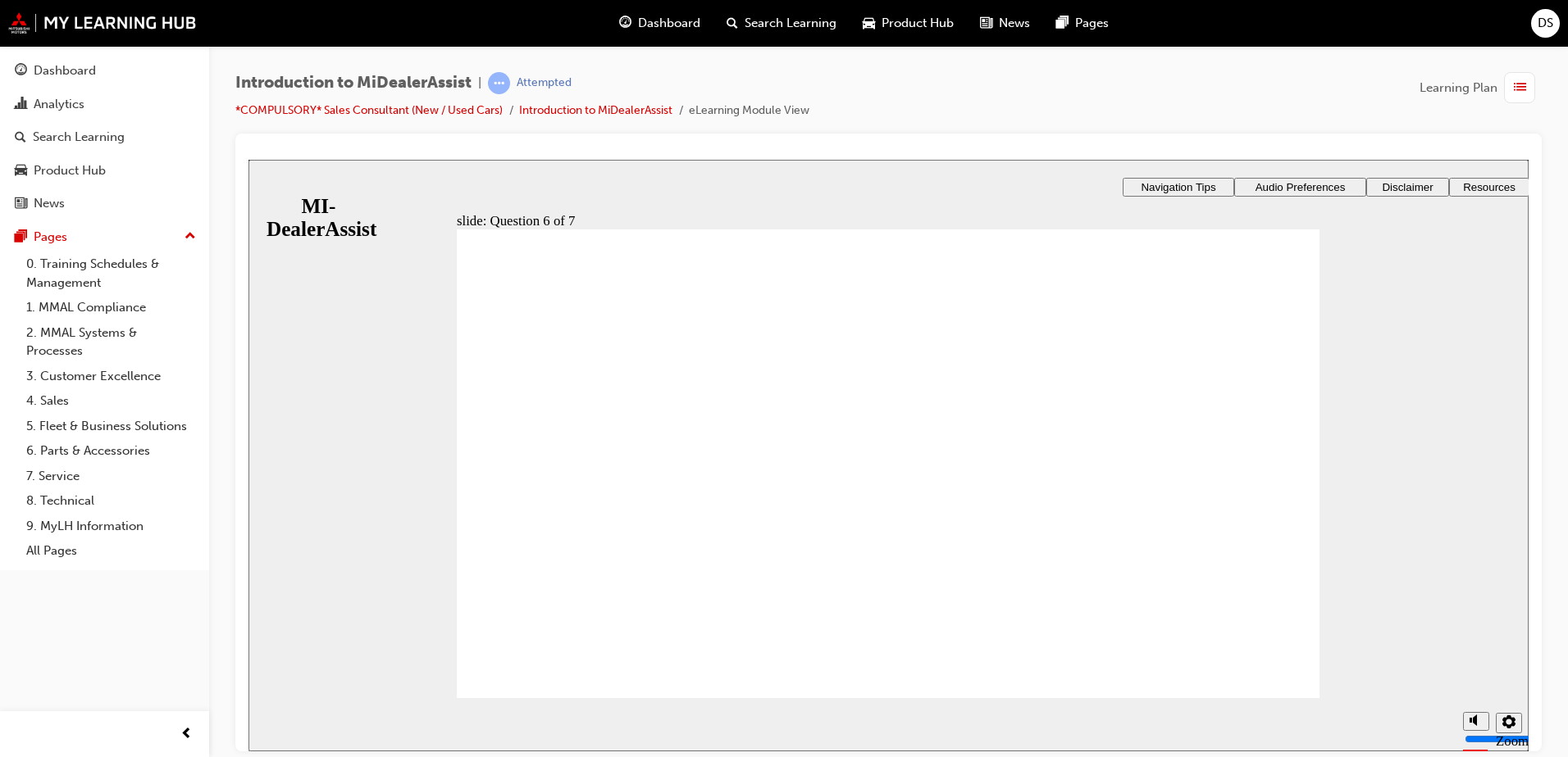
radio input "true"
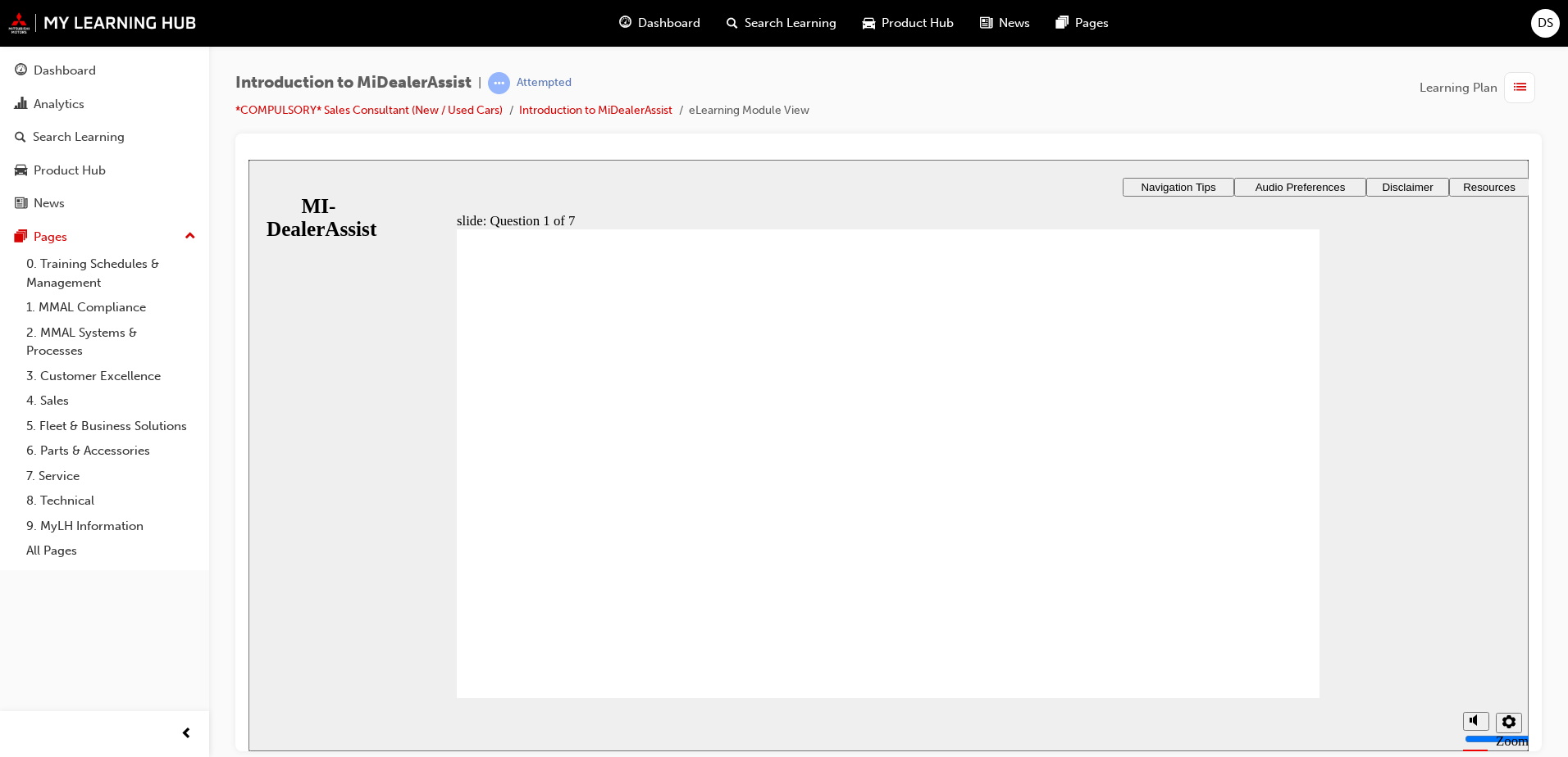
radio input "true"
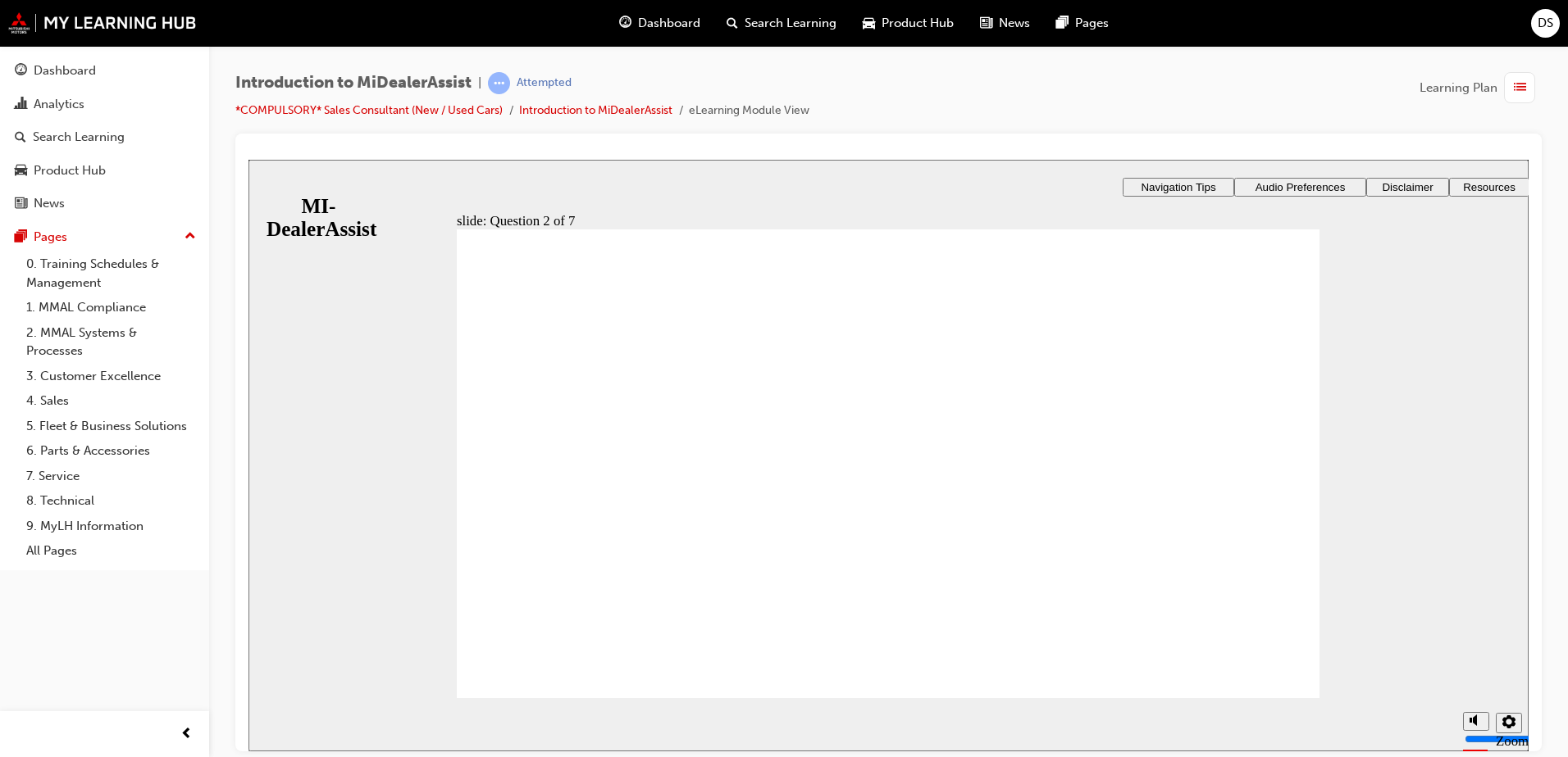
radio input "true"
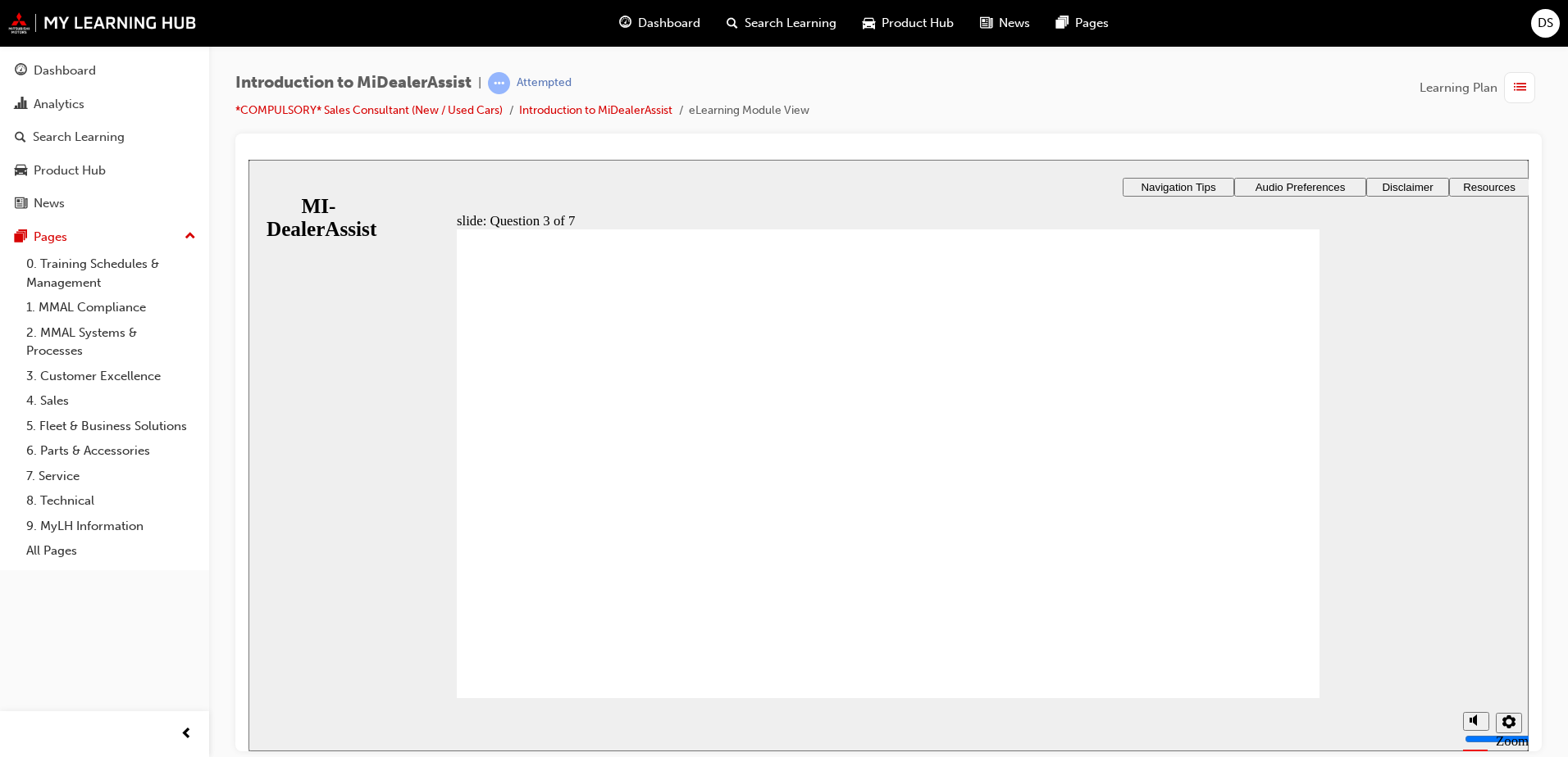
radio input "true"
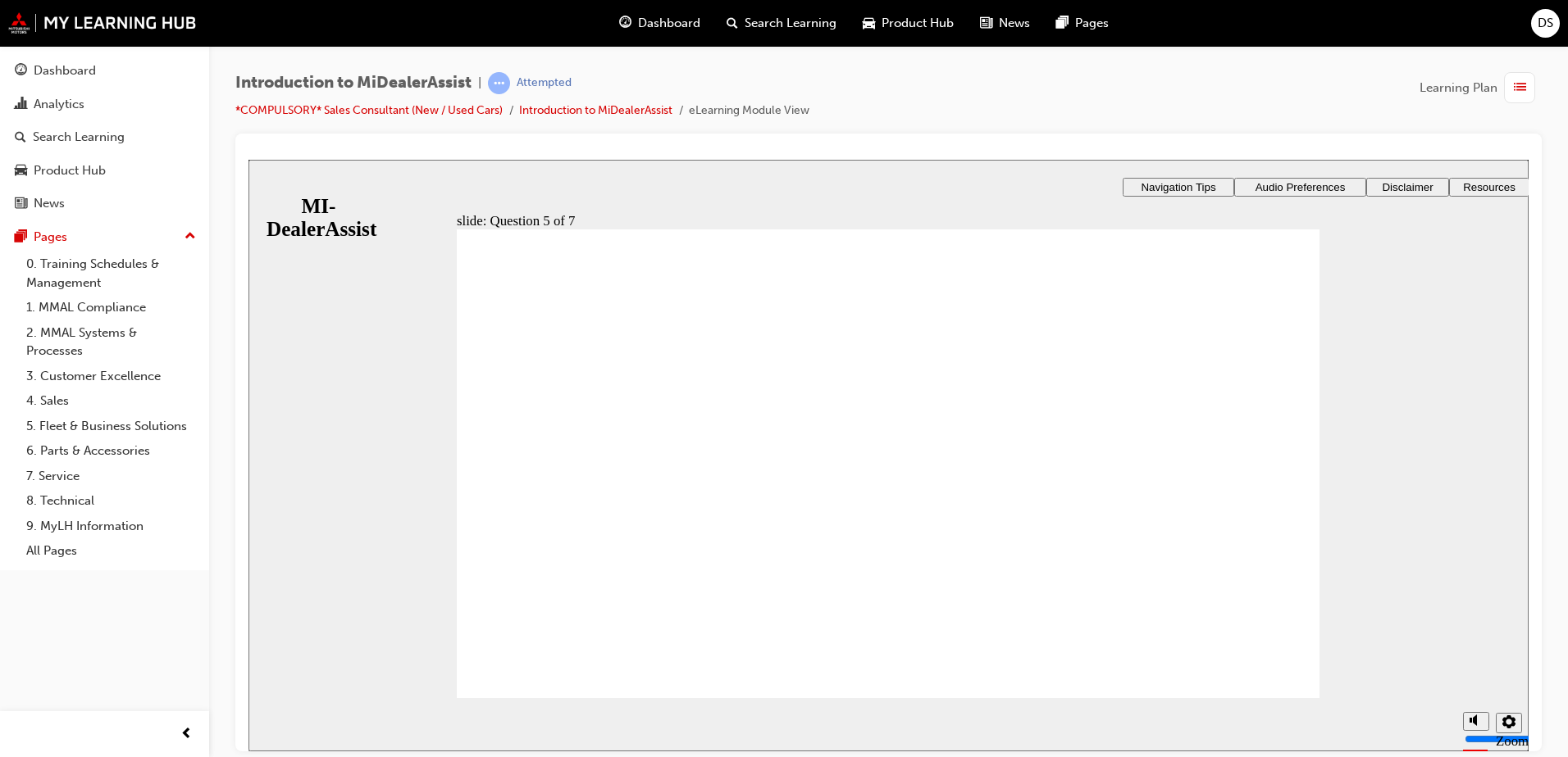
radio input "true"
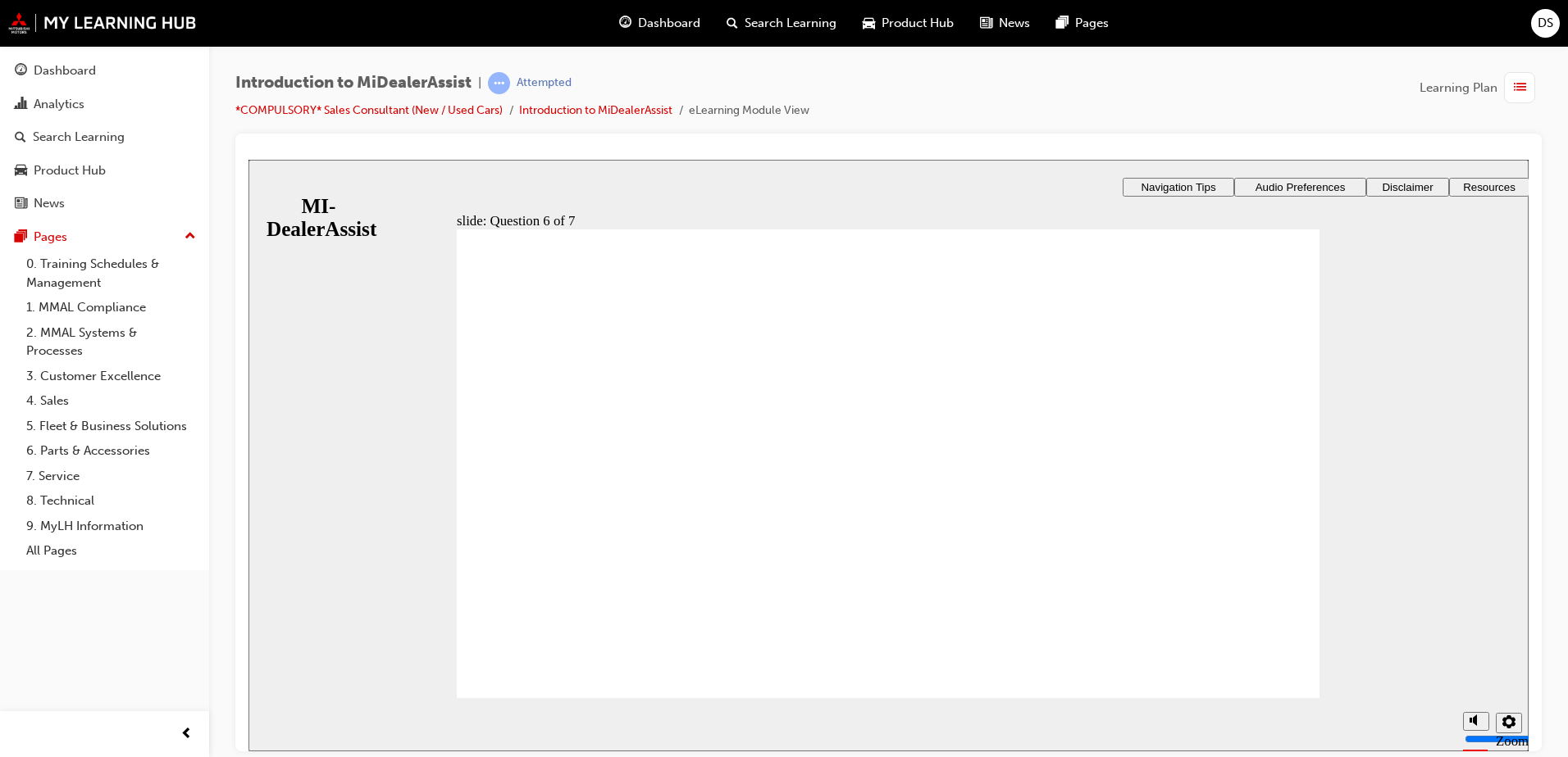
checkbox input "true"
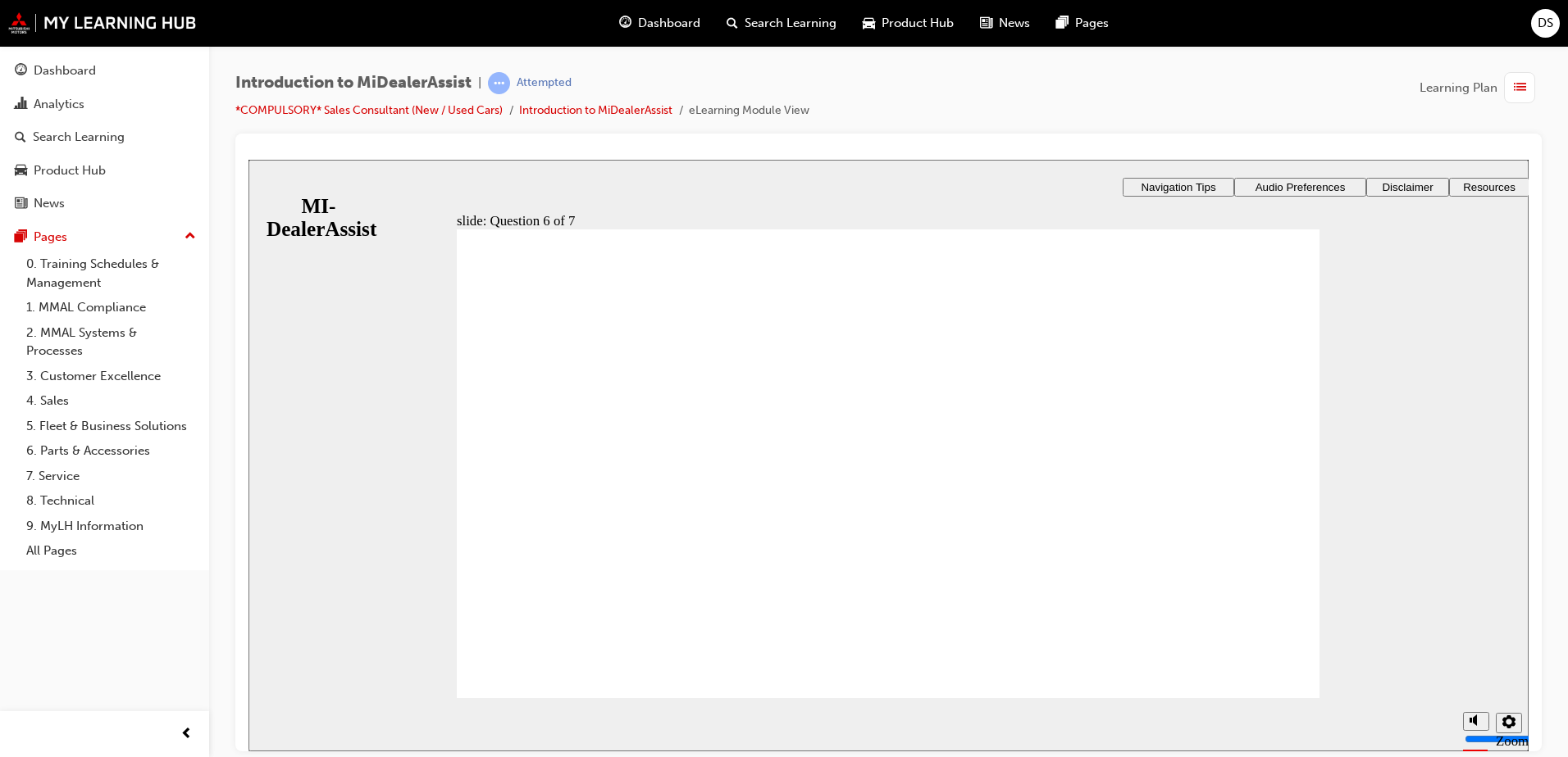
checkbox input "false"
checkbox input "true"
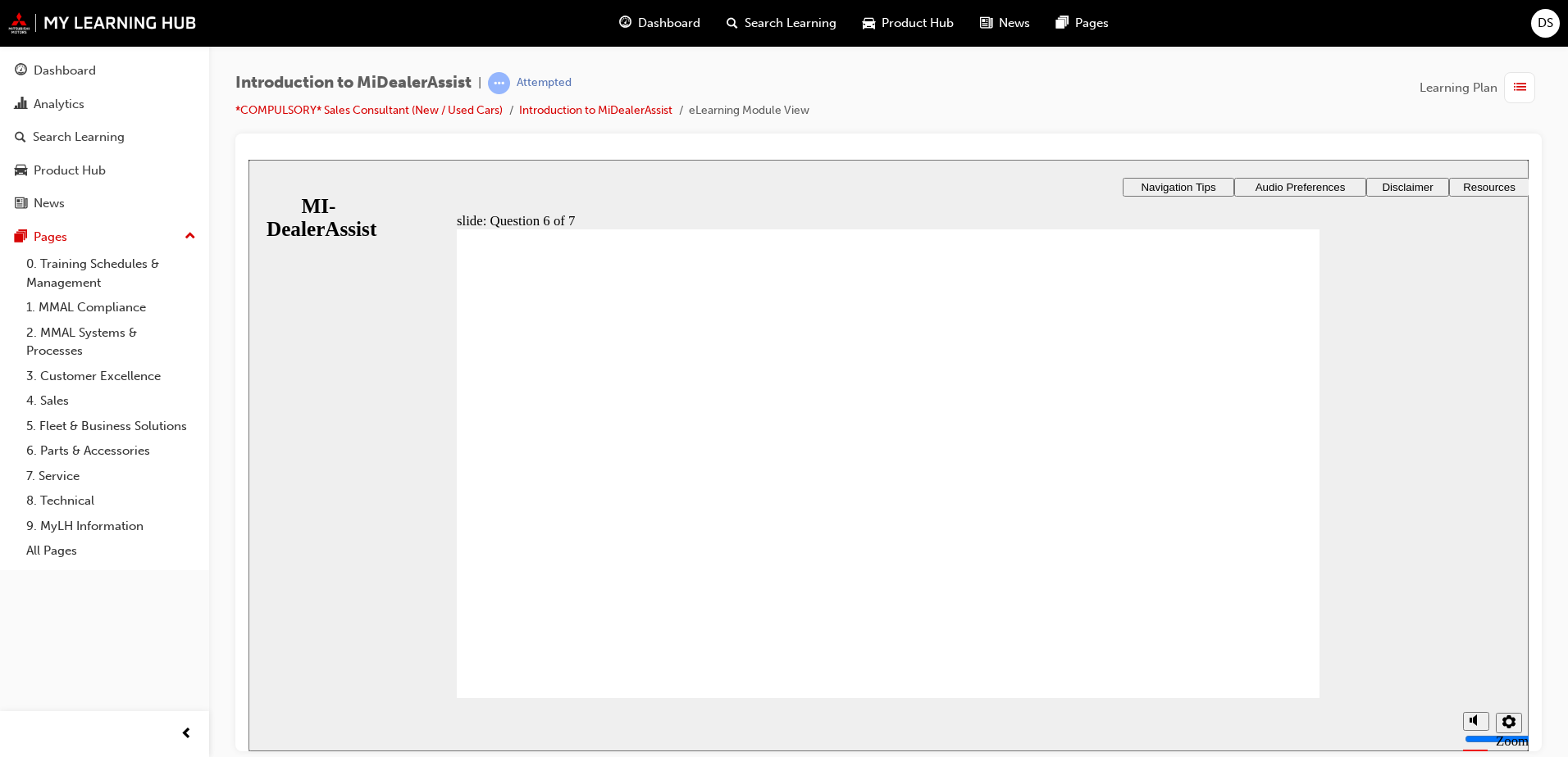
checkbox input "true"
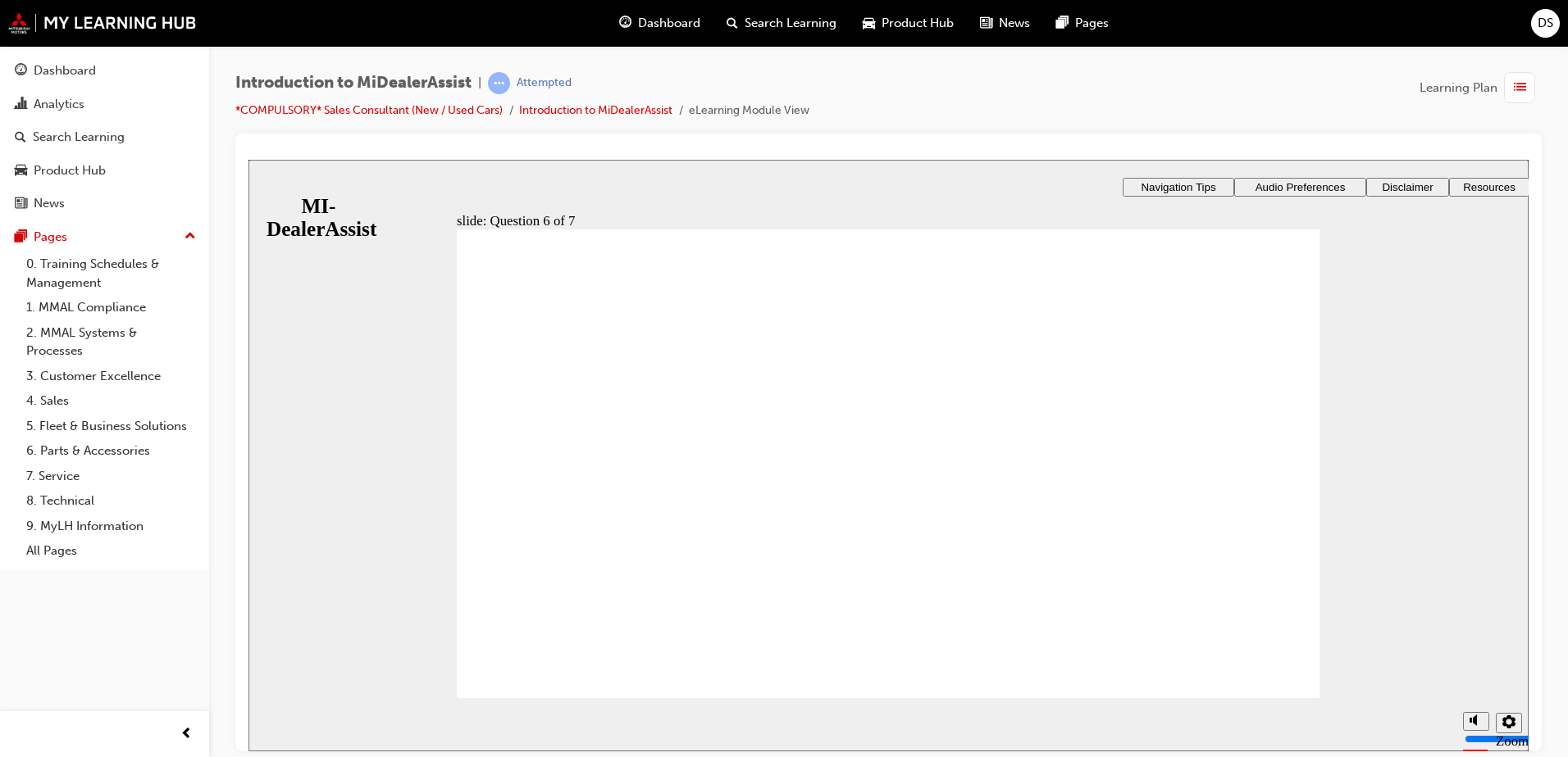
checkbox input "false"
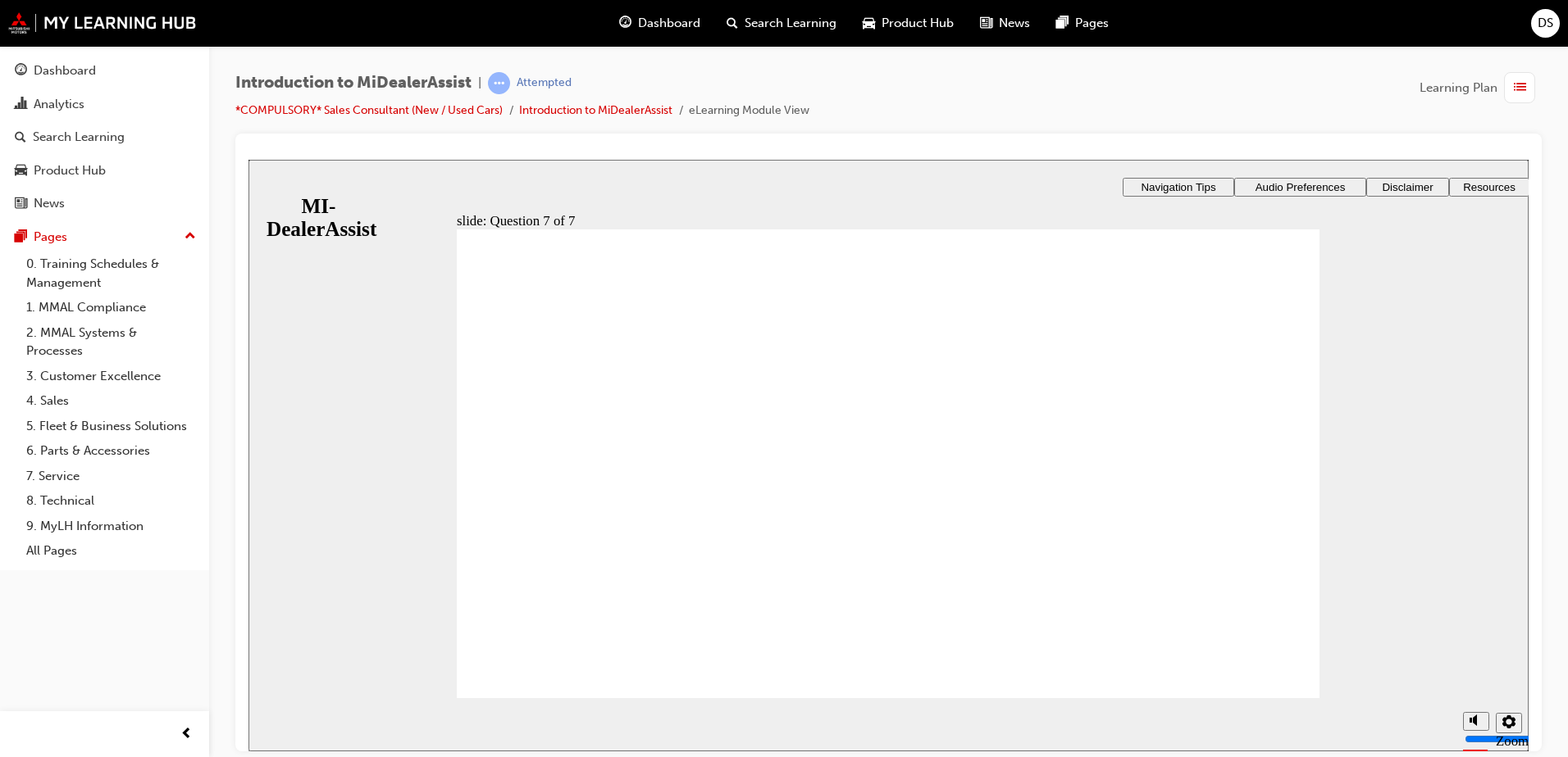
radio input "true"
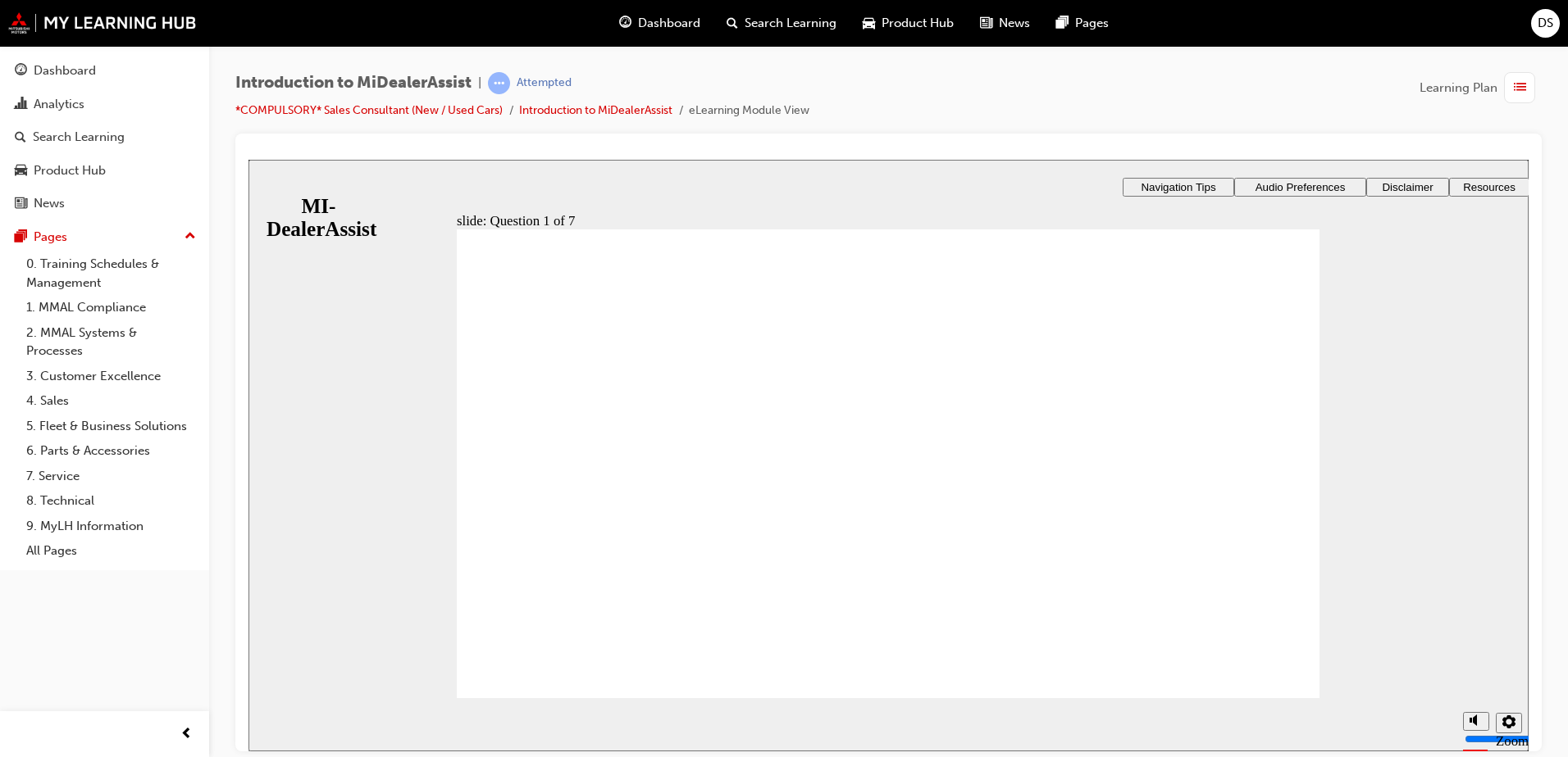
radio input "true"
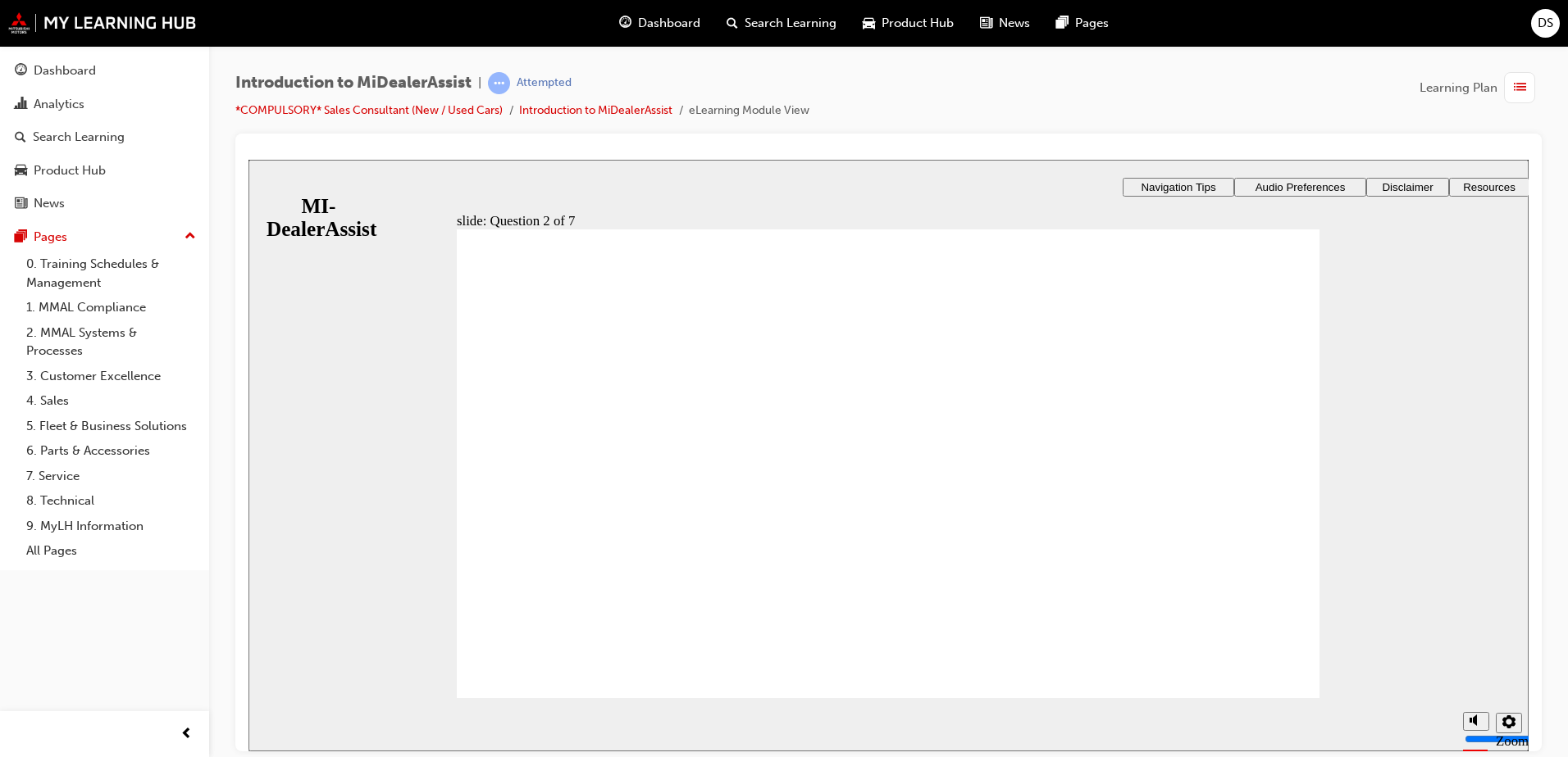
radio input "true"
drag, startPoint x: 1286, startPoint y: 673, endPoint x: 1277, endPoint y: 678, distance: 10.3
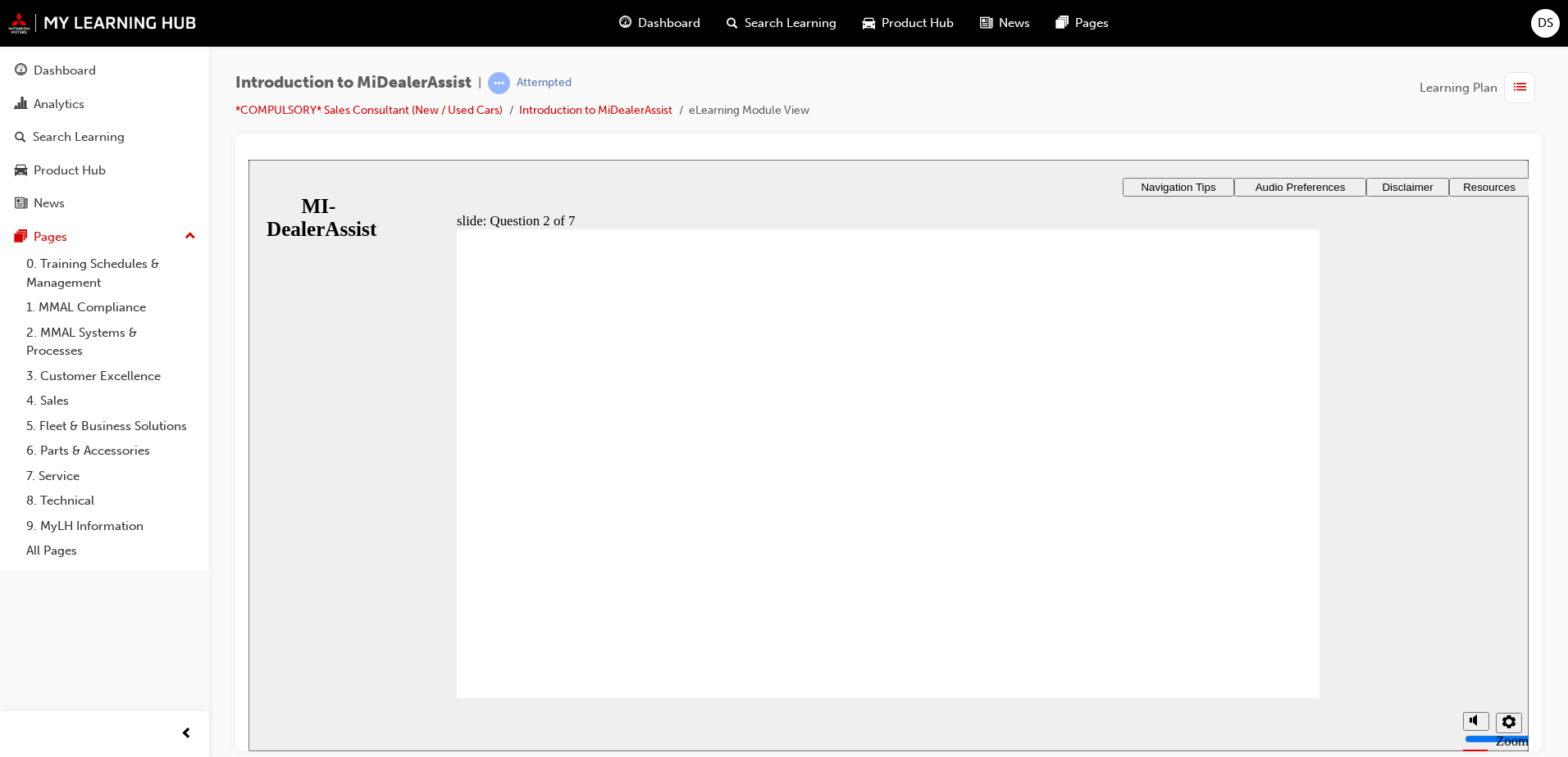
radio input "false"
radio input "true"
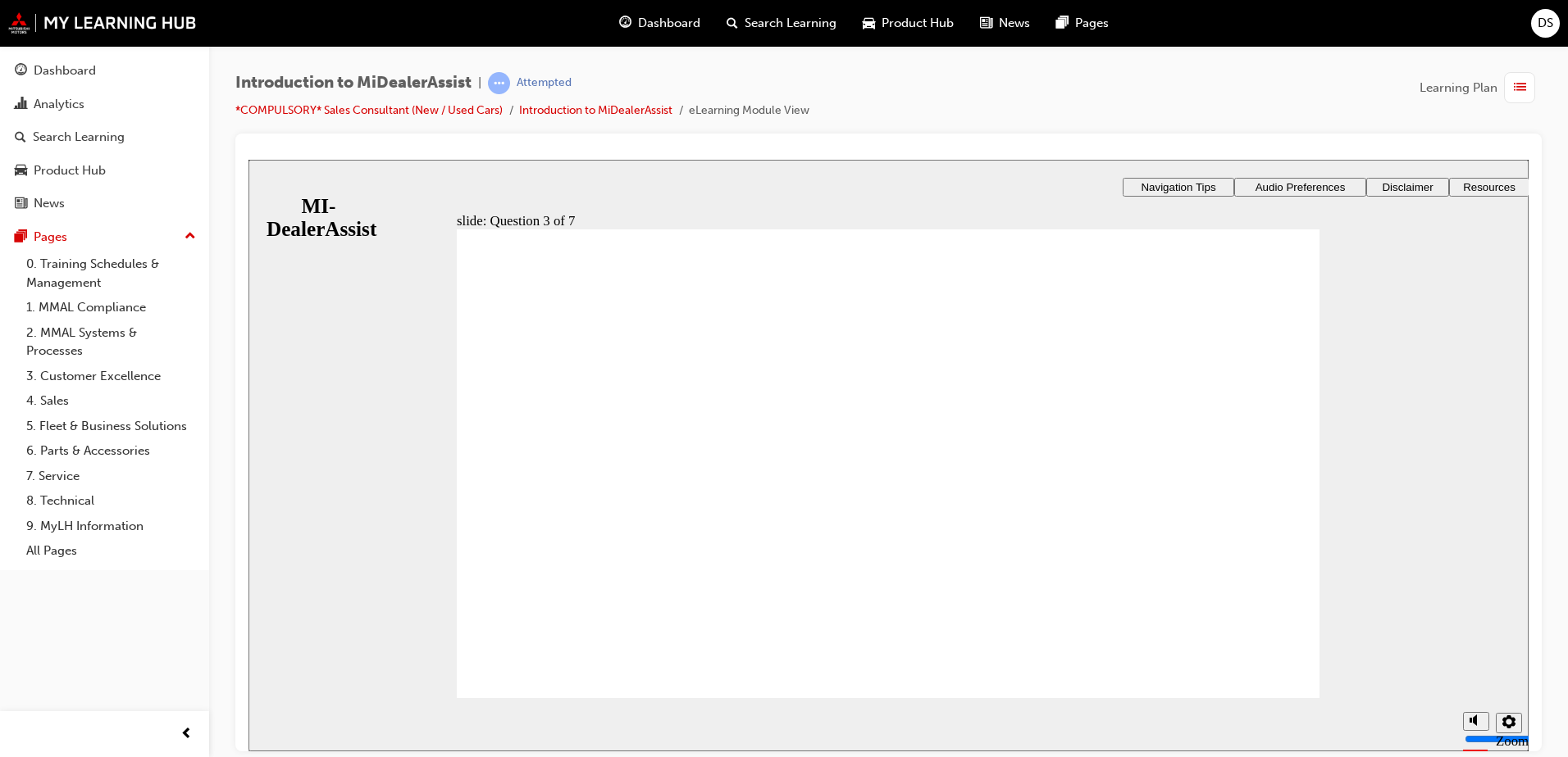
radio input "true"
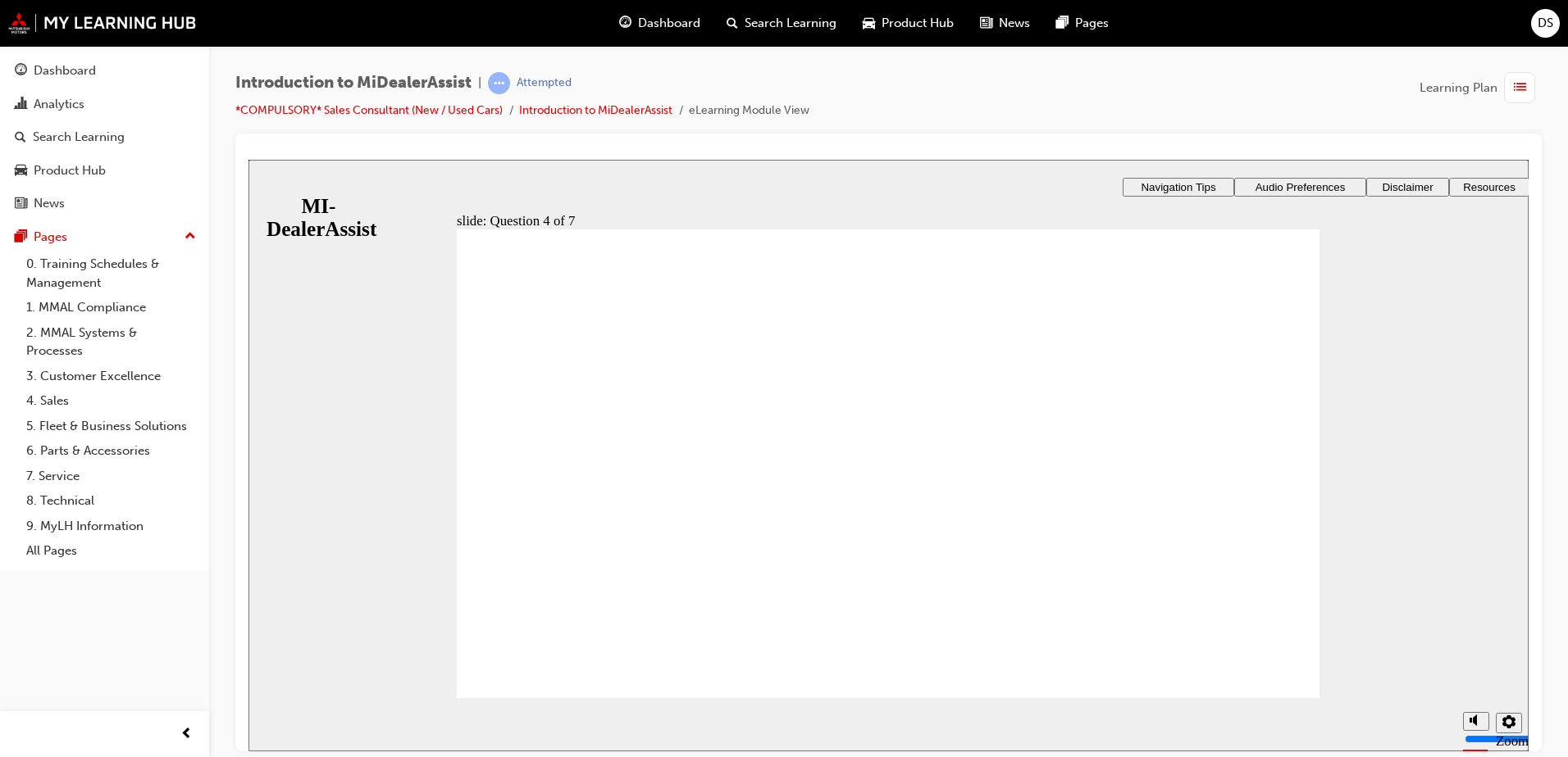
drag, startPoint x: 1128, startPoint y: 489, endPoint x: 1103, endPoint y: 477, distance: 27.7
click at [1119, 456] on div "​57%​ slide: Question 4 of 7 Support tab Knowledge Base Notifications Cases Awa…" at bounding box center [888, 516] width 1280 height 713
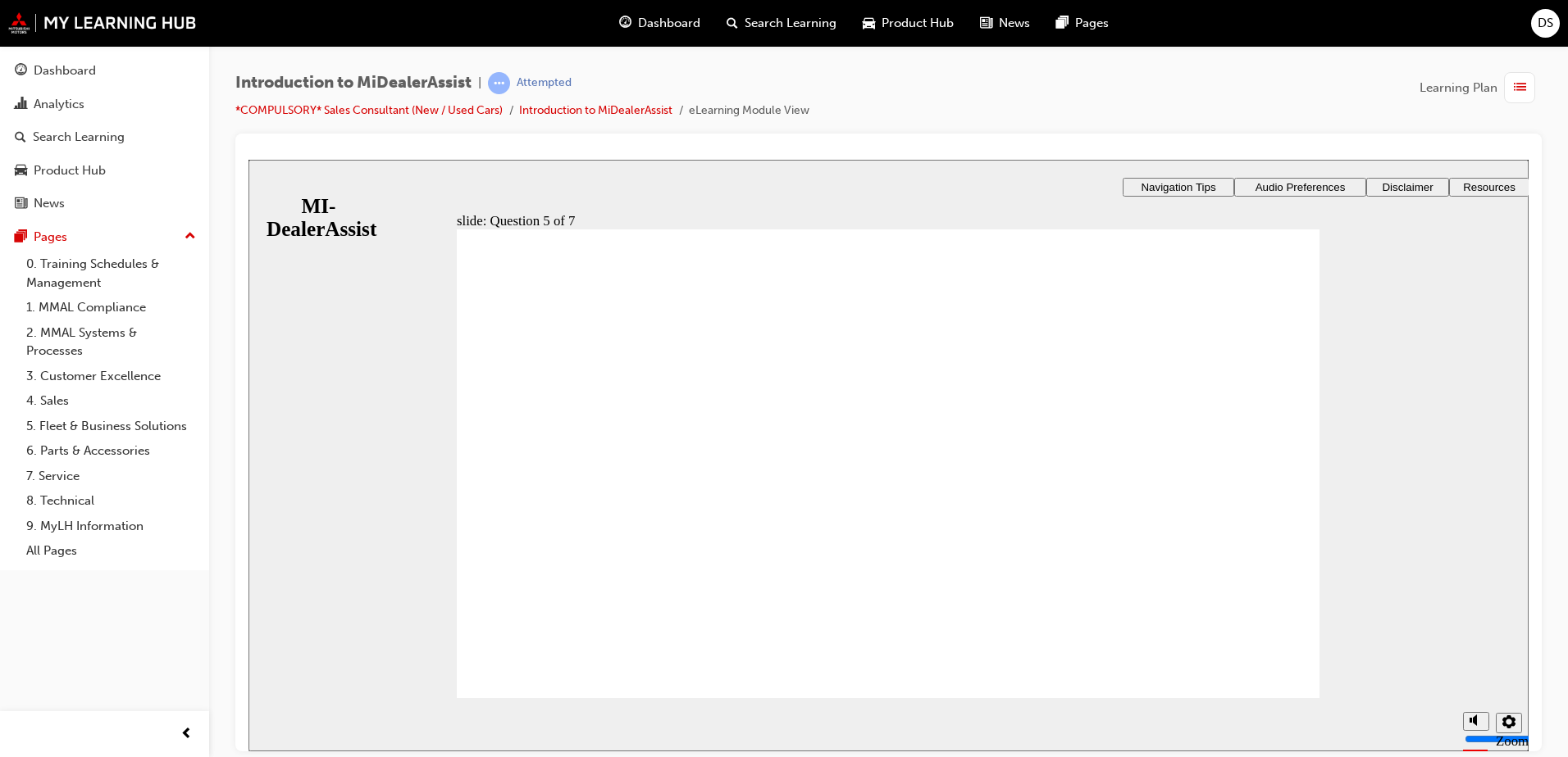
radio input "false"
radio input "true"
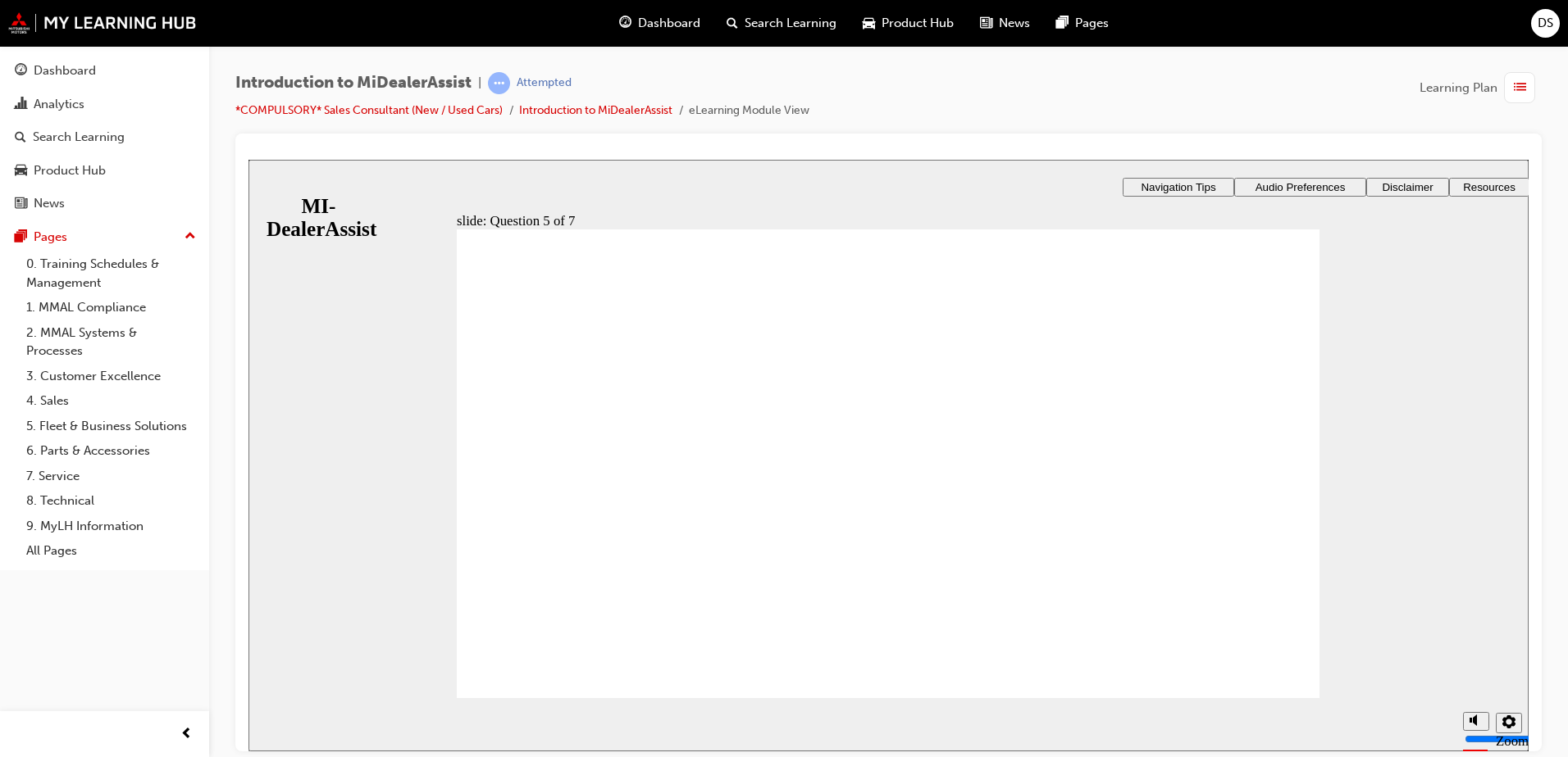
checkbox input "true"
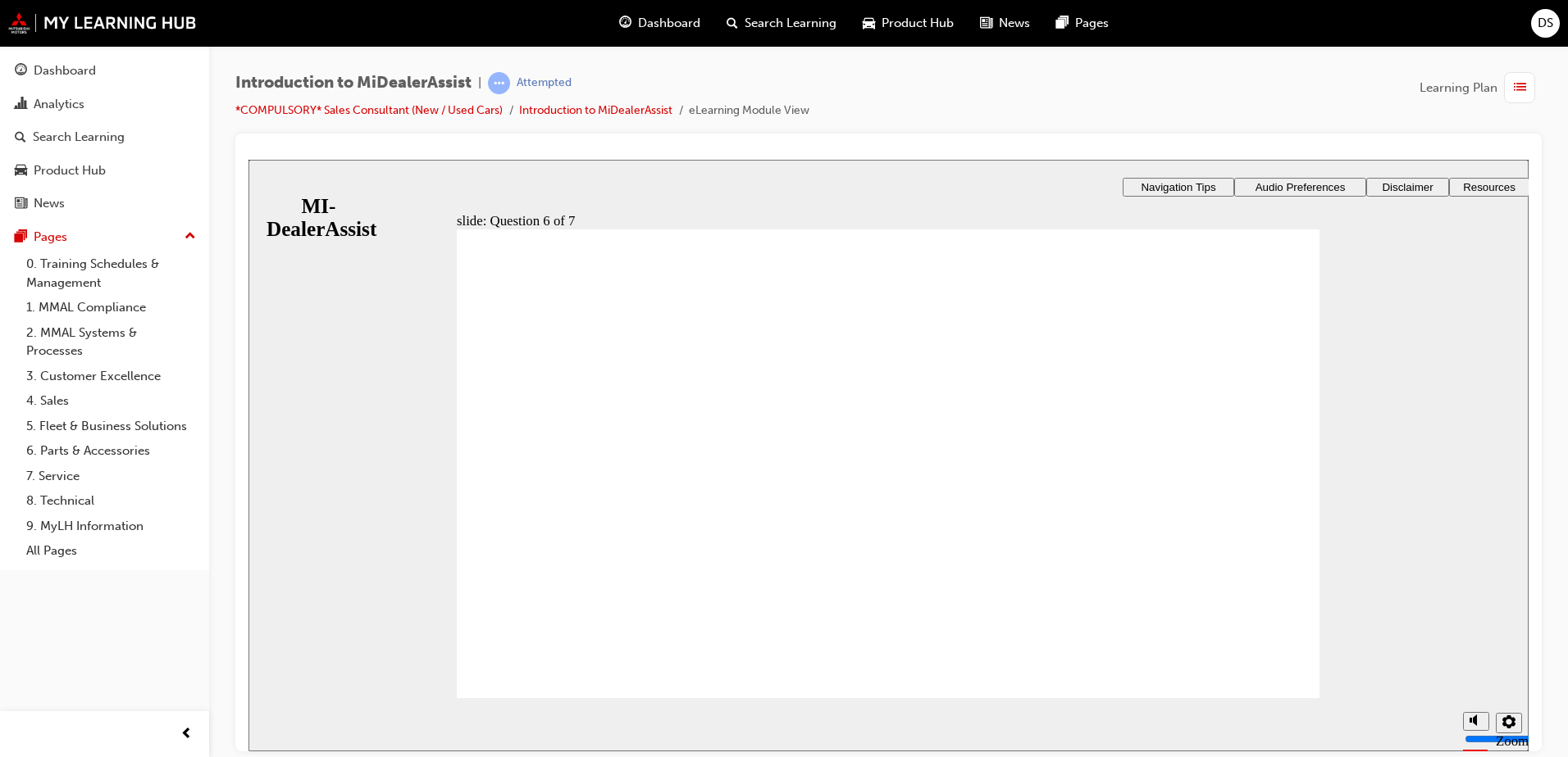
checkbox input "true"
checkbox input "false"
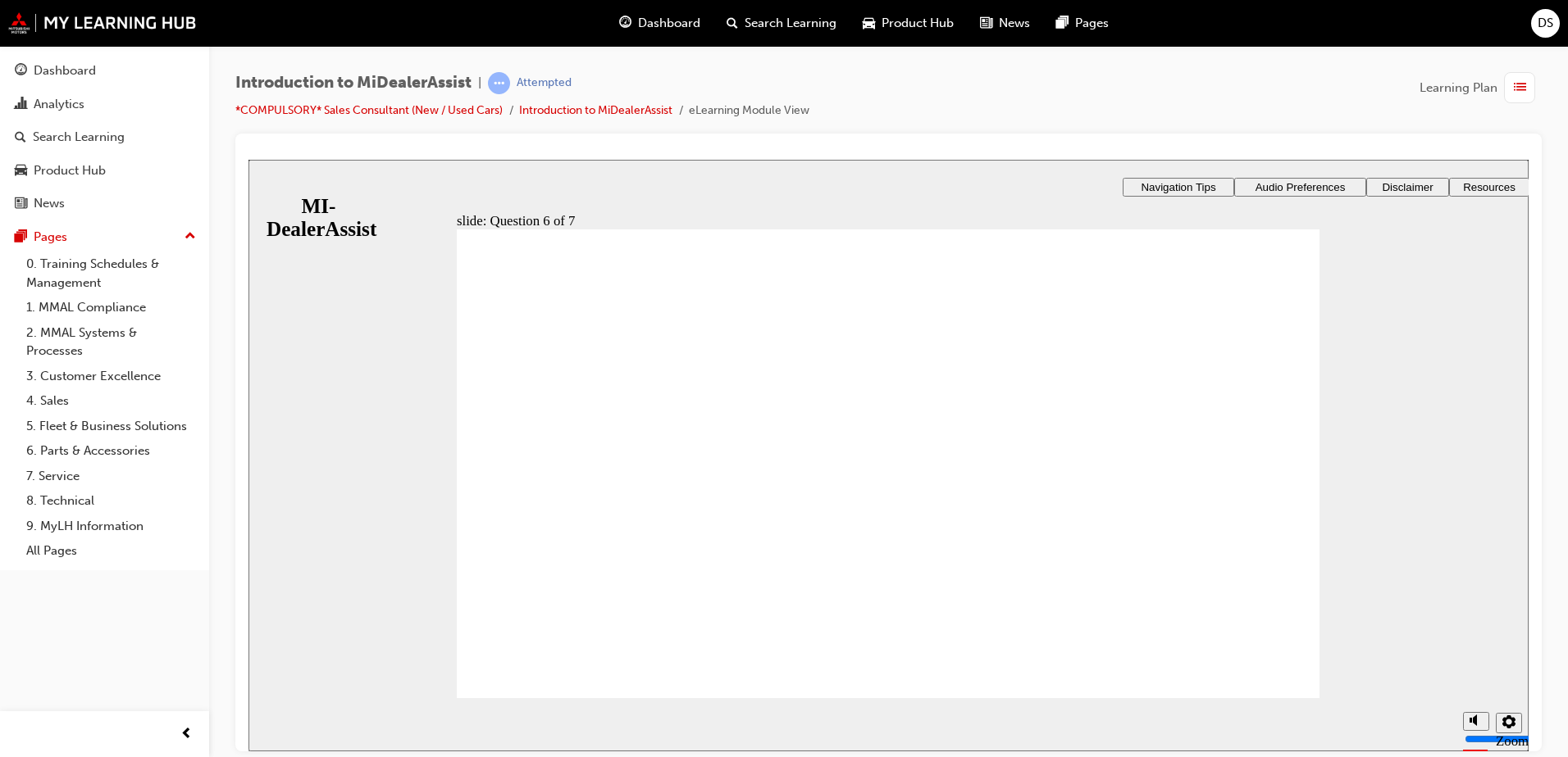
checkbox input "true"
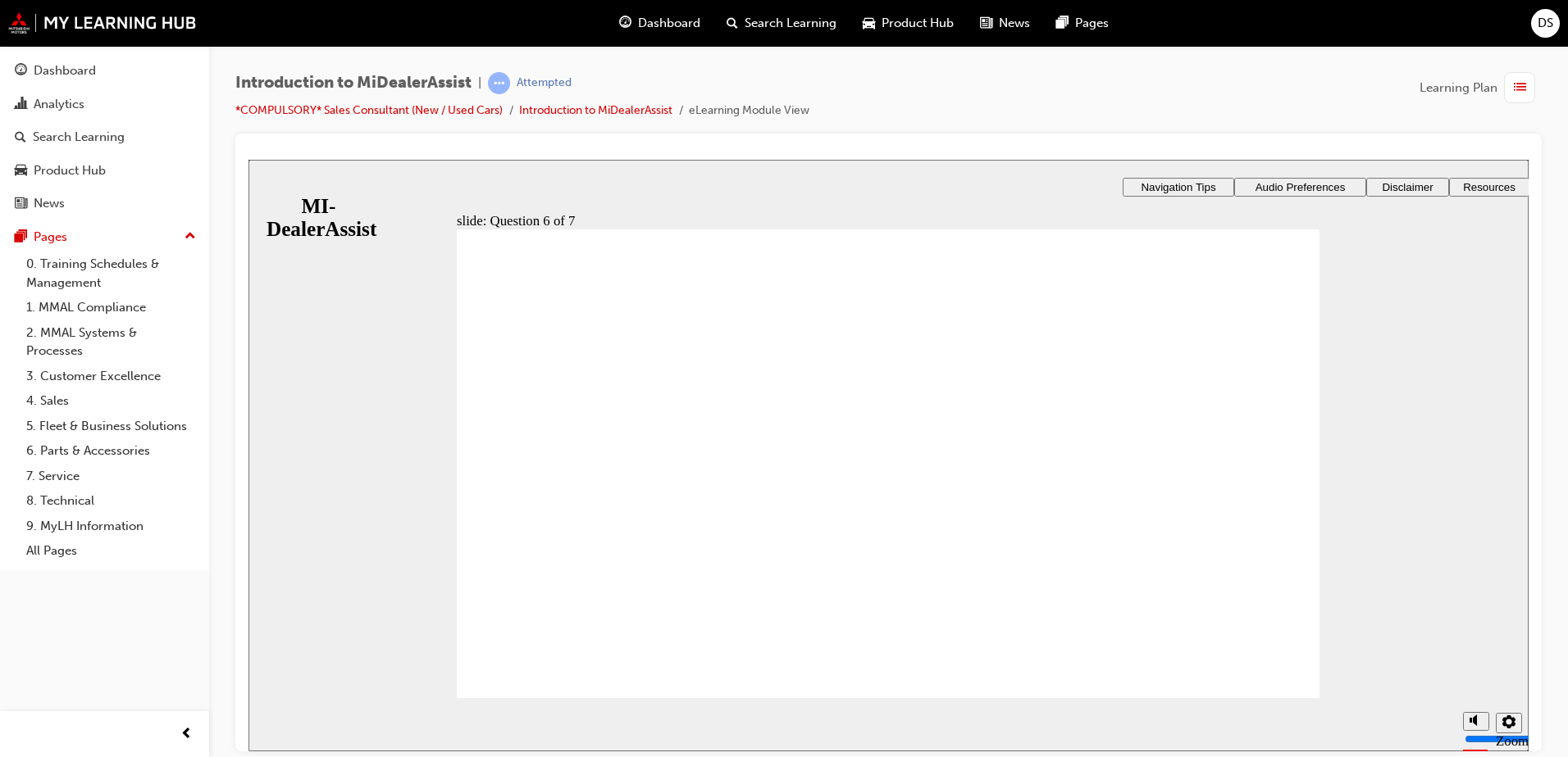
checkbox input "true"
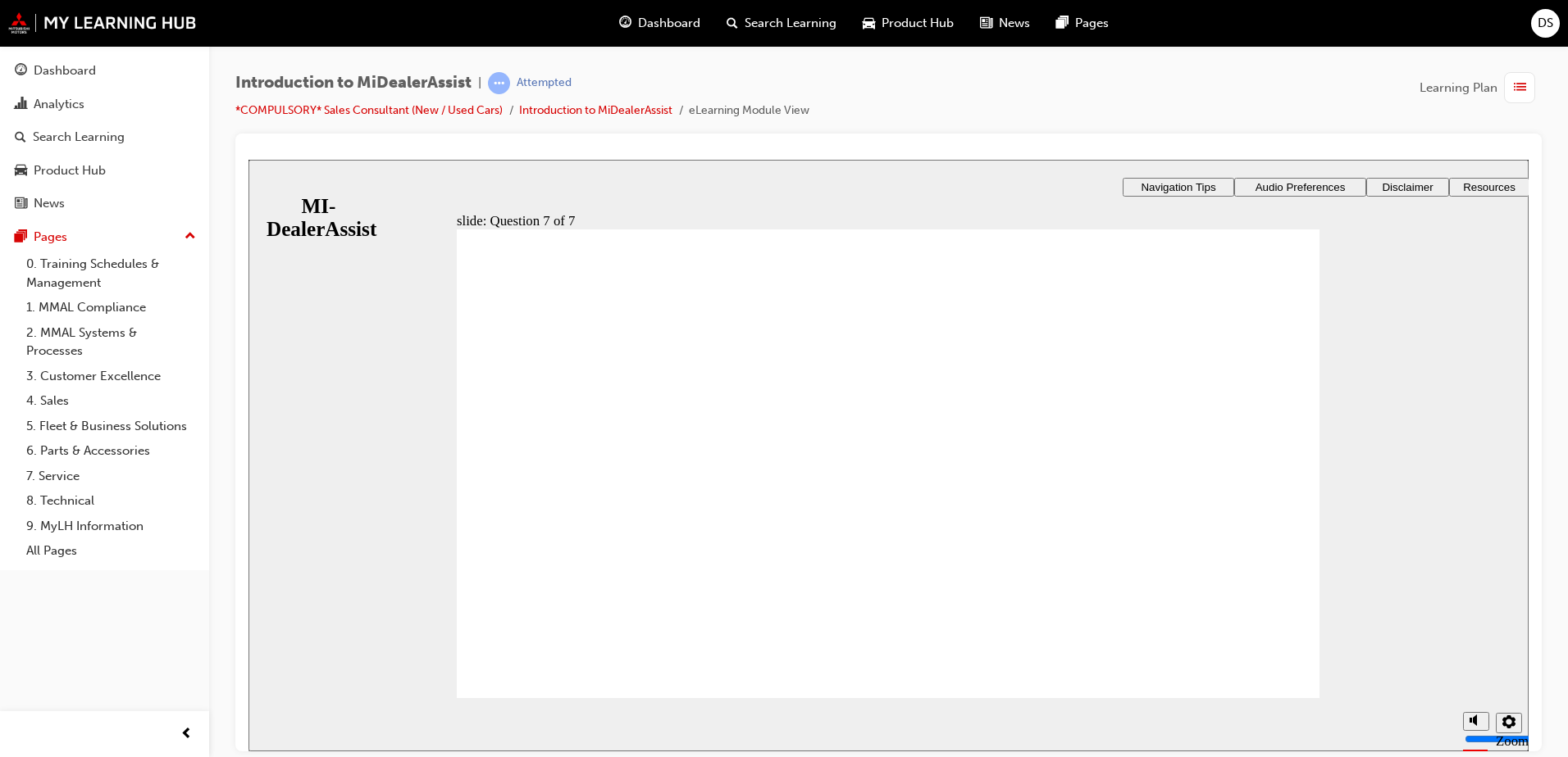
radio input "true"
drag, startPoint x: 960, startPoint y: 620, endPoint x: 716, endPoint y: 587, distance: 246.2
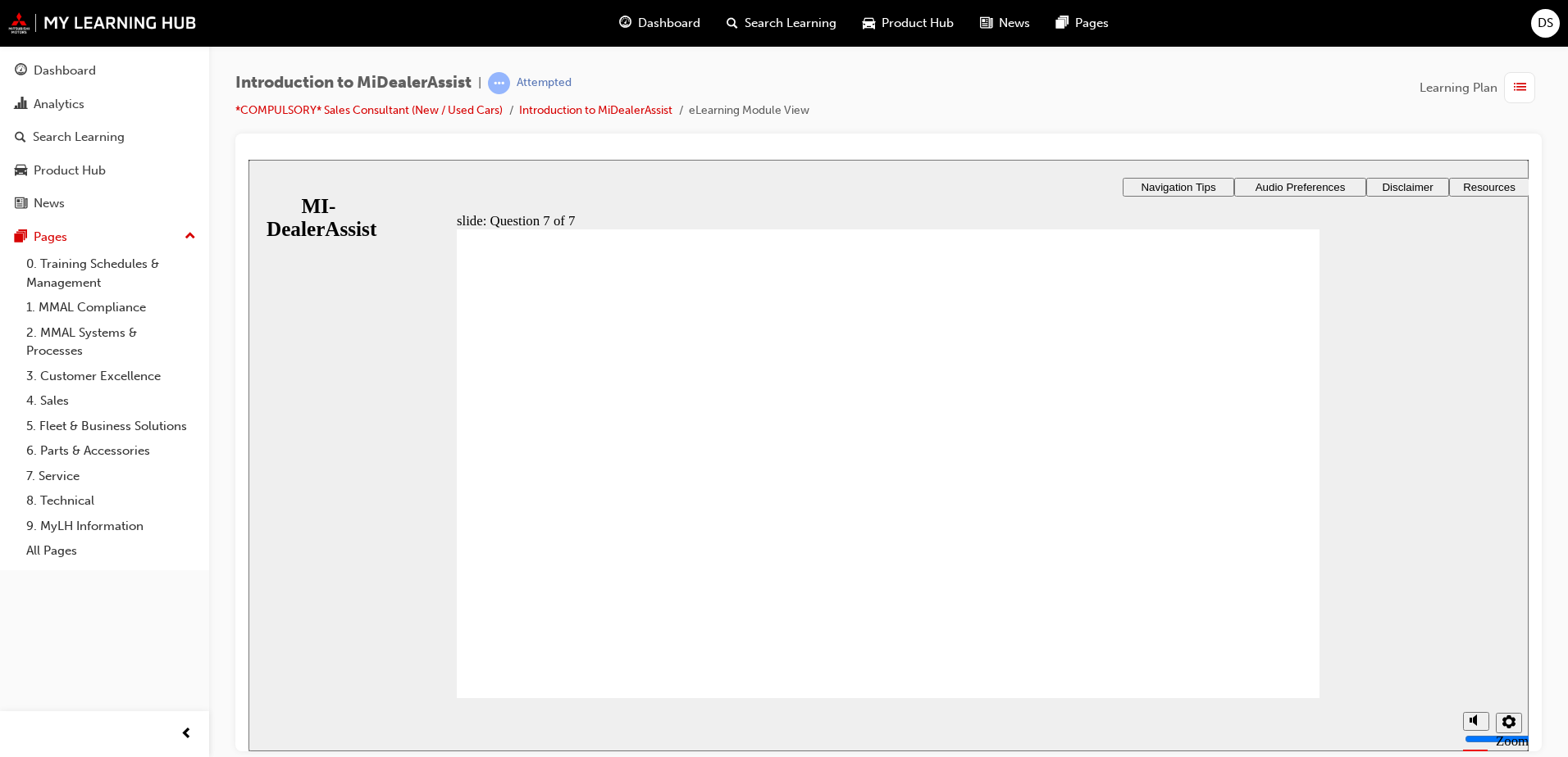
radio input "true"
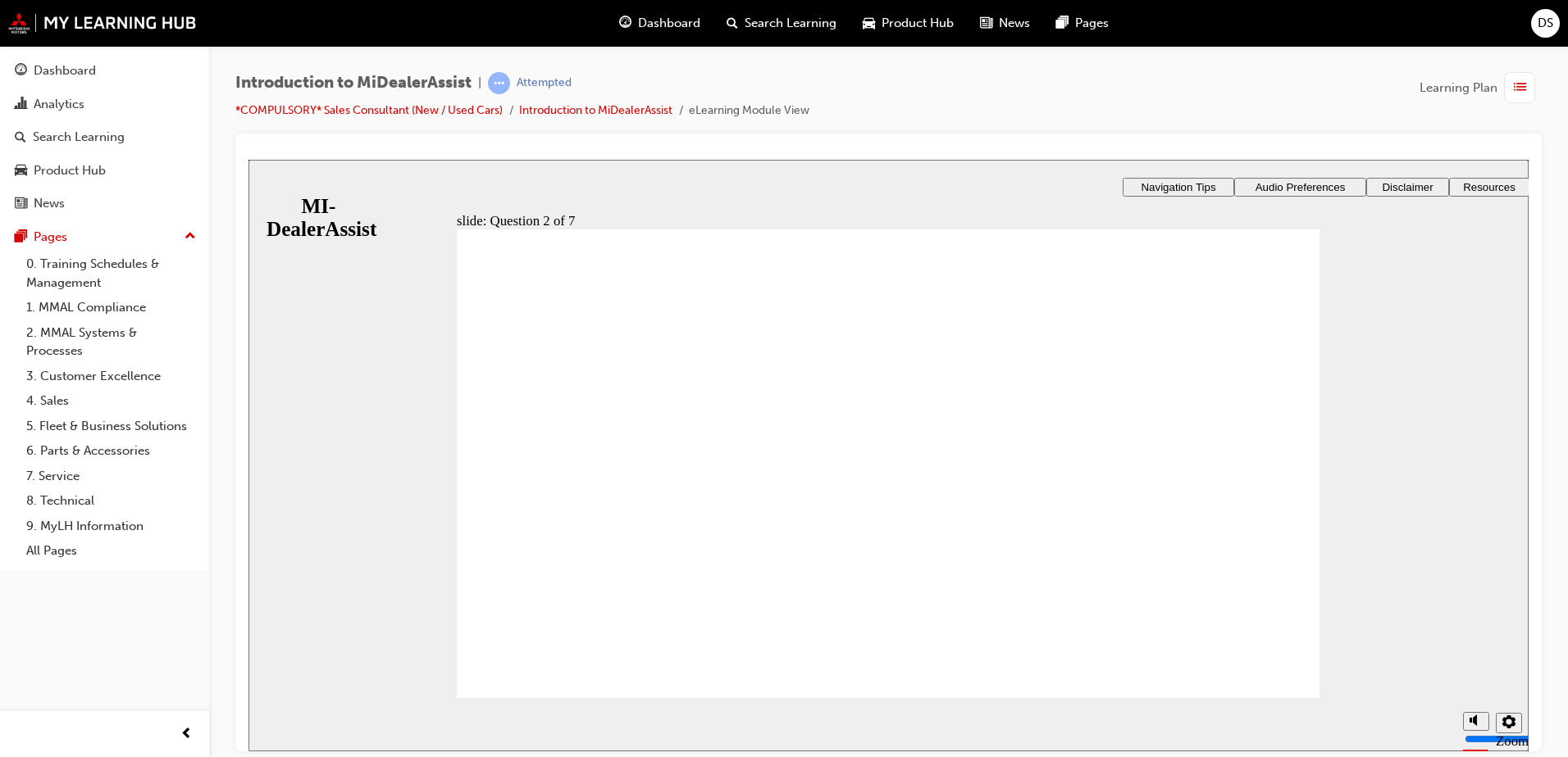
radio input "true"
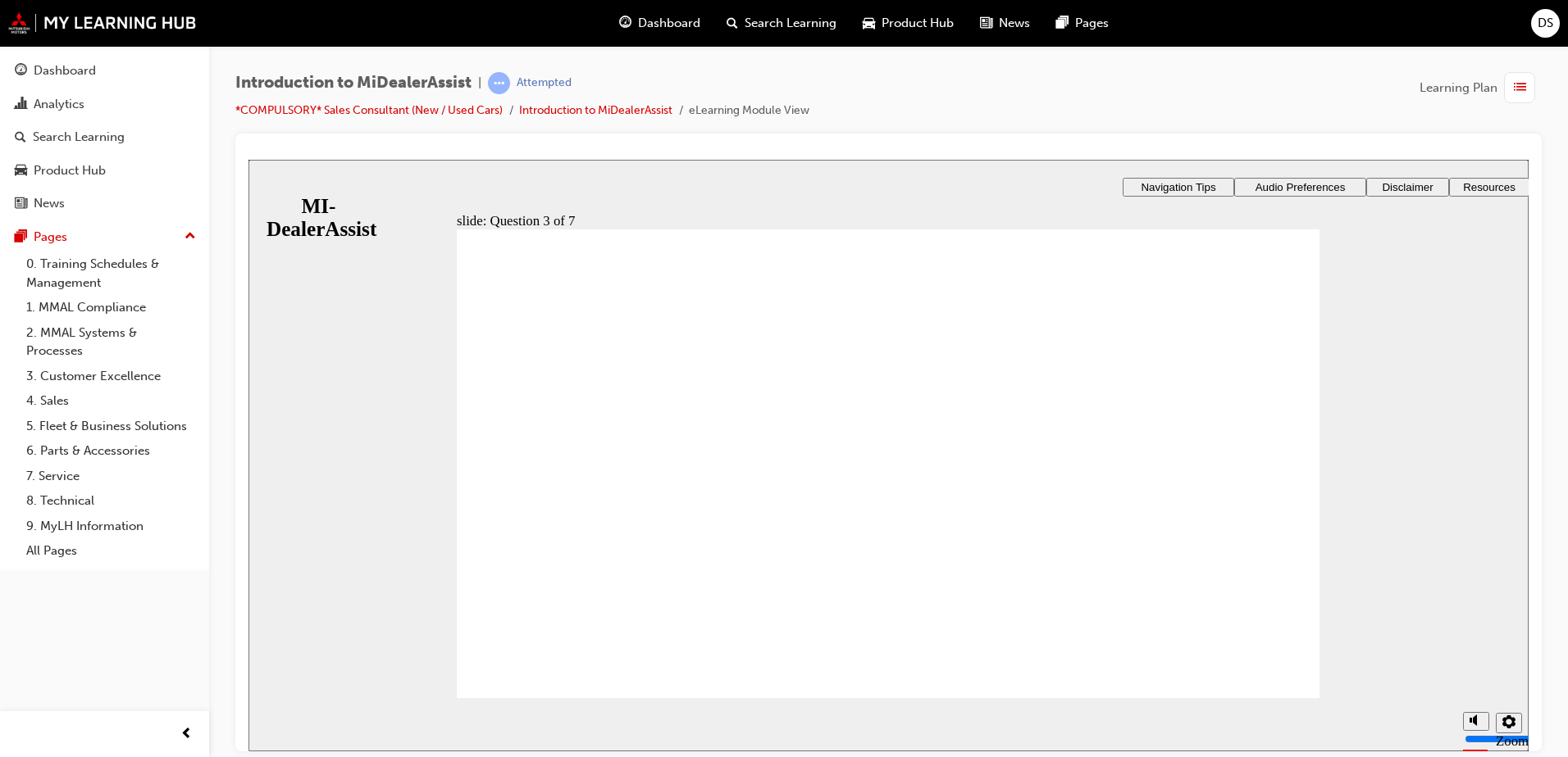
radio input "false"
radio input "true"
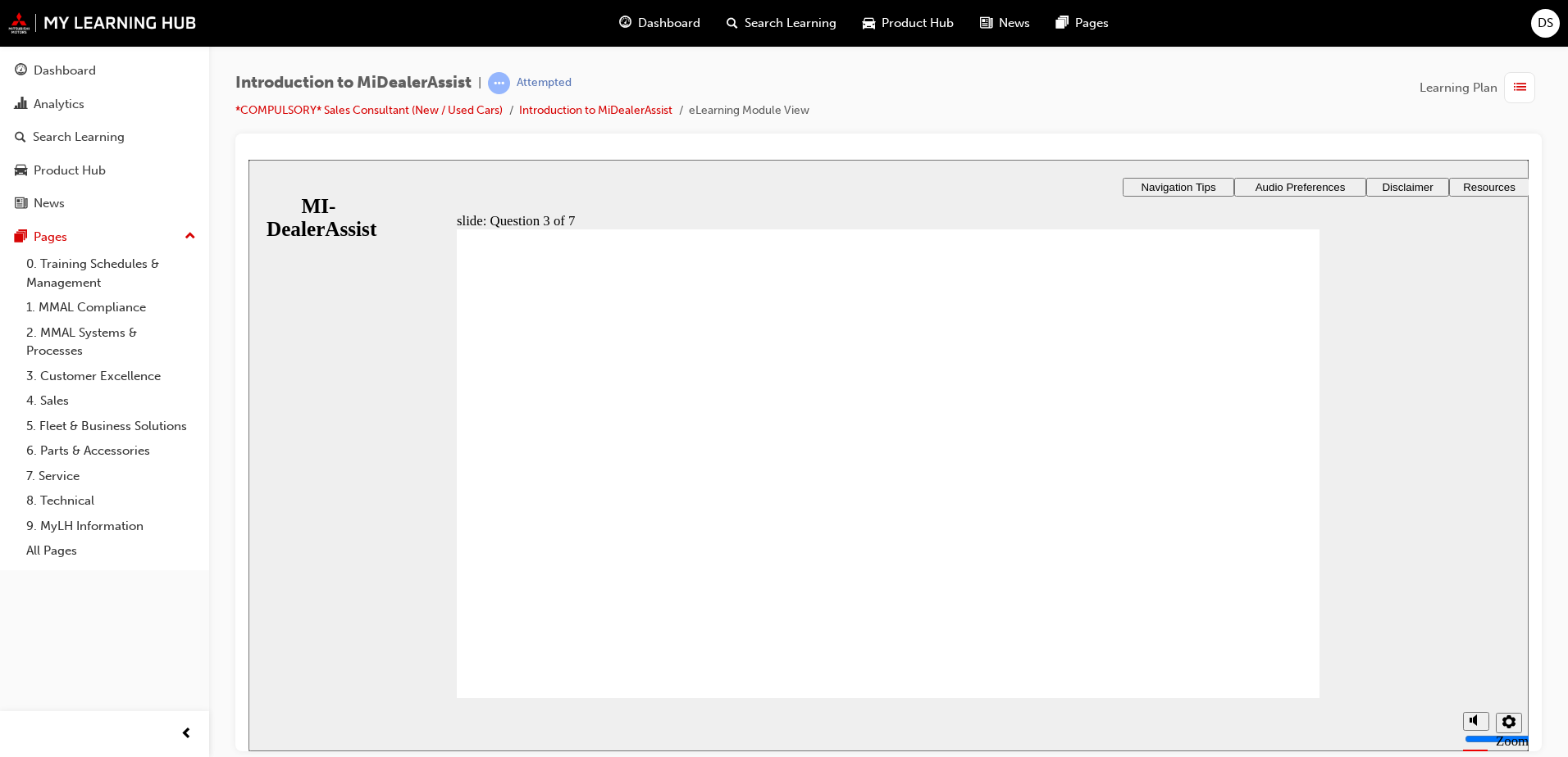
click at [1077, 621] on div "​43%​ slide: Question 4 of 7 Support tab Knowledge Base Notifications Cases Awa…" at bounding box center [888, 516] width 1280 height 713
click at [1061, 482] on div "​43%​ slide: Question 4 of 7 Support tab Knowledge Base Notifications Cases Awa…" at bounding box center [888, 516] width 1280 height 713
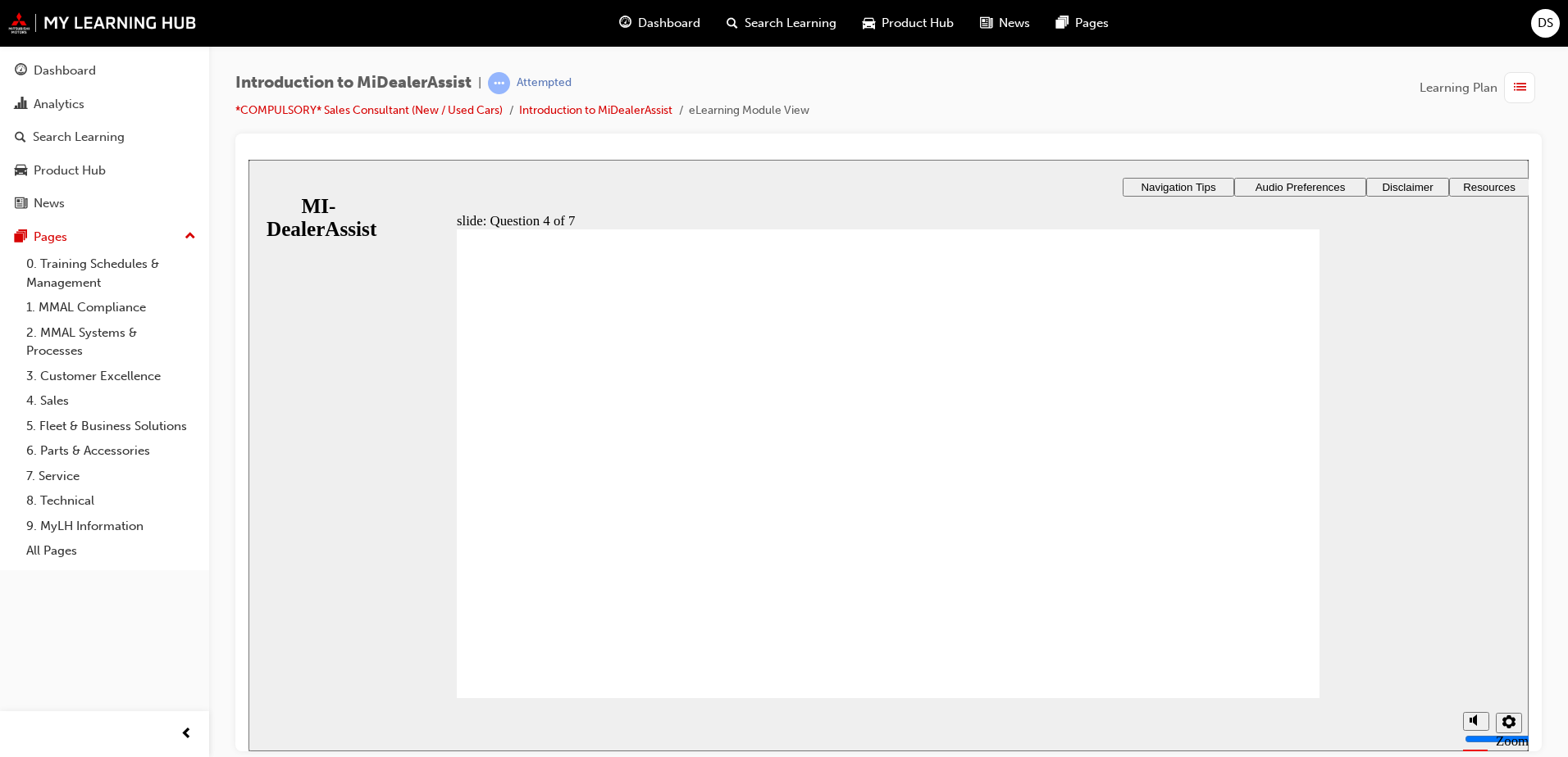
radio input "true"
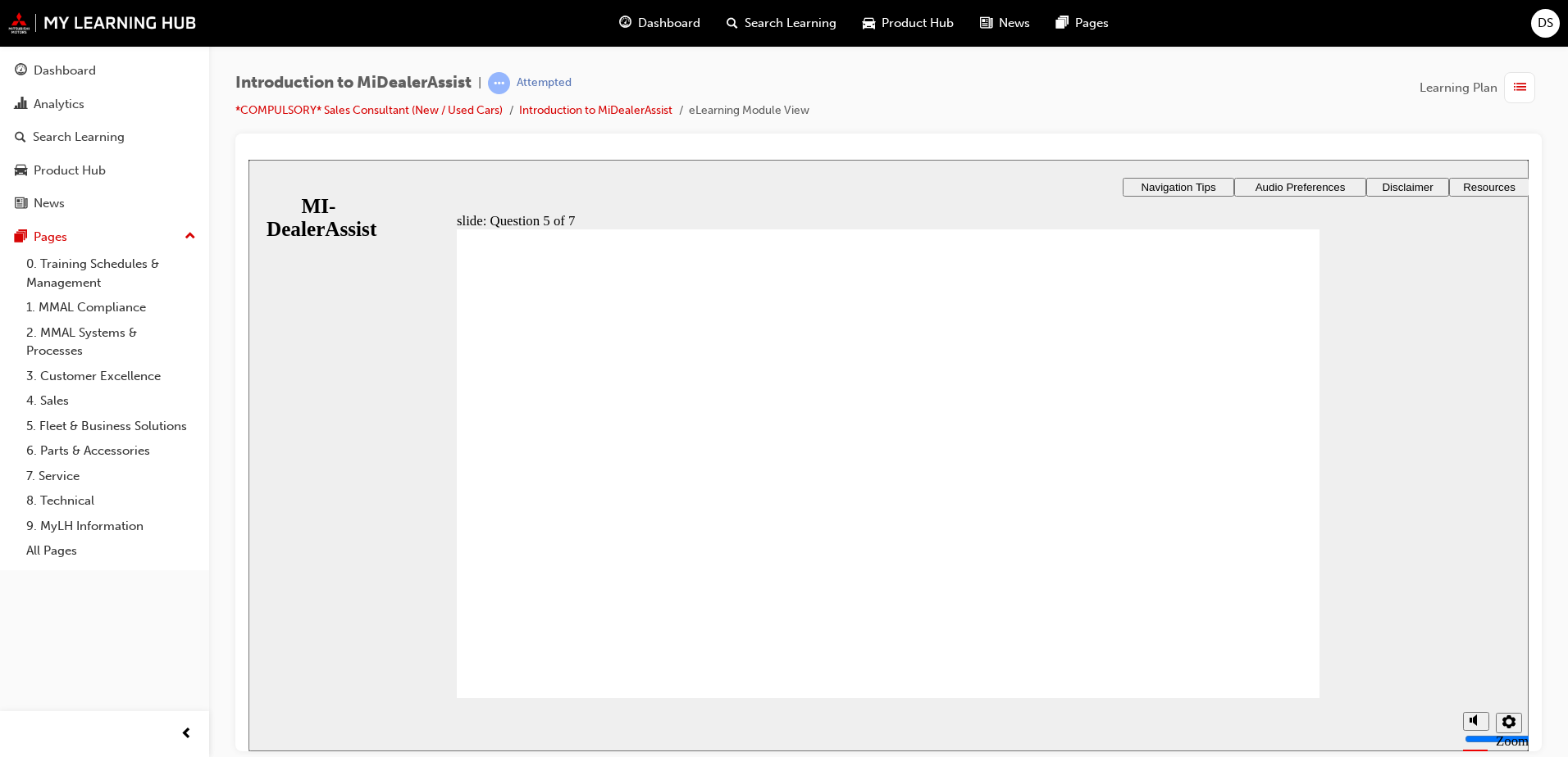
checkbox input "true"
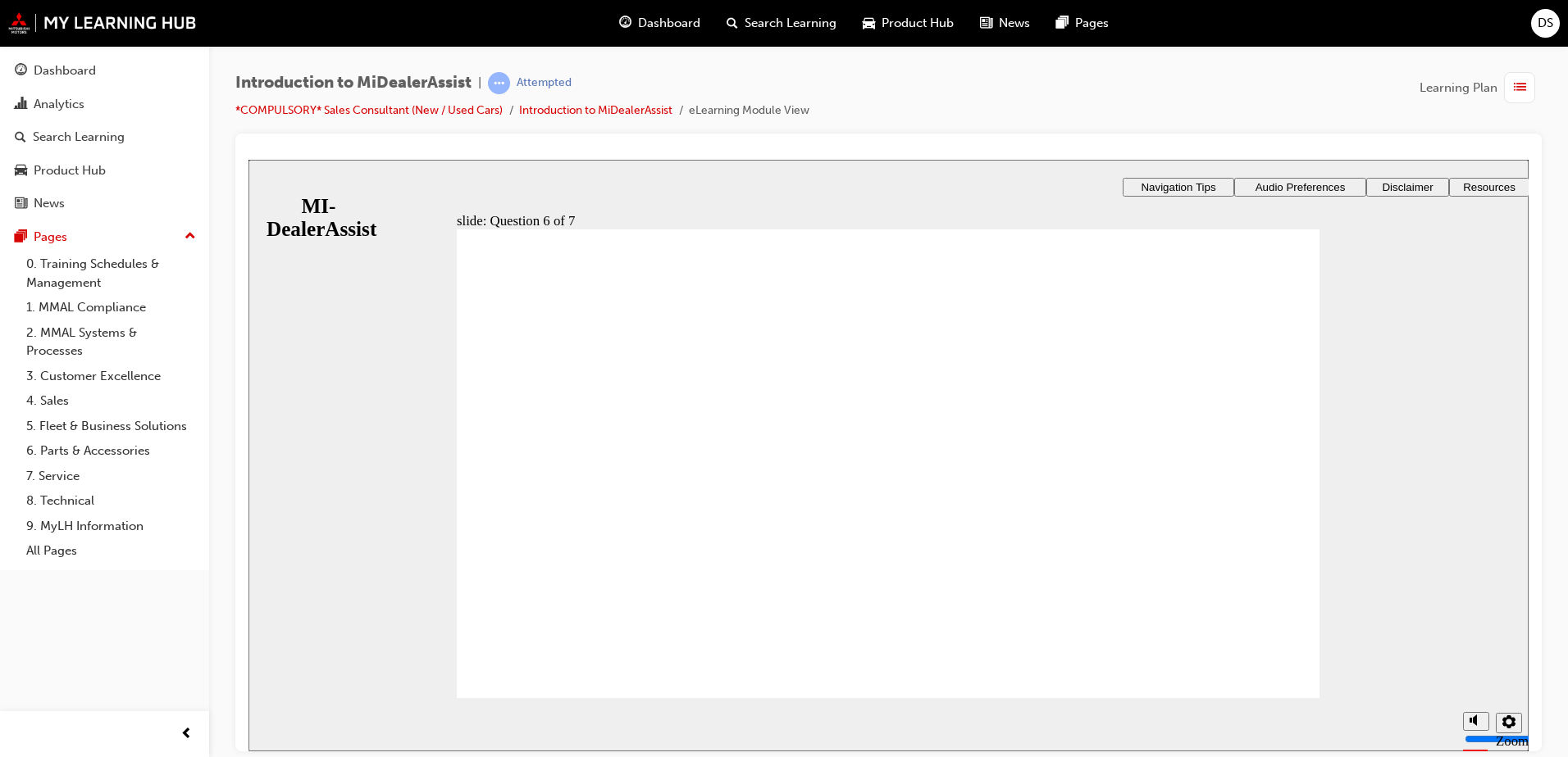
checkbox input "true"
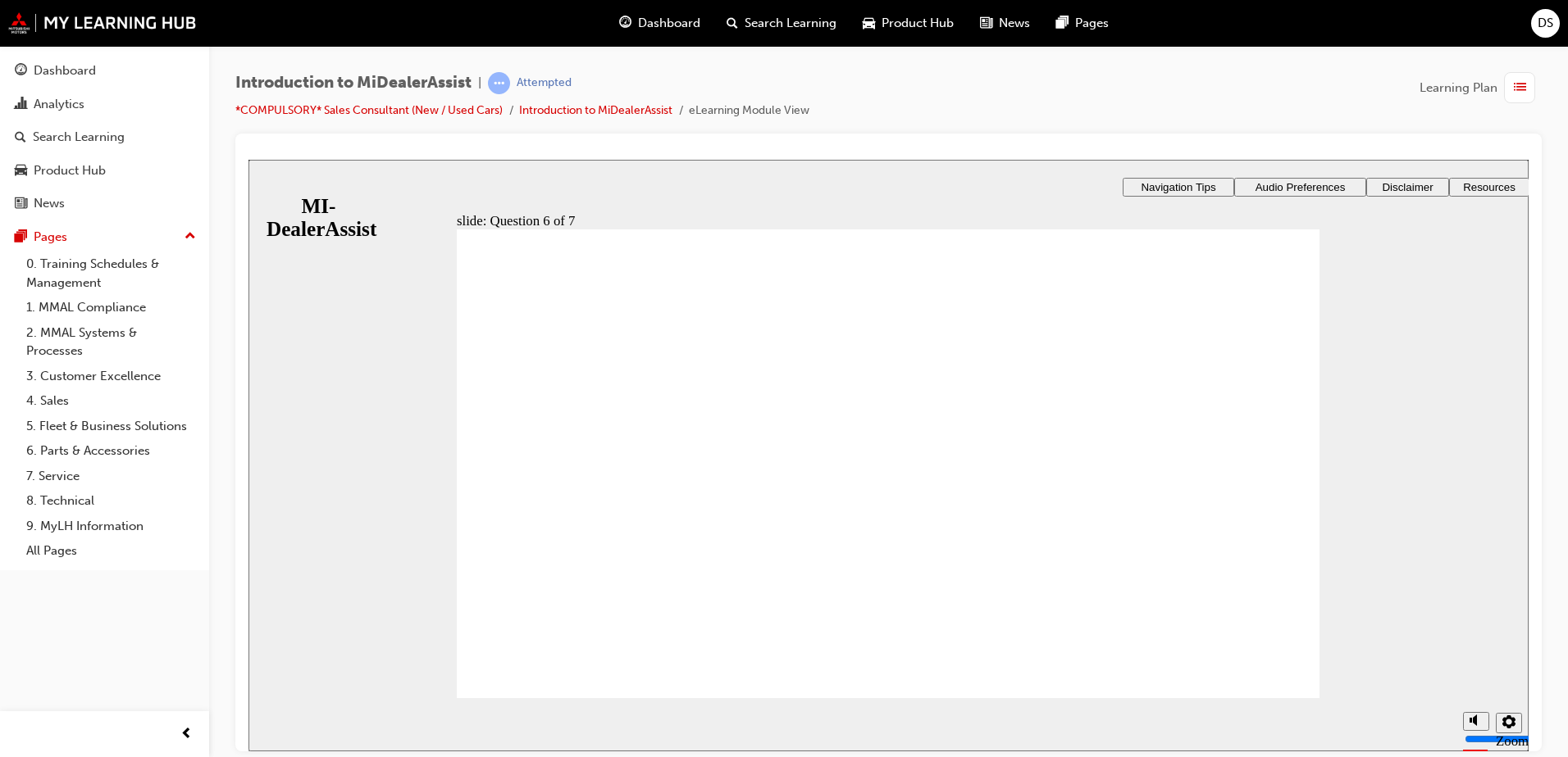
checkbox input "true"
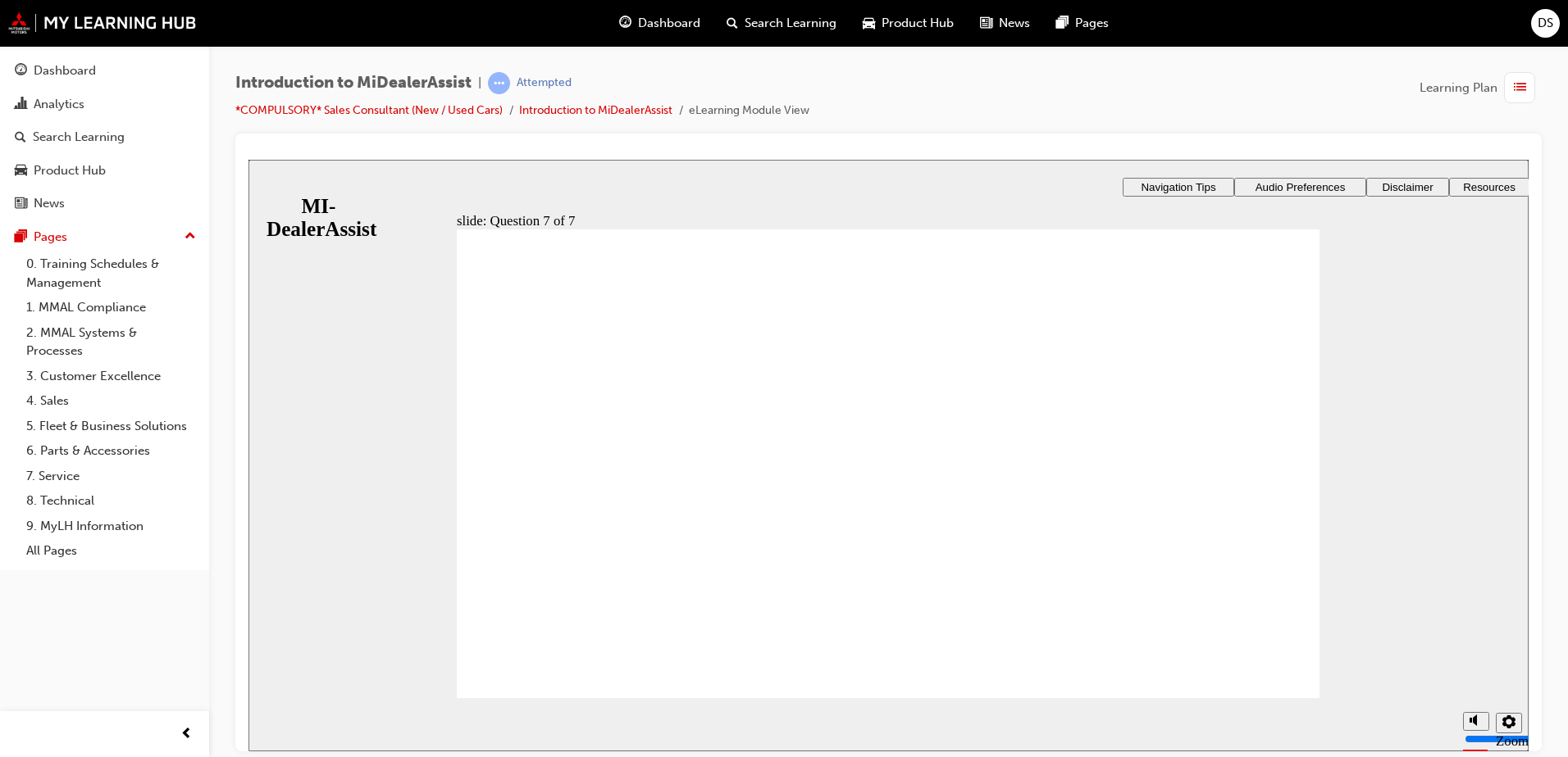
radio input "true"
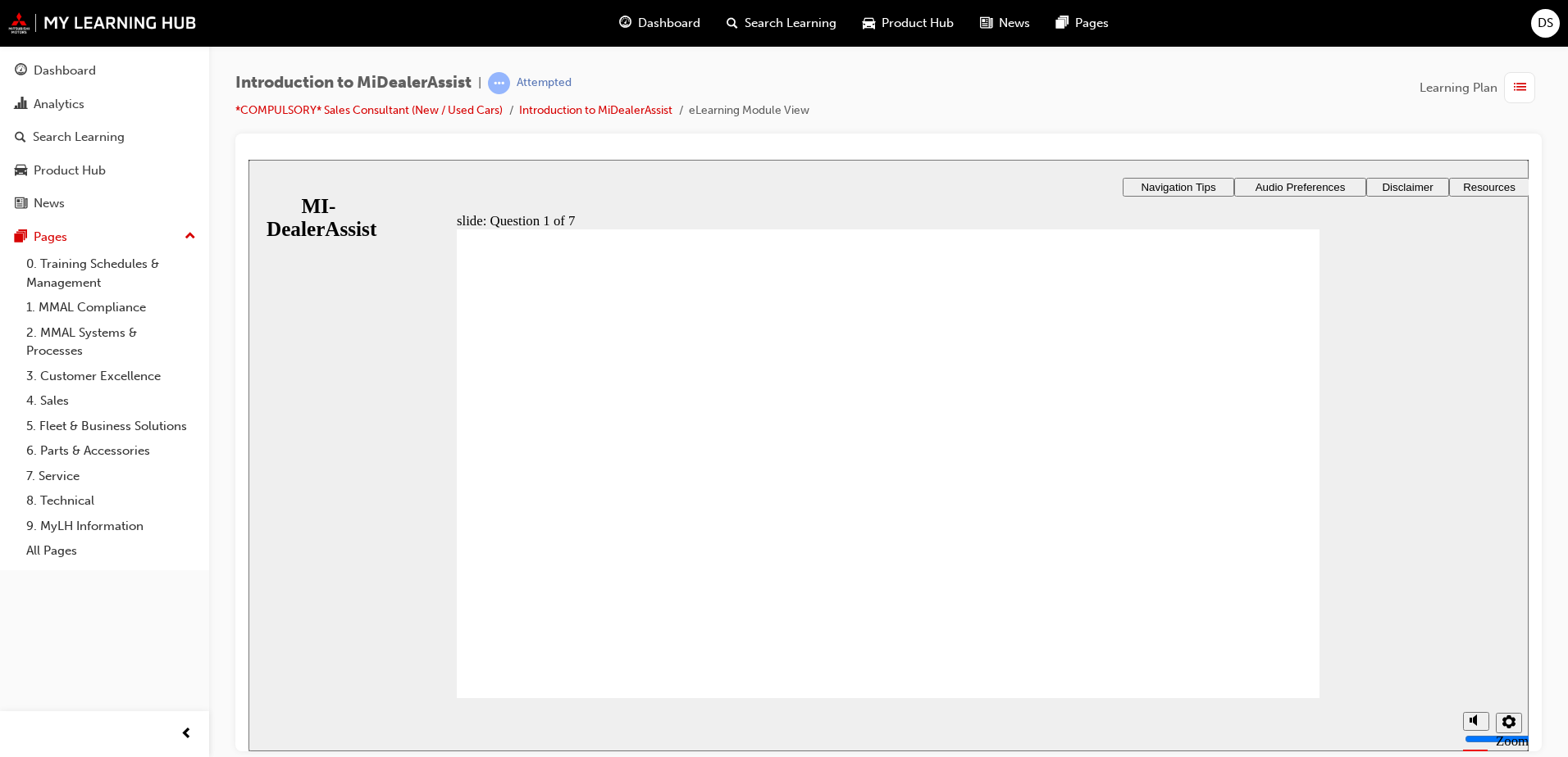
radio input "true"
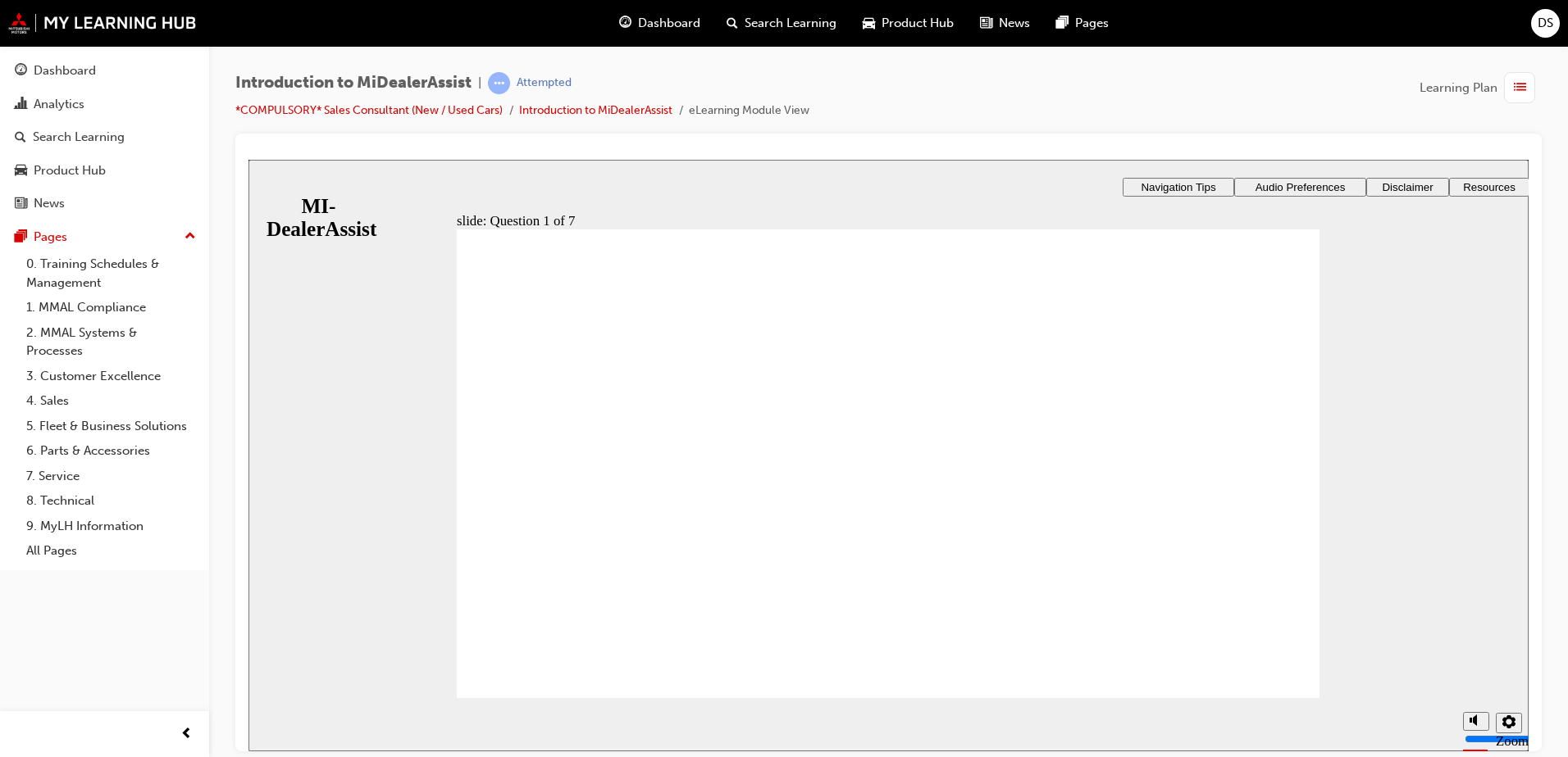
radio input "true"
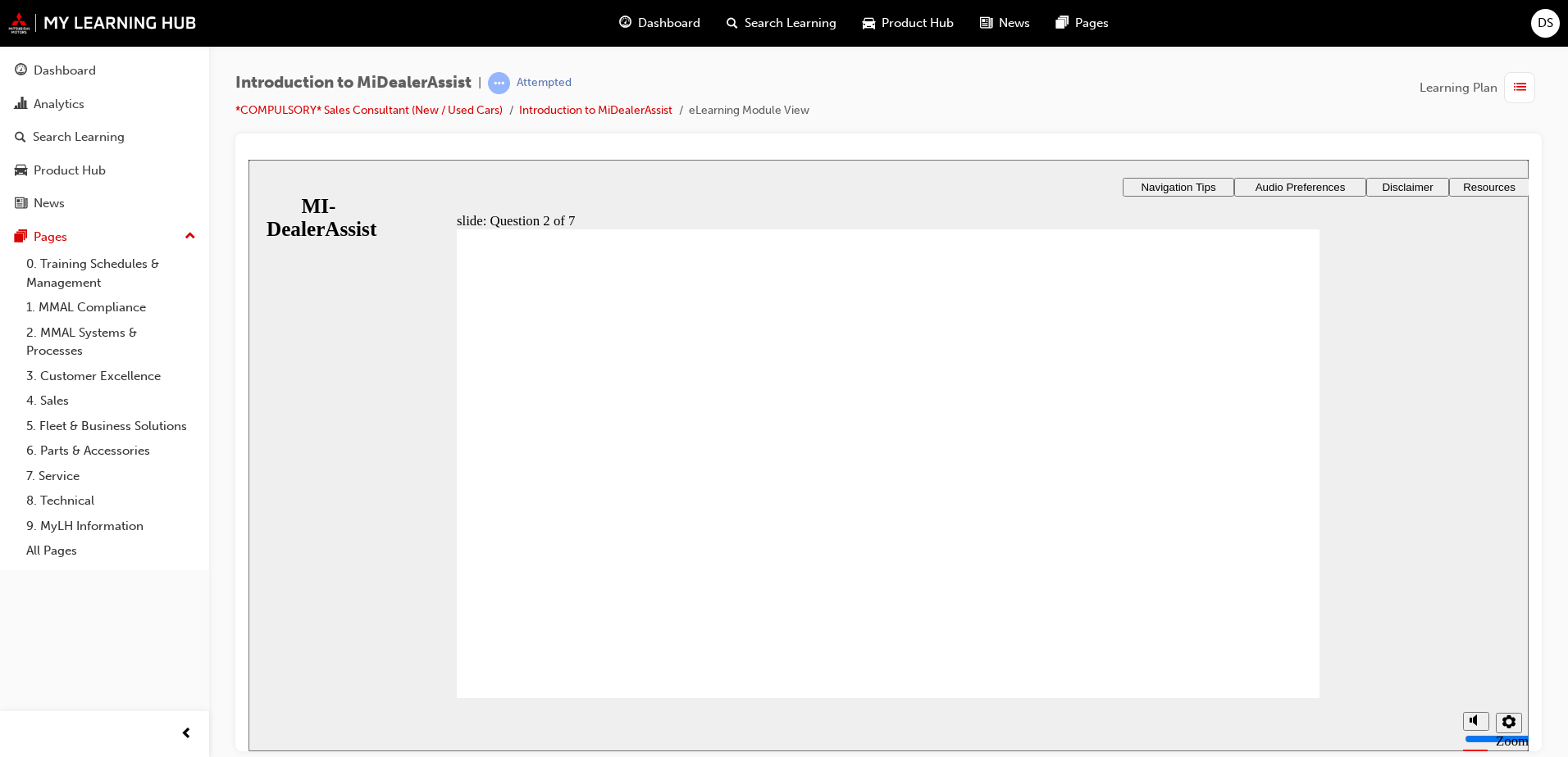
radio input "true"
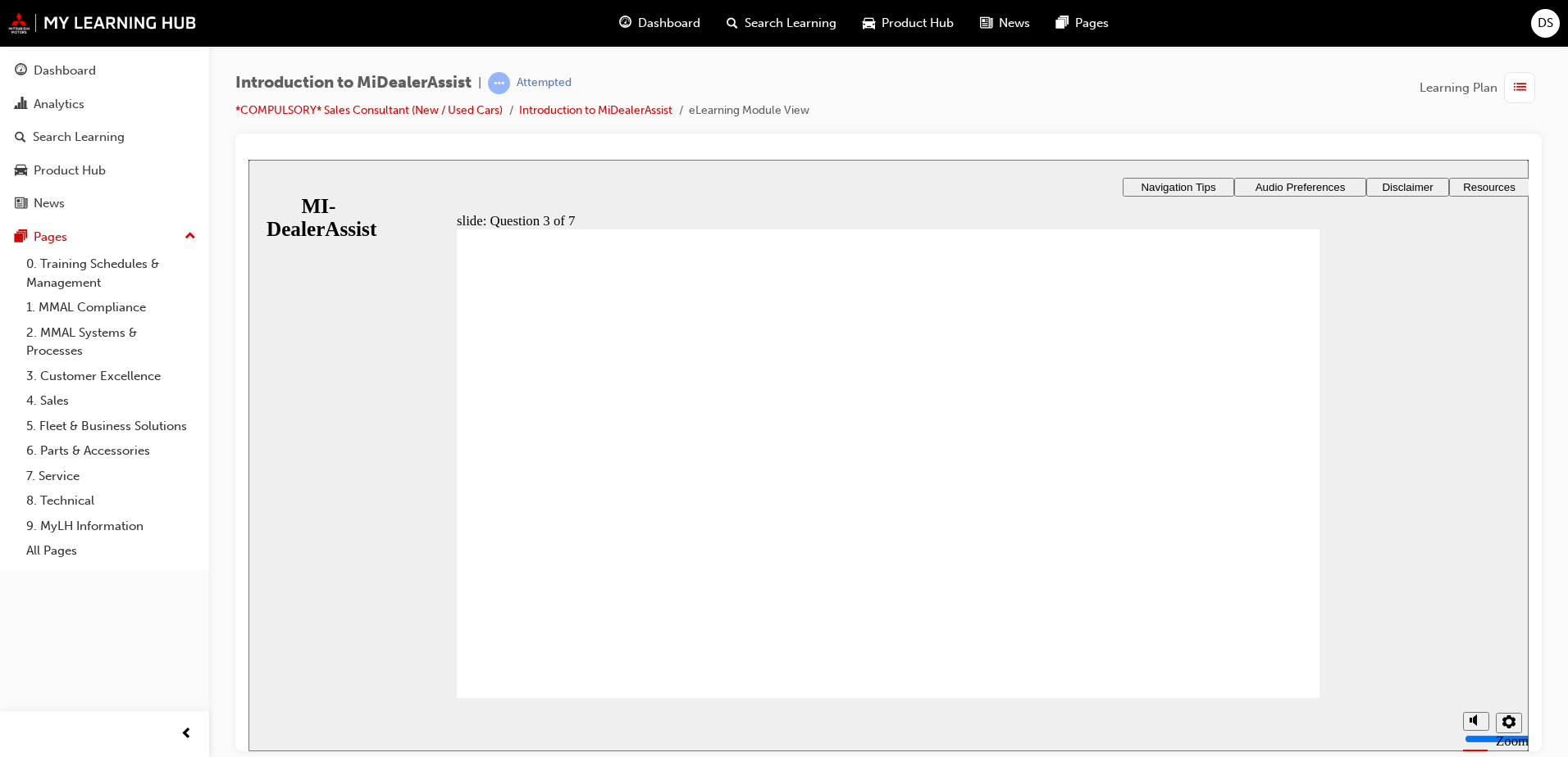
click at [1216, 384] on div "​71%​ slide: Question 4 of 7 Support tab Knowledge Base Notifications Cases Awa…" at bounding box center [888, 516] width 1280 height 713
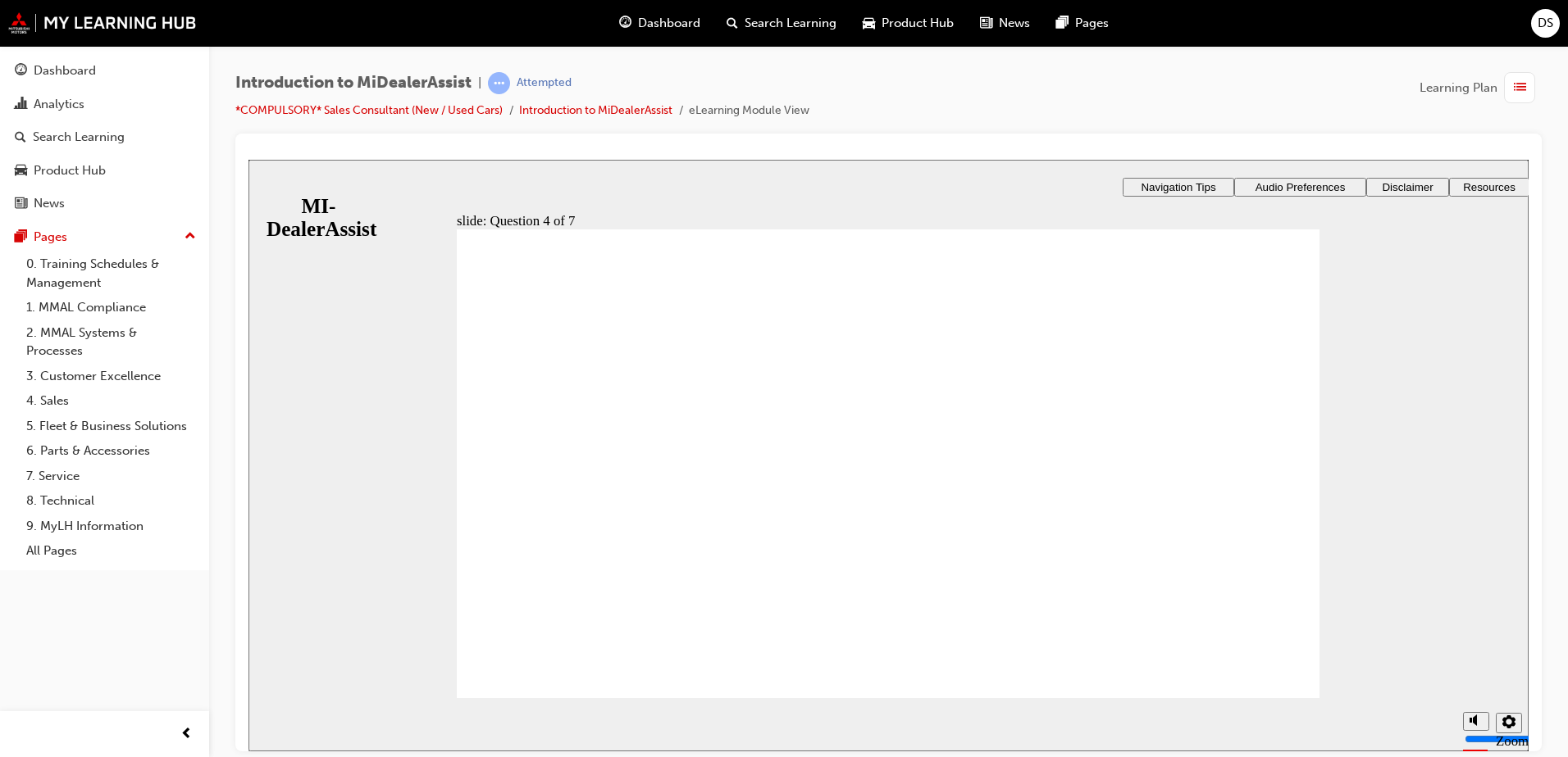
radio input "true"
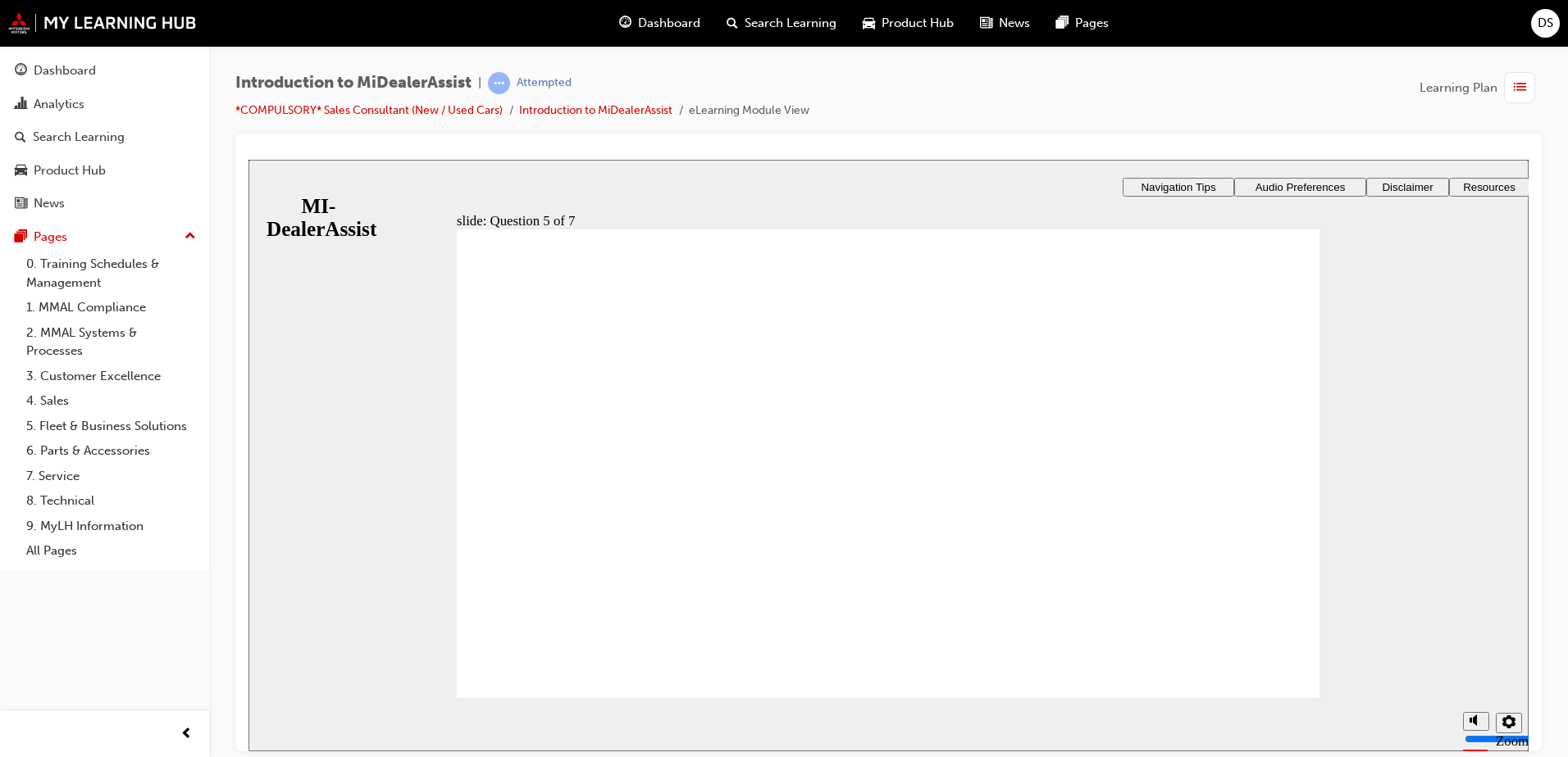
checkbox input "true"
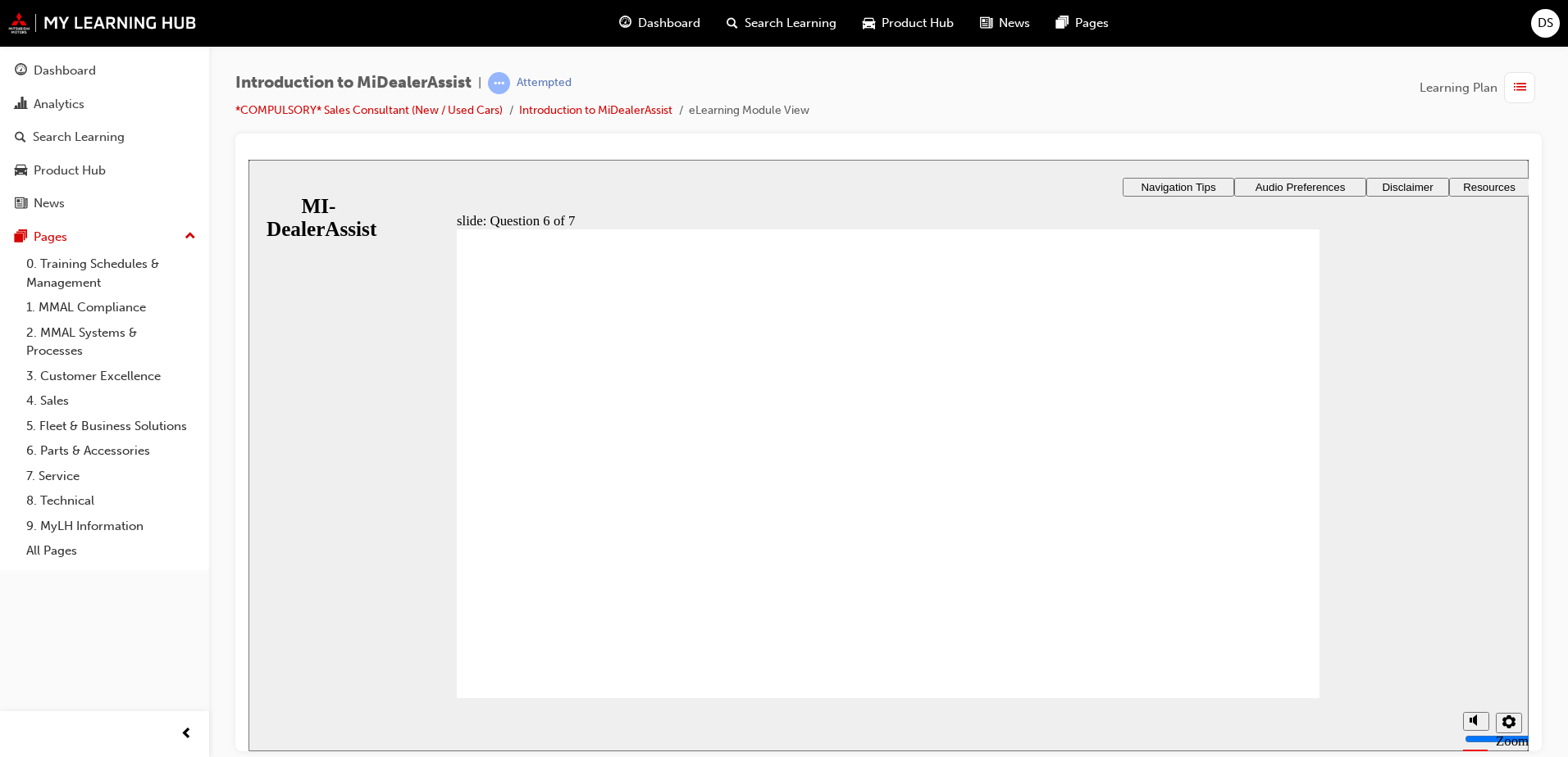
checkbox input "true"
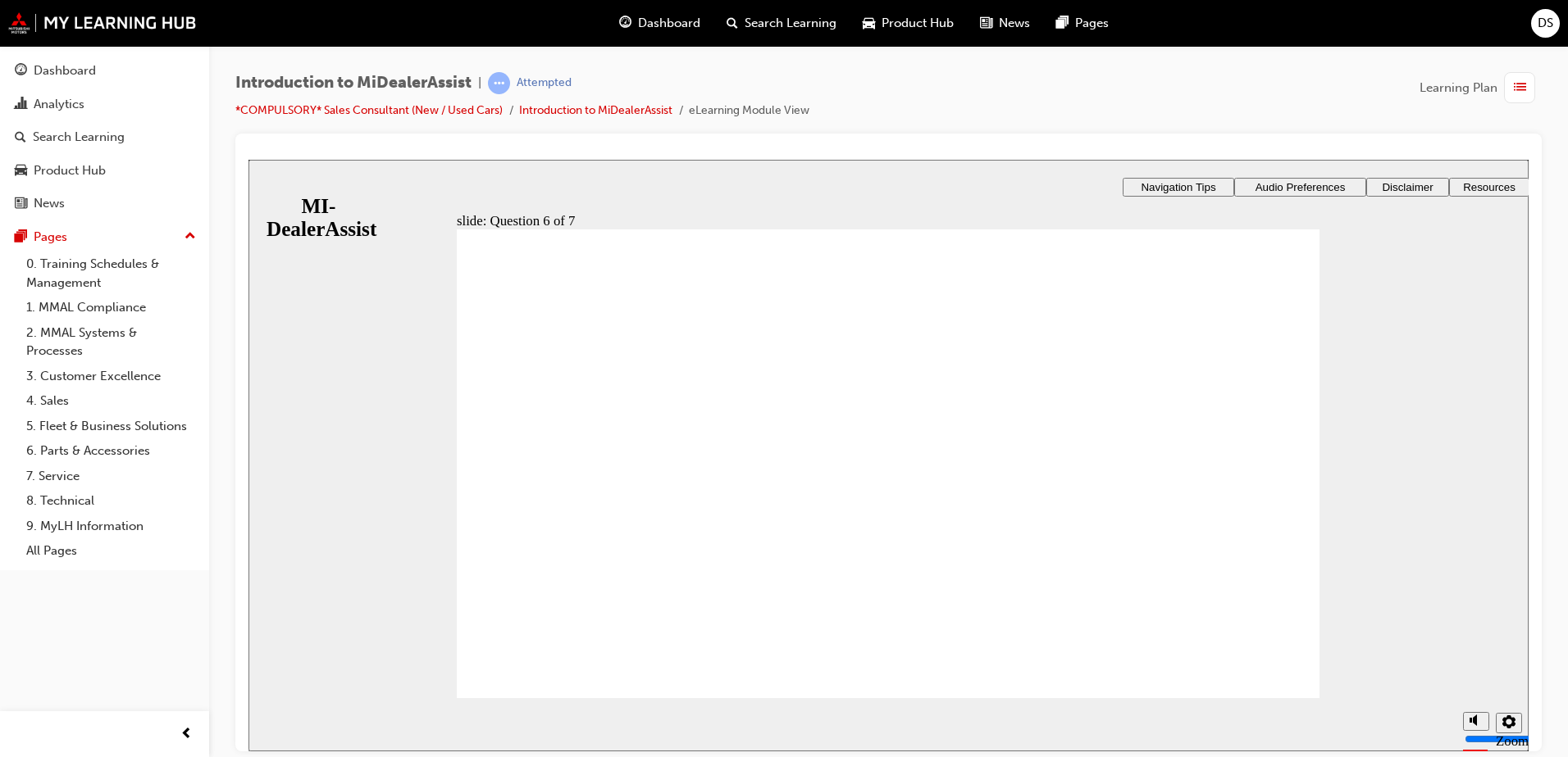
radio input "true"
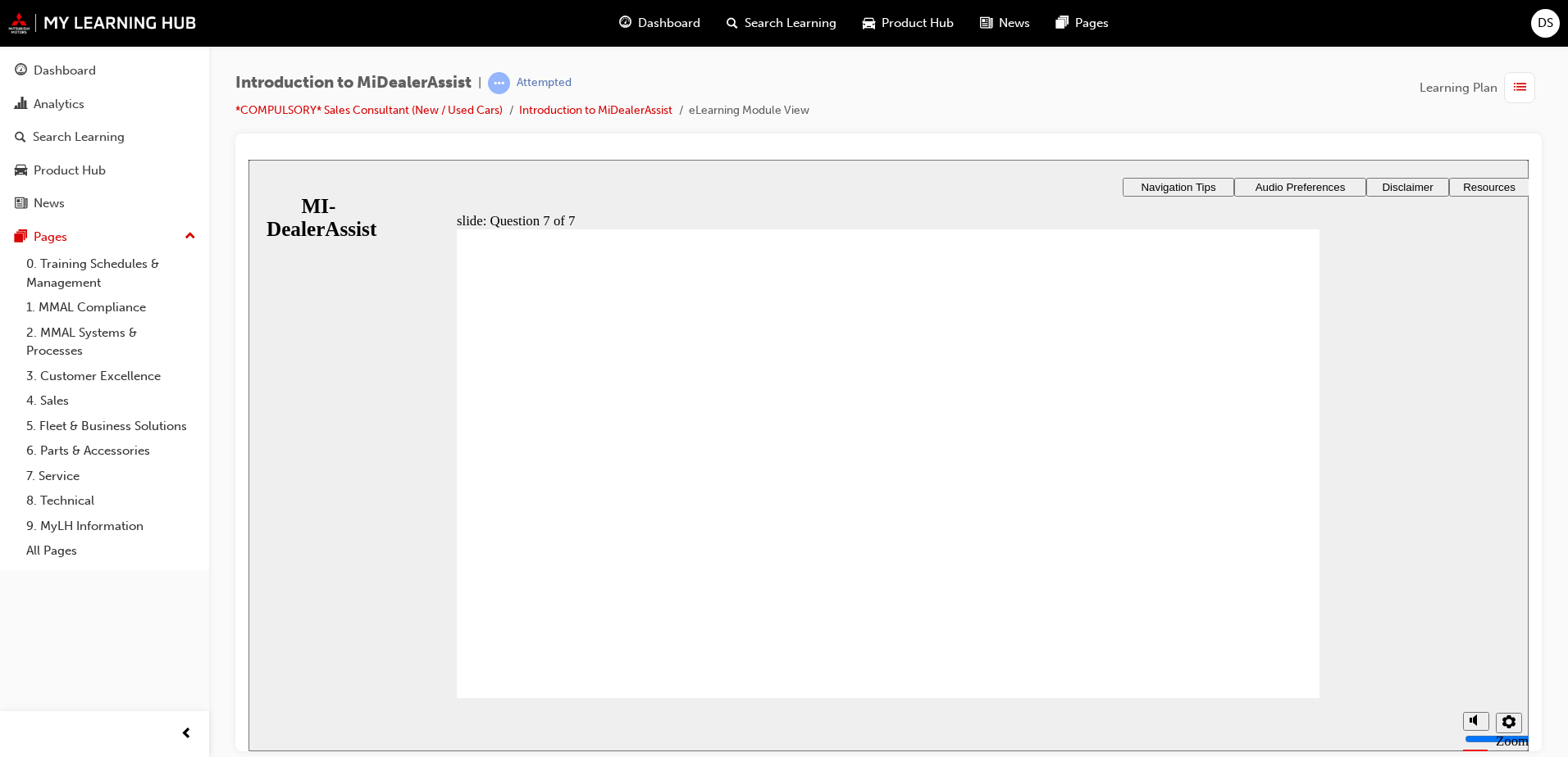
radio input "true"
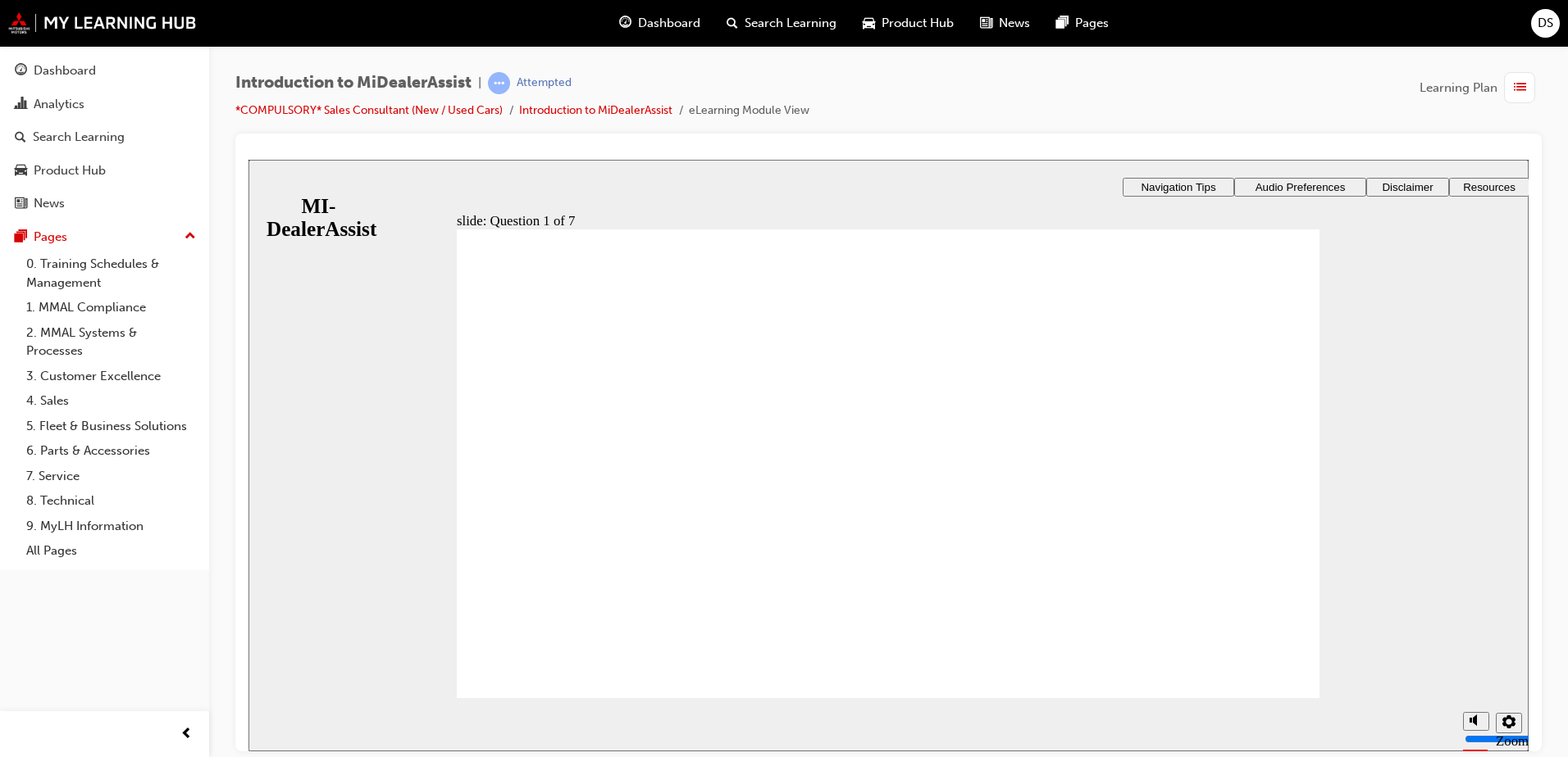
radio input "true"
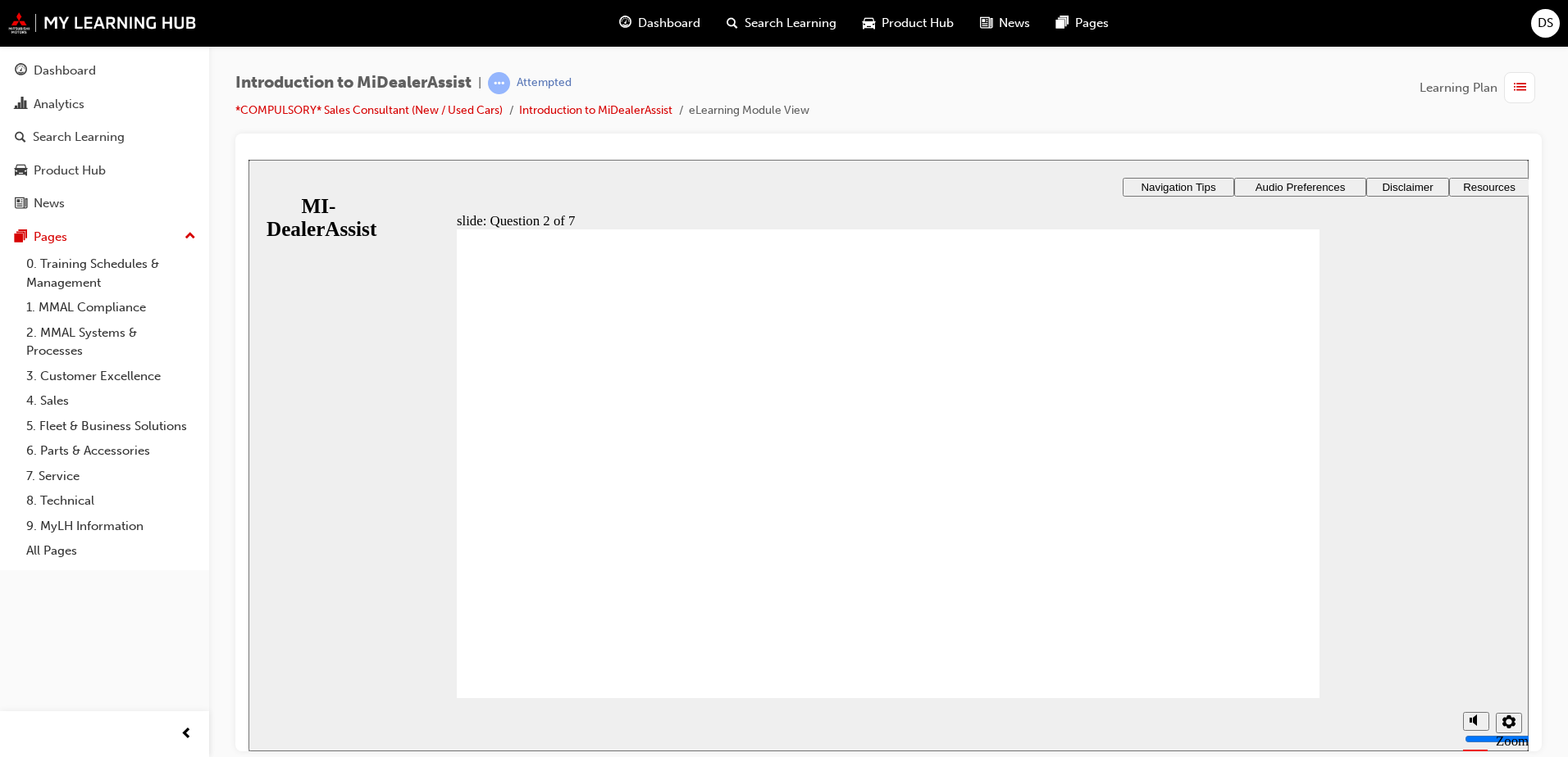
radio input "true"
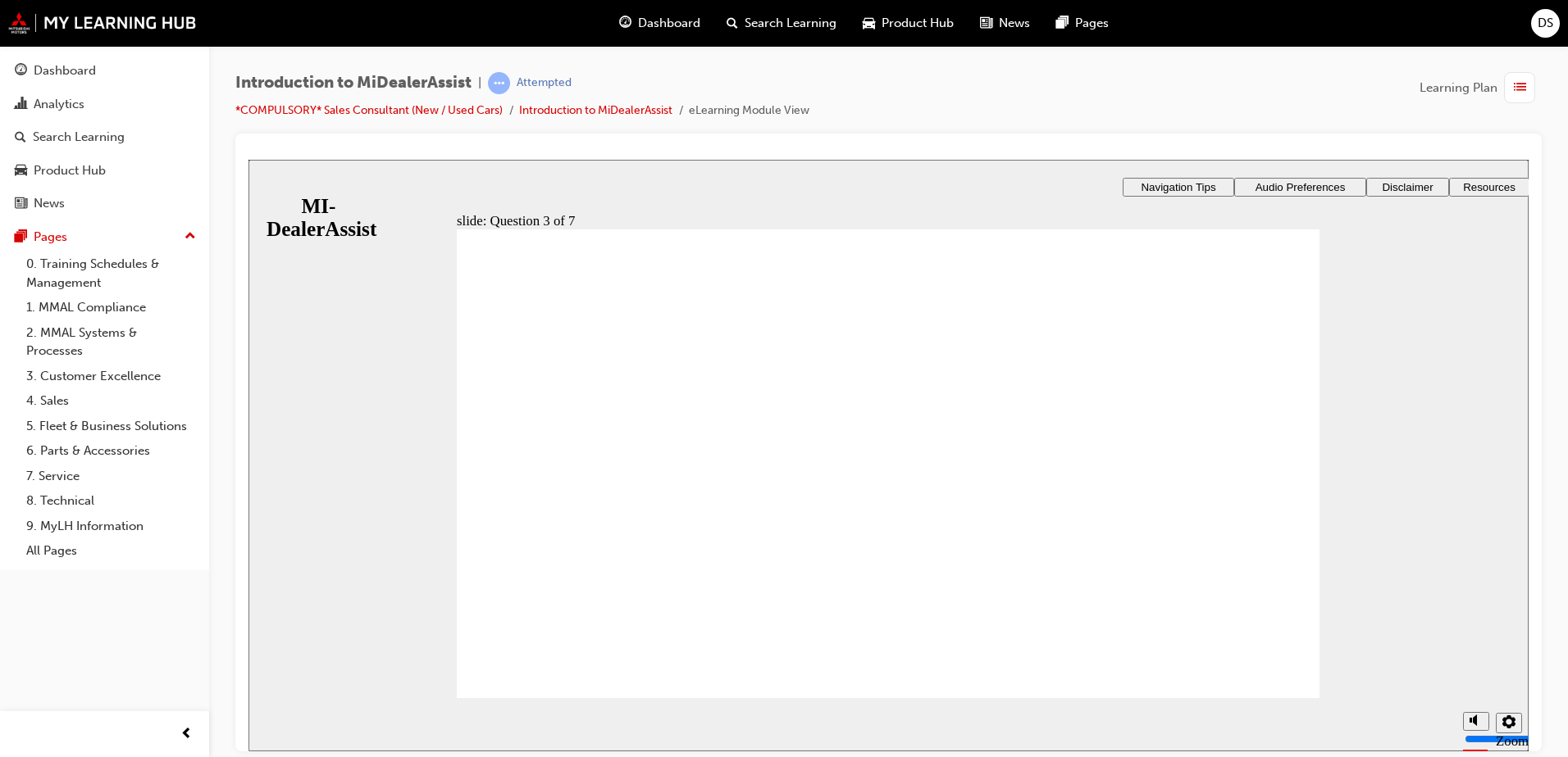
click at [1028, 505] on div "​71%​ slide: Question 4 of 7 Support tab Knowledge Base Notifications Cases Awa…" at bounding box center [888, 516] width 1280 height 713
click at [1041, 505] on div "​71%​ slide: Question 4 of 7 Support tab Knowledge Base Notifications Cases Awa…" at bounding box center [888, 516] width 1280 height 713
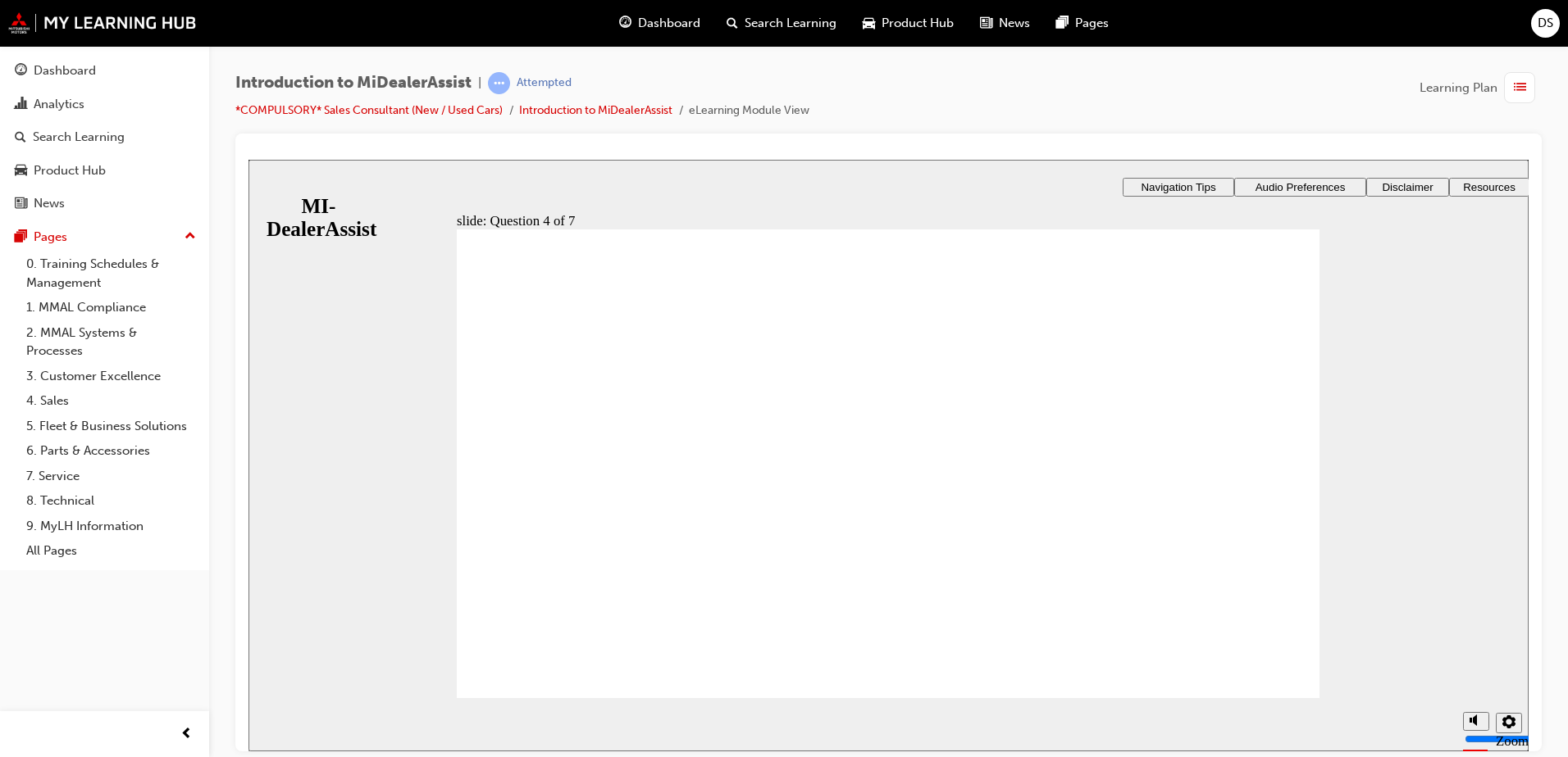
click at [1078, 603] on div "​71%​ slide: Question 4 of 7 Support tab Knowledge Base Notifications Cases Awa…" at bounding box center [888, 516] width 1280 height 713
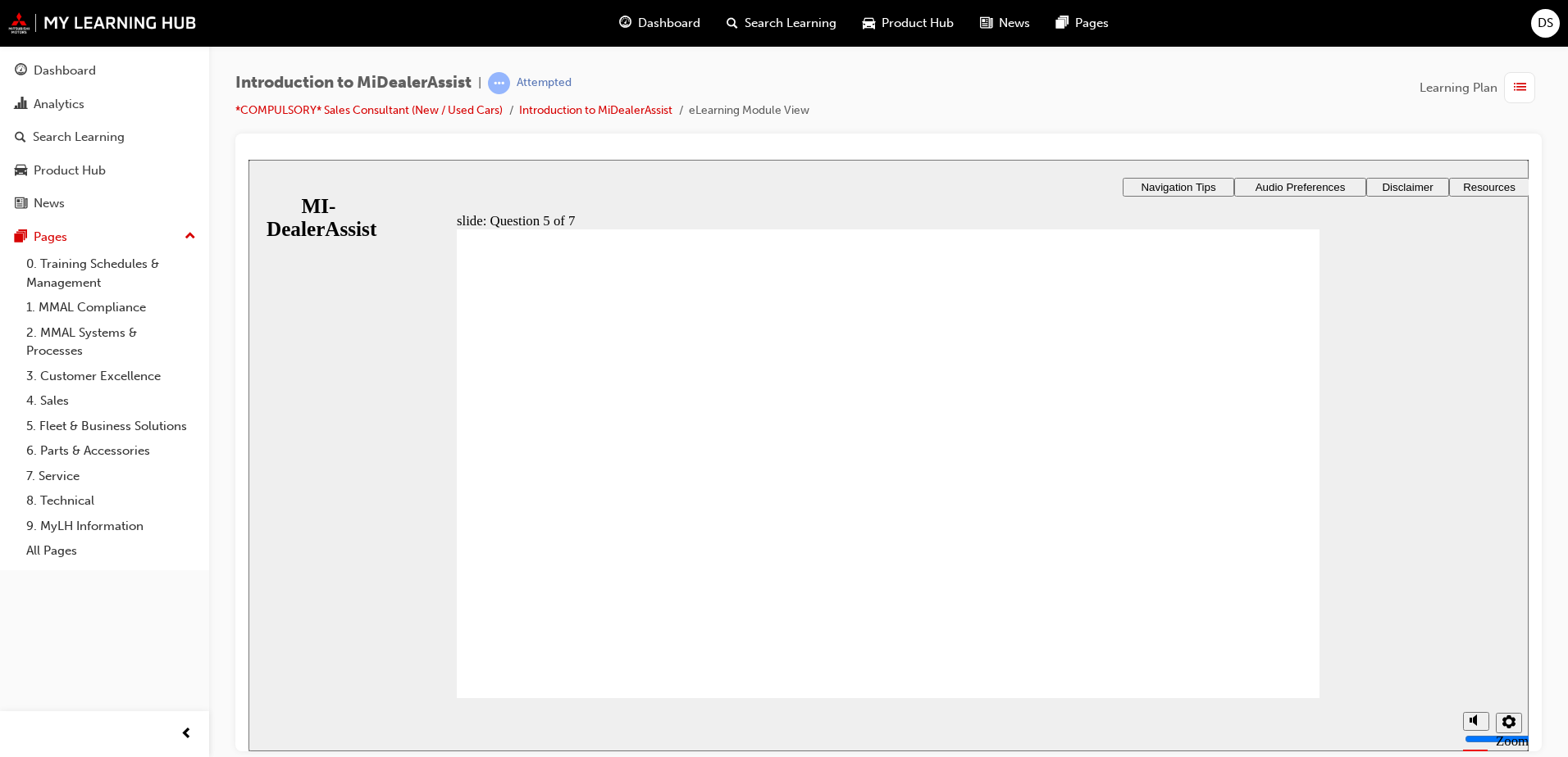
radio input "true"
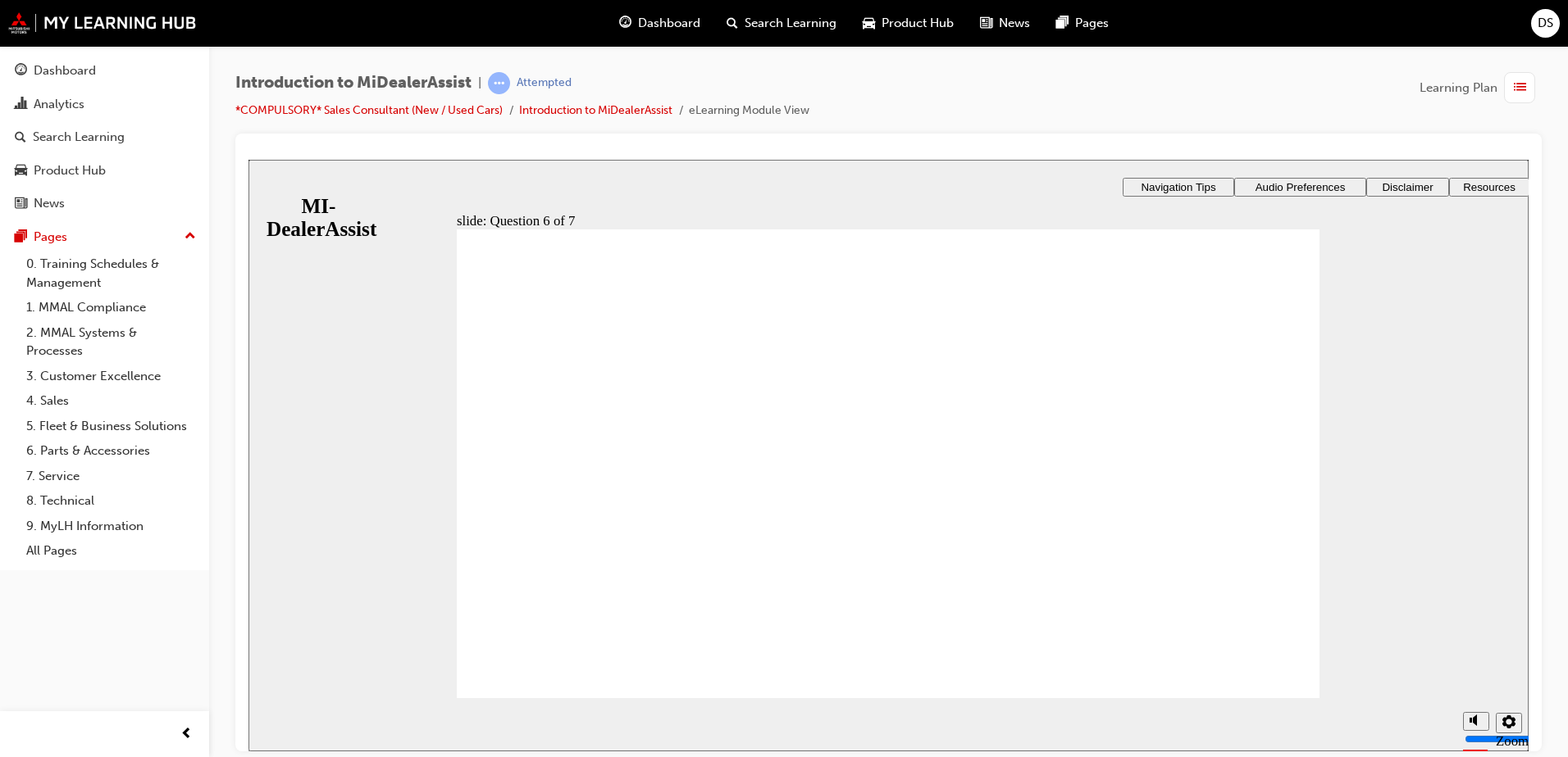
checkbox input "true"
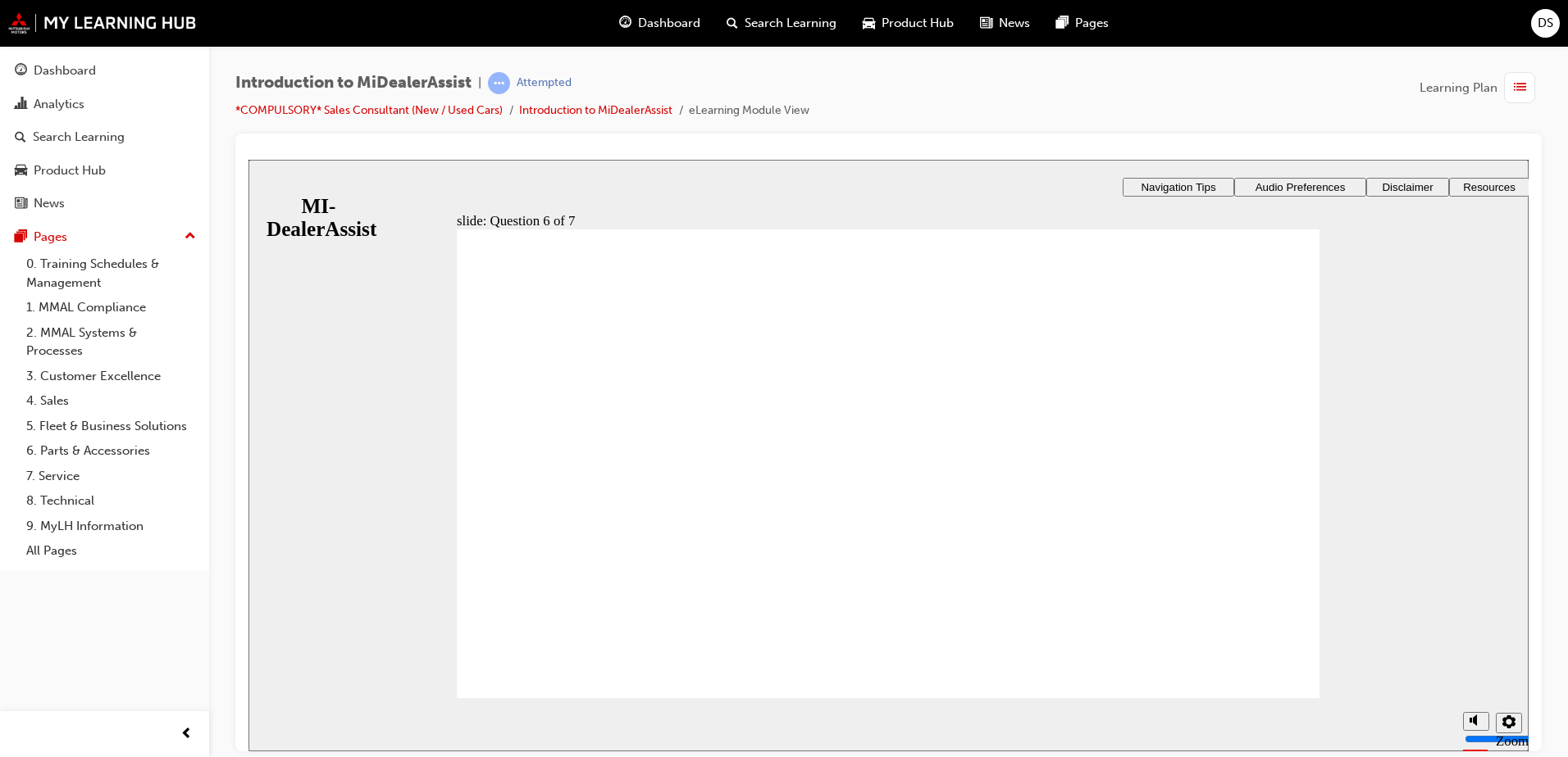
checkbox input "true"
drag, startPoint x: 849, startPoint y: 602, endPoint x: 850, endPoint y: 614, distance: 12.0
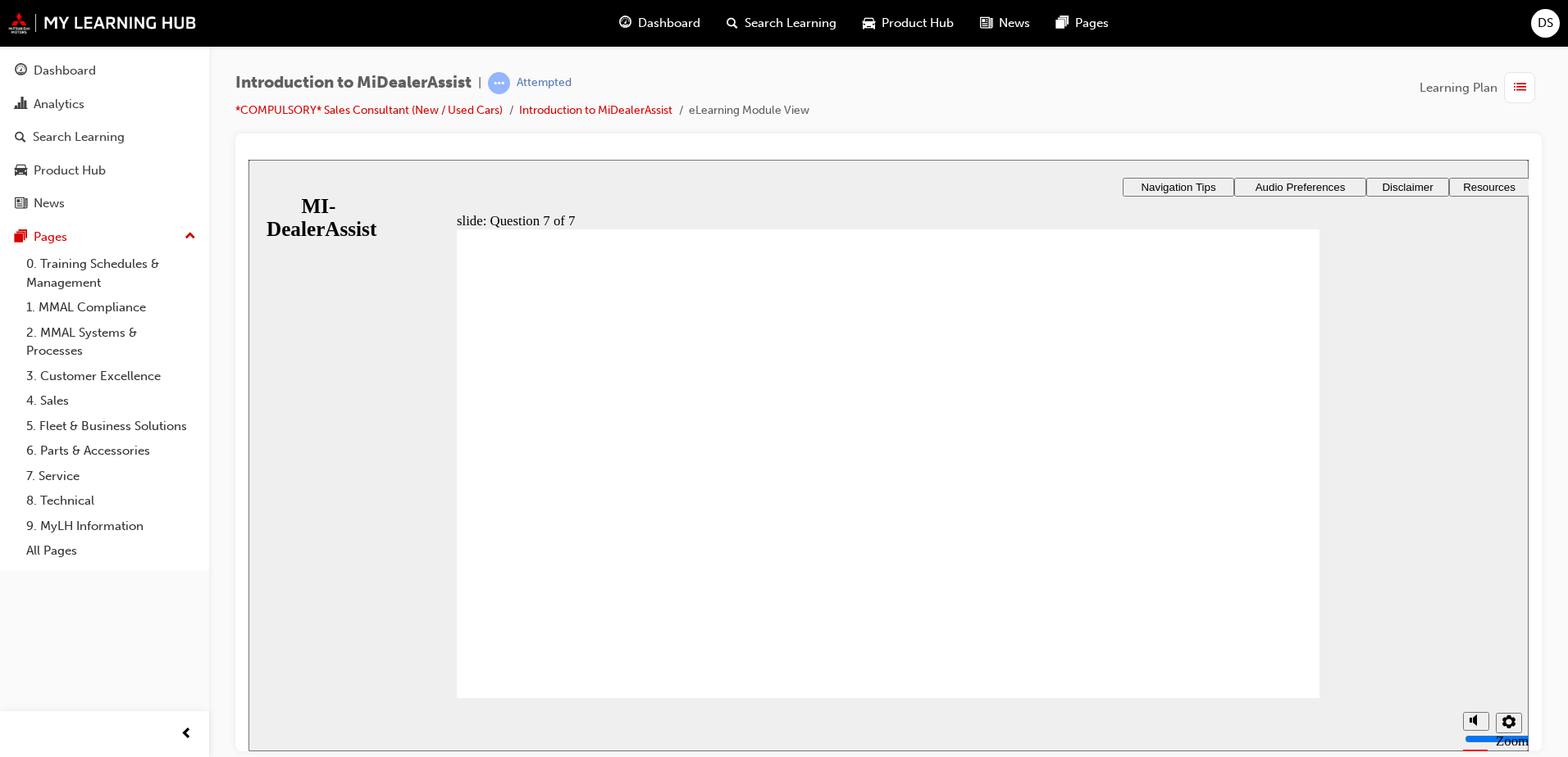
radio input "true"
drag, startPoint x: 898, startPoint y: 603, endPoint x: 911, endPoint y: 613, distance: 16.4
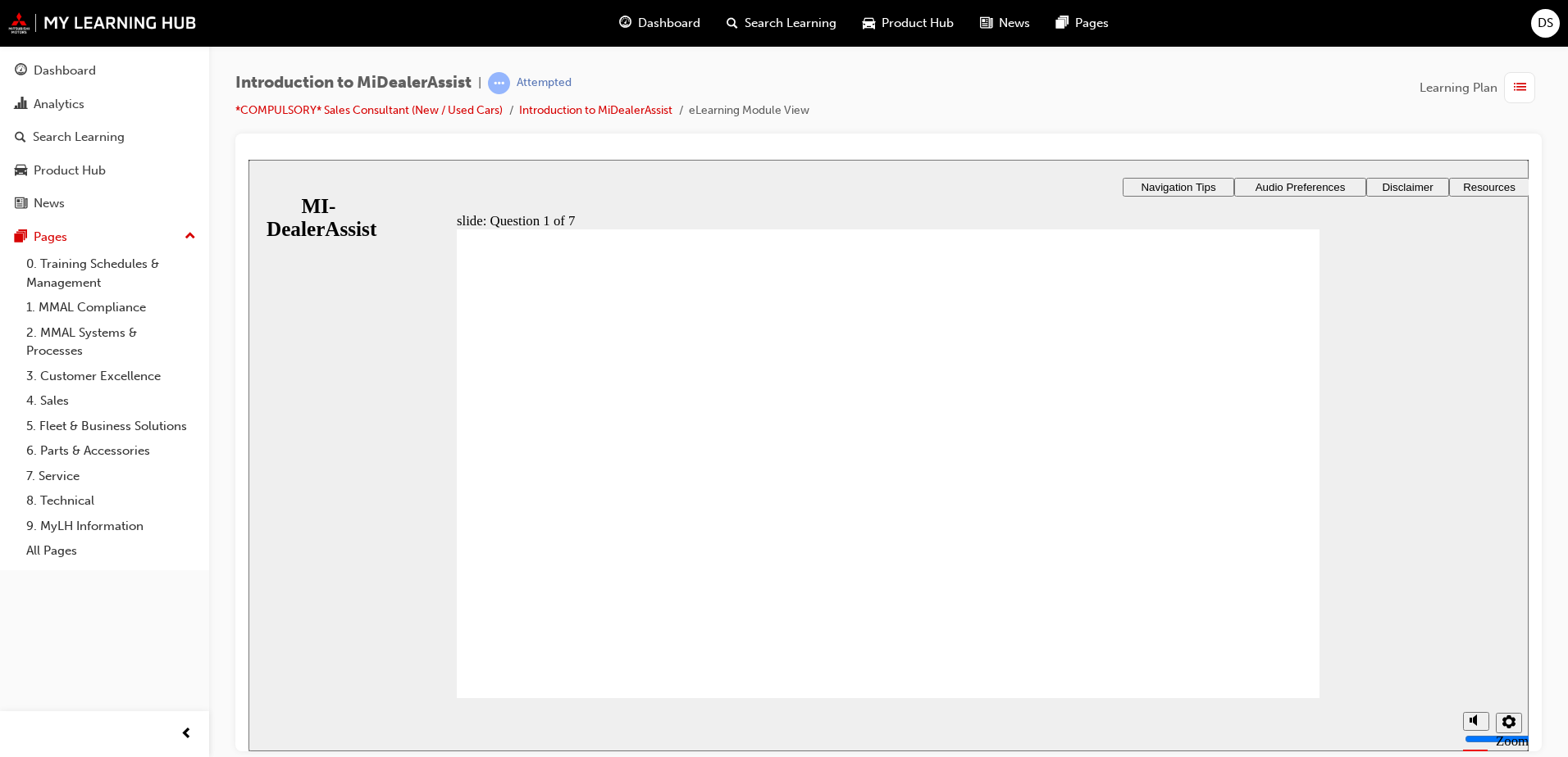
radio input "false"
radio input "true"
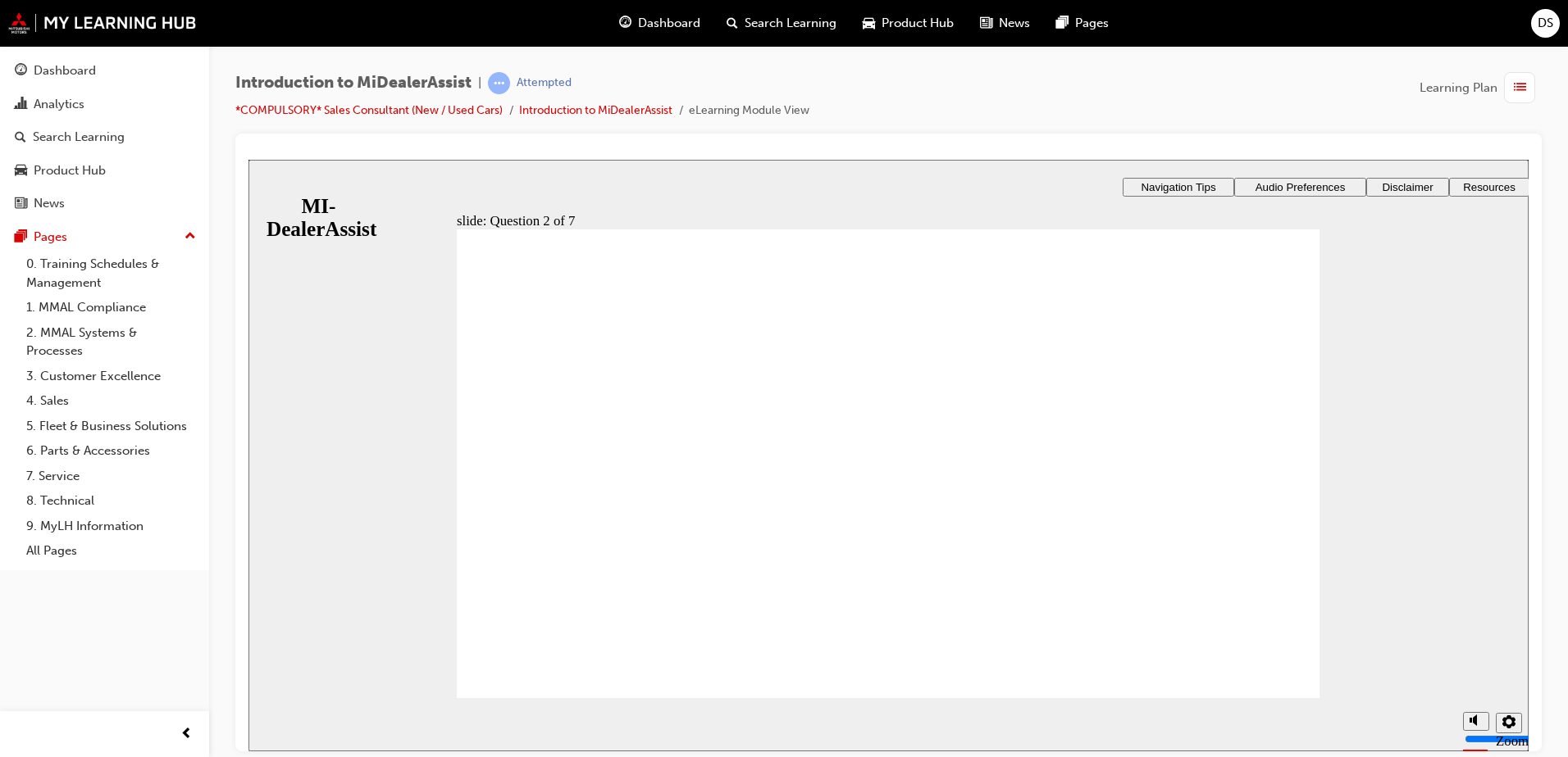
radio input "true"
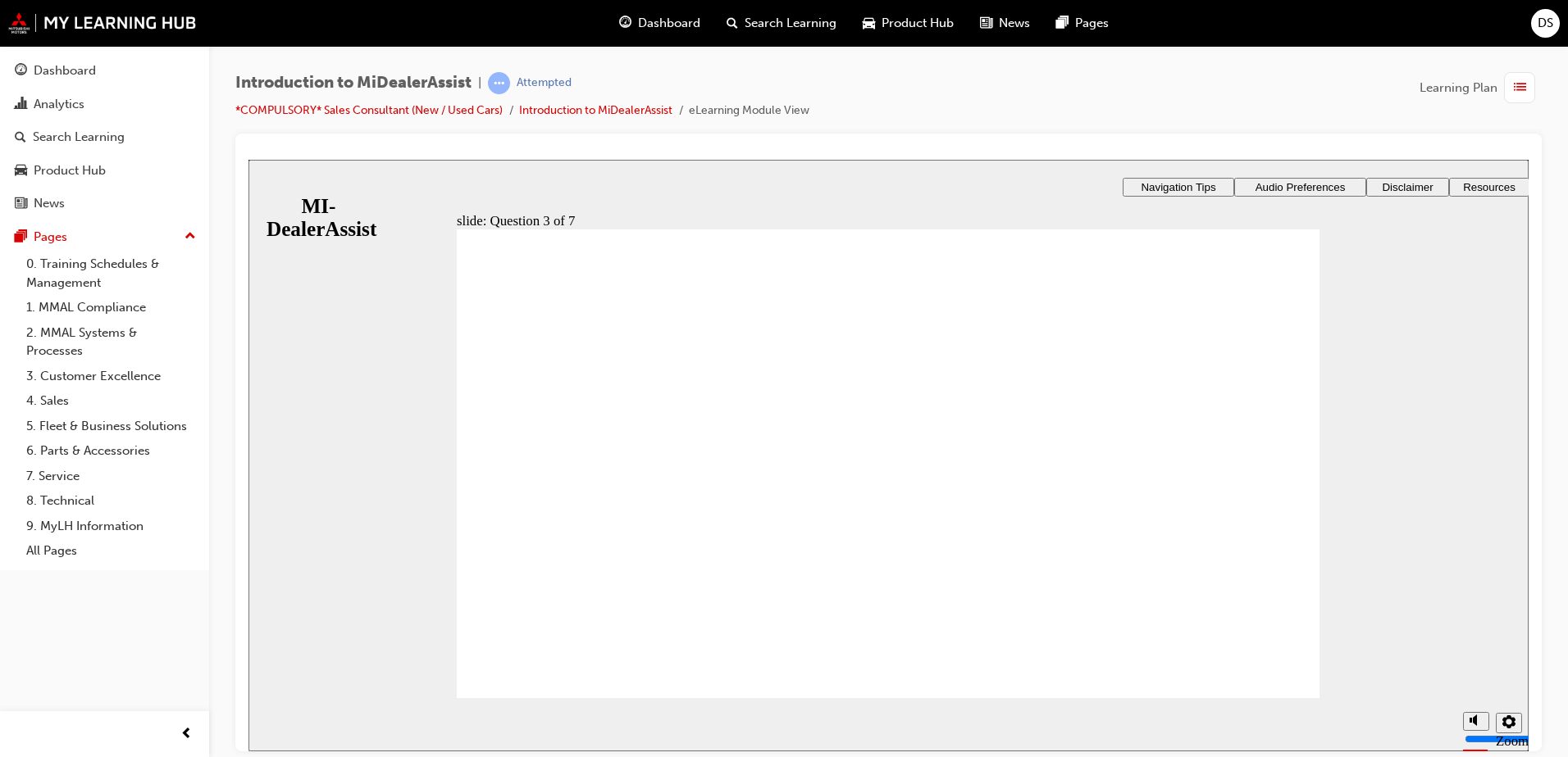
radio input "true"
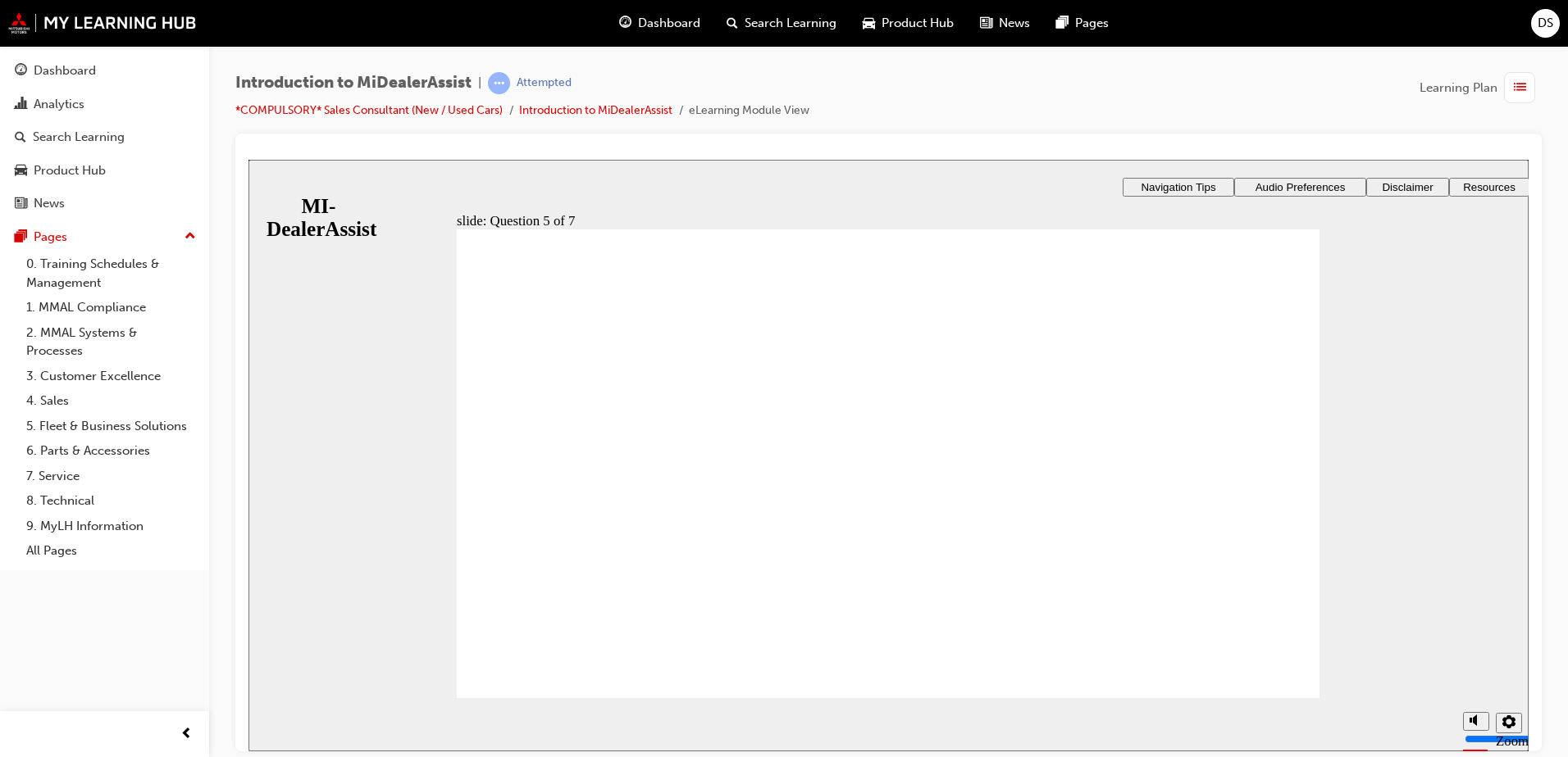
radio input "true"
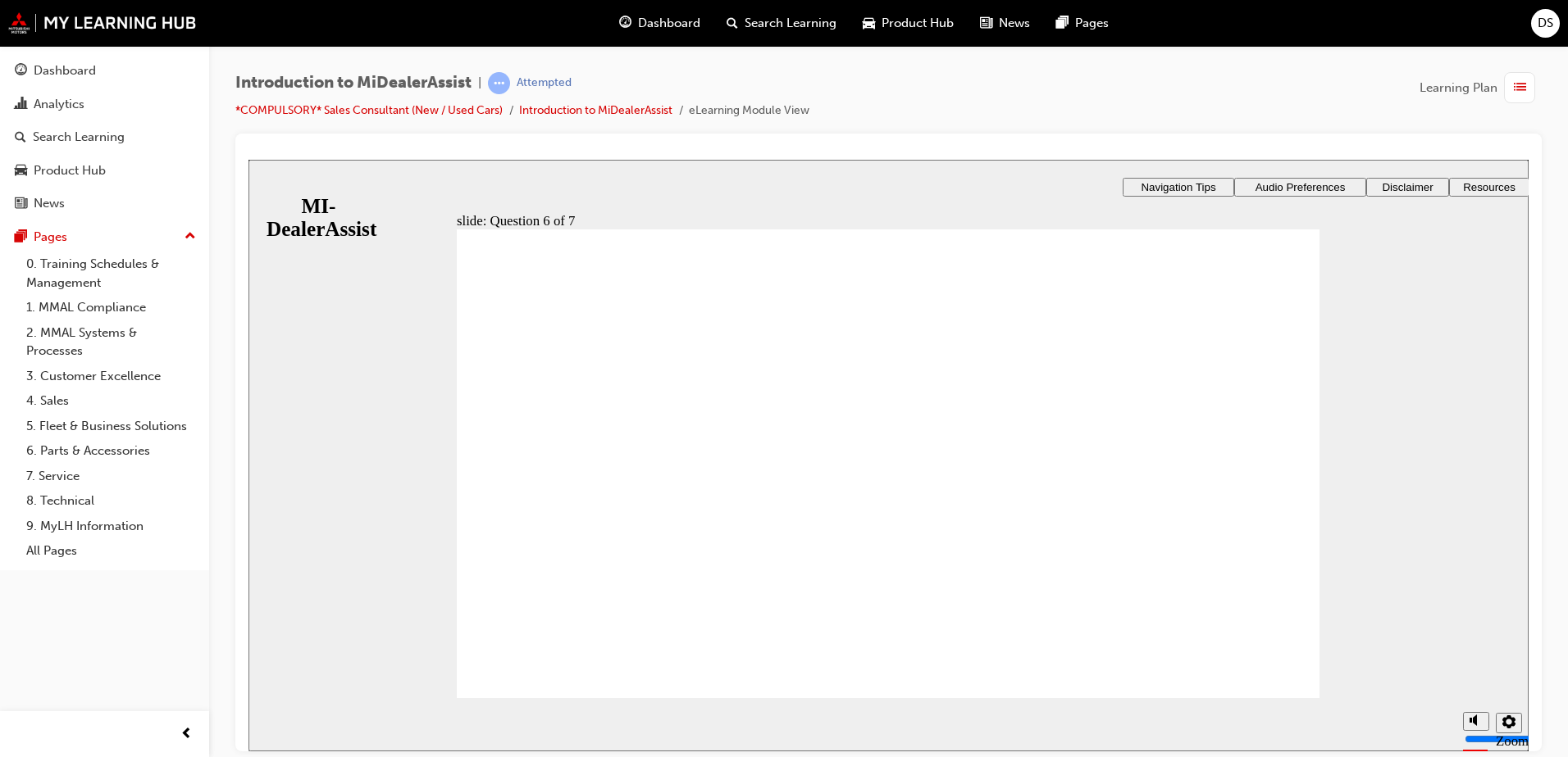
checkbox input "true"
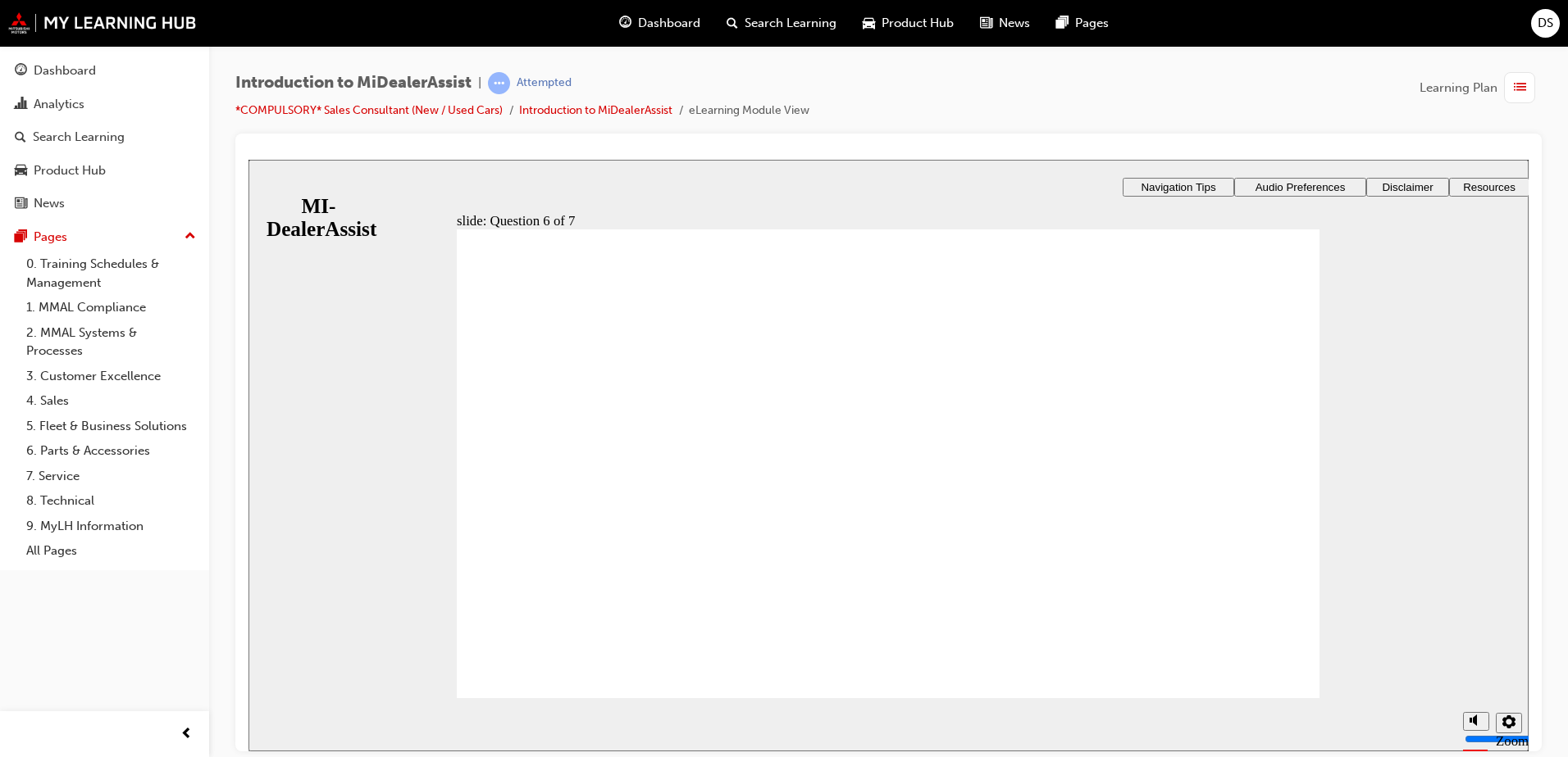
radio input "true"
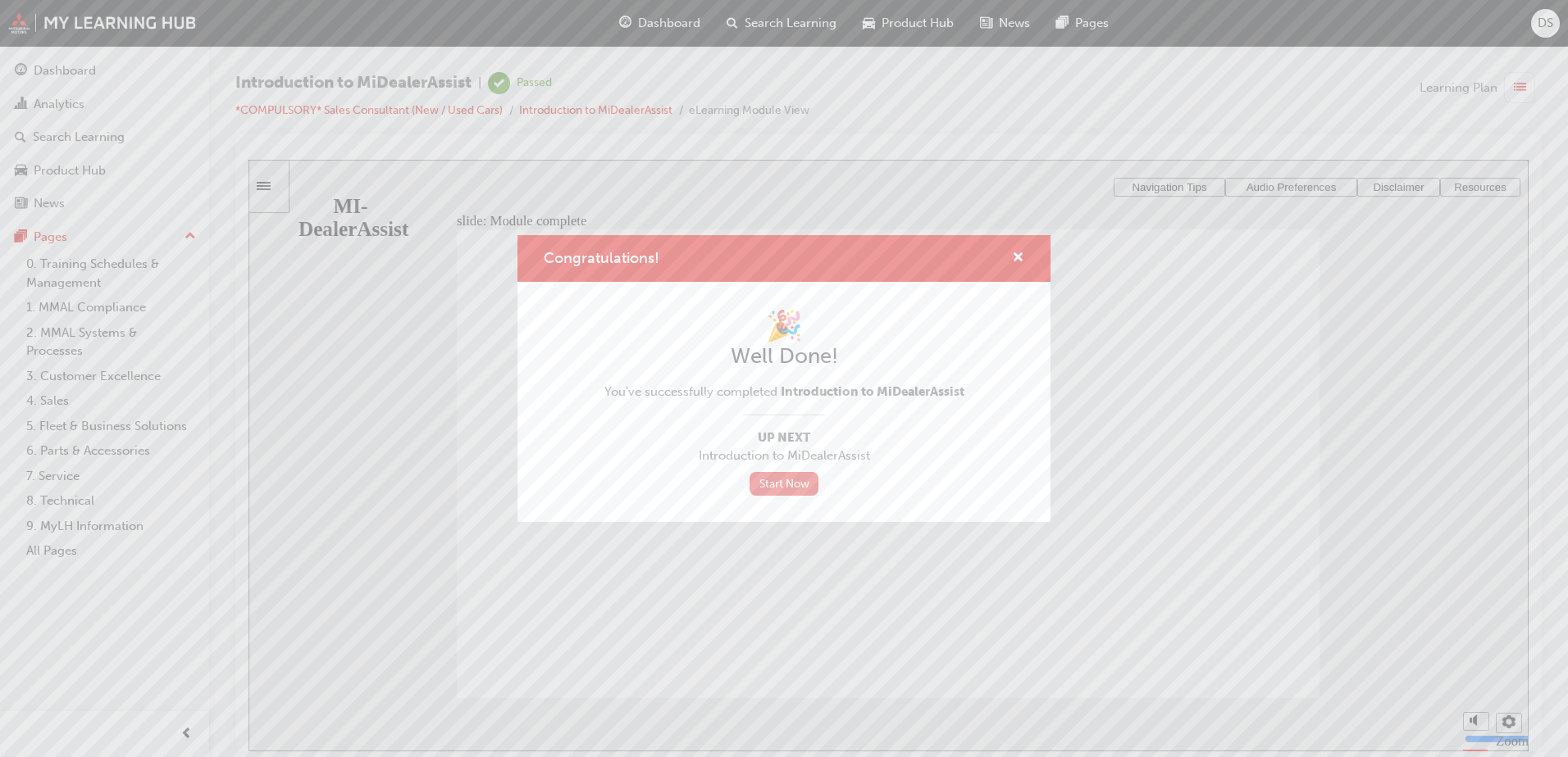
click at [783, 488] on link "Start Now" at bounding box center [784, 484] width 69 height 24
click at [1019, 252] on span "cross-icon" at bounding box center [1017, 259] width 12 height 15
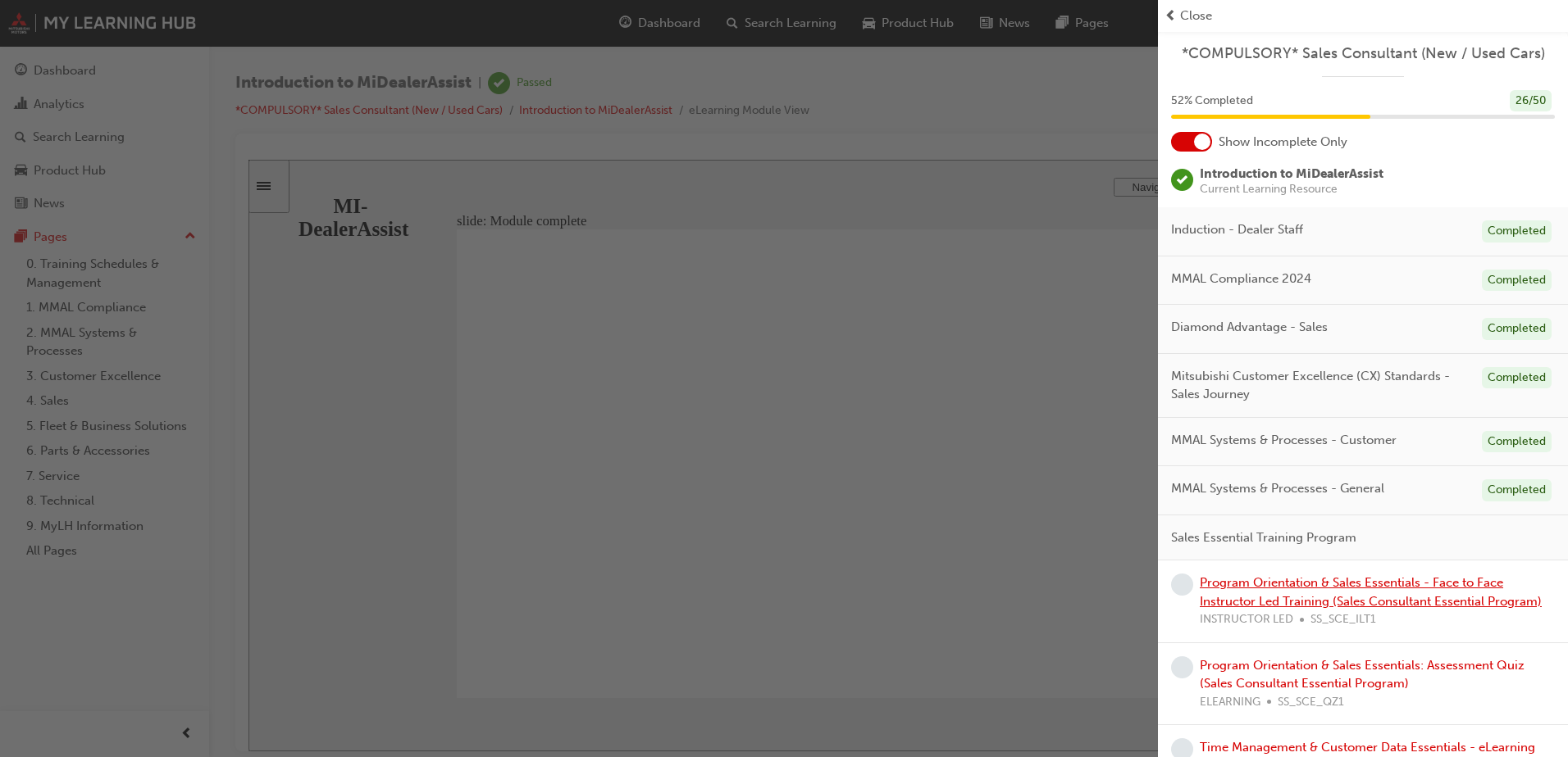
click at [1329, 595] on link "Program Orientation & Sales Essentials - Face to Face Instructor Led Training (…" at bounding box center [1370, 592] width 342 height 33
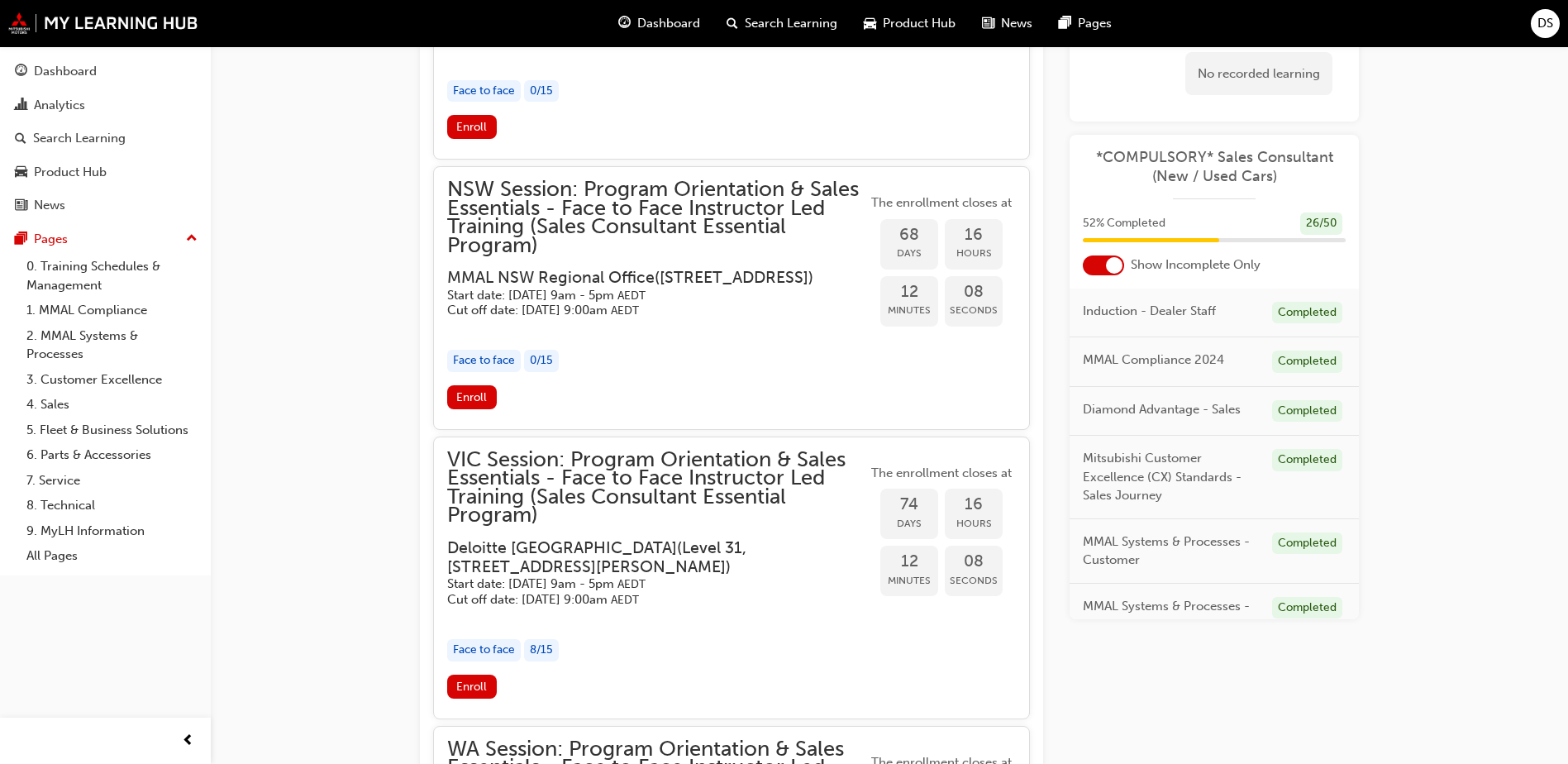
scroll to position [2971, 0]
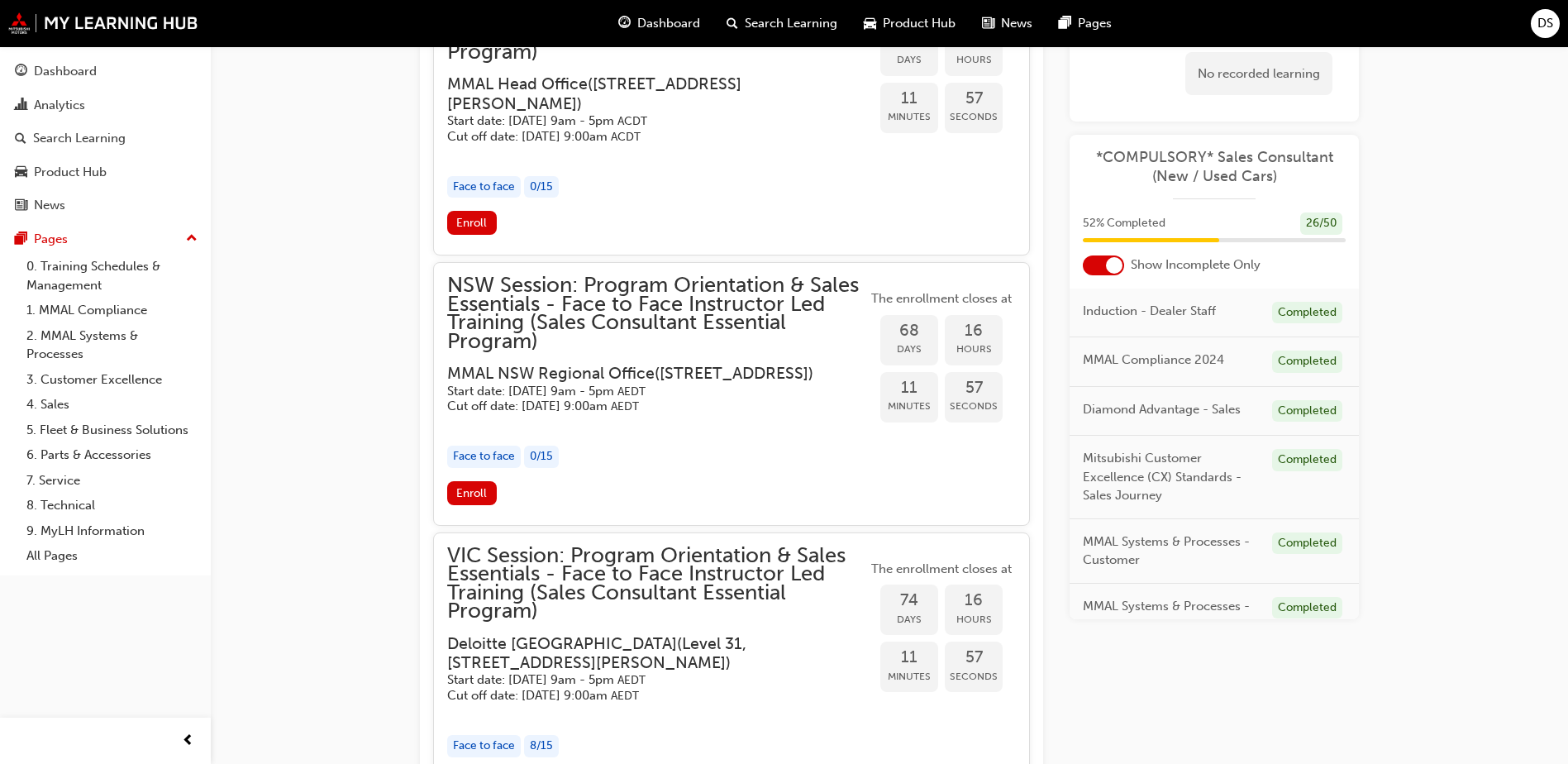
click at [626, 351] on span "NSW Session: Program Orientation & Sales Essentials - Face to Face Instructor L…" at bounding box center [656, 313] width 420 height 75
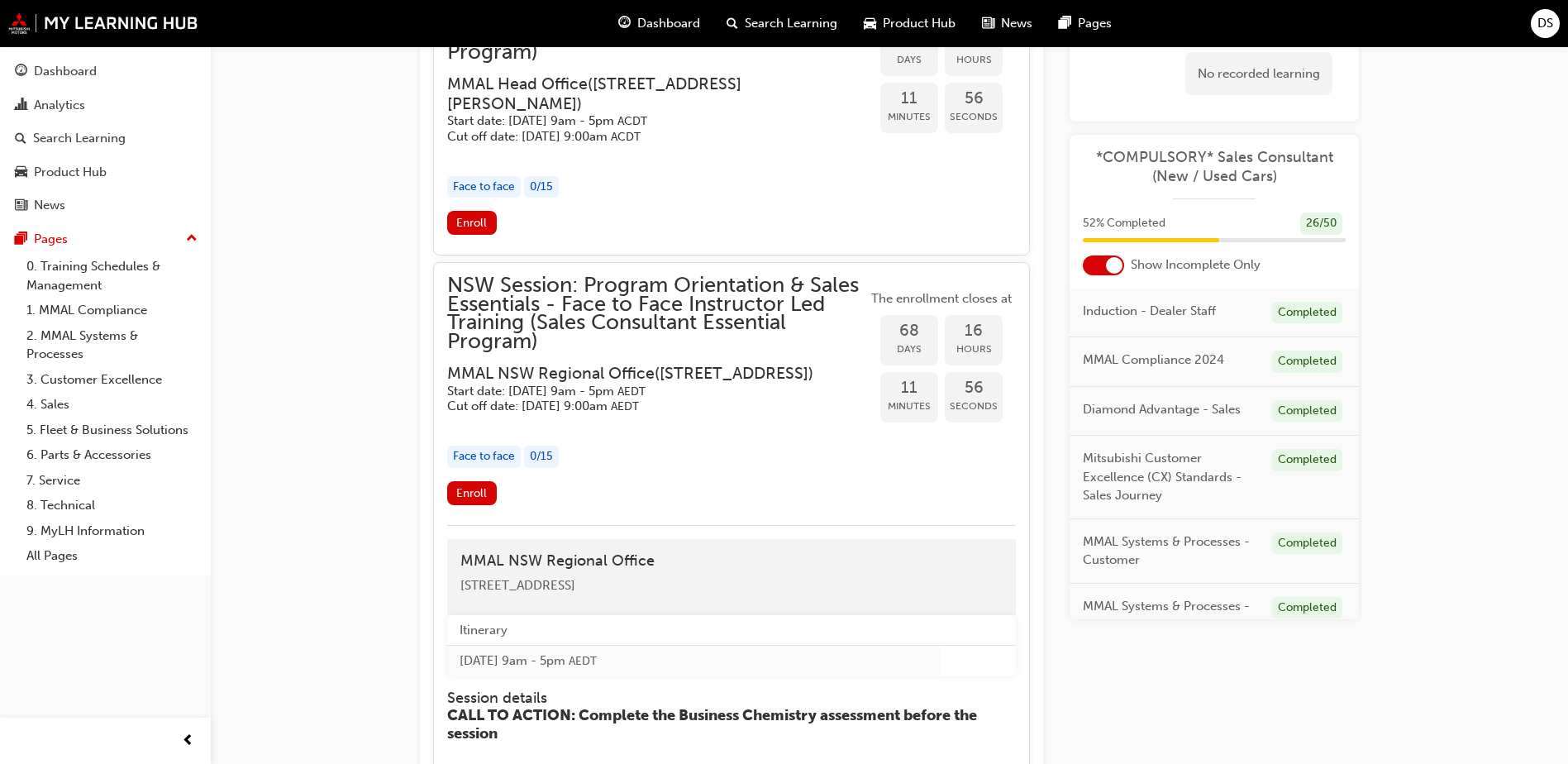
click at [618, 351] on span "NSW Session: Program Orientation & Sales Essentials - Face to Face Instructor L…" at bounding box center [656, 313] width 420 height 75
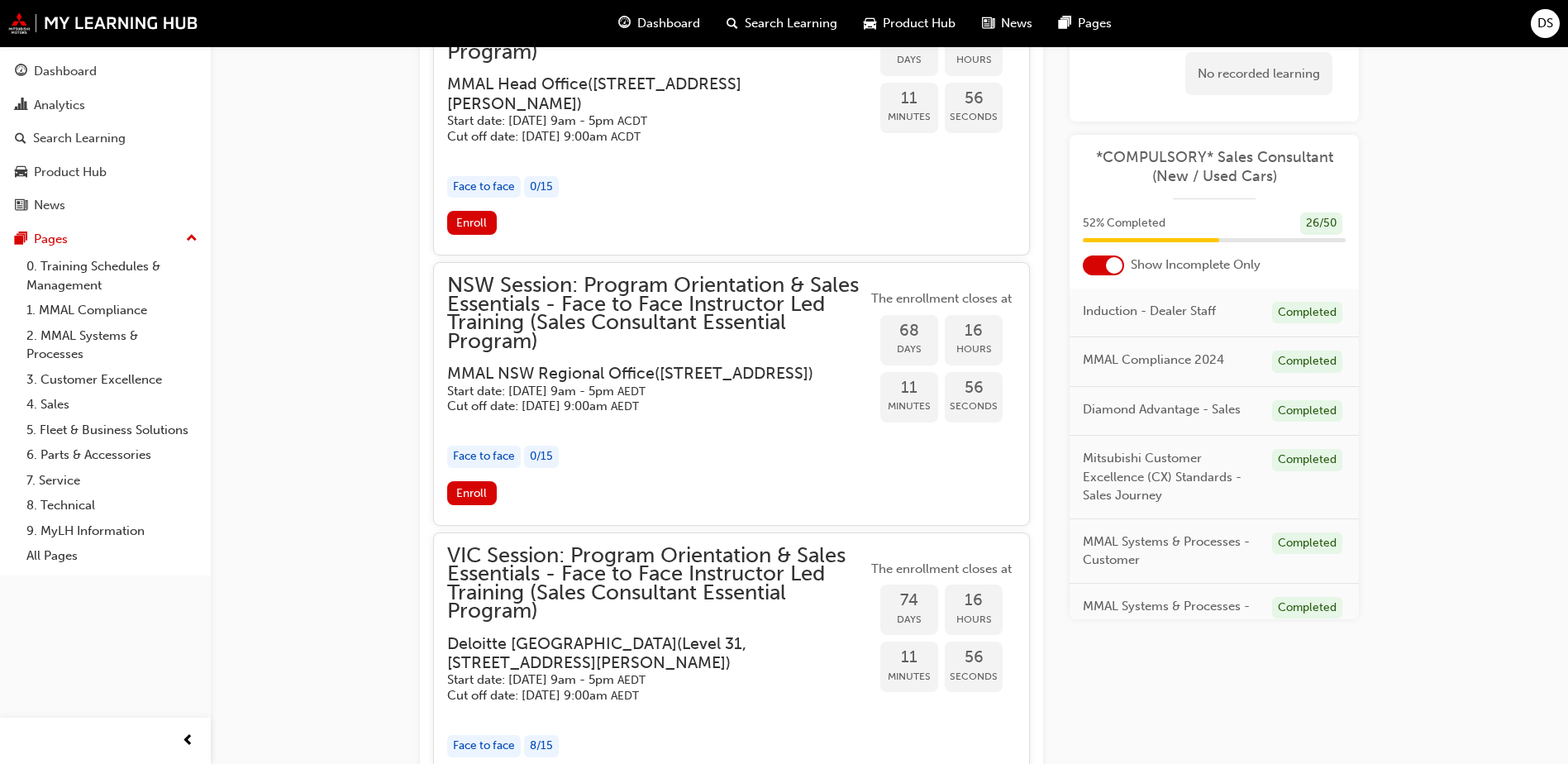
click at [618, 351] on span "NSW Session: Program Orientation & Sales Essentials - Face to Face Instructor L…" at bounding box center [656, 313] width 420 height 75
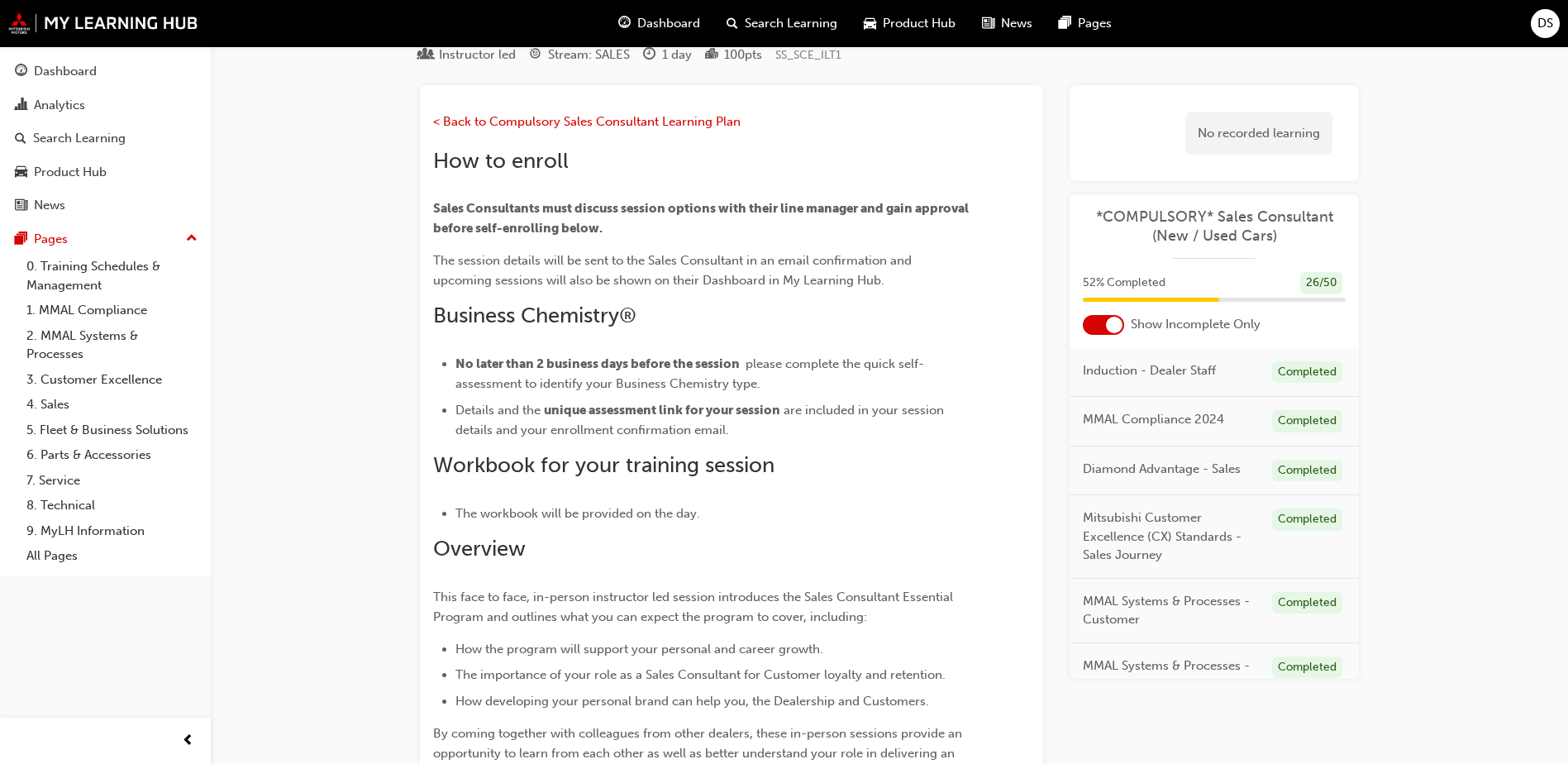
scroll to position [0, 0]
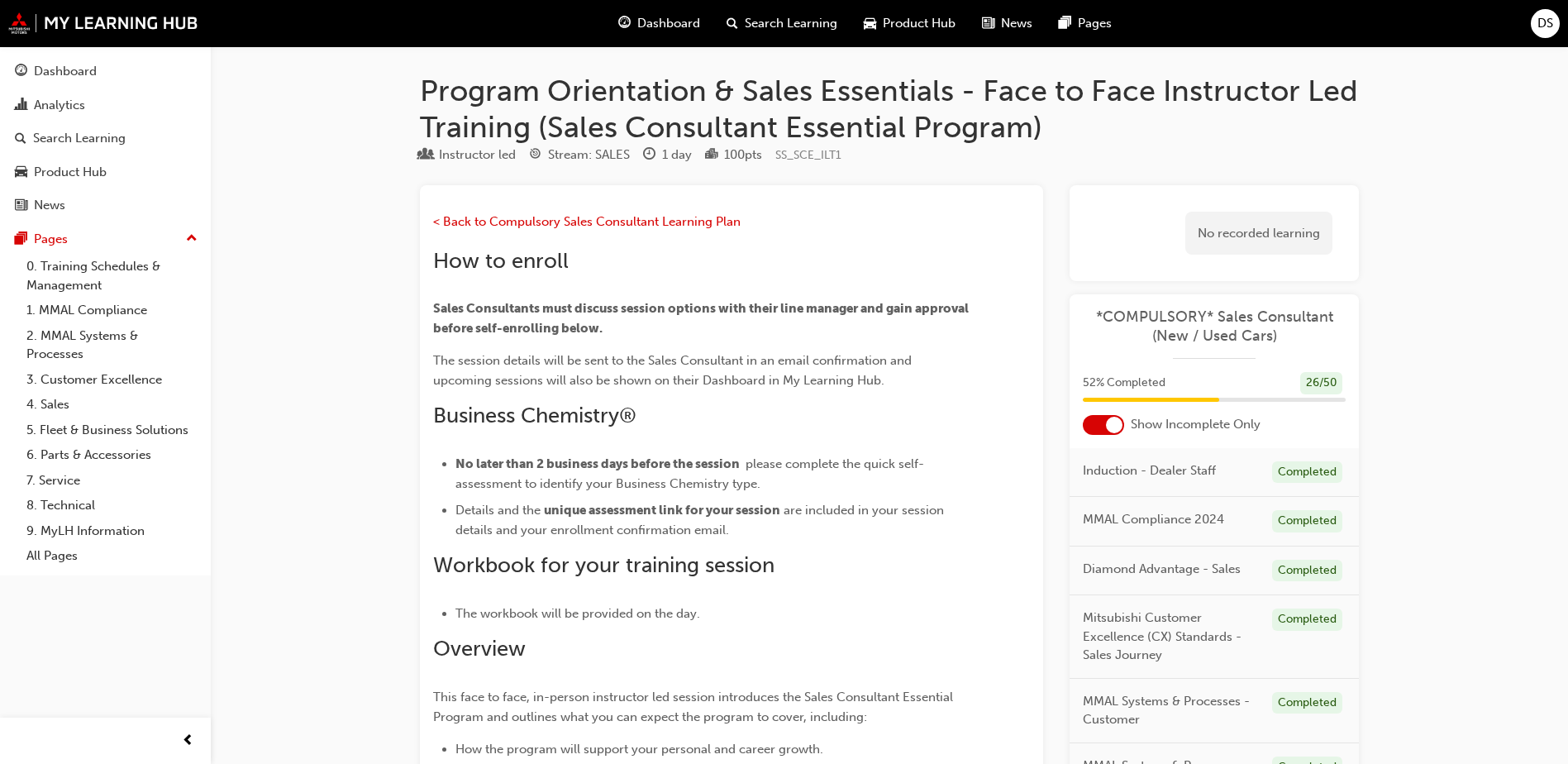
click at [671, 15] on span "Dashboard" at bounding box center [668, 23] width 63 height 19
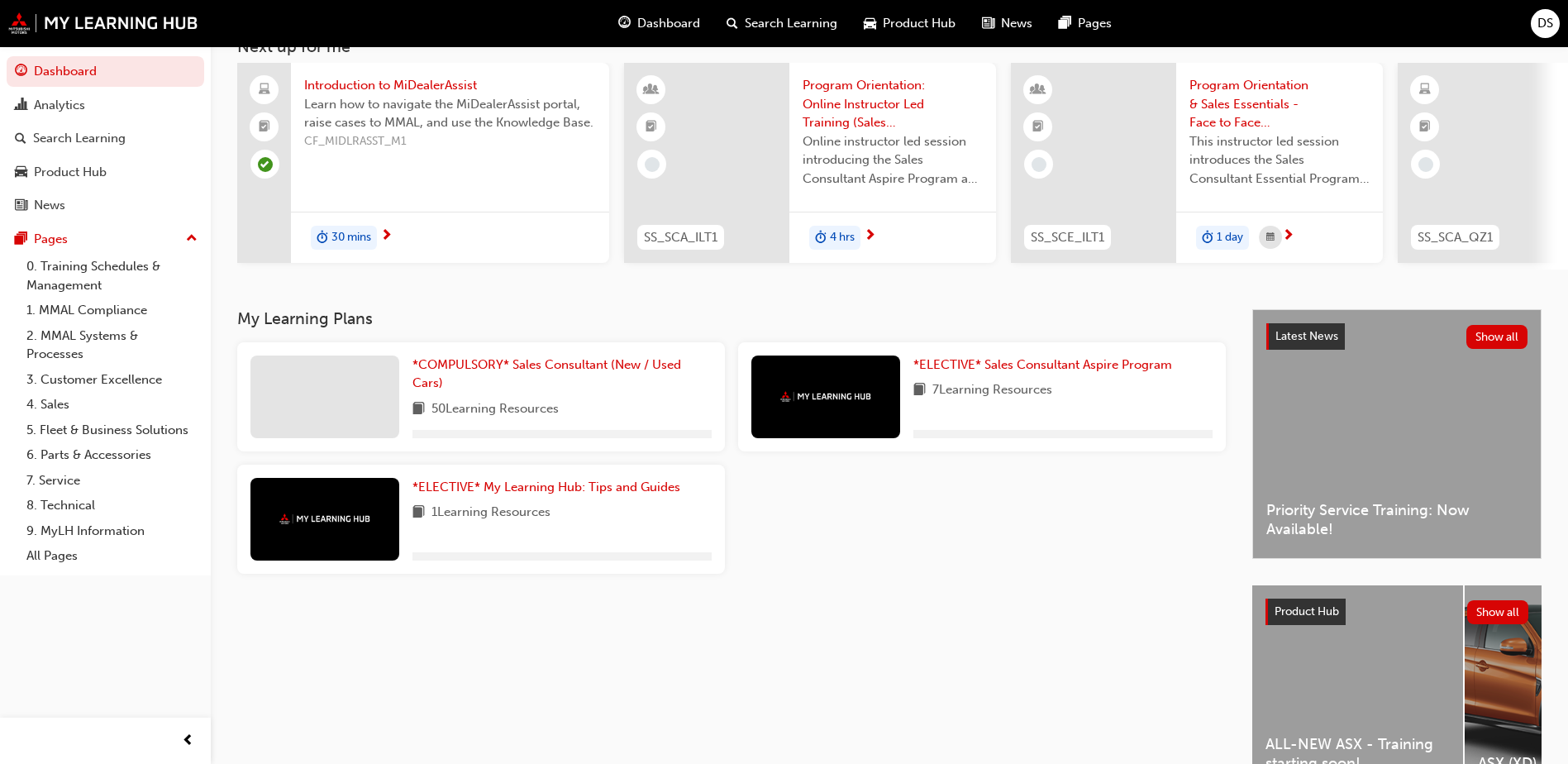
scroll to position [225, 0]
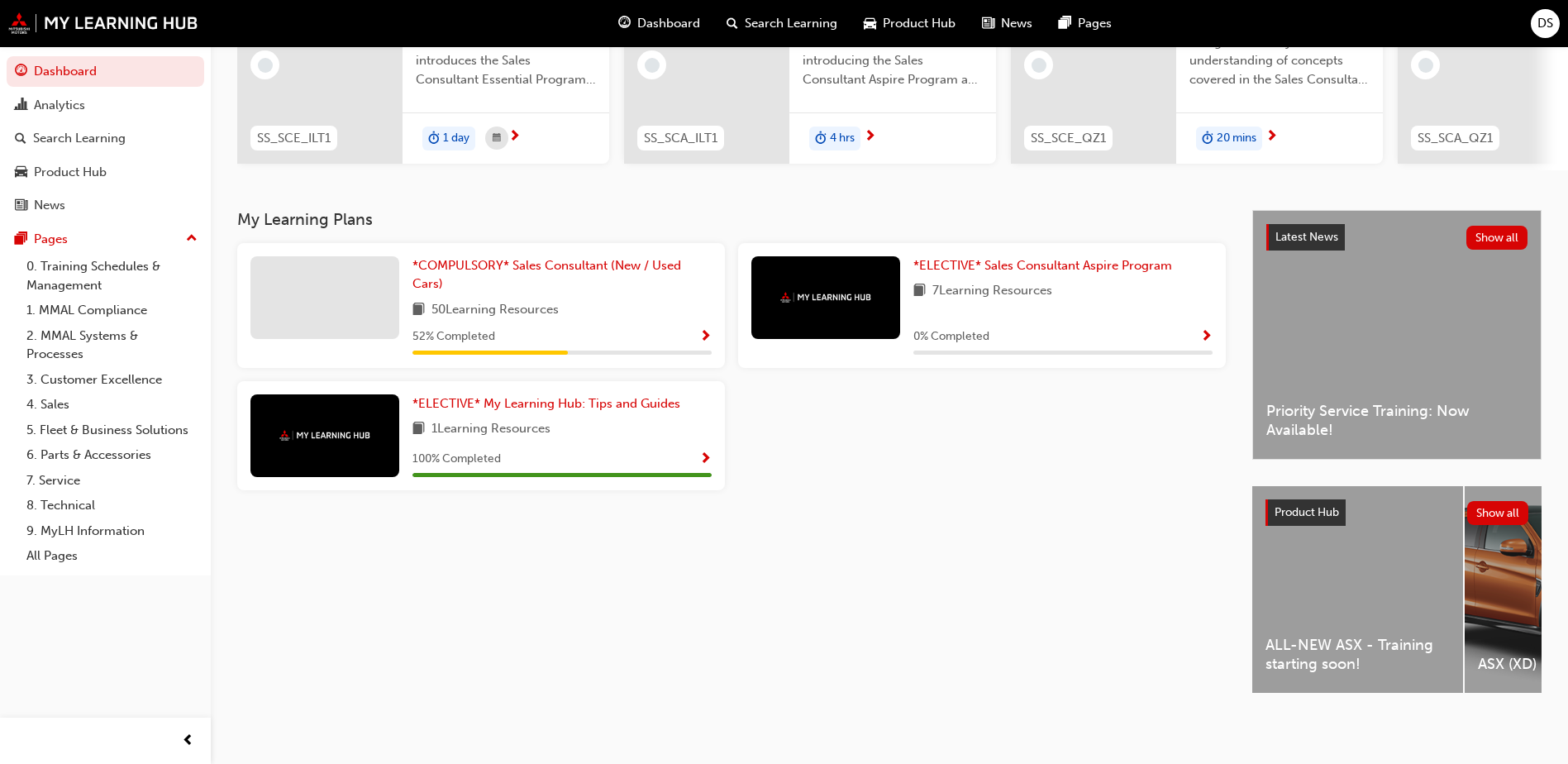
click at [708, 330] on span "Show Progress" at bounding box center [705, 337] width 12 height 15
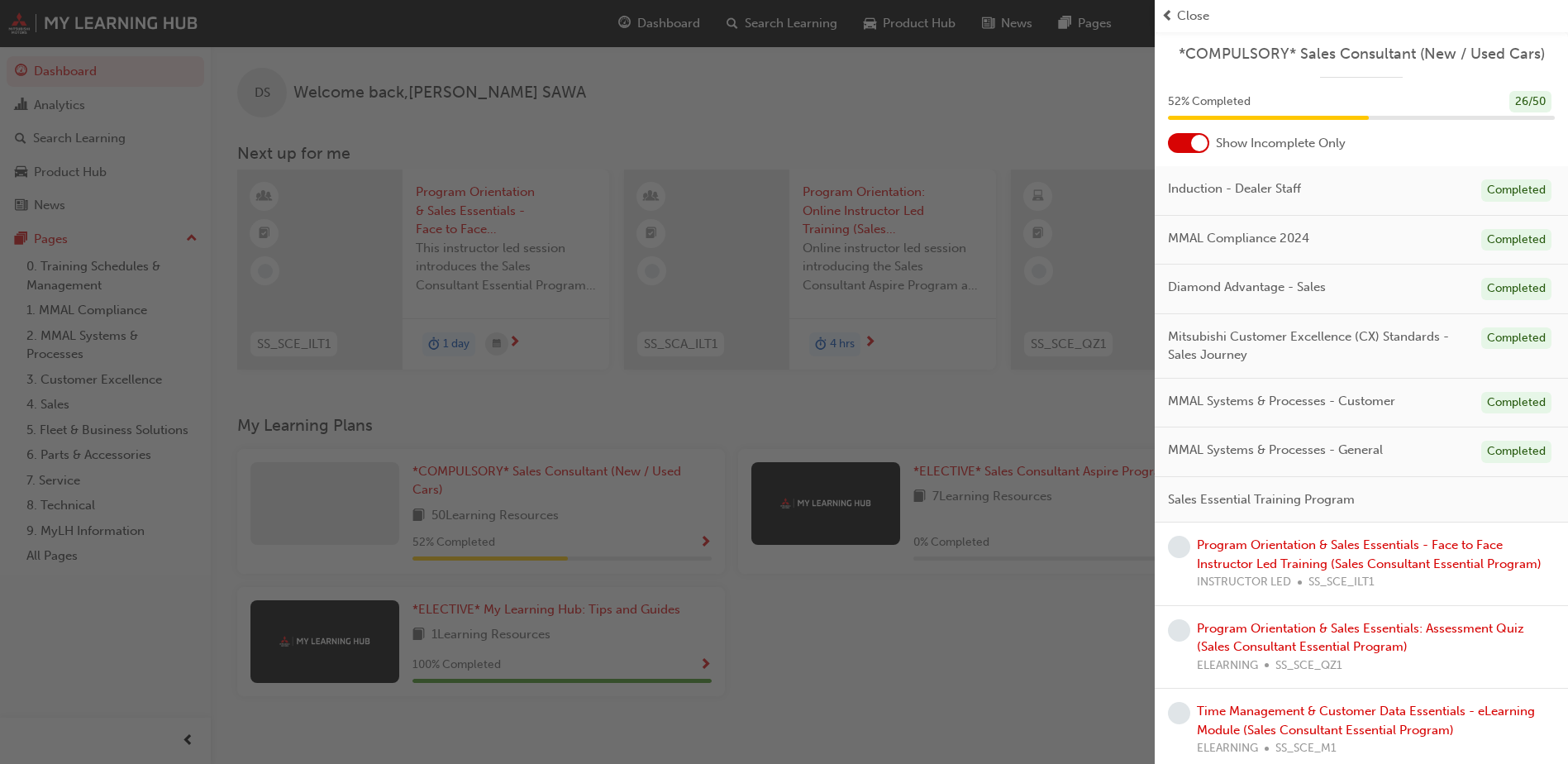
scroll to position [0, 0]
click at [1231, 550] on link "Program Orientation & Sales Essentials - Face to Face Instructor Led Training (…" at bounding box center [1368, 554] width 345 height 34
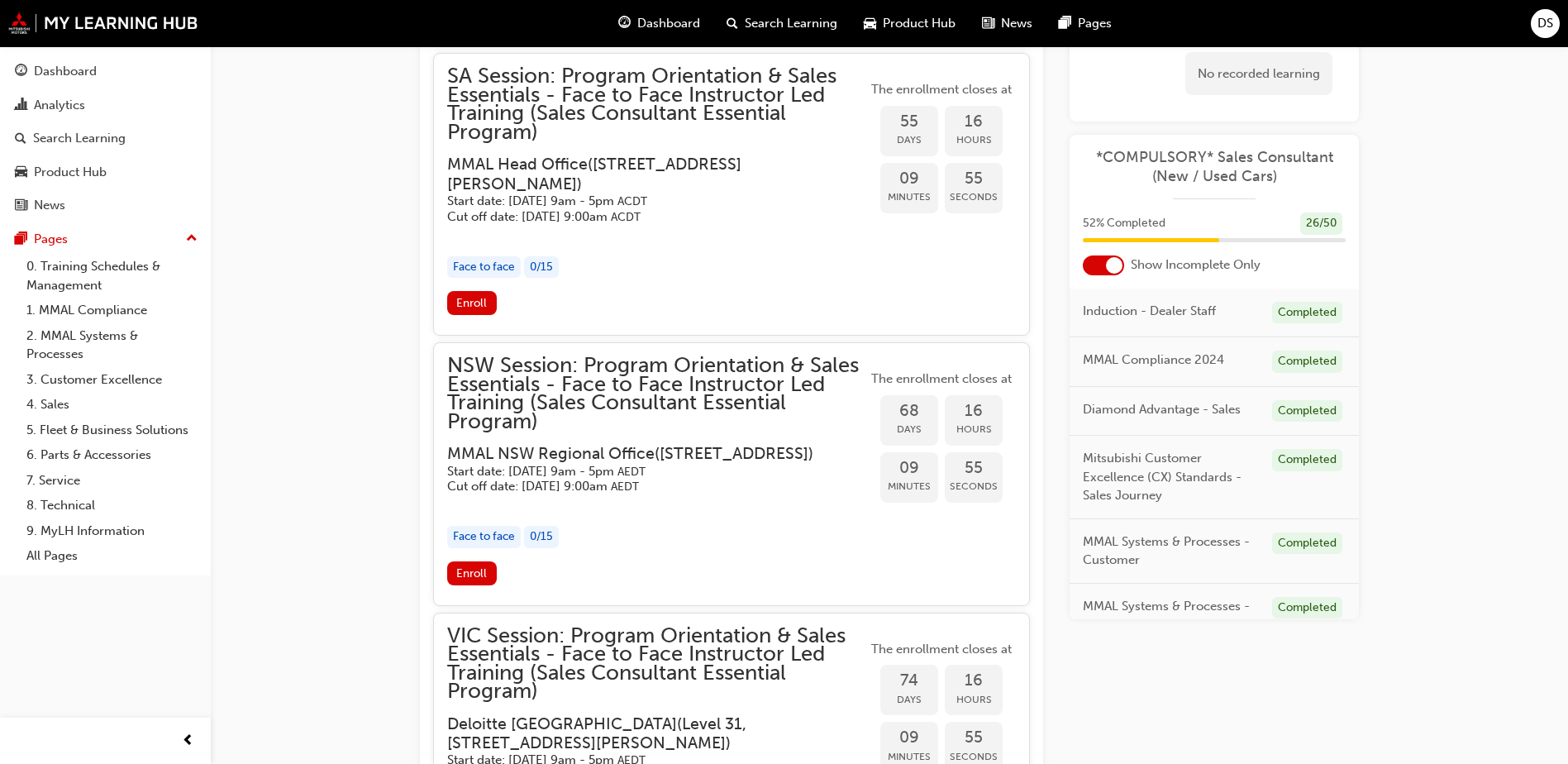
scroll to position [2900, 0]
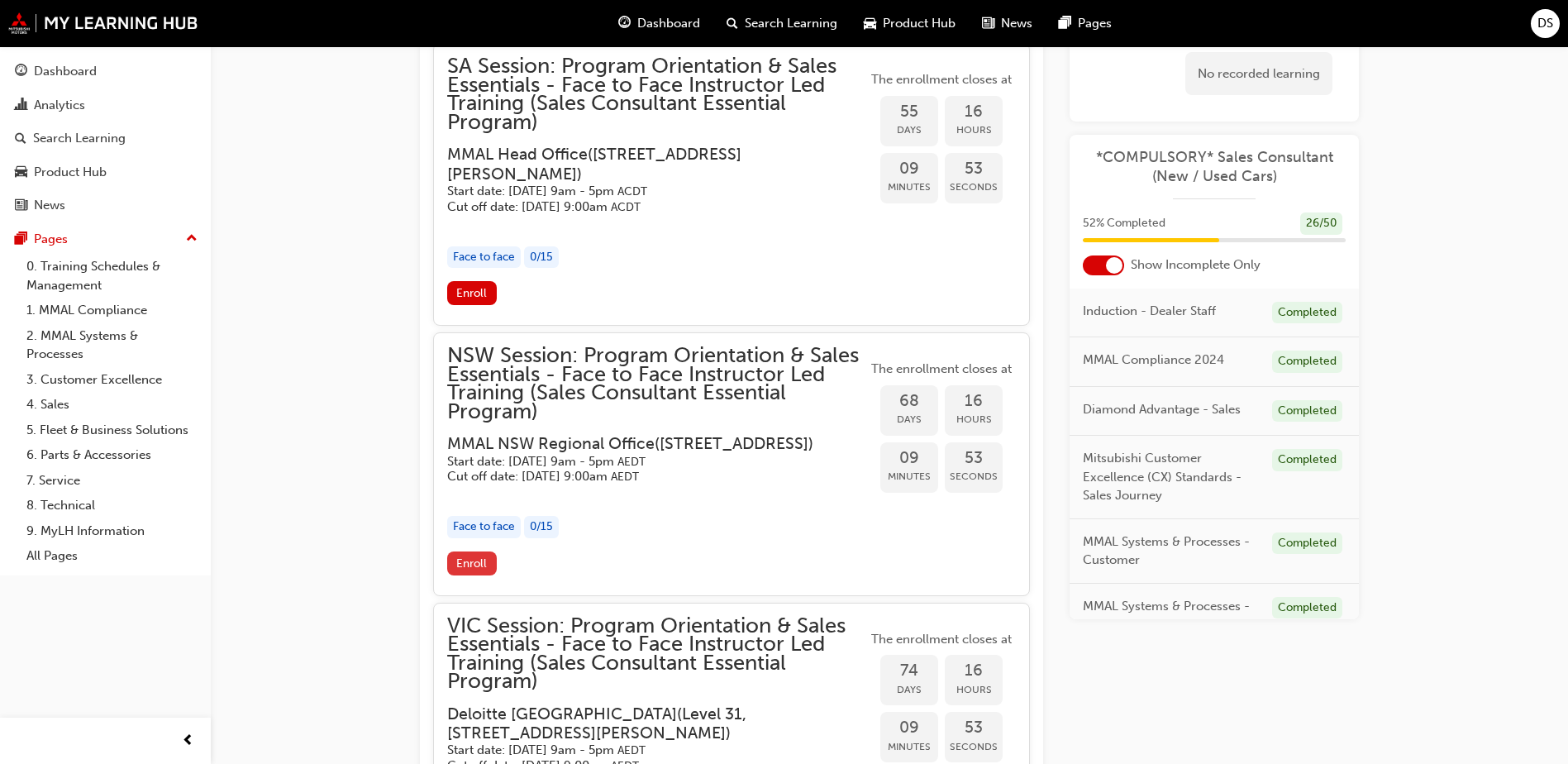
click at [472, 570] on span "Enroll" at bounding box center [472, 563] width 31 height 14
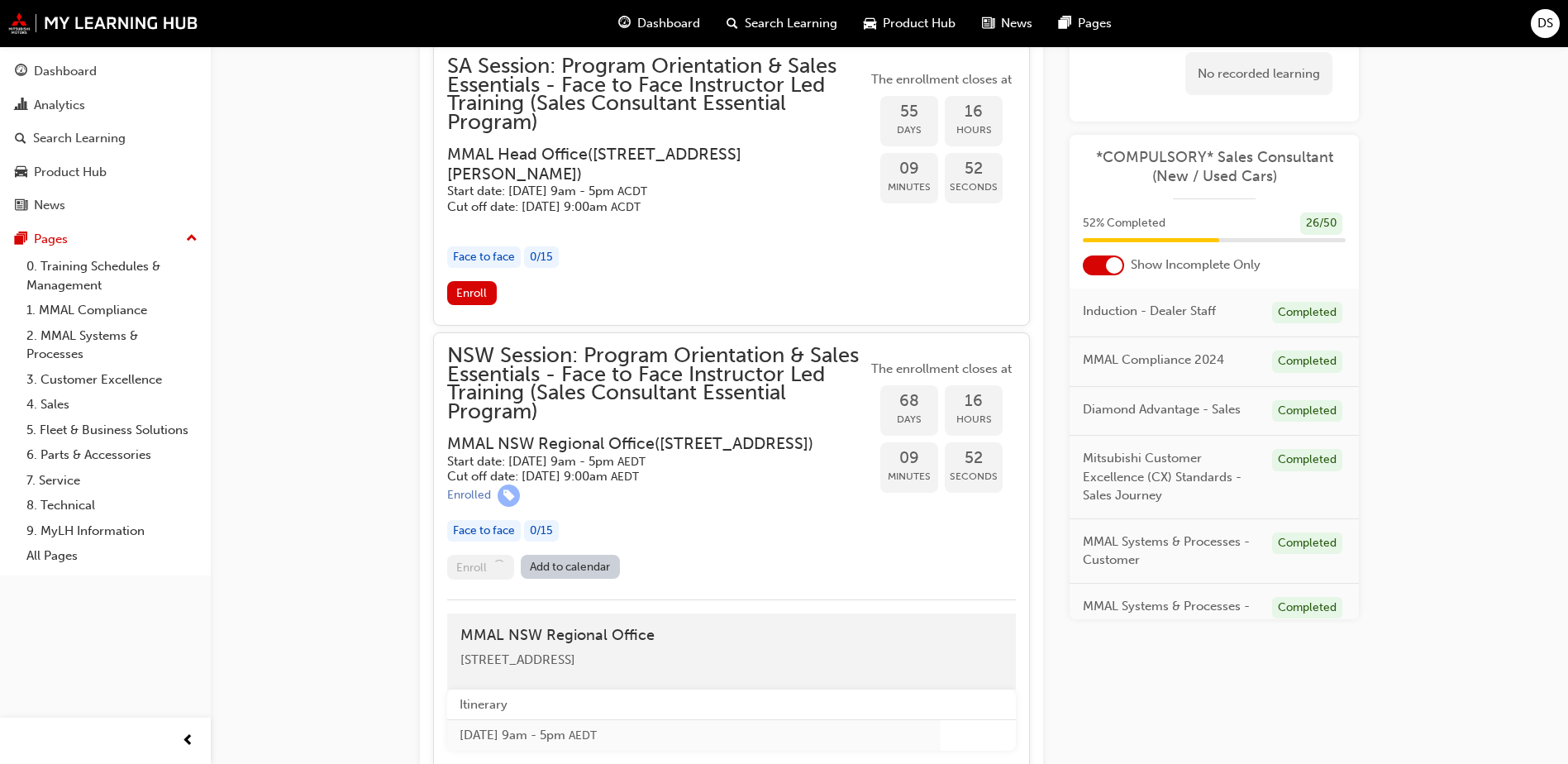
scroll to position [3131, 0]
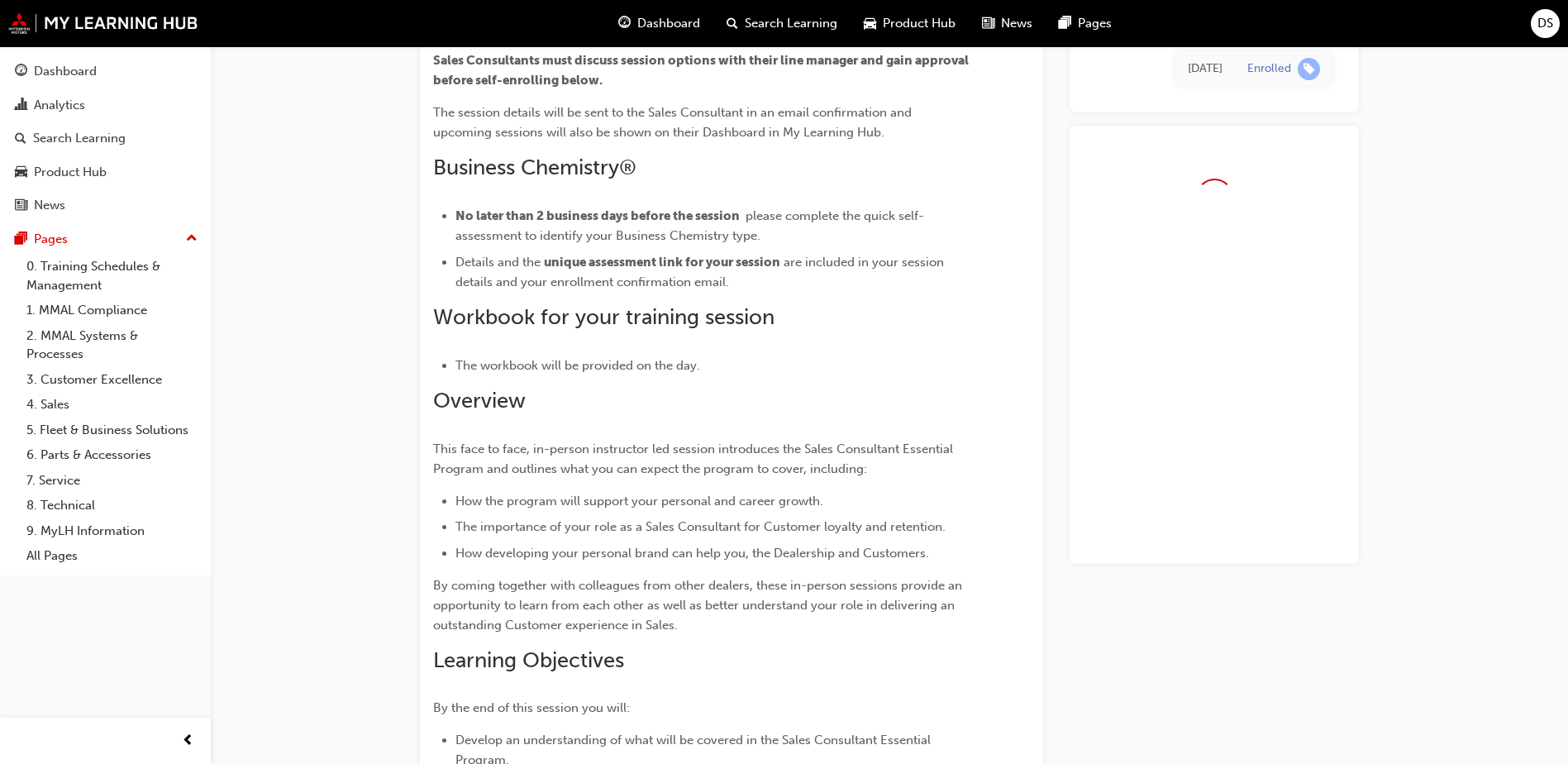
scroll to position [1192, 0]
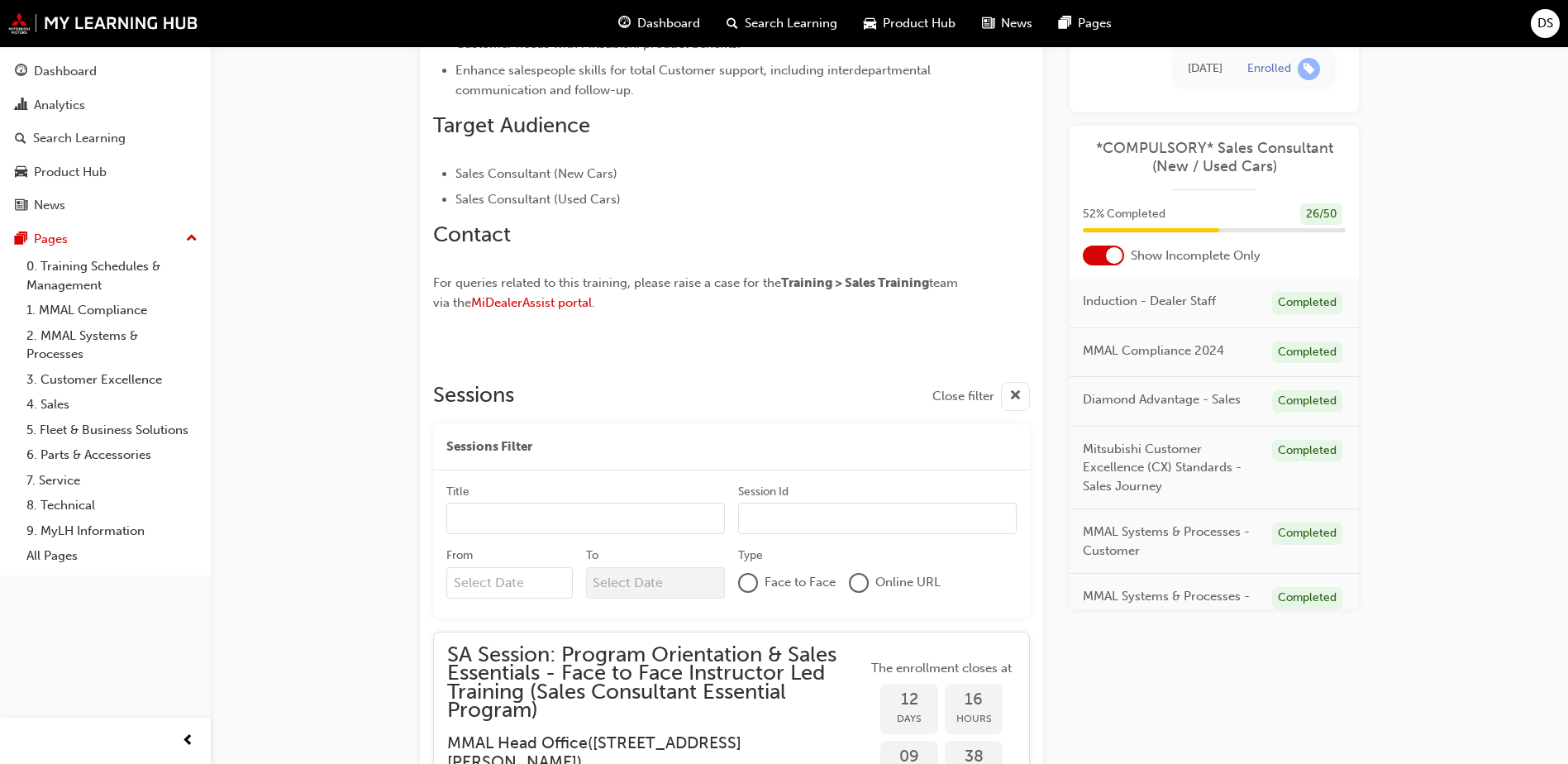
click at [516, 516] on input "Title" at bounding box center [586, 519] width 279 height 32
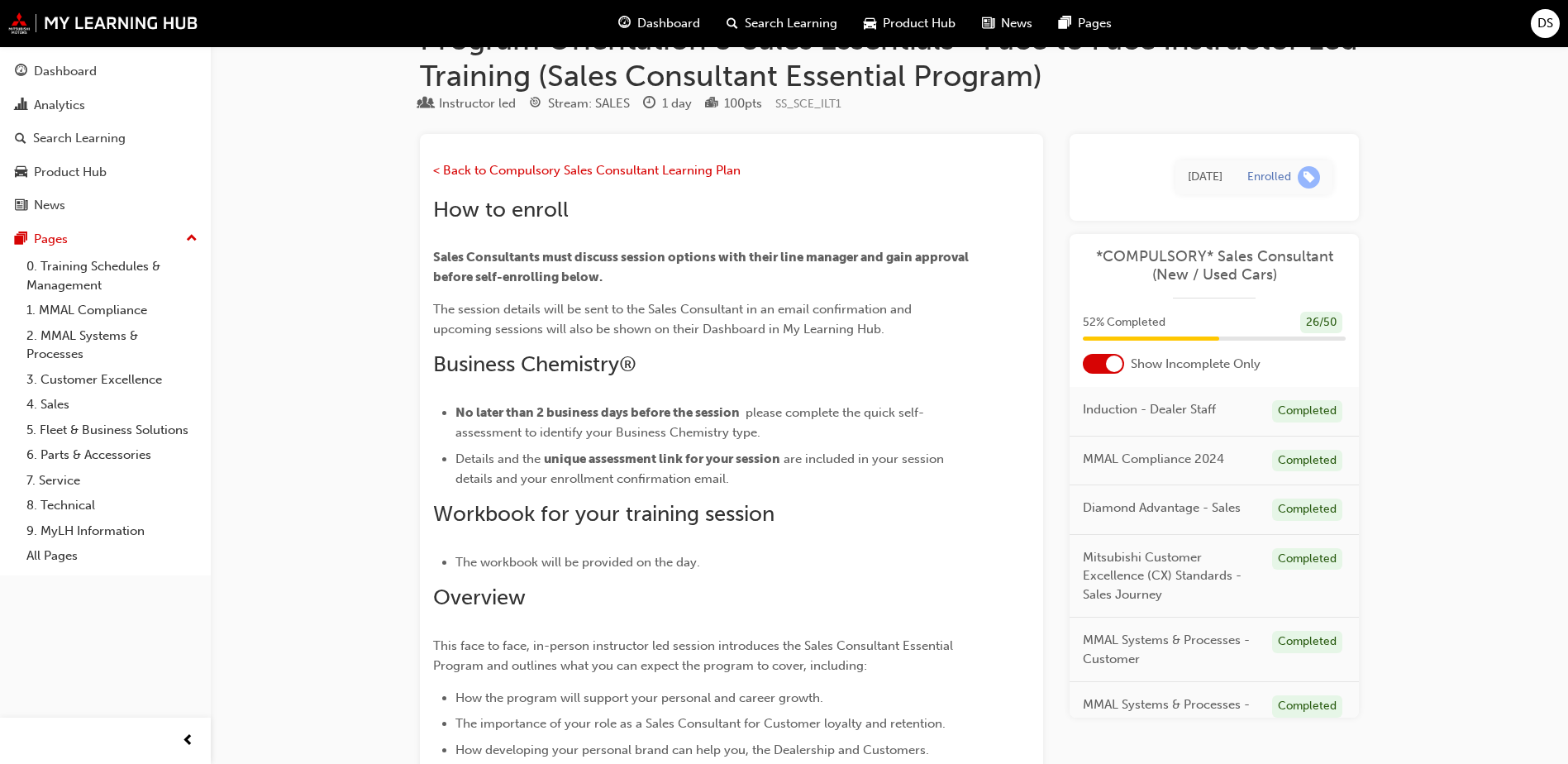
scroll to position [0, 0]
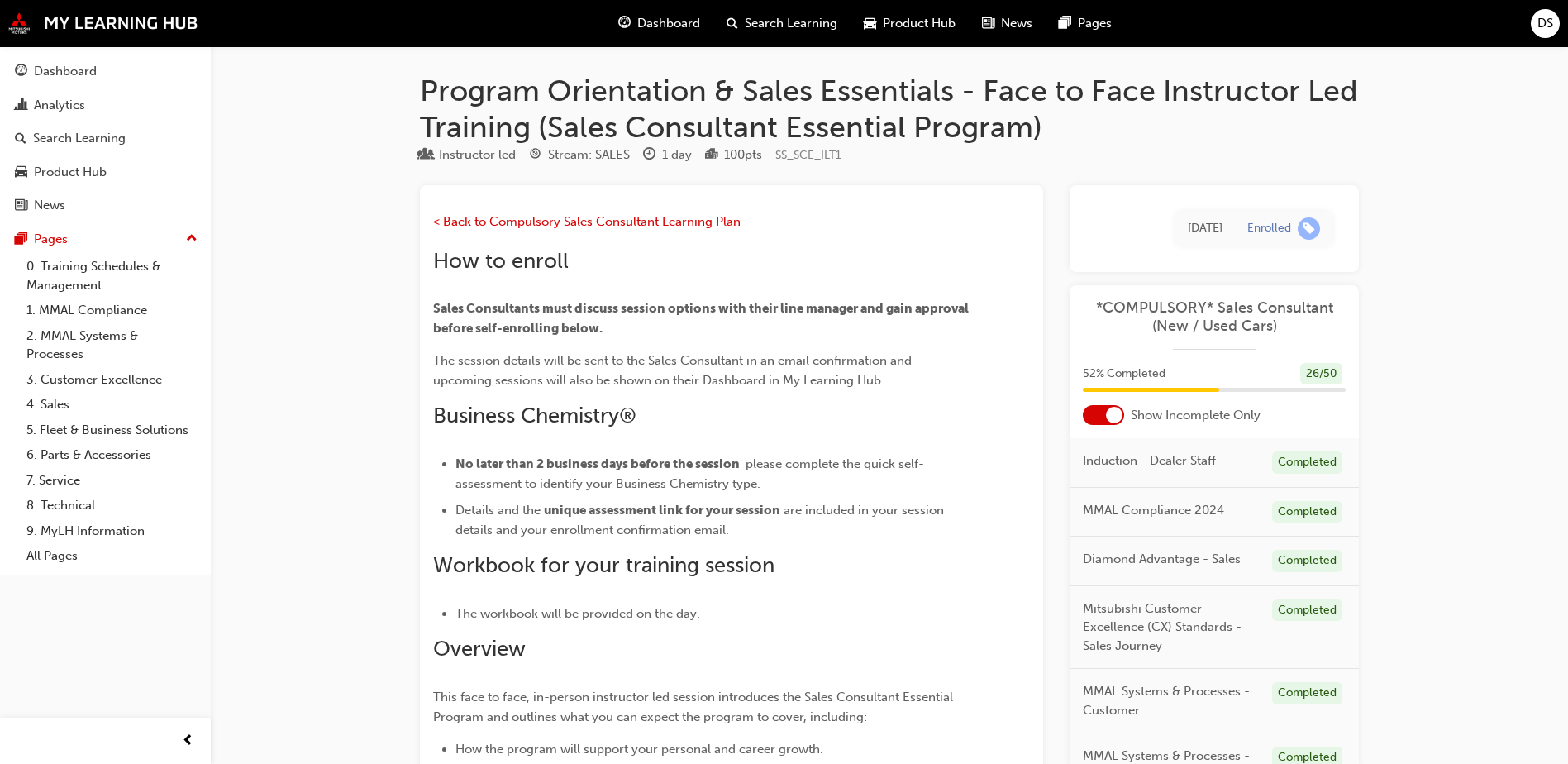
click at [686, 16] on span "Dashboard" at bounding box center [668, 23] width 63 height 19
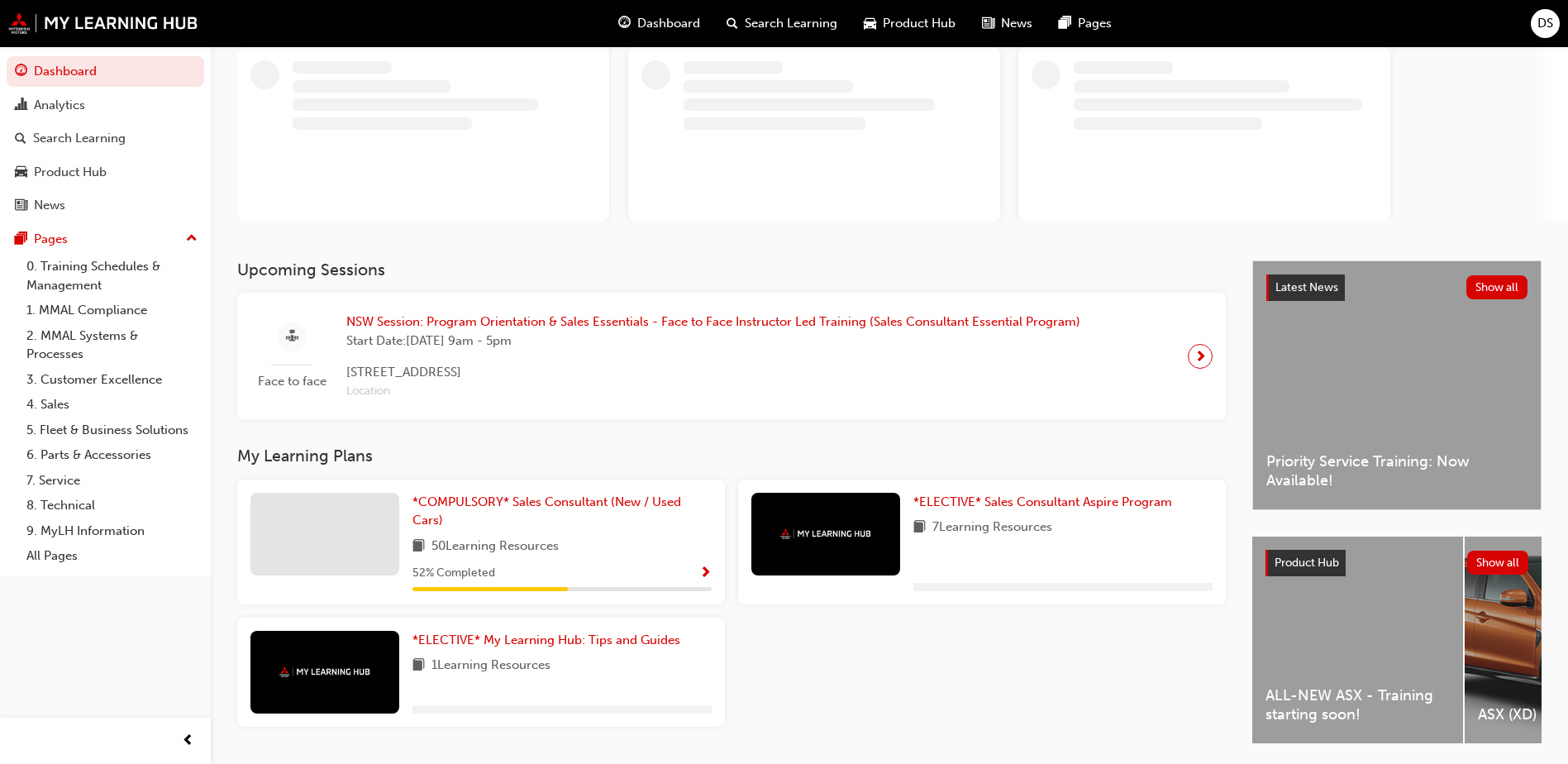
scroll to position [159, 0]
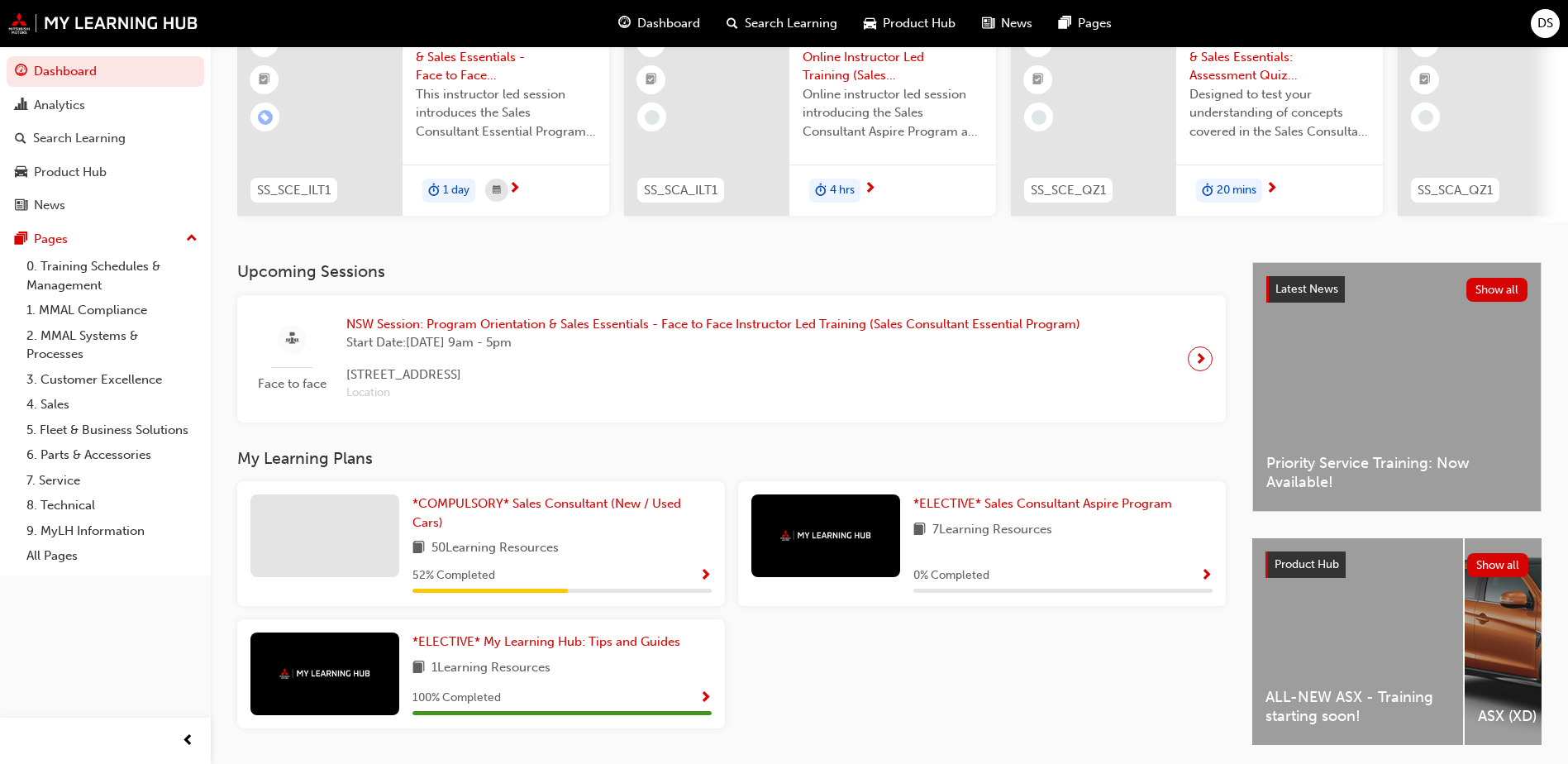
click at [703, 575] on span "Show Progress" at bounding box center [705, 576] width 12 height 15
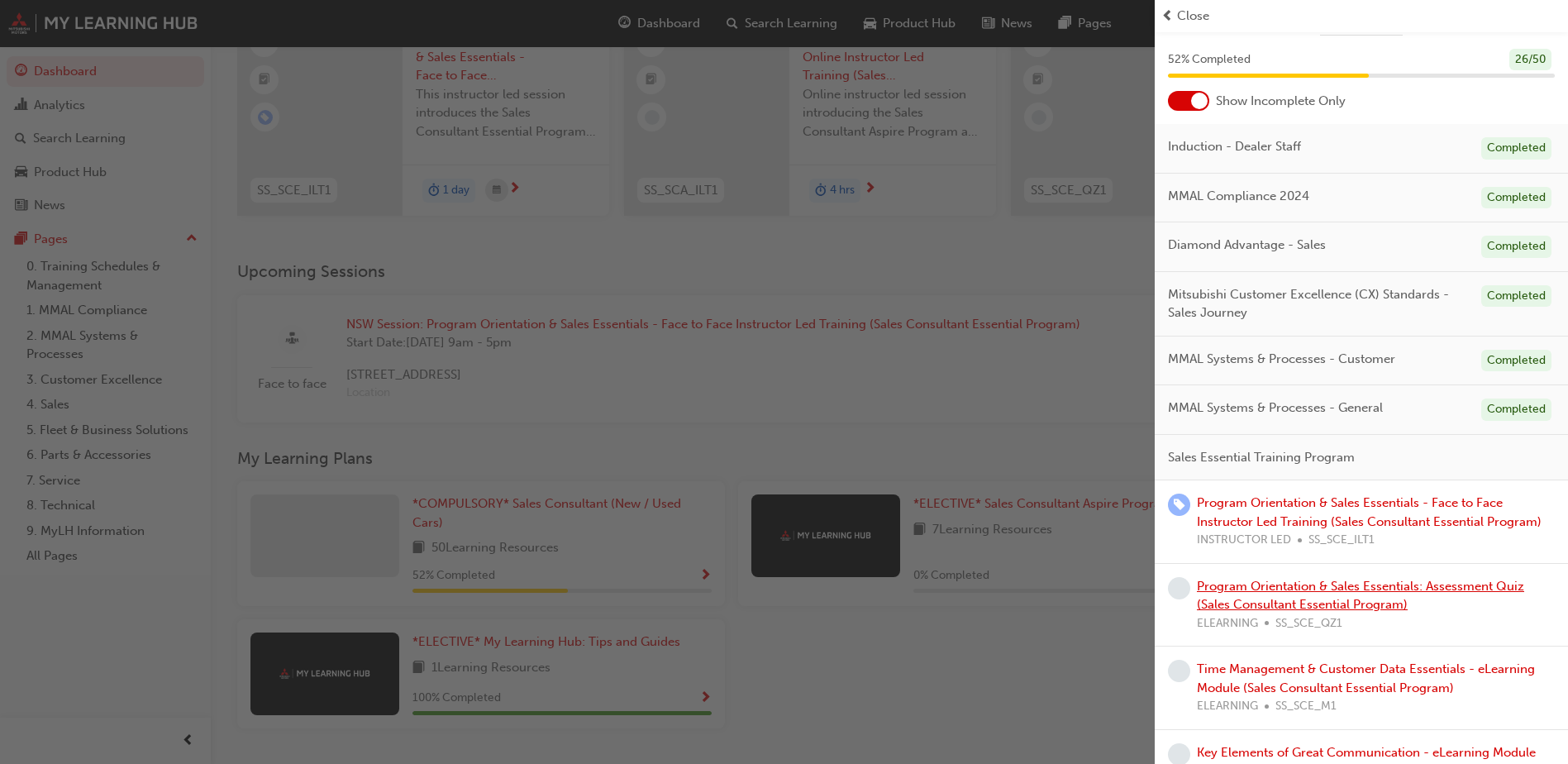
scroll to position [166, 0]
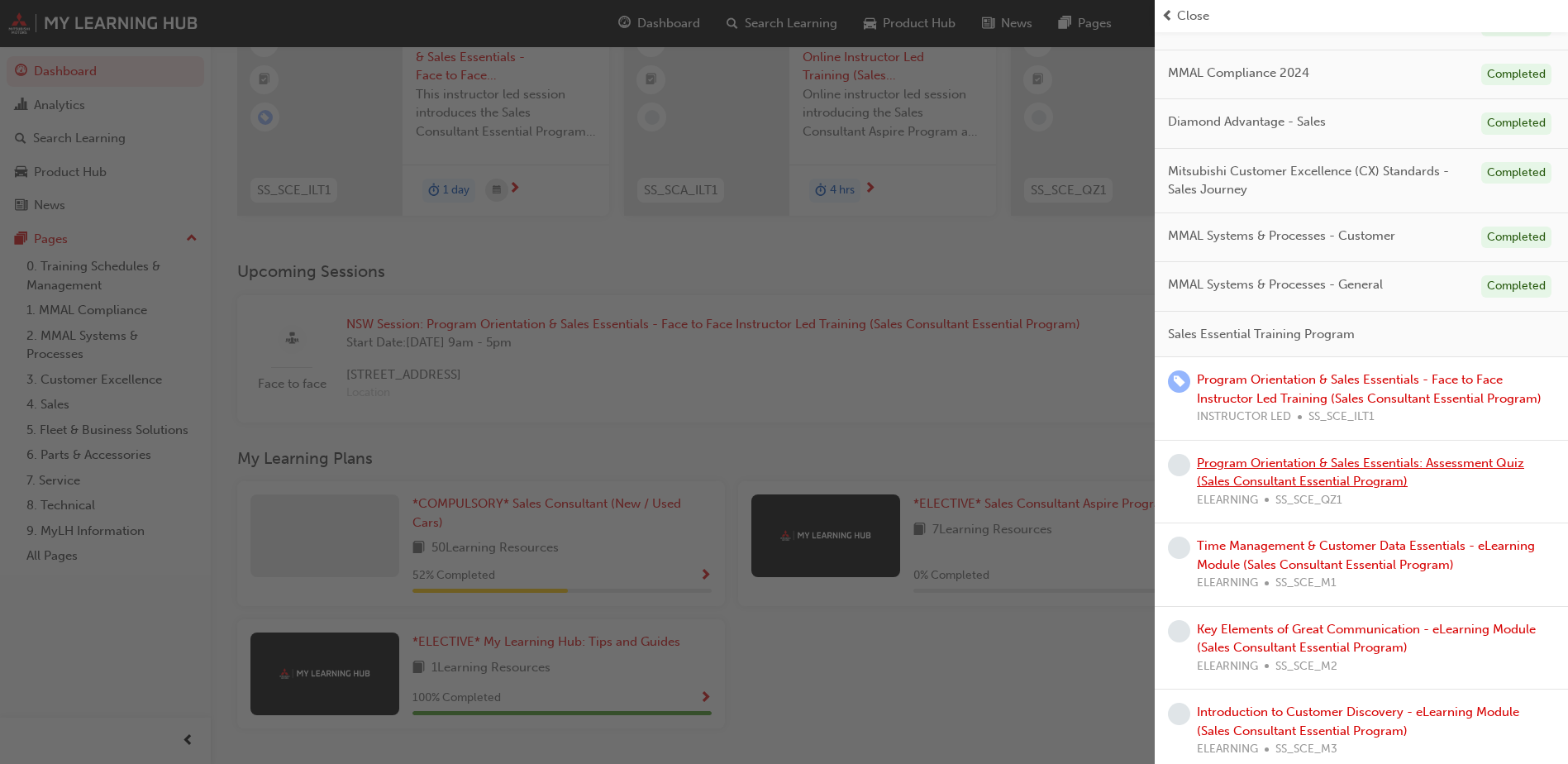
click at [1263, 474] on link "Program Orientation & Sales Essentials: Assessment Quiz (Sales Consultant Essen…" at bounding box center [1360, 473] width 328 height 34
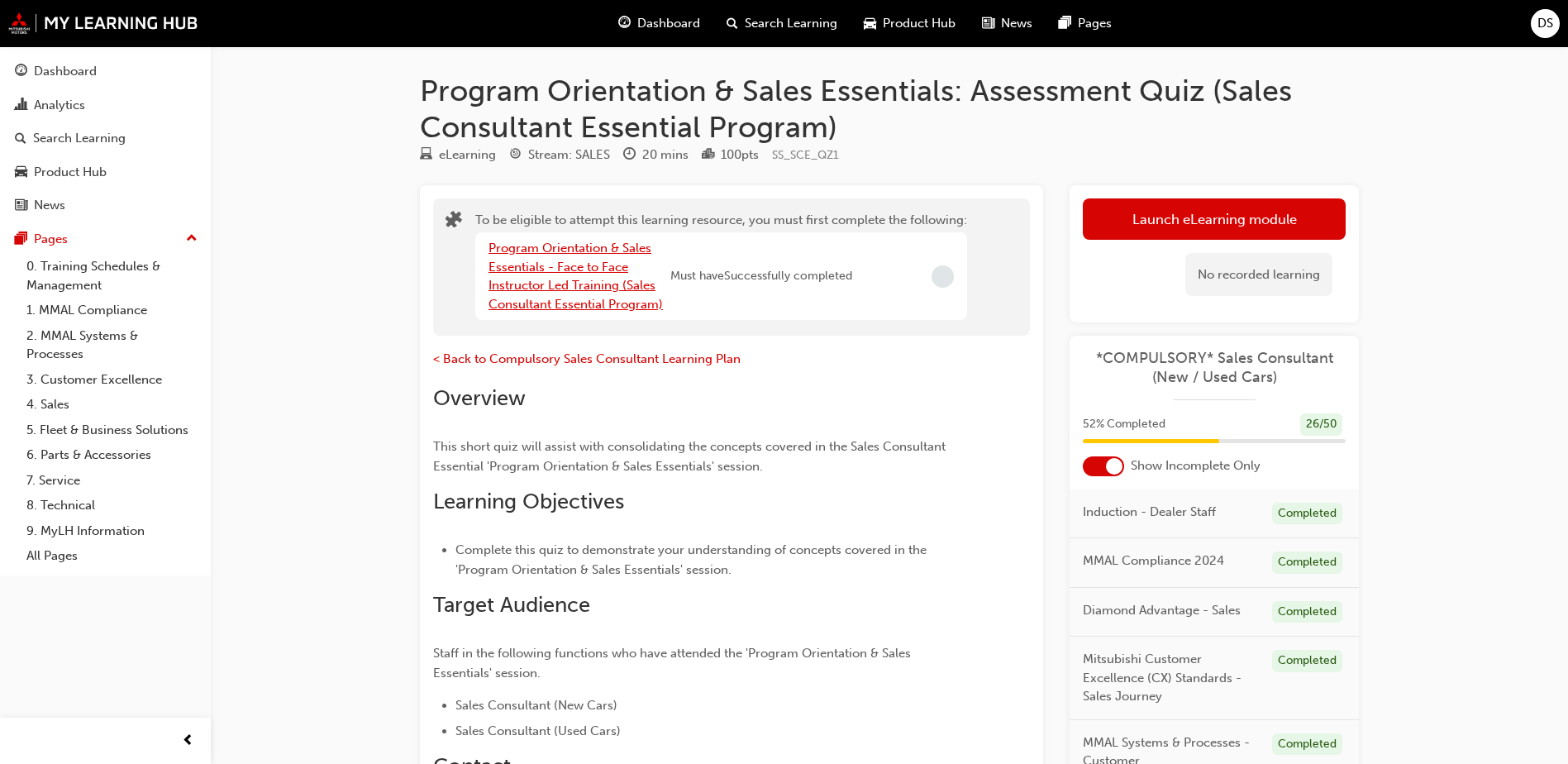
click at [539, 281] on link "Program Orientation & Sales Essentials - Face to Face Instructor Led Training (…" at bounding box center [576, 276] width 175 height 72
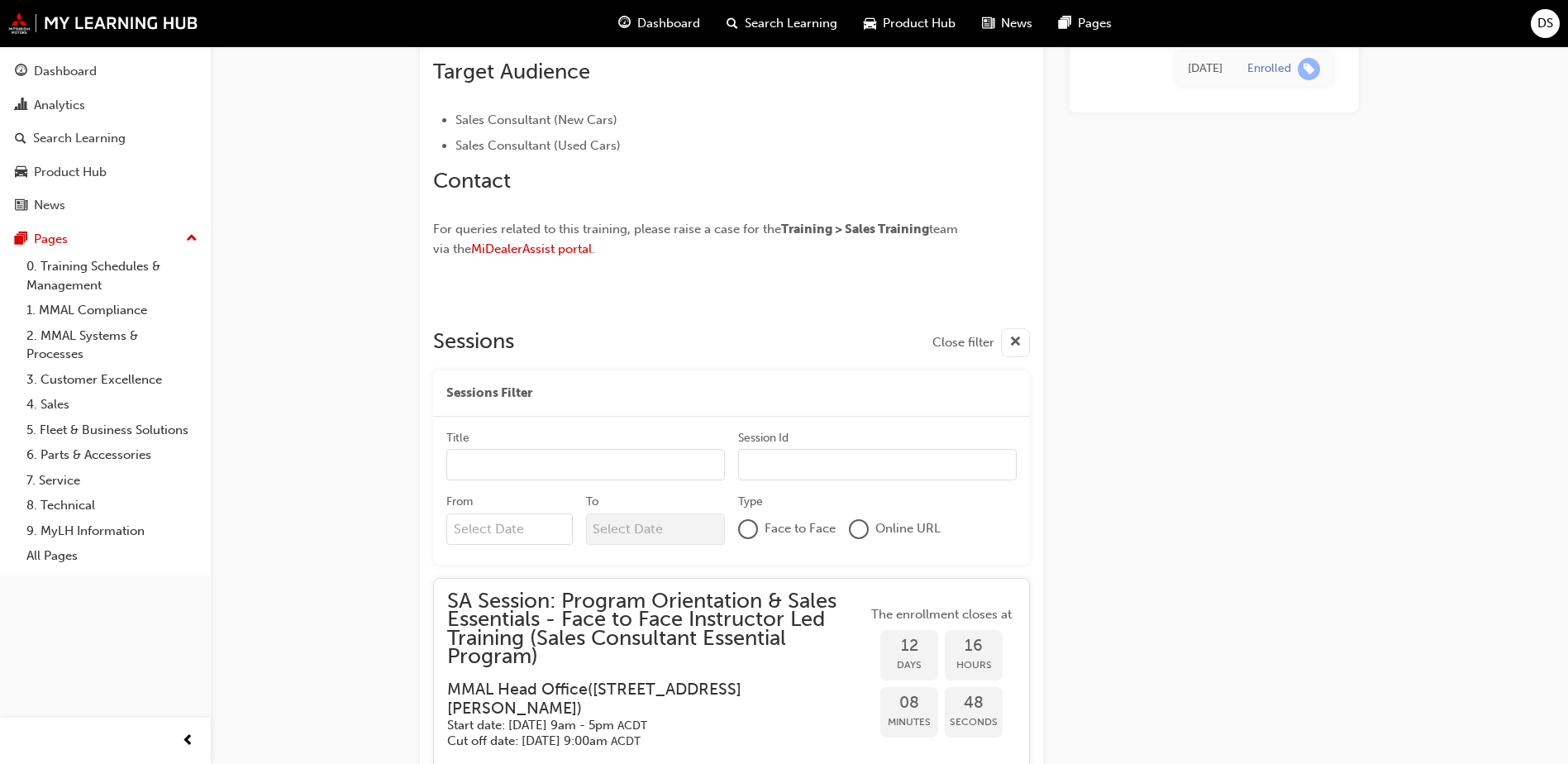
scroll to position [1241, 0]
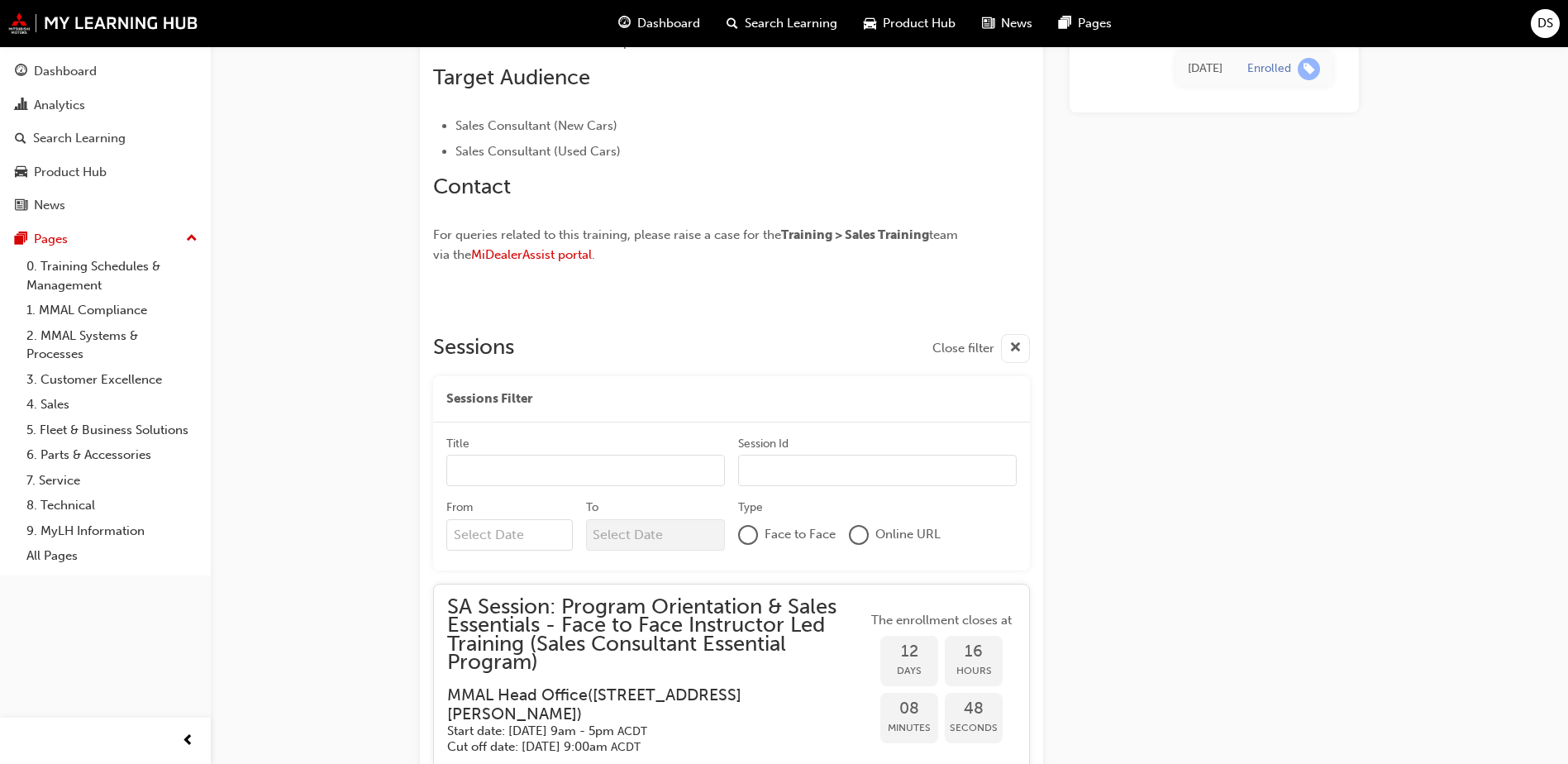
click at [482, 465] on input "Title" at bounding box center [586, 471] width 279 height 32
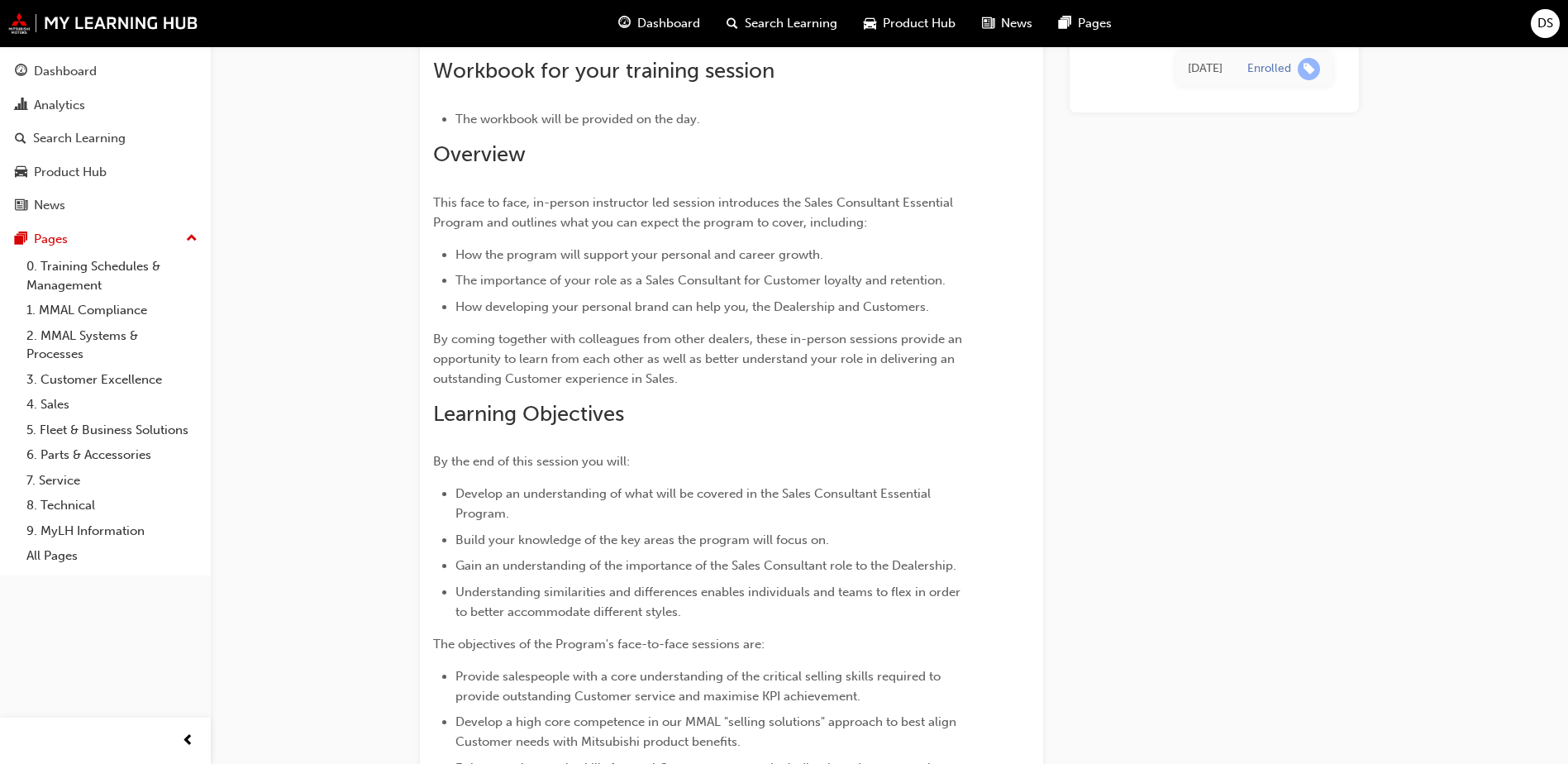
scroll to position [331, 0]
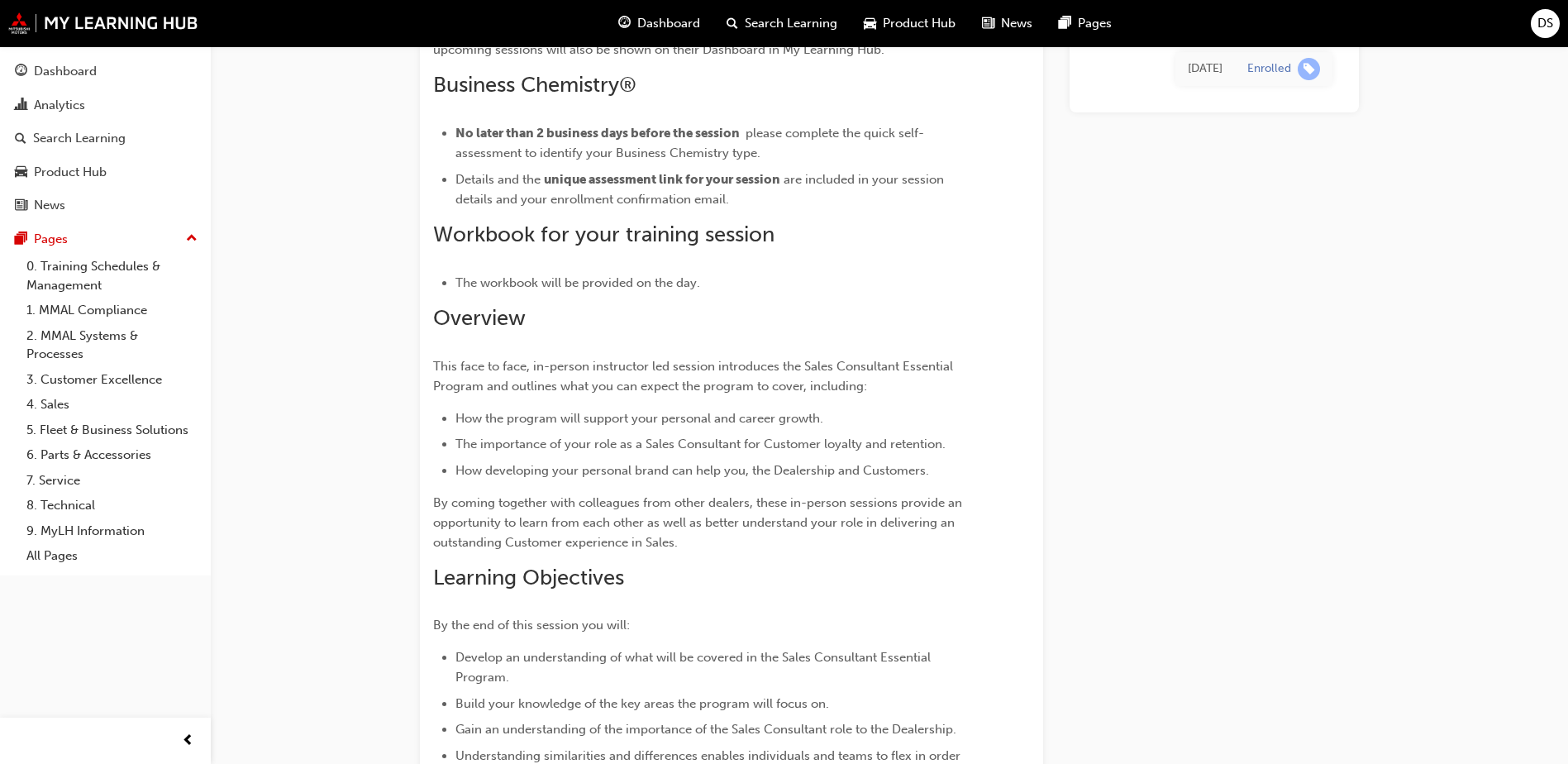
click at [673, 29] on span "Dashboard" at bounding box center [668, 23] width 63 height 19
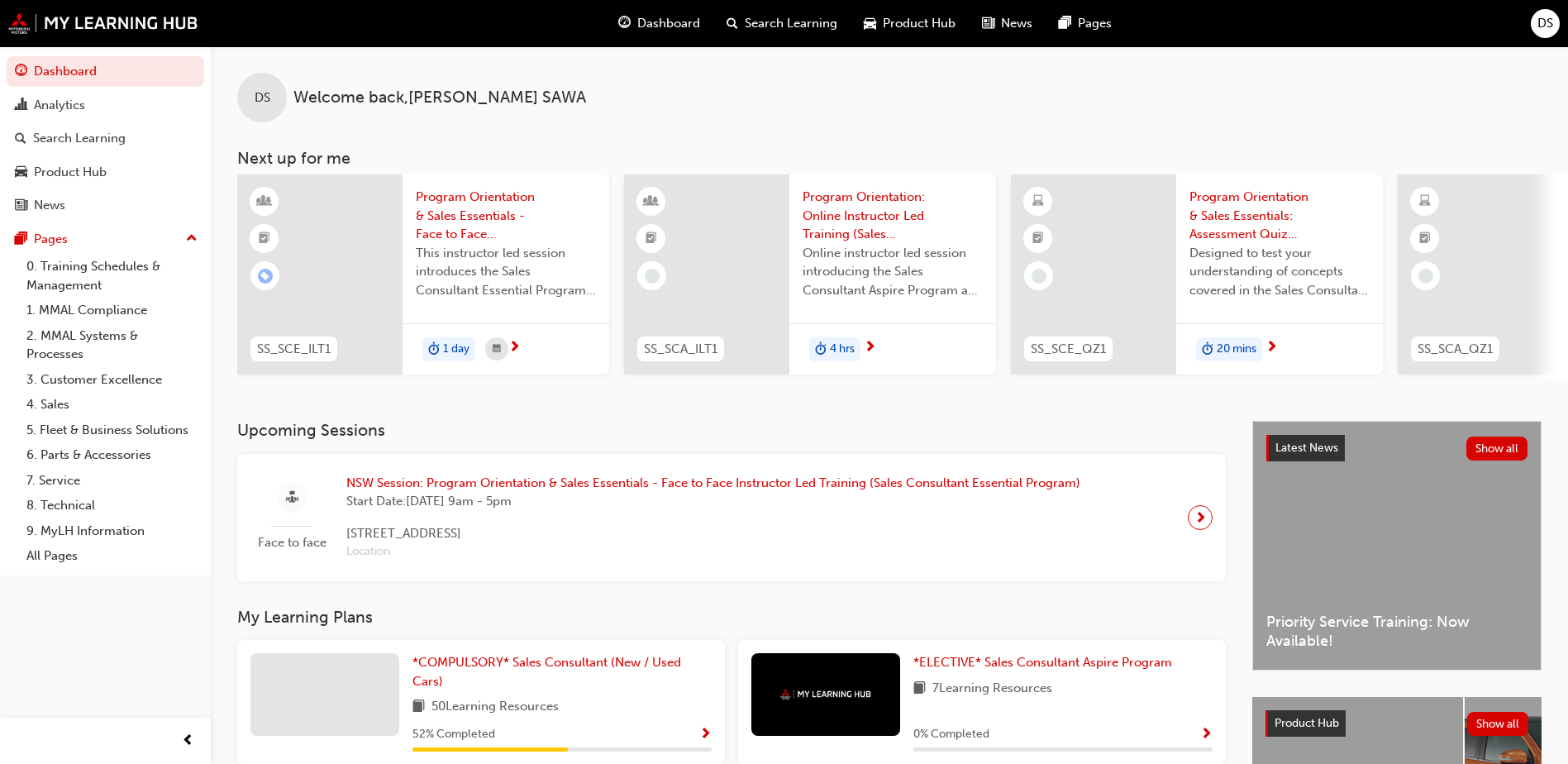
click at [1267, 211] on span "Program Orientation & Sales Essentials: Assessment Quiz (Sales Consultant Essen…" at bounding box center [1279, 216] width 180 height 57
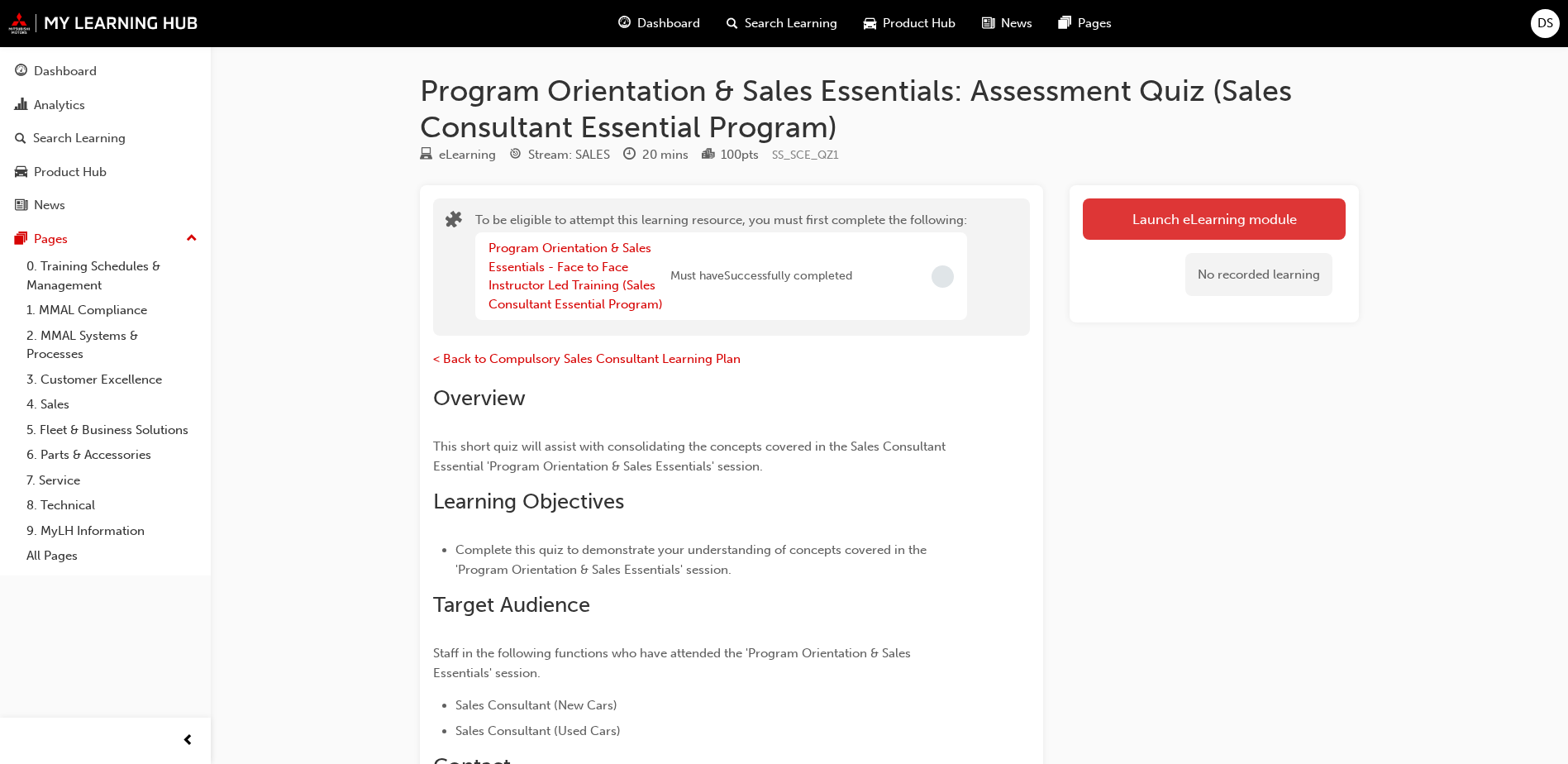
click at [1166, 216] on button "Launch eLearning module" at bounding box center [1214, 220] width 263 height 42
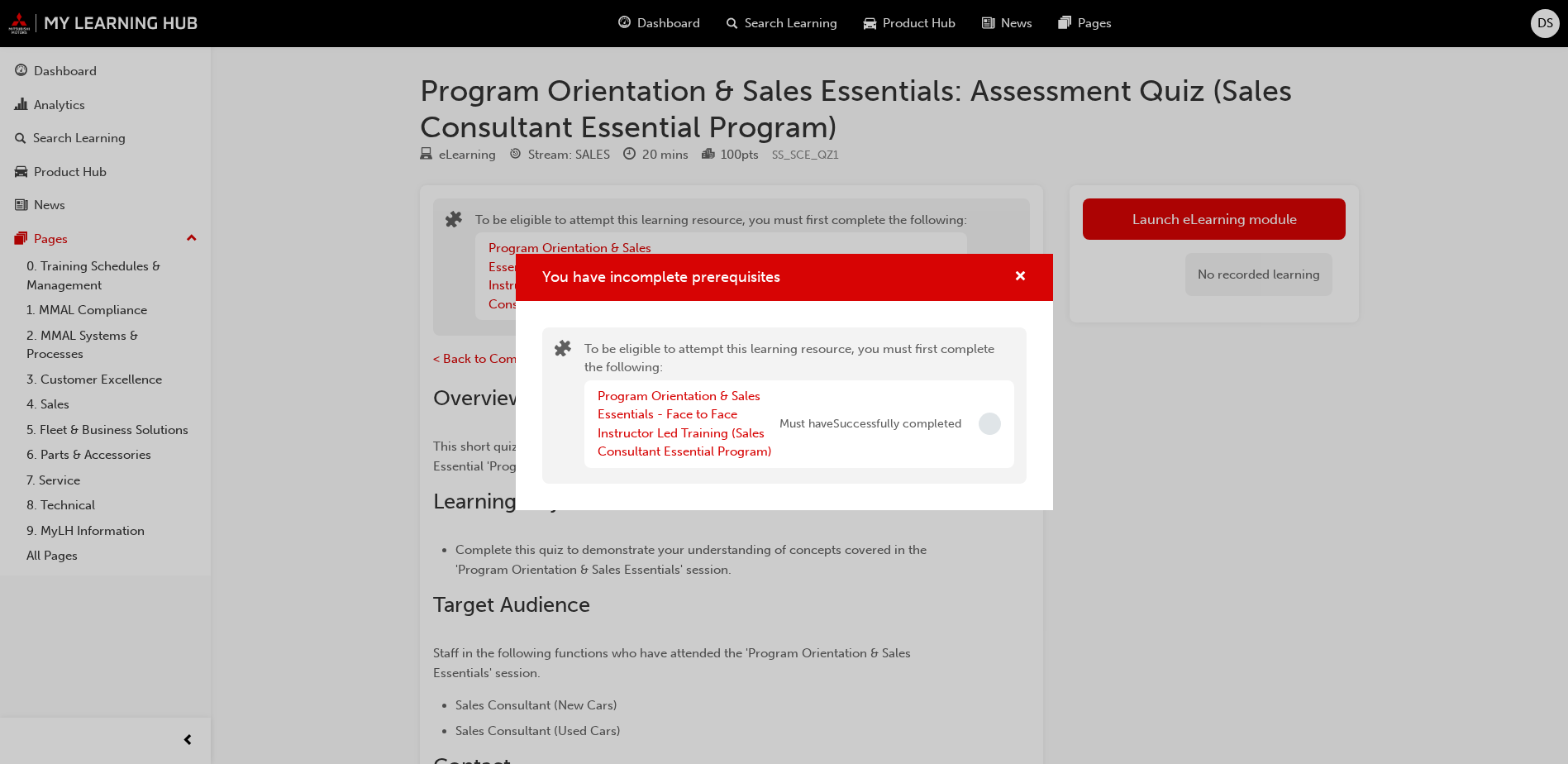
drag, startPoint x: 1004, startPoint y: 417, endPoint x: 992, endPoint y: 421, distance: 12.6
click at [998, 418] on div "Program Orientation & Sales Essentials - Face to Face Instructor Led Training (…" at bounding box center [799, 424] width 430 height 87
click at [989, 422] on span "Incomplete" at bounding box center [990, 423] width 22 height 22
click at [703, 439] on link "Program Orientation & Sales Essentials - Face to Face Instructor Led Training (…" at bounding box center [685, 424] width 175 height 72
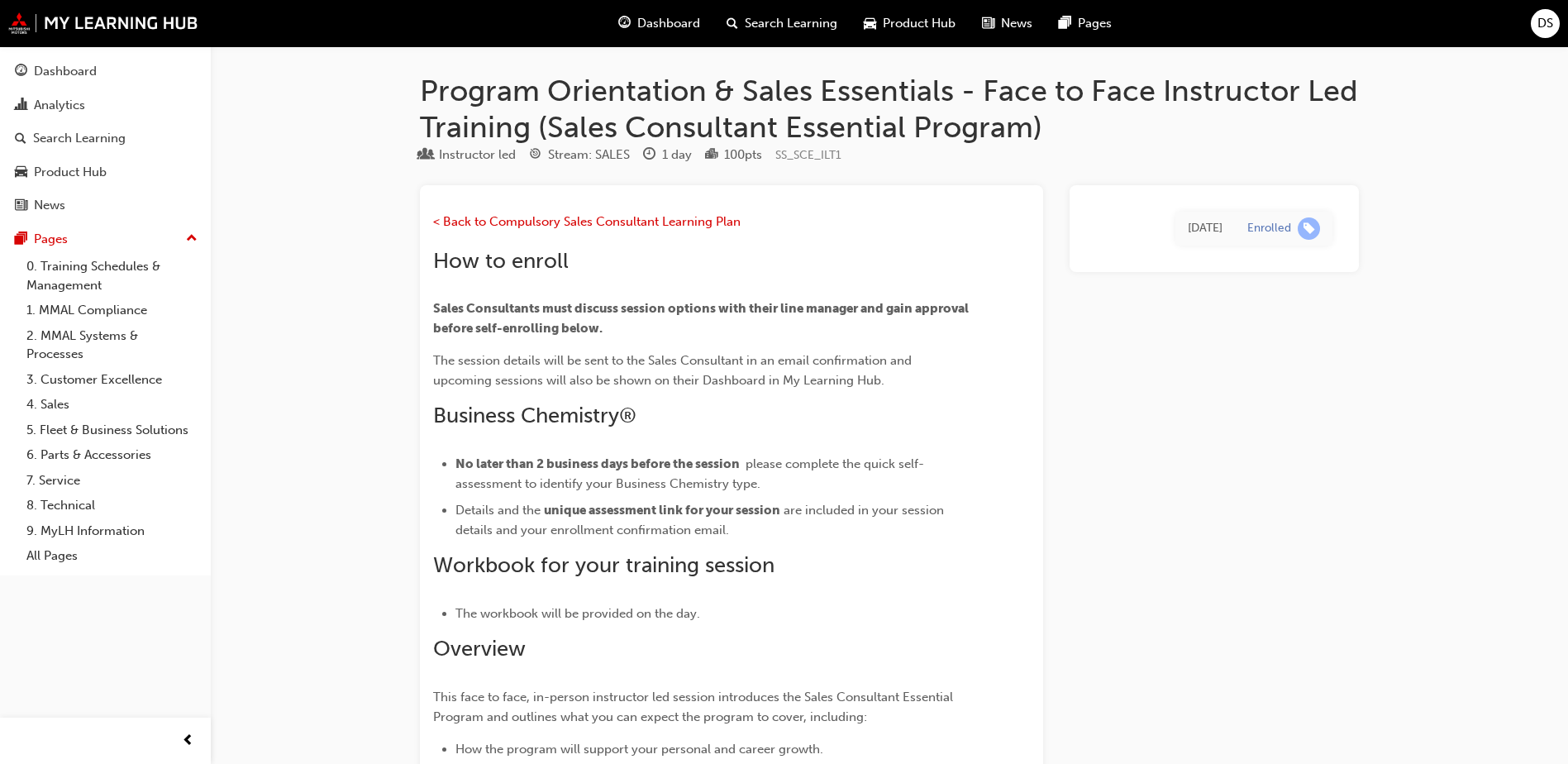
click at [1219, 215] on td "Today" at bounding box center [1206, 229] width 60 height 34
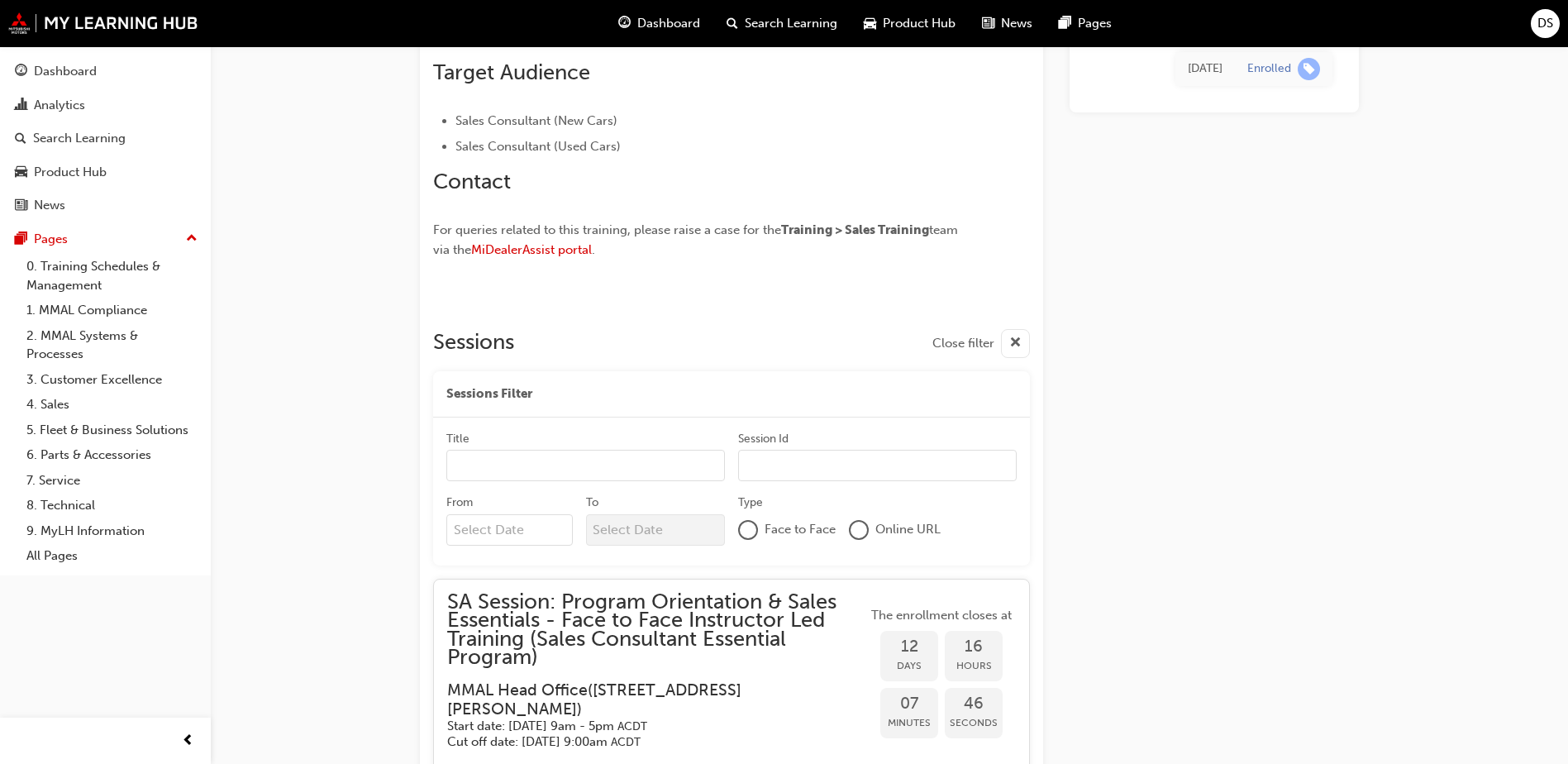
scroll to position [1075, 0]
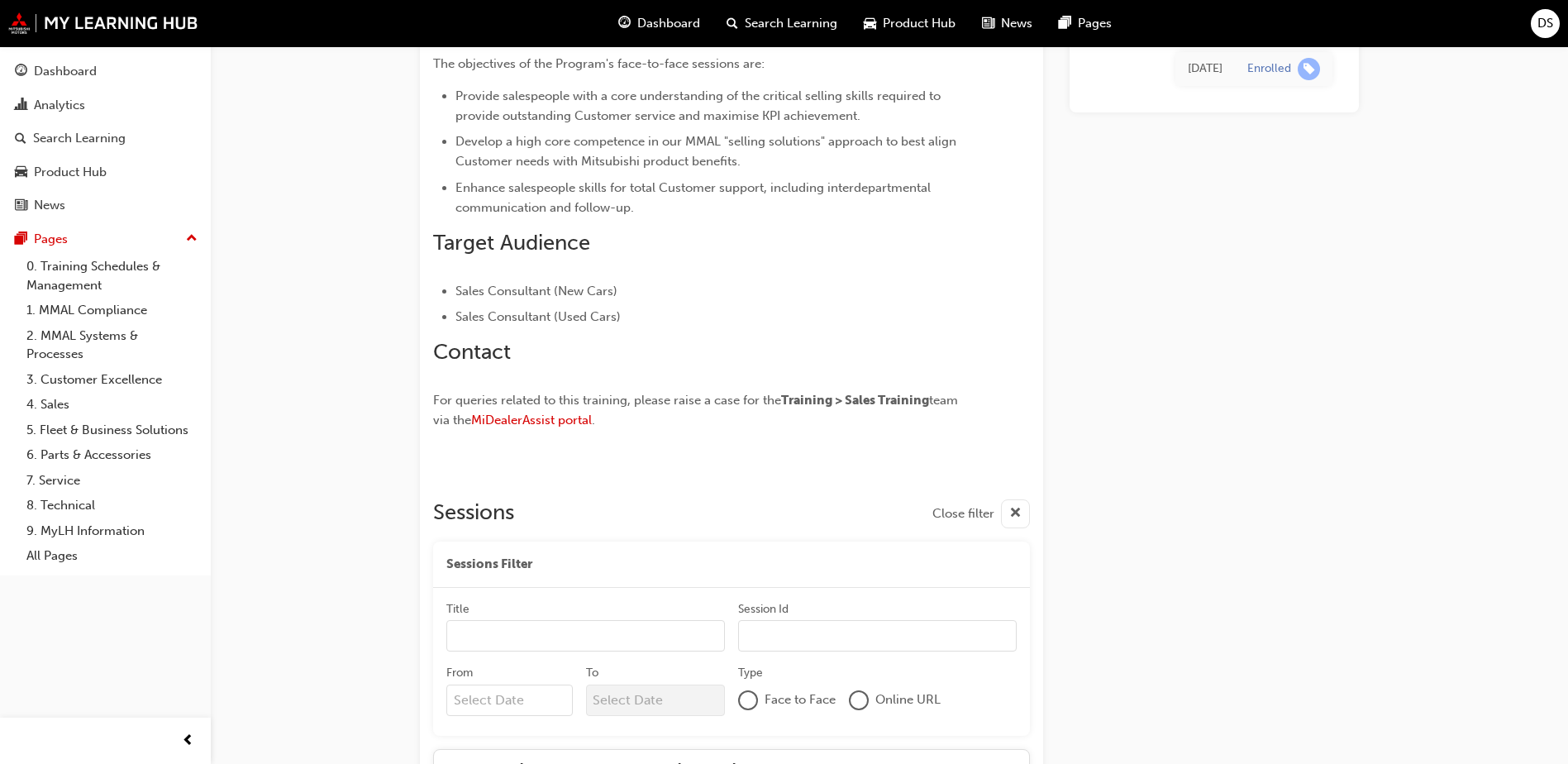
click at [686, 22] on span "Dashboard" at bounding box center [668, 23] width 63 height 19
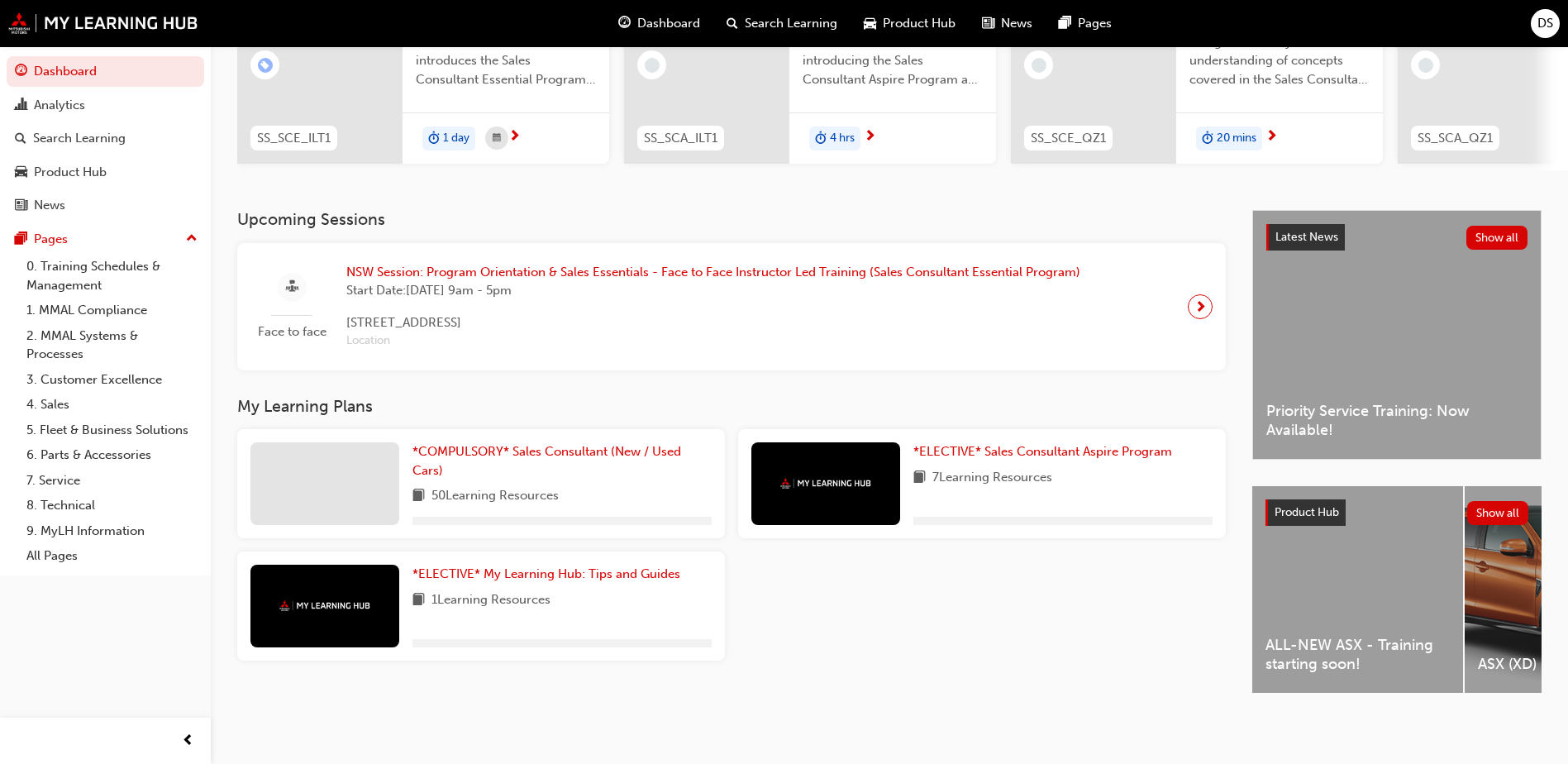
scroll to position [225, 0]
click at [1066, 444] on span "*ELECTIVE* Sales Consultant Aspire Program" at bounding box center [1043, 451] width 259 height 15
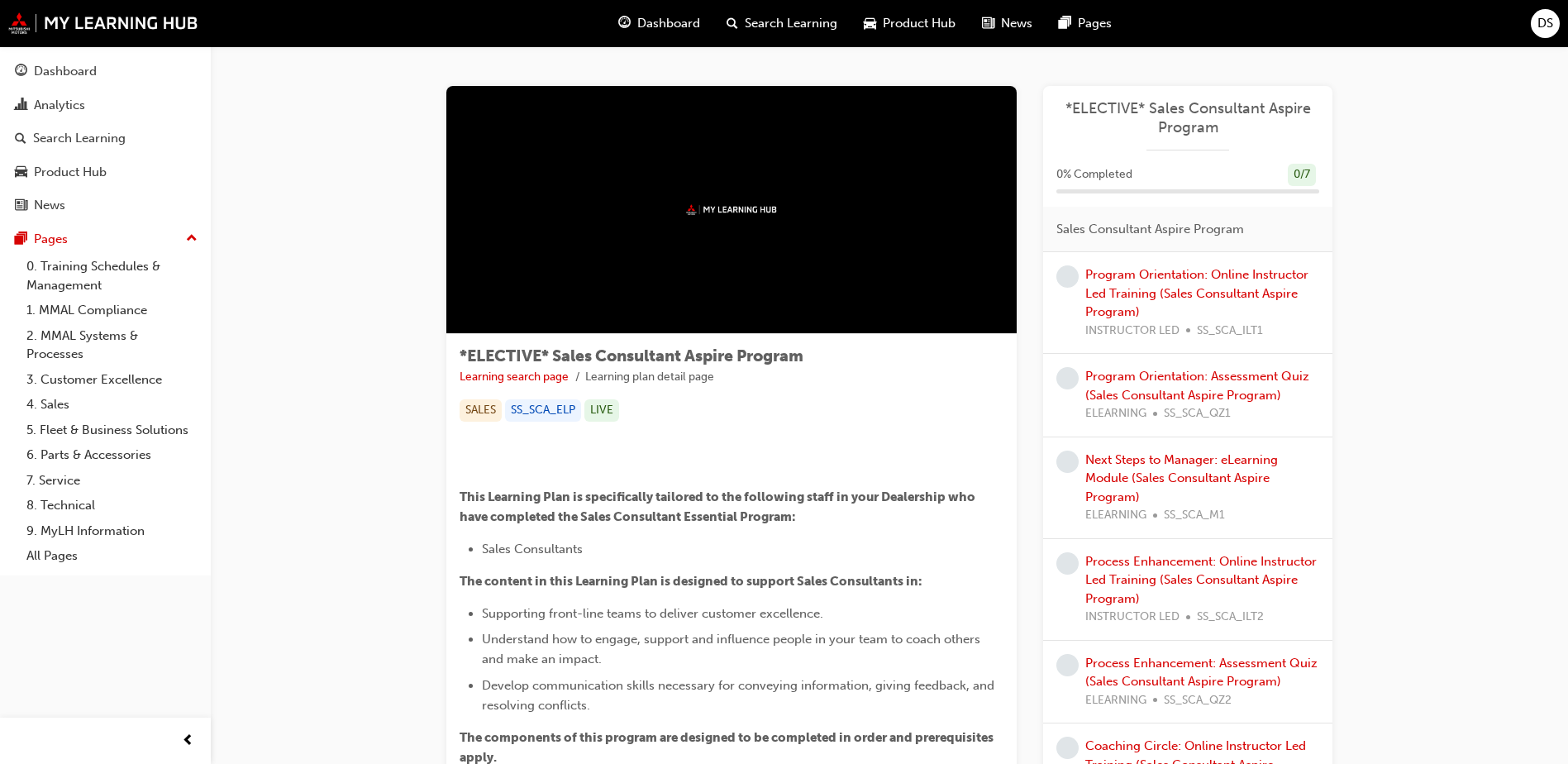
click at [647, 22] on span "Dashboard" at bounding box center [668, 23] width 63 height 19
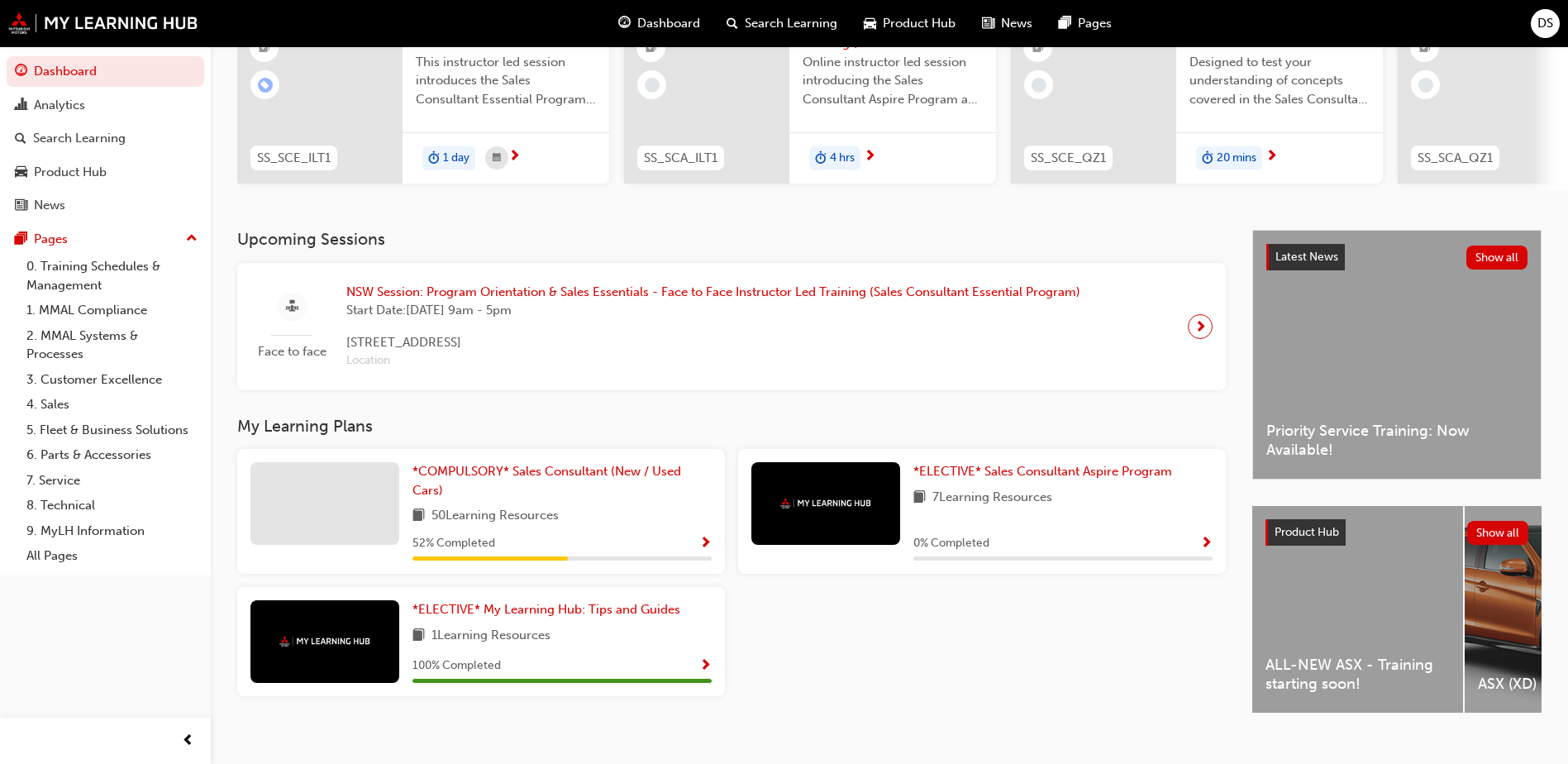
scroll to position [225, 0]
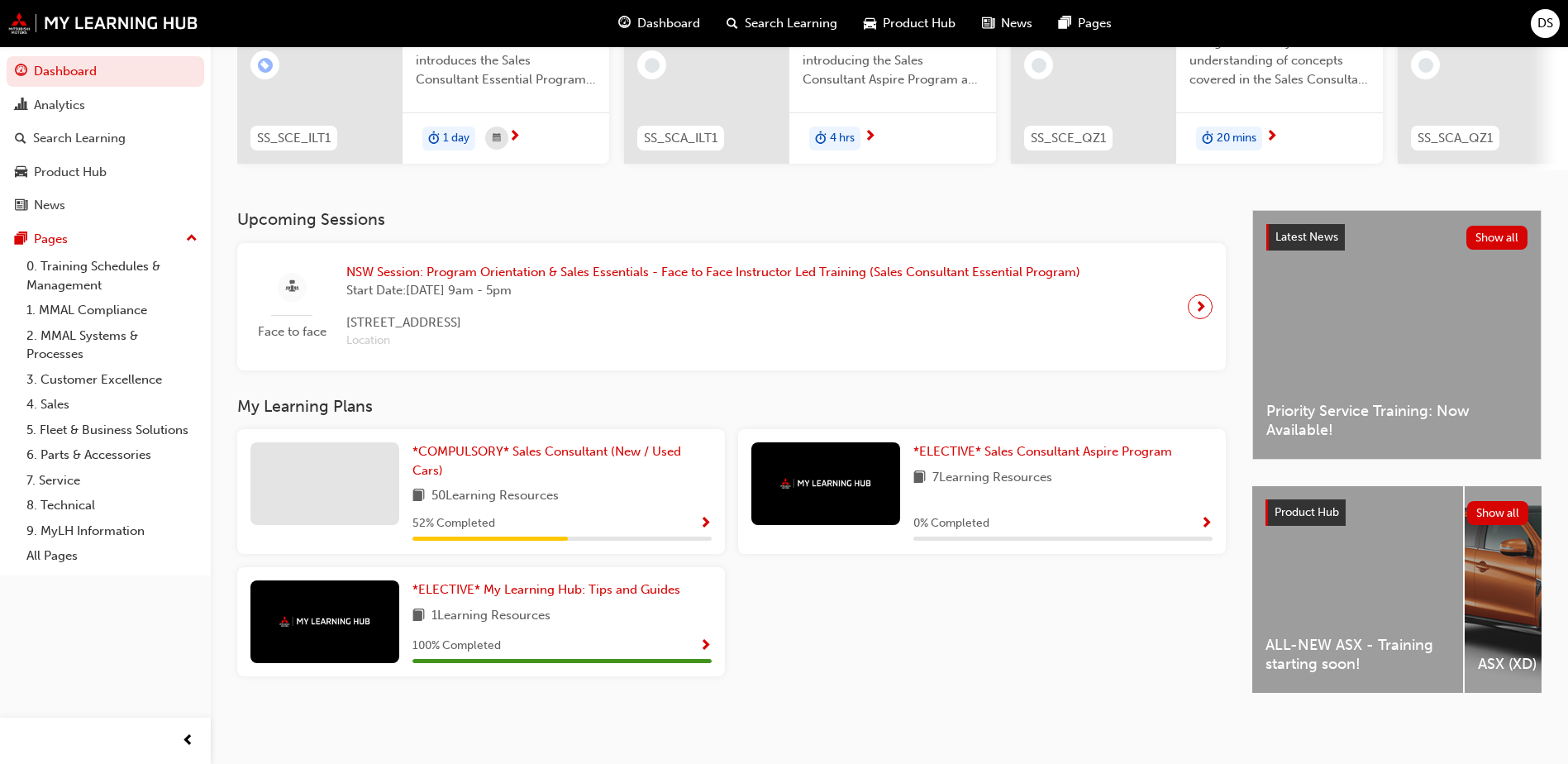
click at [707, 517] on span "Show Progress" at bounding box center [705, 524] width 12 height 15
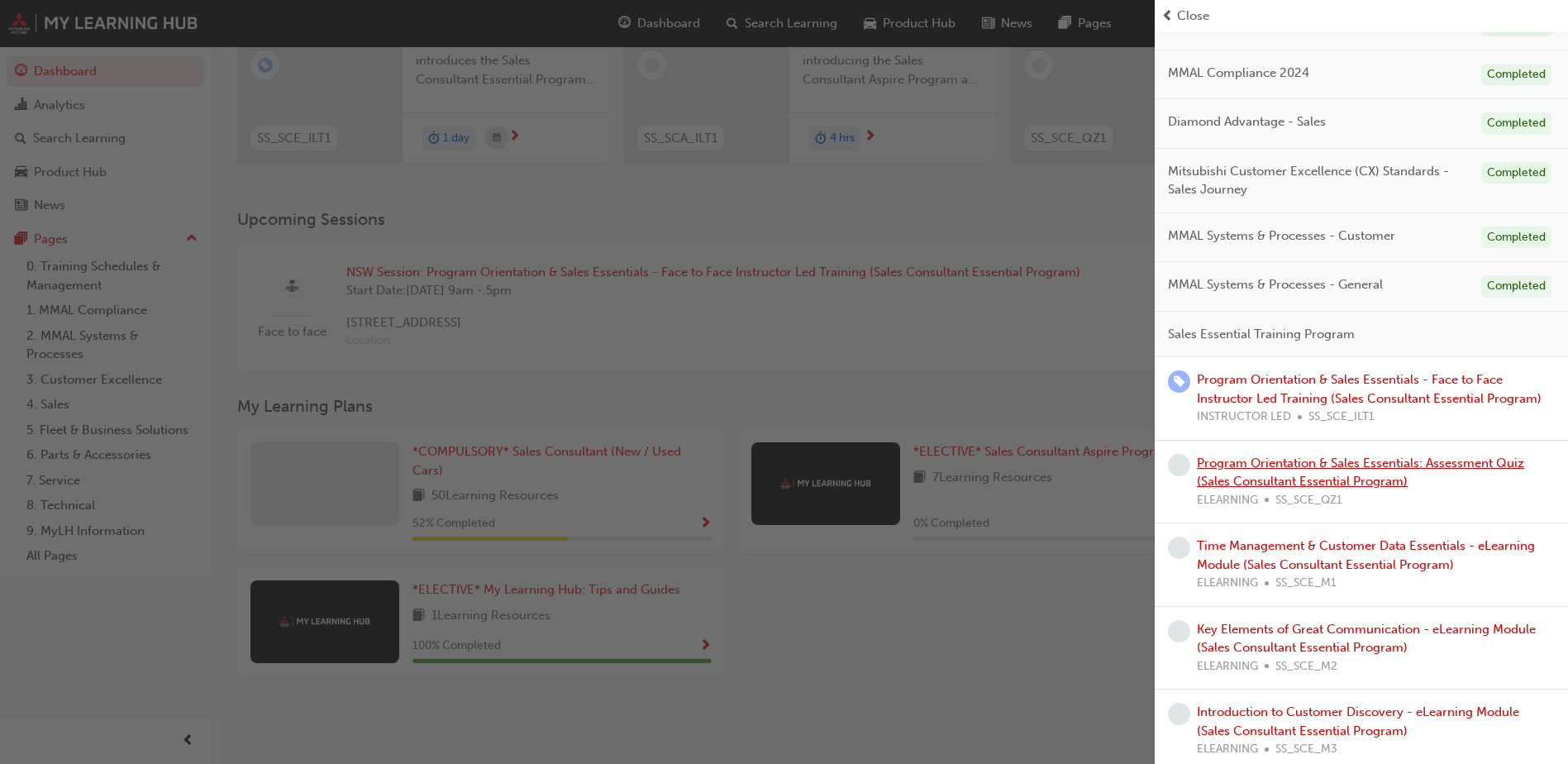
scroll to position [248, 0]
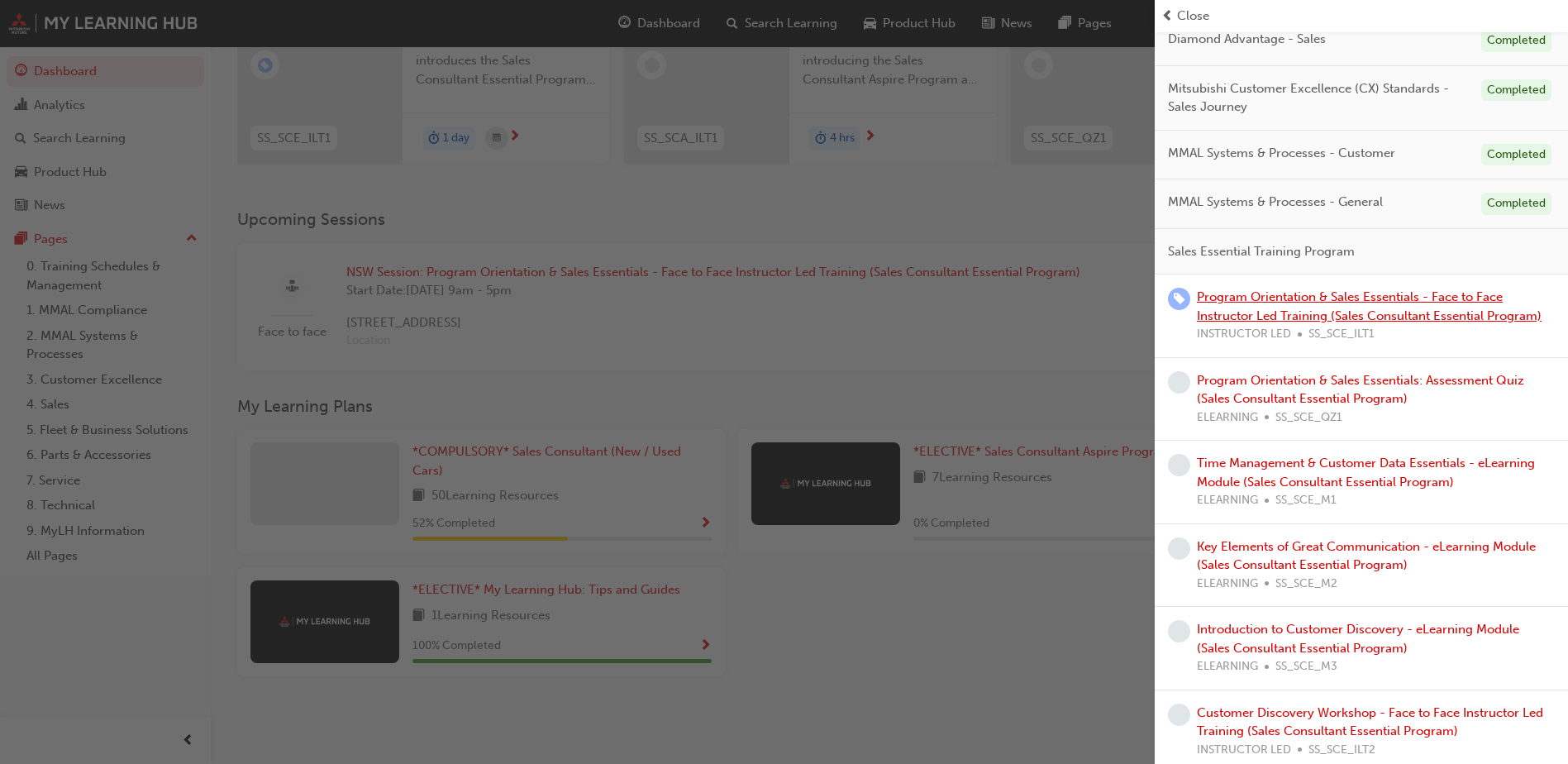
click at [1295, 302] on link "Program Orientation & Sales Essentials - Face to Face Instructor Led Training (…" at bounding box center [1368, 306] width 345 height 34
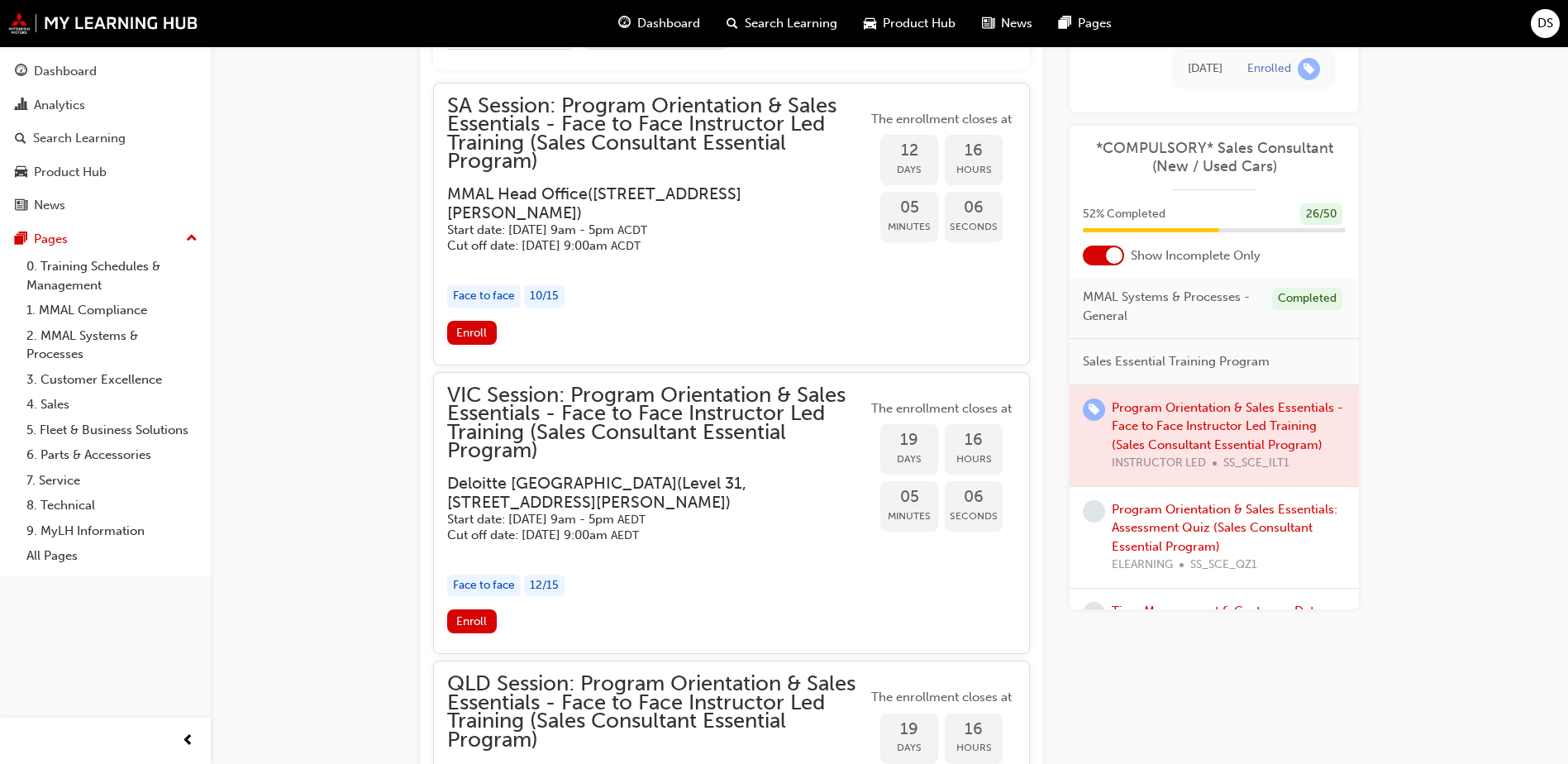
scroll to position [413, 0]
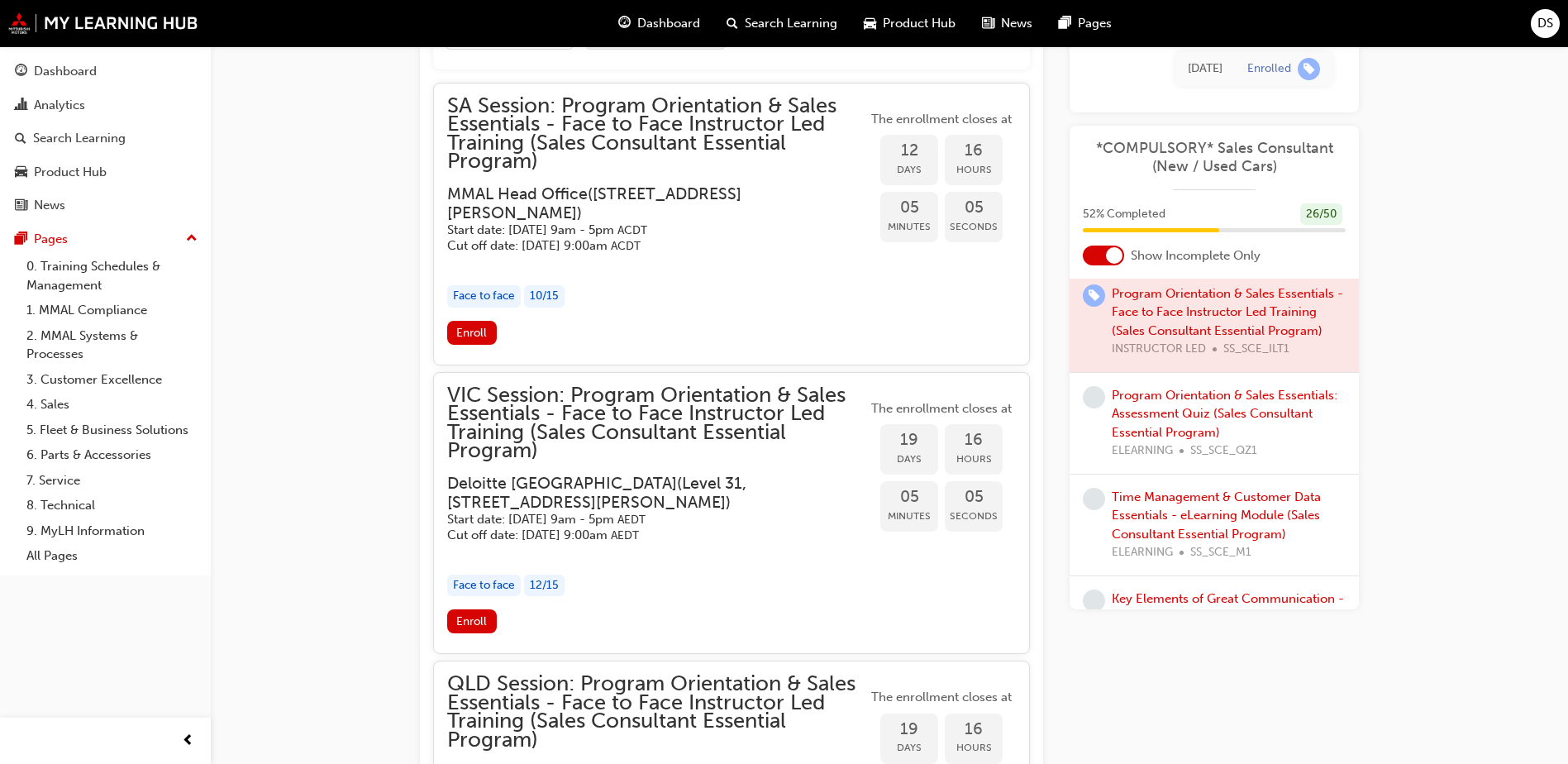
click at [1206, 310] on div at bounding box center [1213, 321] width 289 height 101
click at [1165, 389] on link "Program Orientation & Sales Essentials: Assessment Quiz (Sales Consultant Essen…" at bounding box center [1224, 413] width 225 height 52
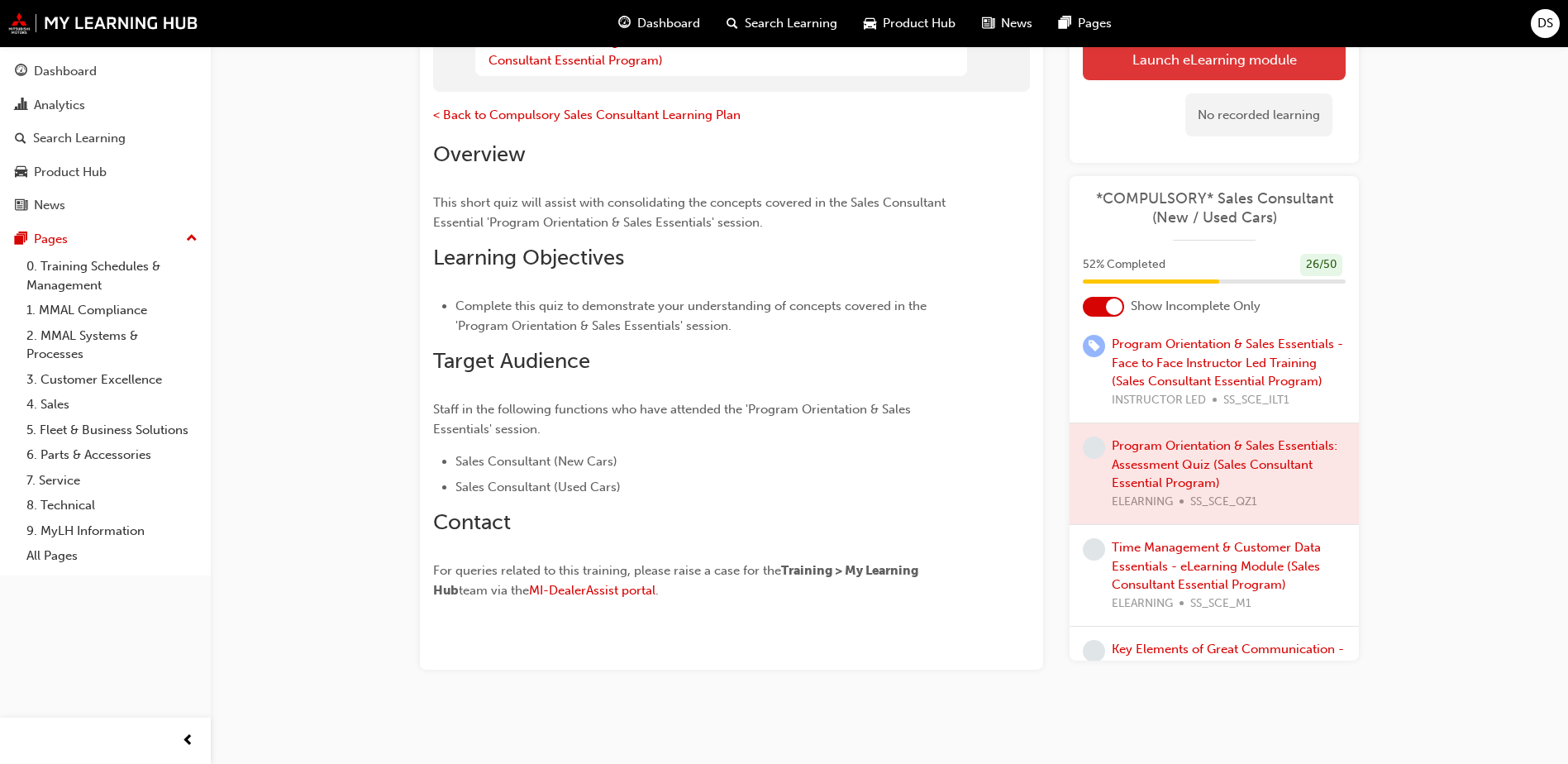
click at [1181, 68] on button "Launch eLearning module" at bounding box center [1214, 59] width 263 height 42
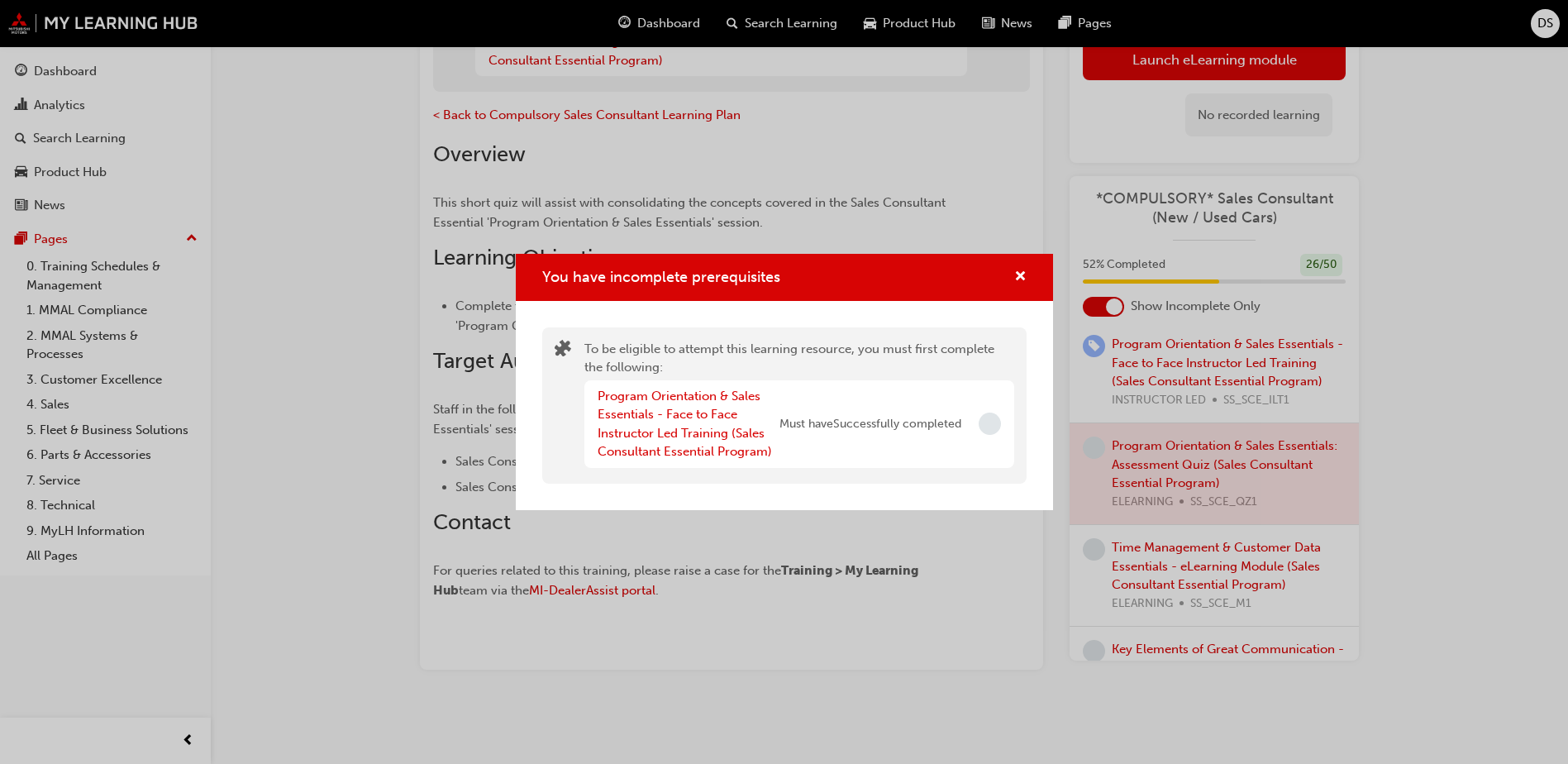
click at [1032, 280] on div "You have incomplete prerequisites" at bounding box center [784, 277] width 537 height 47
click at [1018, 280] on span "cross-icon" at bounding box center [1021, 277] width 12 height 15
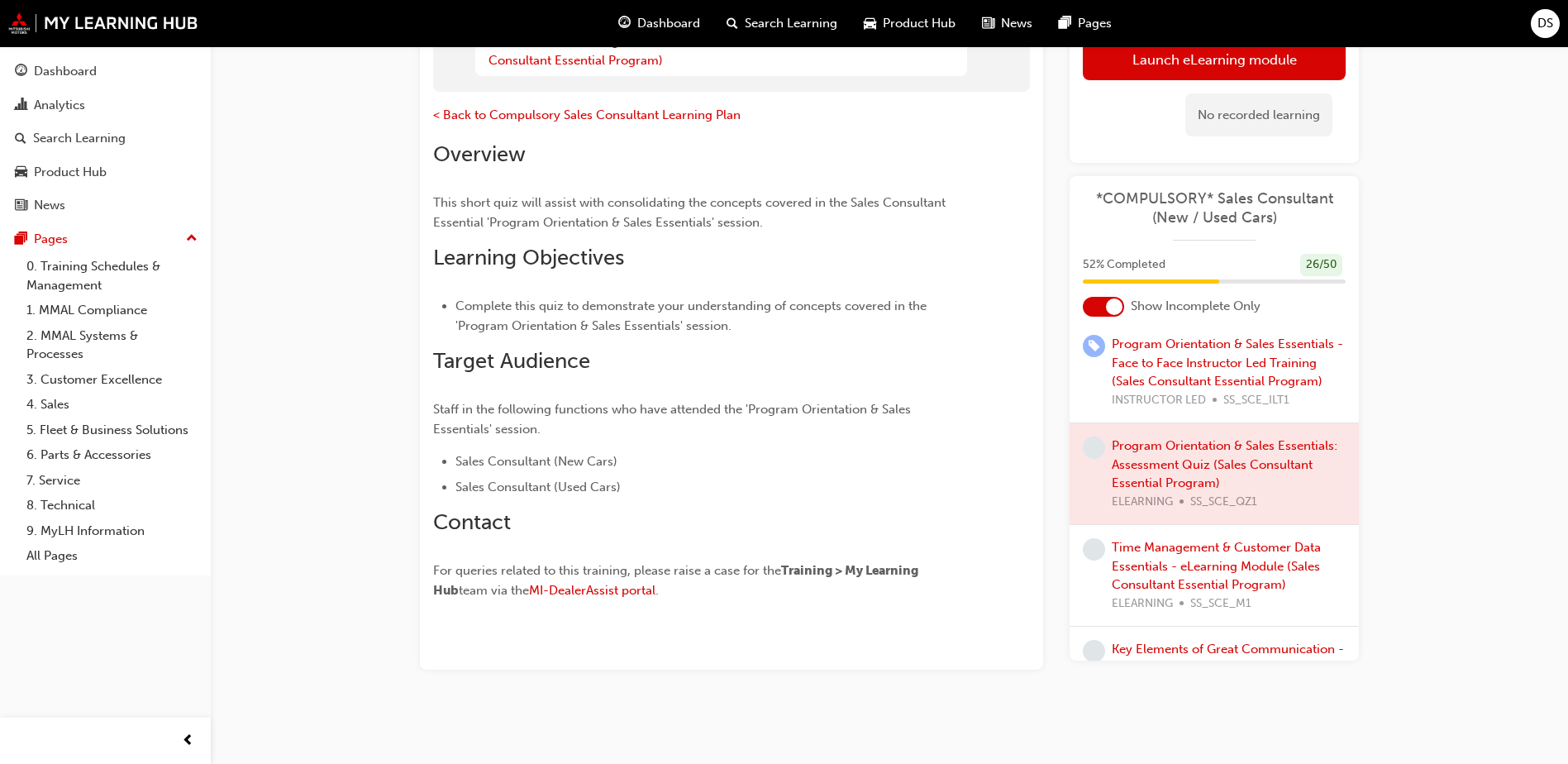
click at [1153, 555] on div "Time Management & Customer Data Essentials - eLearning Module (Sales Consultant…" at bounding box center [1229, 575] width 234 height 75
click at [1143, 569] on link "Time Management & Customer Data Essentials - eLearning Module (Sales Consultant…" at bounding box center [1216, 566] width 210 height 52
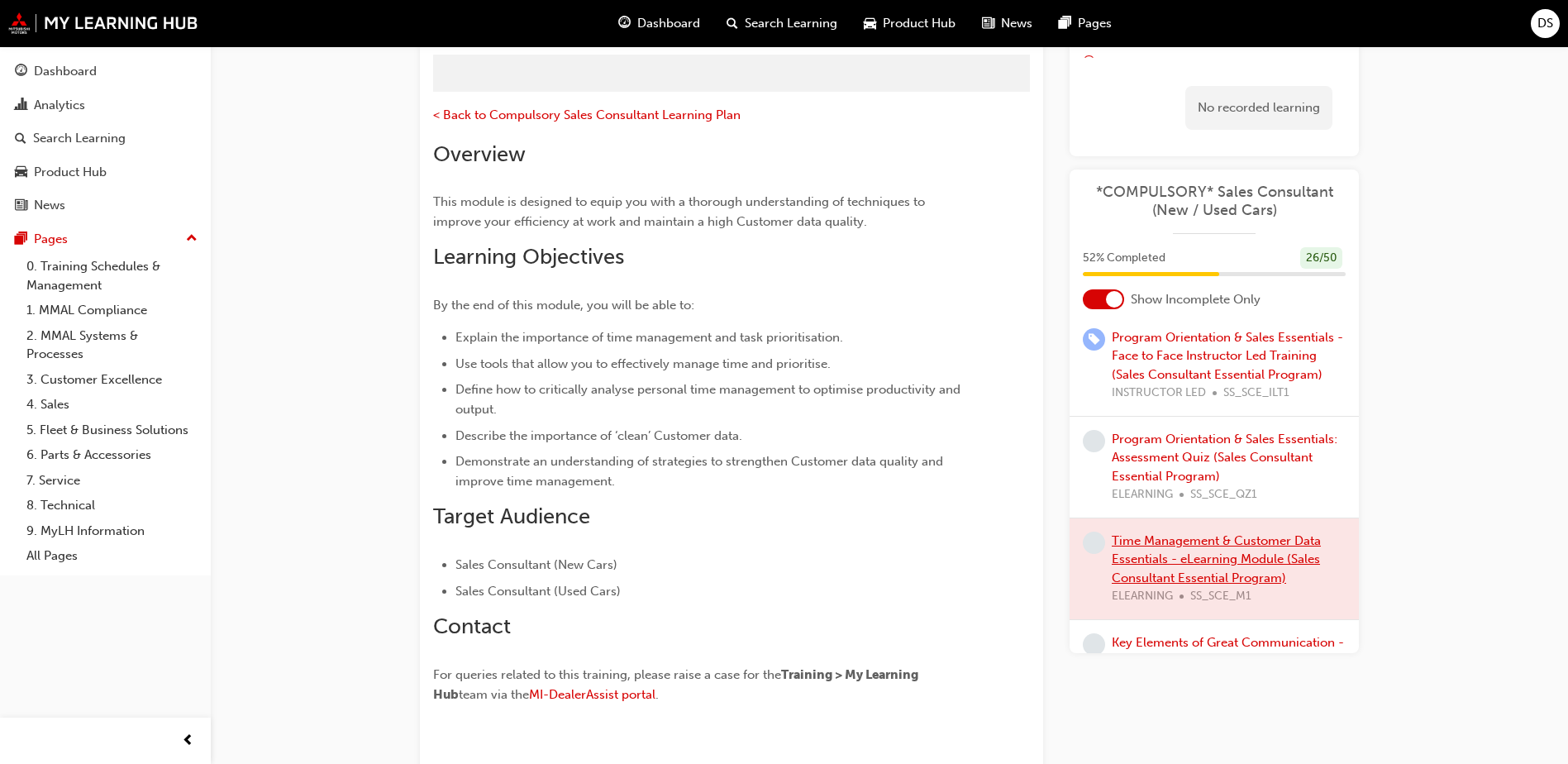
scroll to position [244, 0]
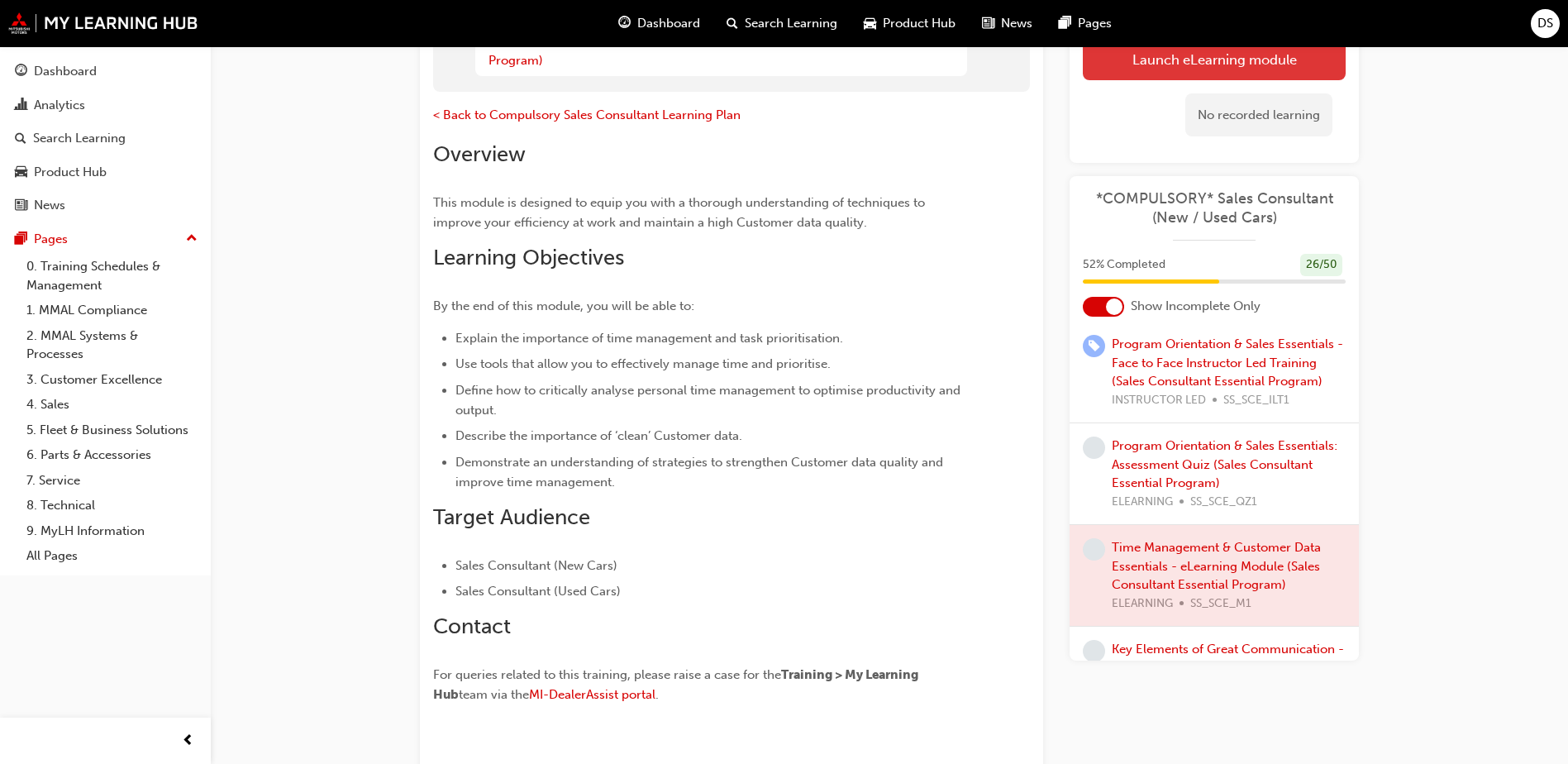
click at [1178, 72] on button "Launch eLearning module" at bounding box center [1214, 59] width 263 height 42
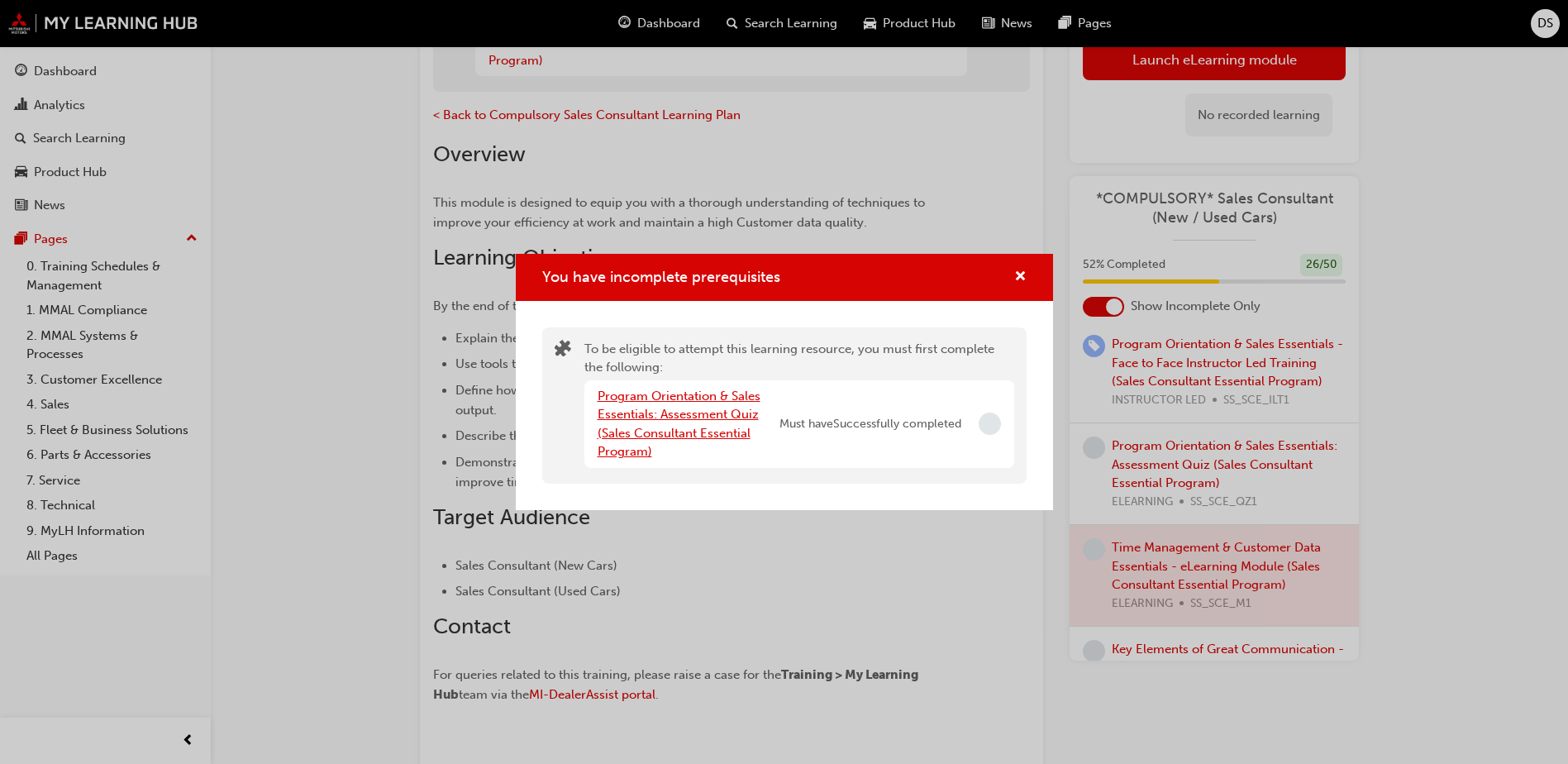
click at [686, 408] on link "Program Orientation & Sales Essentials: Assessment Quiz (Sales Consultant Essen…" at bounding box center [679, 424] width 163 height 72
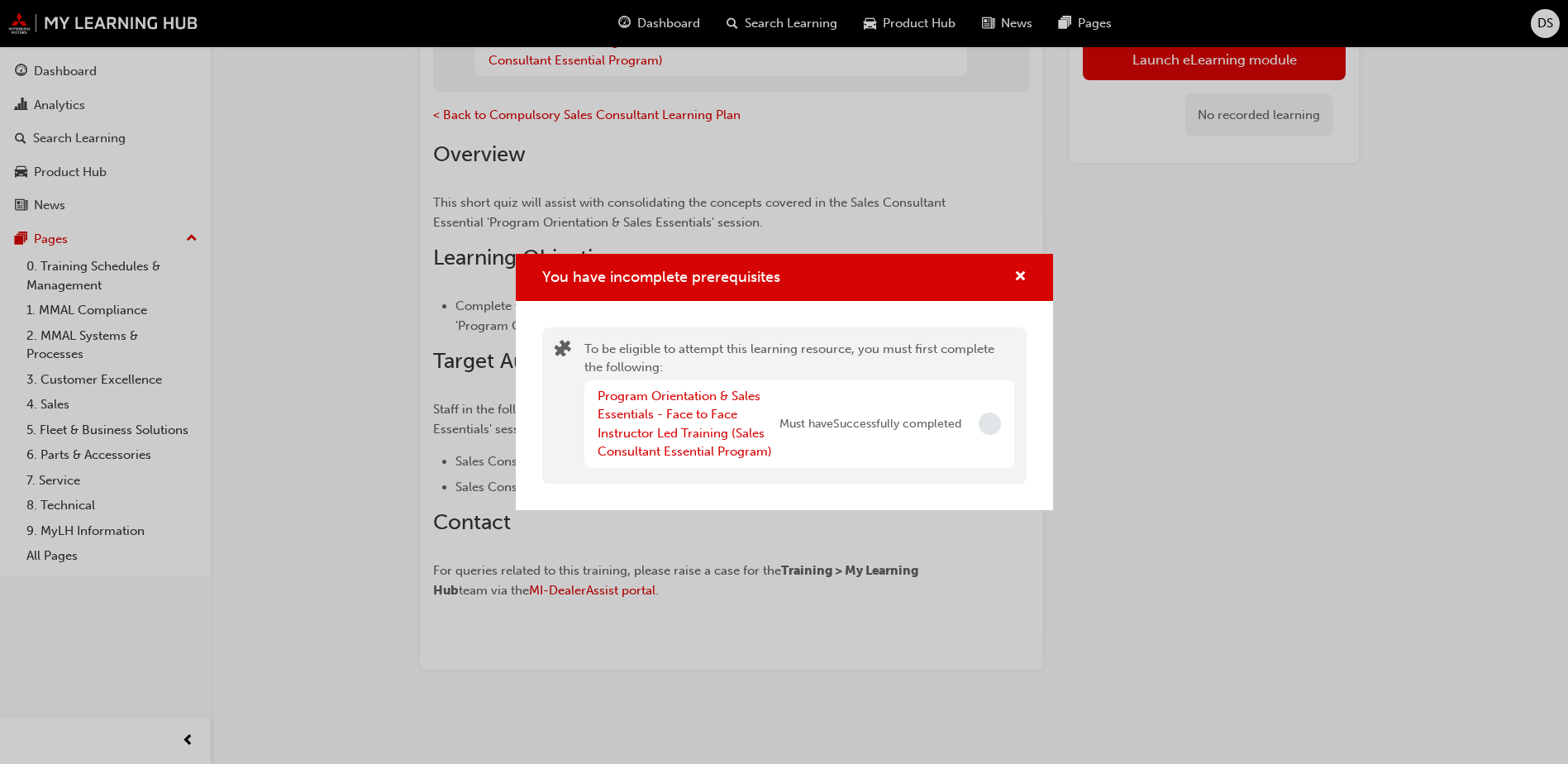
click at [985, 427] on span "Incomplete" at bounding box center [990, 423] width 22 height 22
click at [716, 459] on link "Program Orientation & Sales Essentials - Face to Face Instructor Led Training (…" at bounding box center [685, 424] width 175 height 72
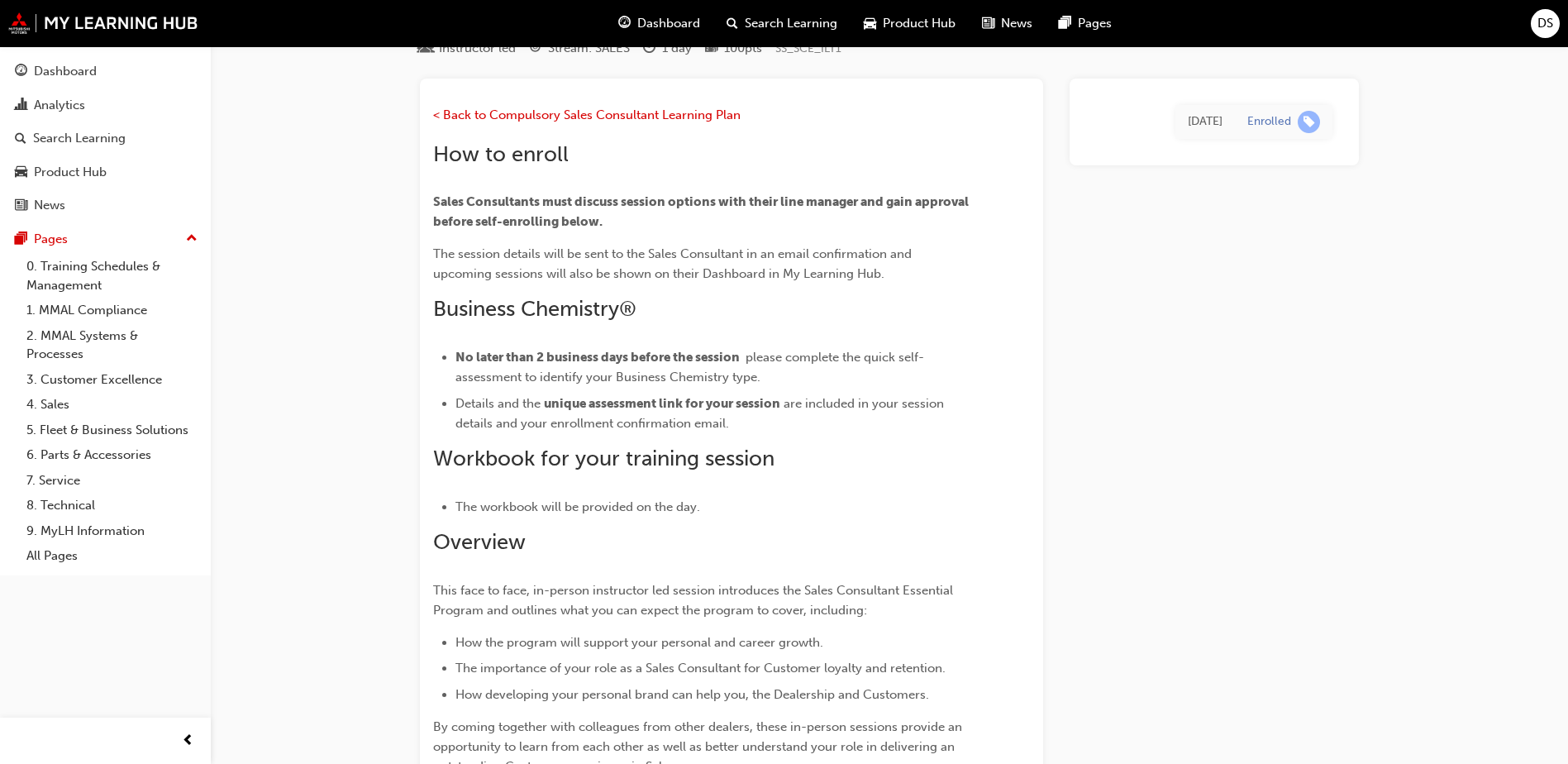
click at [713, 450] on span "Workbook for your training session" at bounding box center [604, 459] width 342 height 26
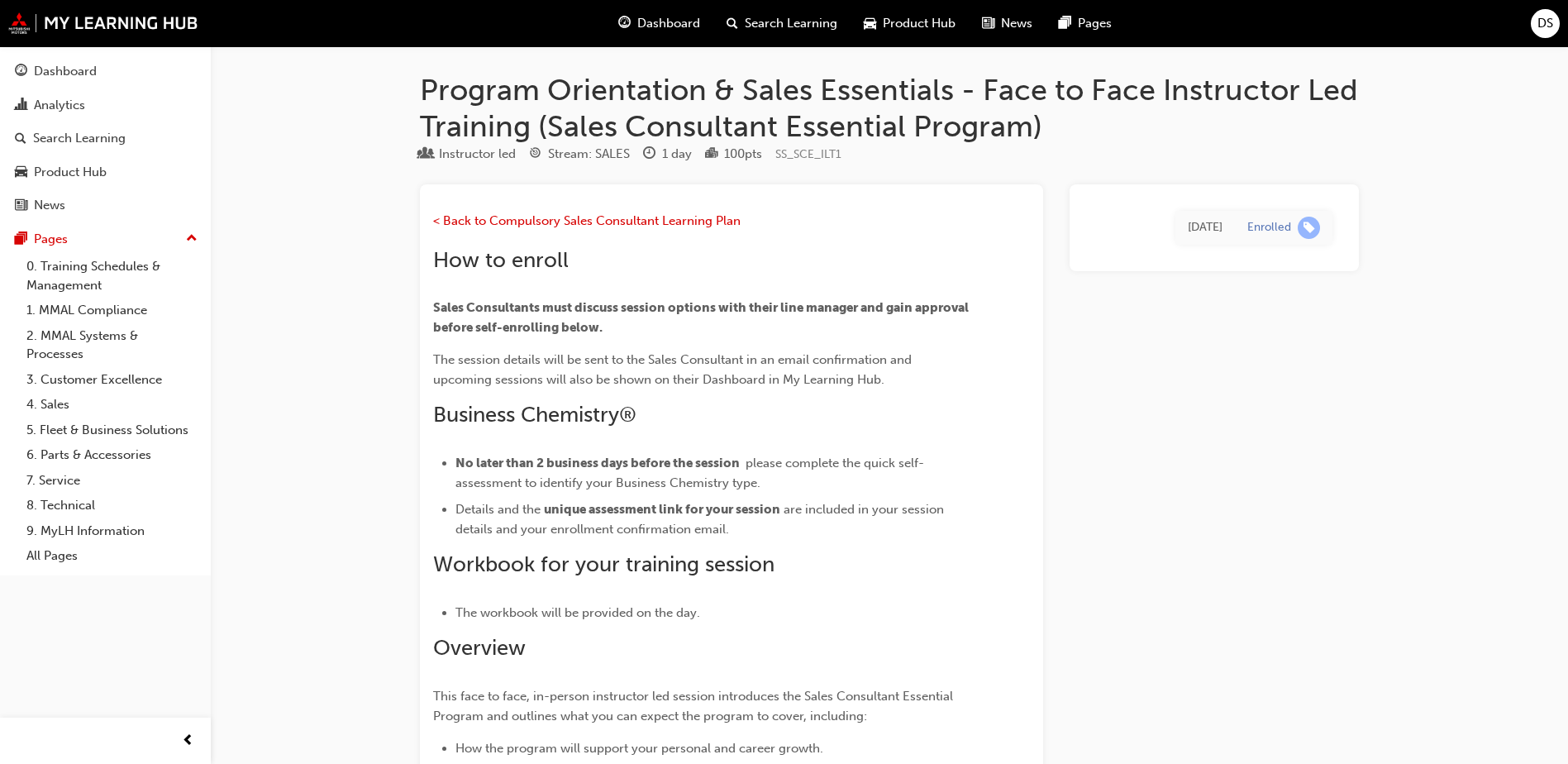
scroll to position [0, 0]
